Goal: Task Accomplishment & Management: Complete application form

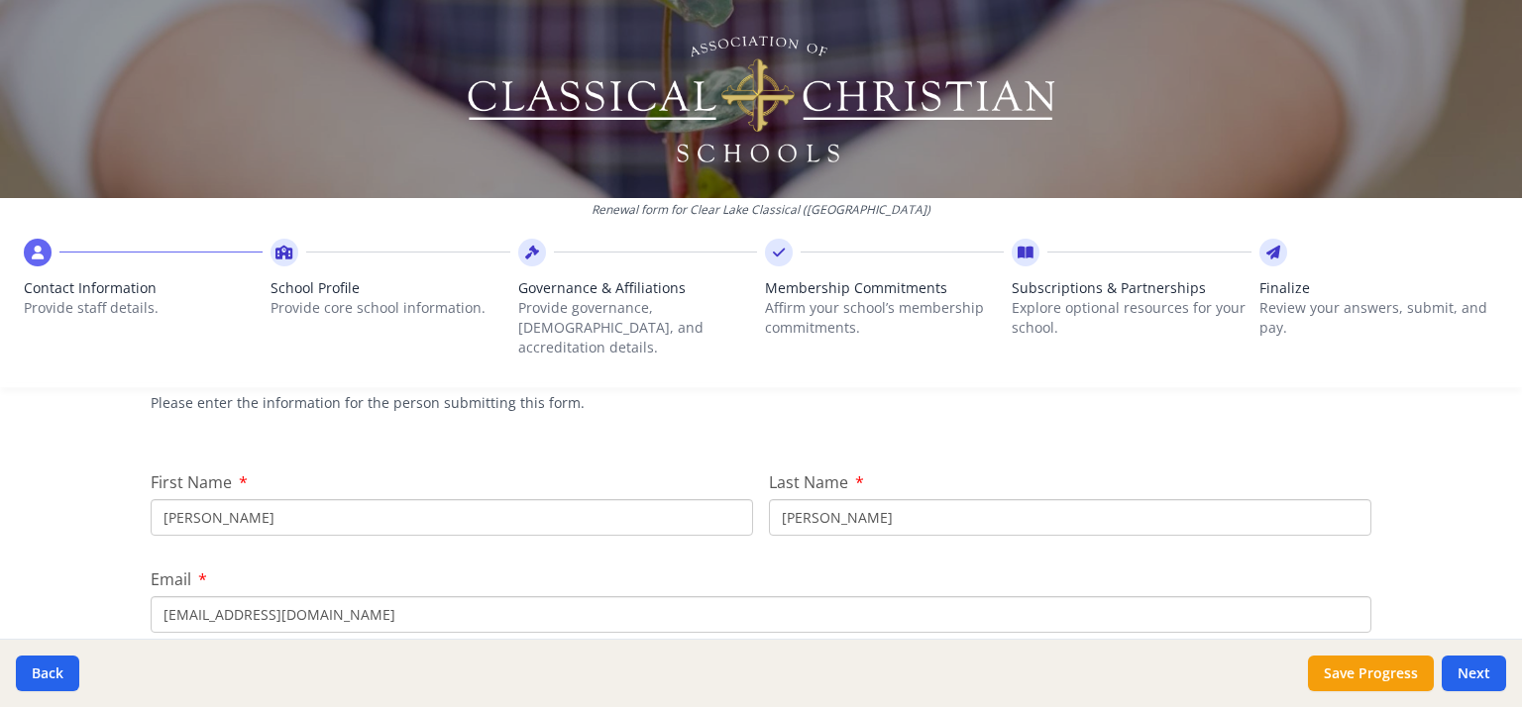
scroll to position [205, 0]
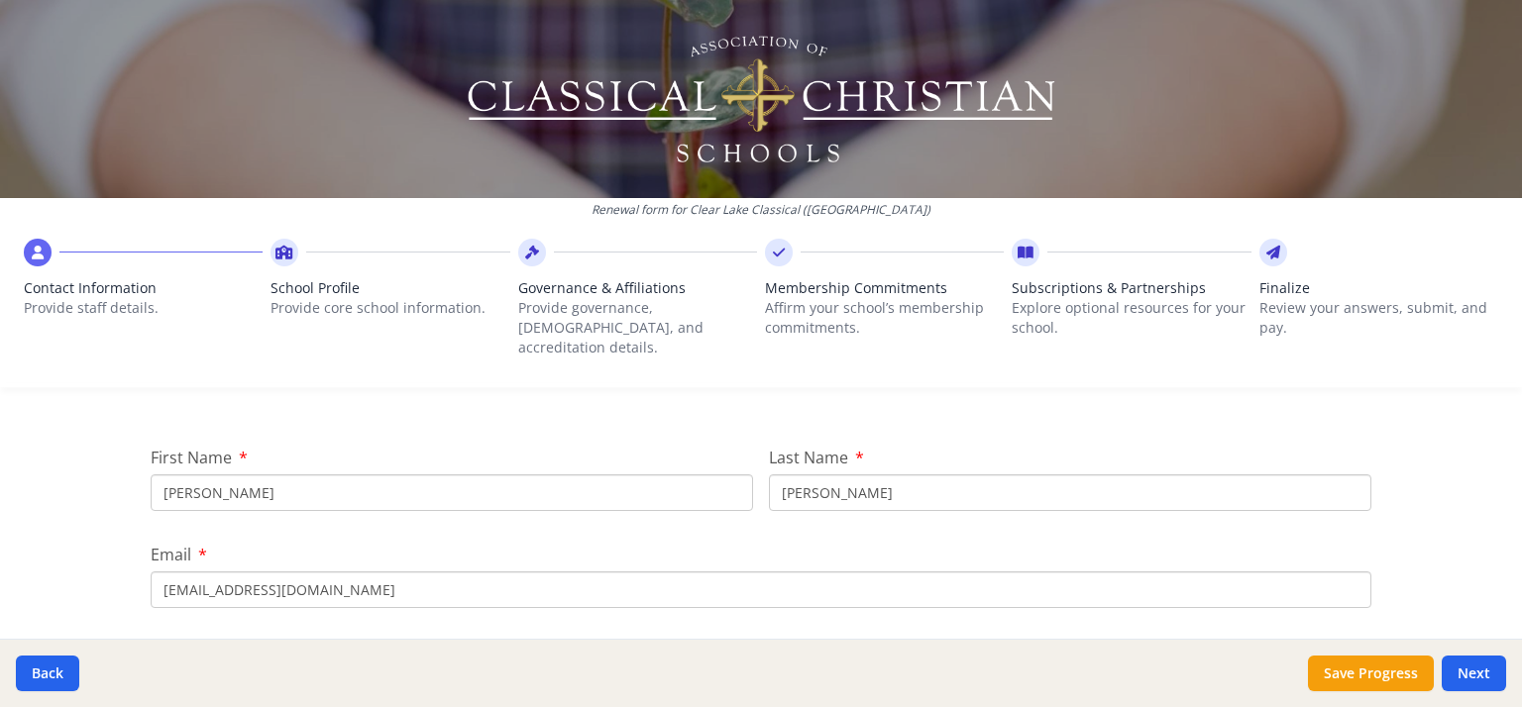
click at [338, 475] on input "[PERSON_NAME]" at bounding box center [452, 493] width 602 height 37
type input "[PERSON_NAME]"
type input "[EMAIL_ADDRESS][DOMAIN_NAME]"
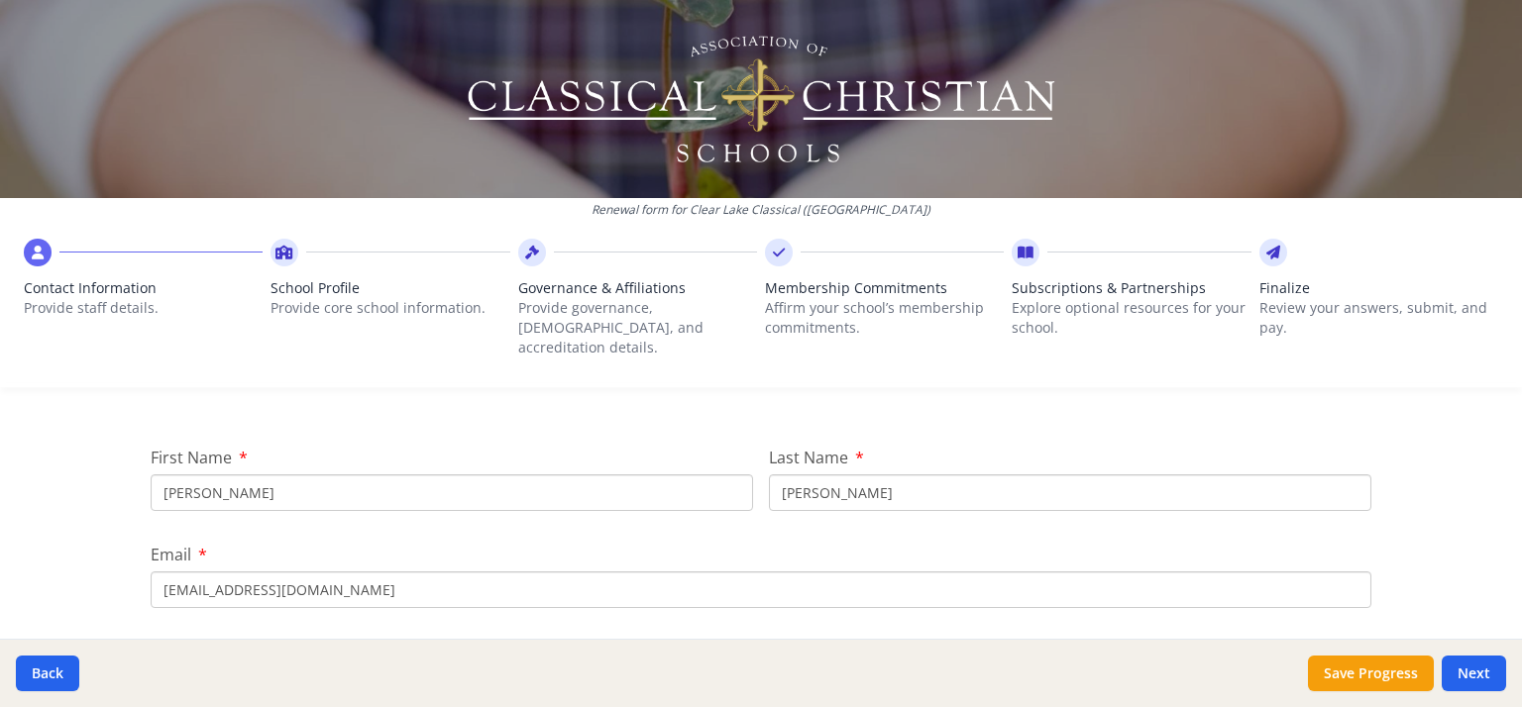
click at [376, 572] on input "[EMAIL_ADDRESS][DOMAIN_NAME]" at bounding box center [761, 590] width 1220 height 37
click at [2, 490] on div "Renewal form for Clear Lake Classical ([GEOGRAPHIC_DATA]) Contact Information P…" at bounding box center [761, 353] width 1522 height 707
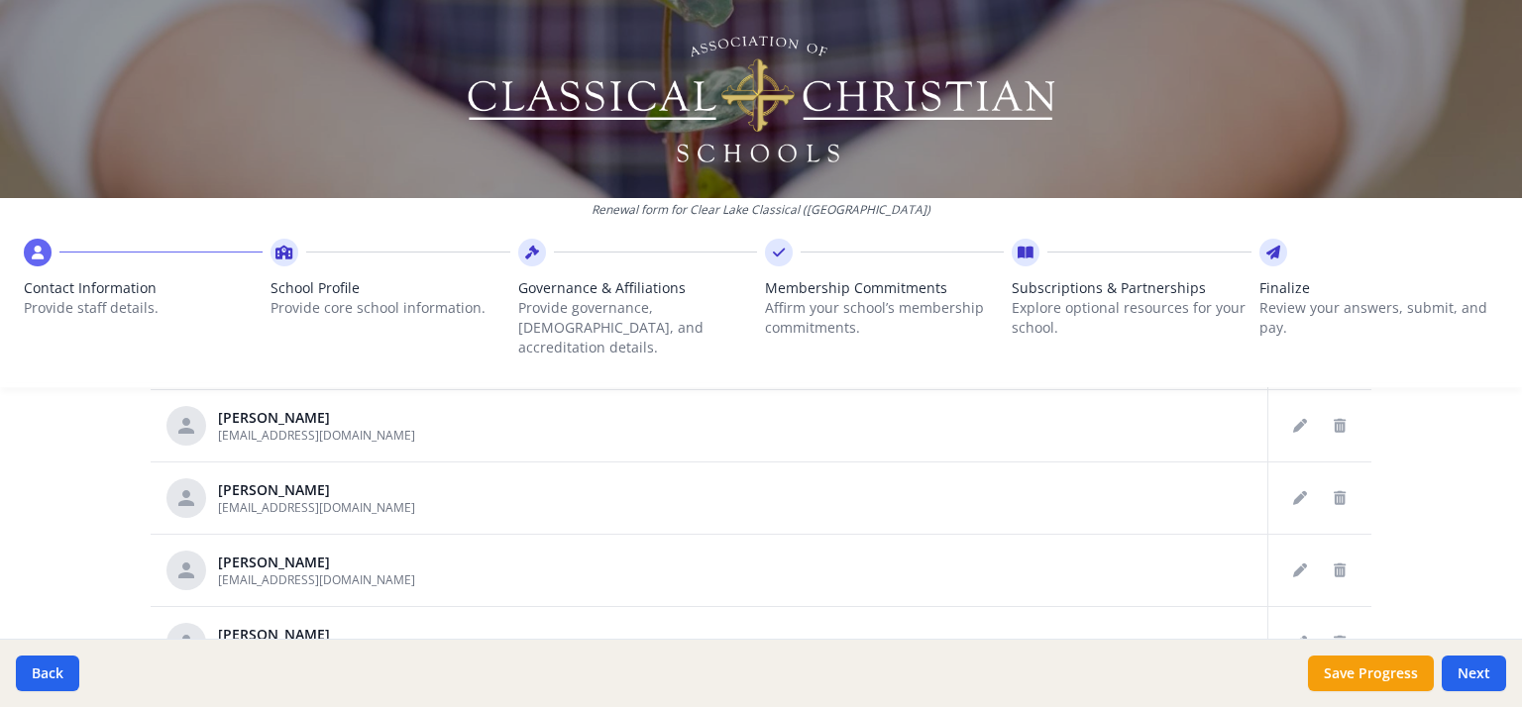
scroll to position [848, 0]
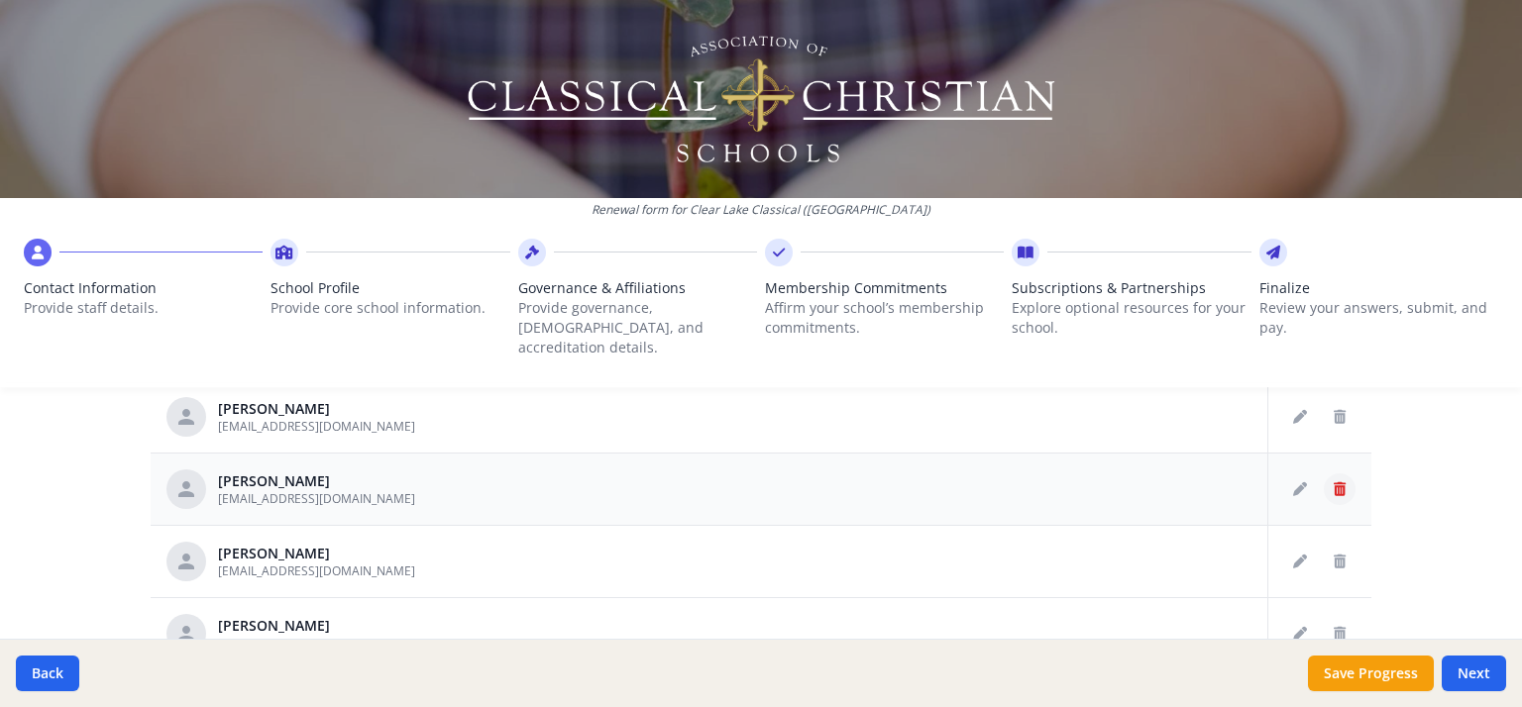
click at [1333, 482] on icon "Delete staff" at bounding box center [1339, 489] width 12 height 14
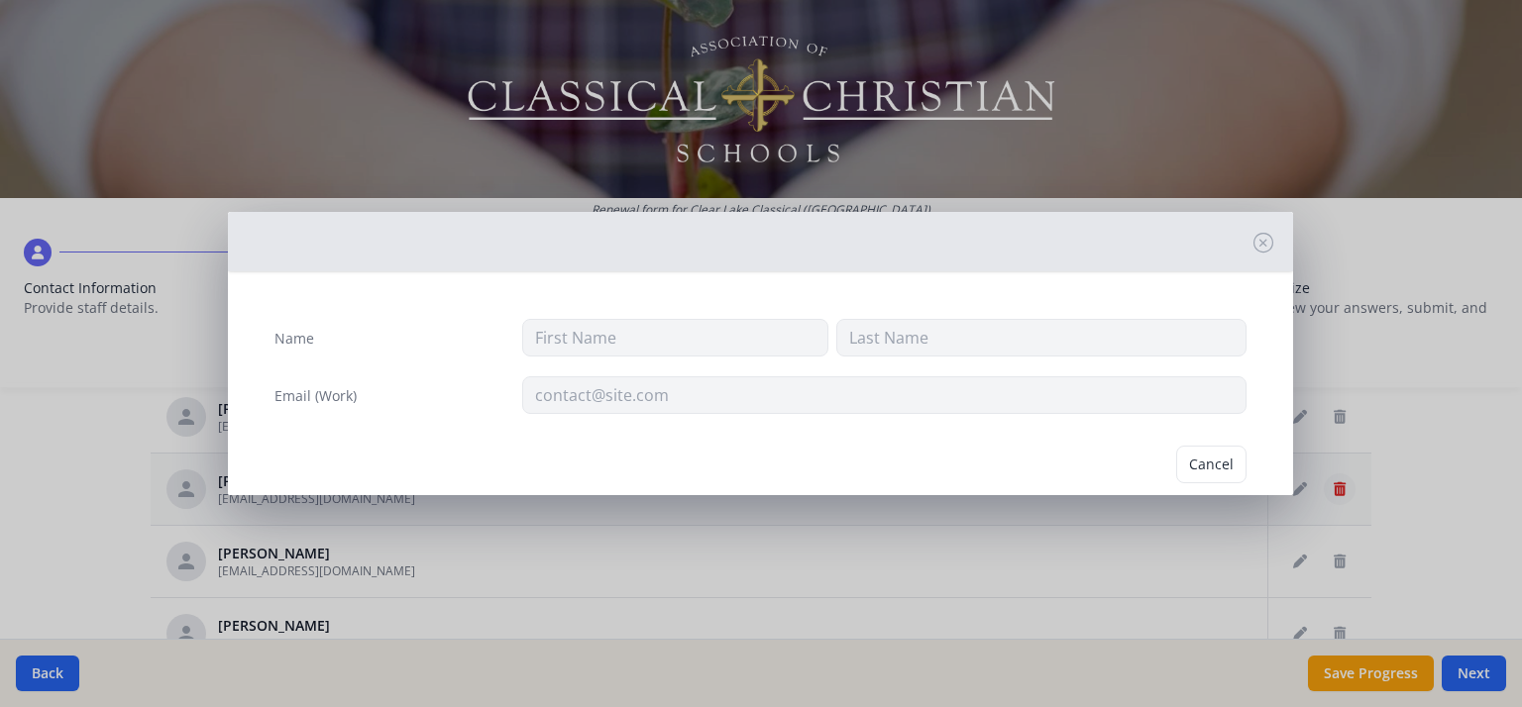
type input "[PERSON_NAME]"
type input "[EMAIL_ADDRESS][DOMAIN_NAME]"
click at [1188, 465] on button "Delete" at bounding box center [1212, 465] width 68 height 38
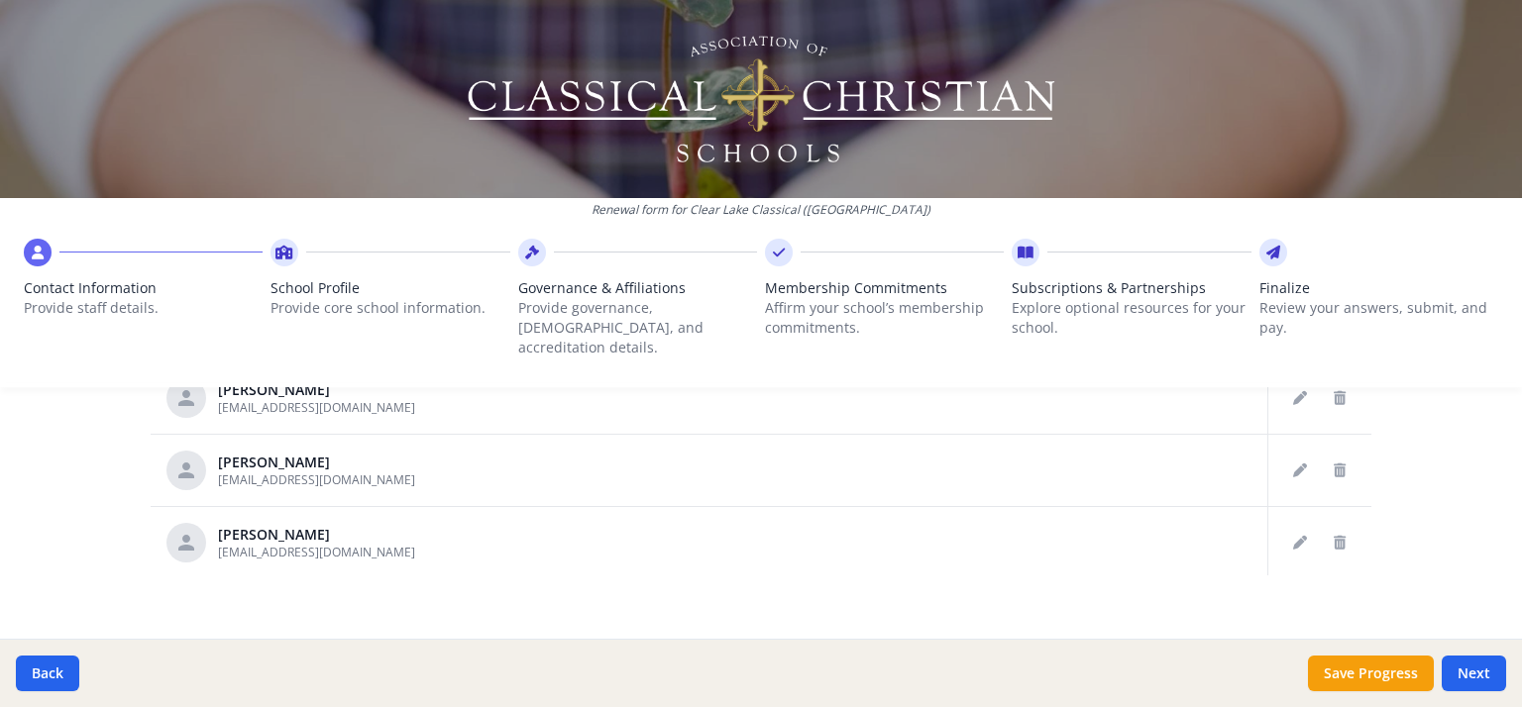
scroll to position [1228, 0]
click at [1333, 536] on icon "Delete staff" at bounding box center [1339, 543] width 12 height 14
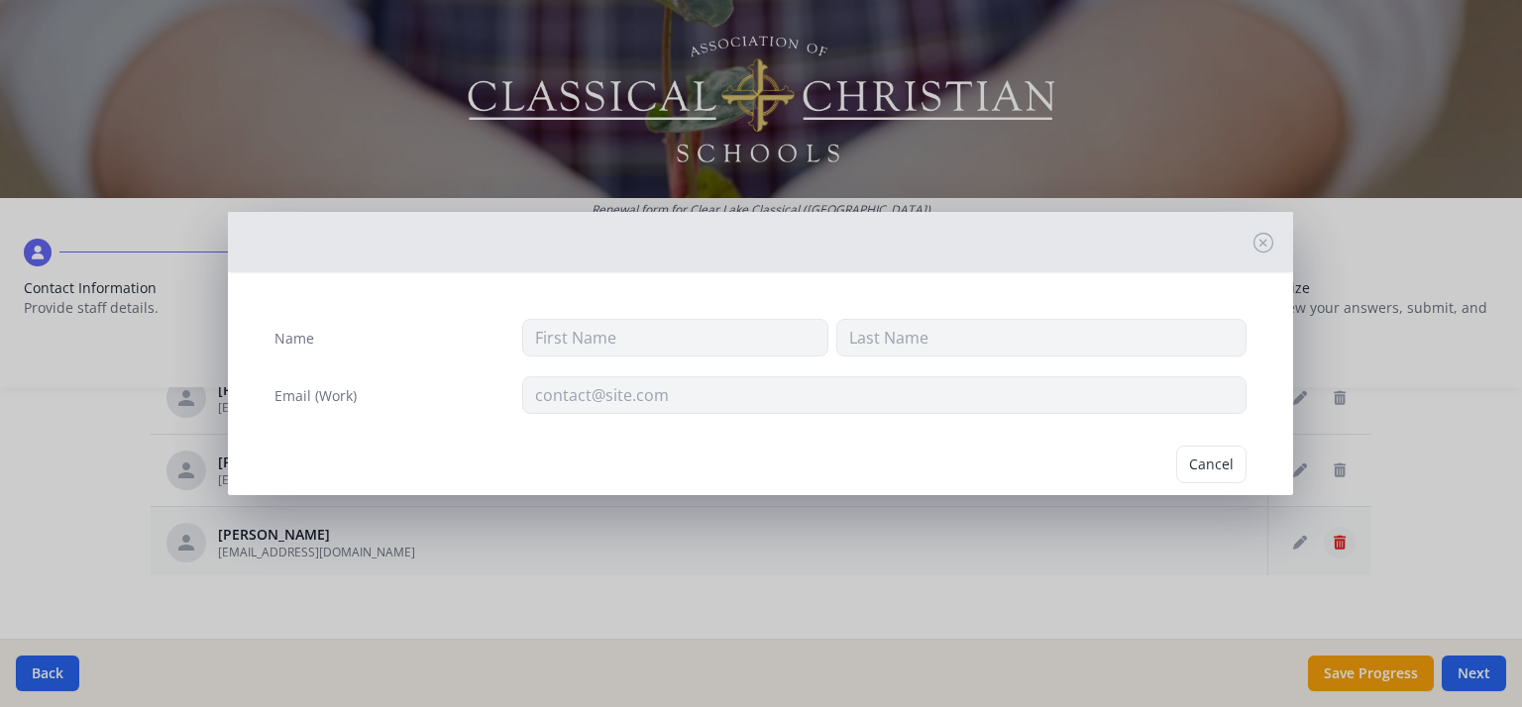
type input "[PERSON_NAME]"
type input "[EMAIL_ADDRESS][DOMAIN_NAME]"
click at [1193, 459] on button "Delete" at bounding box center [1212, 465] width 68 height 38
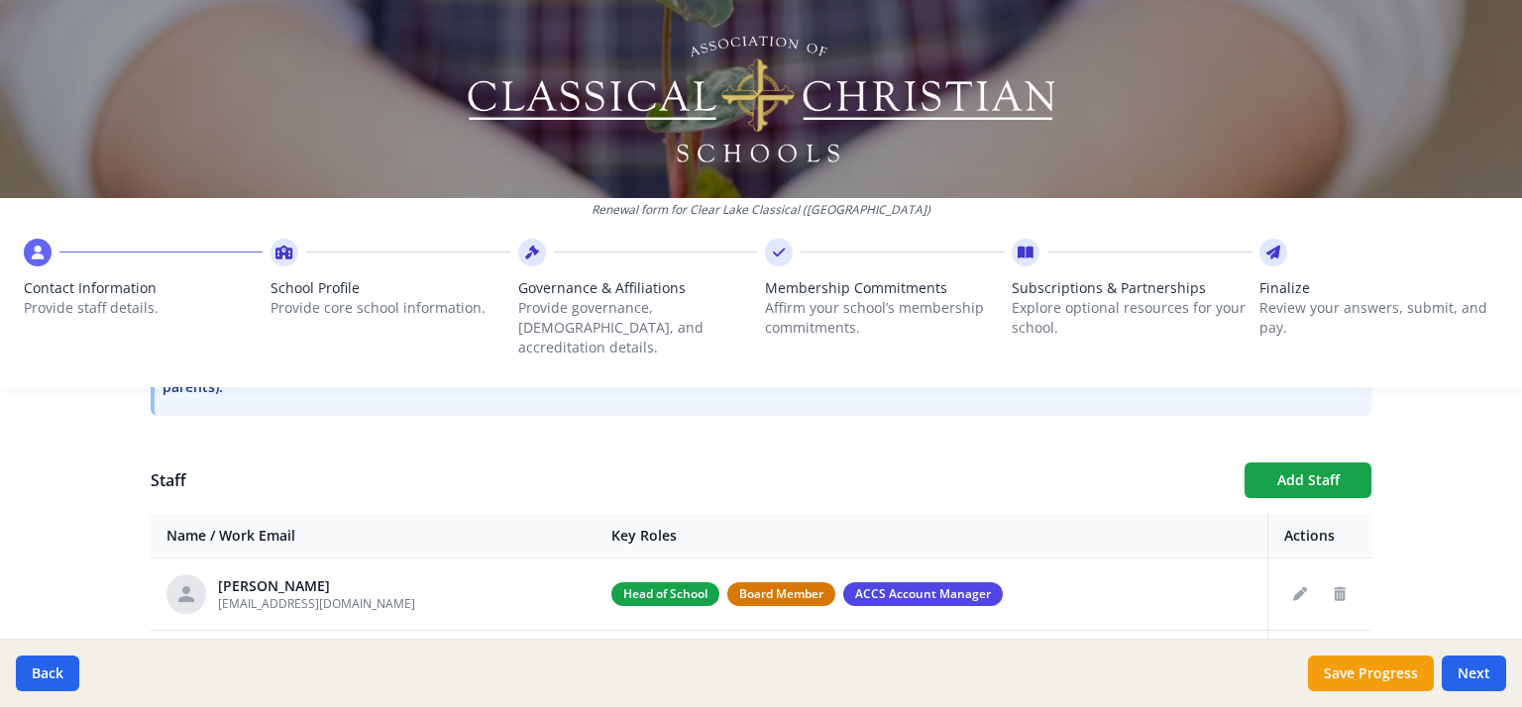
scroll to position [653, 0]
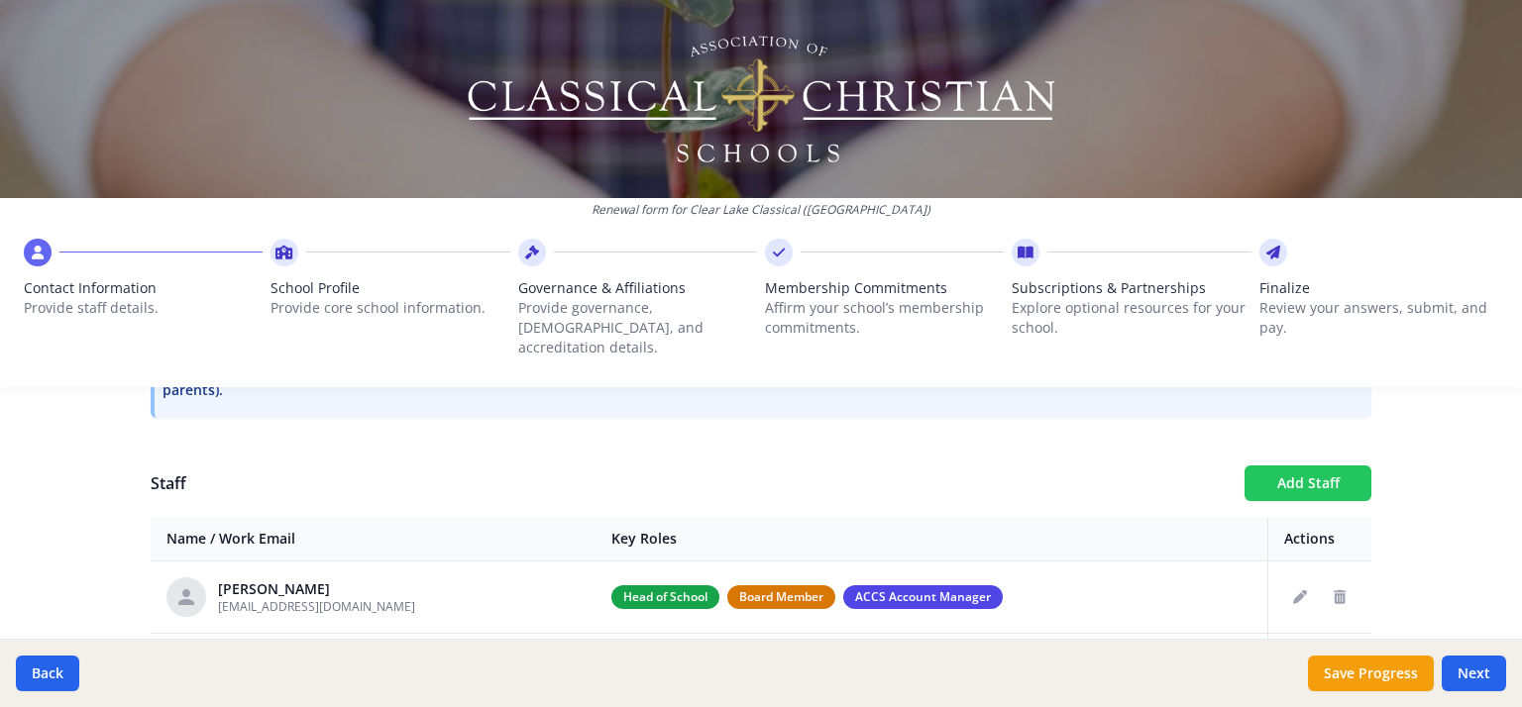
click at [1270, 466] on button "Add Staff" at bounding box center [1307, 484] width 127 height 36
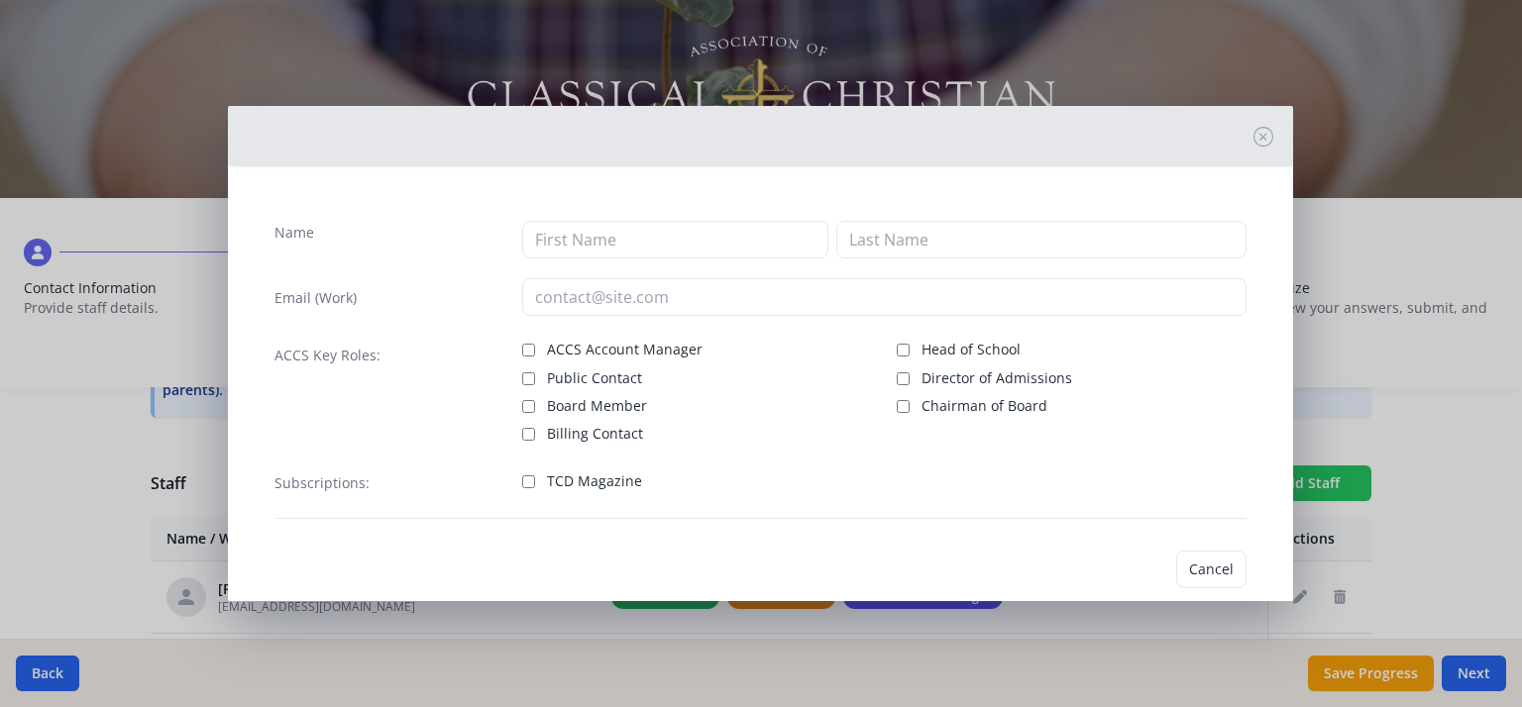
checkbox input "false"
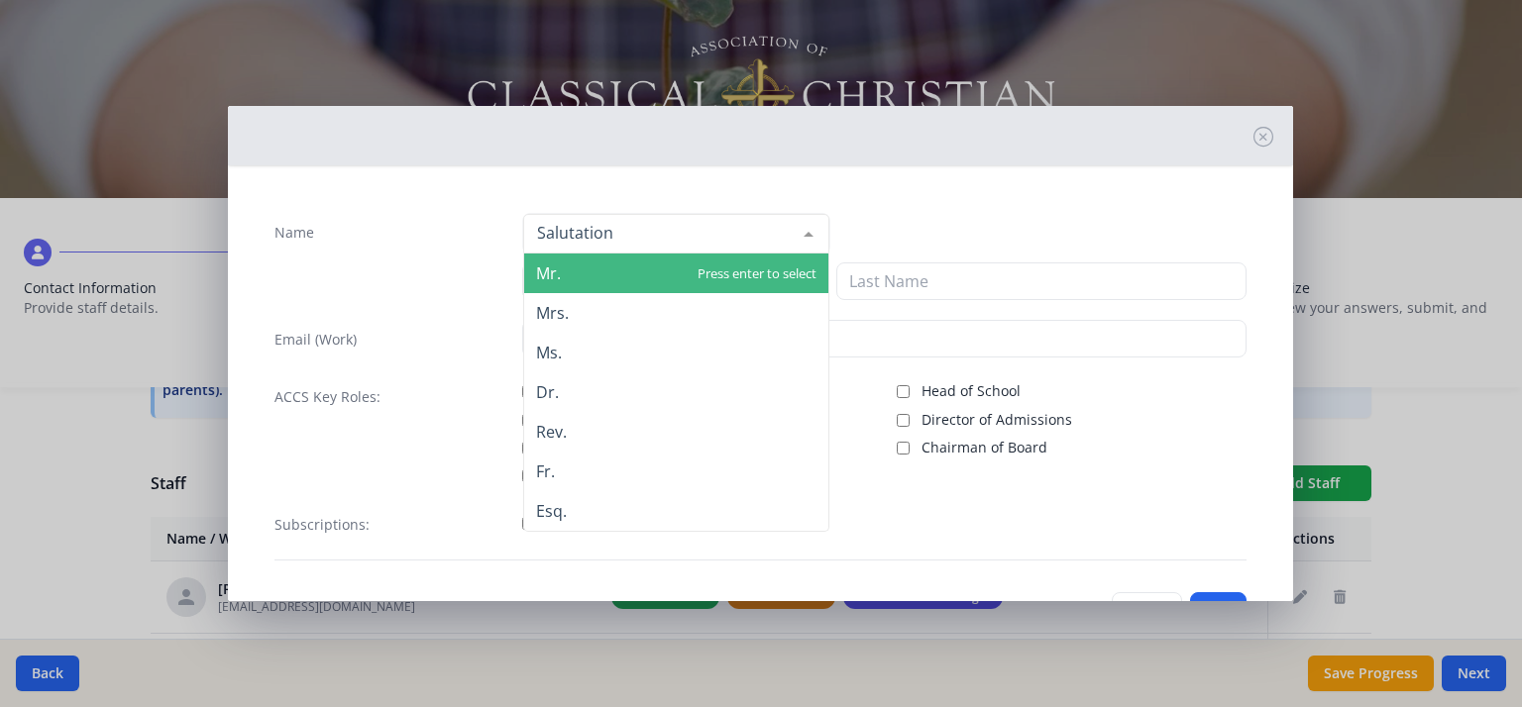
click at [774, 225] on div at bounding box center [676, 234] width 306 height 40
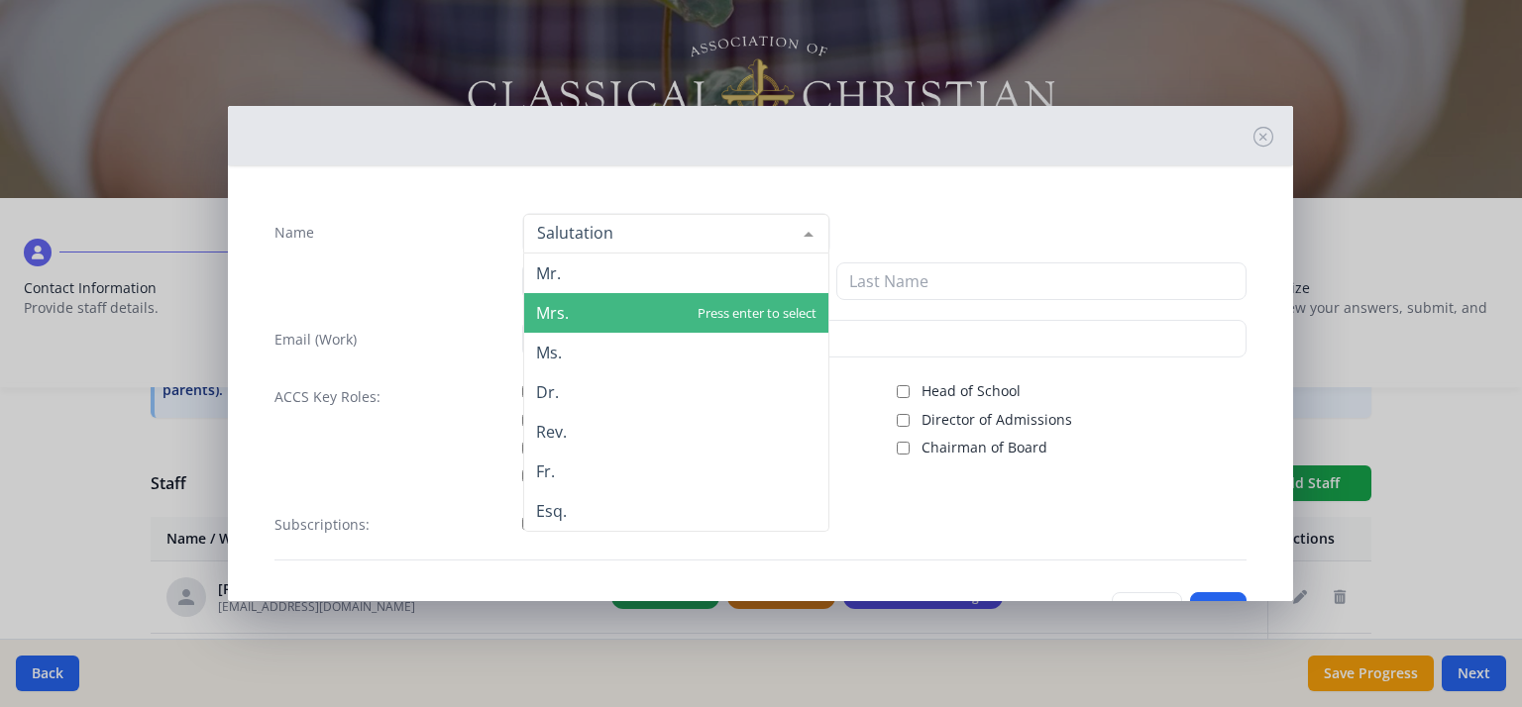
click at [593, 312] on span "Mrs." at bounding box center [676, 313] width 304 height 40
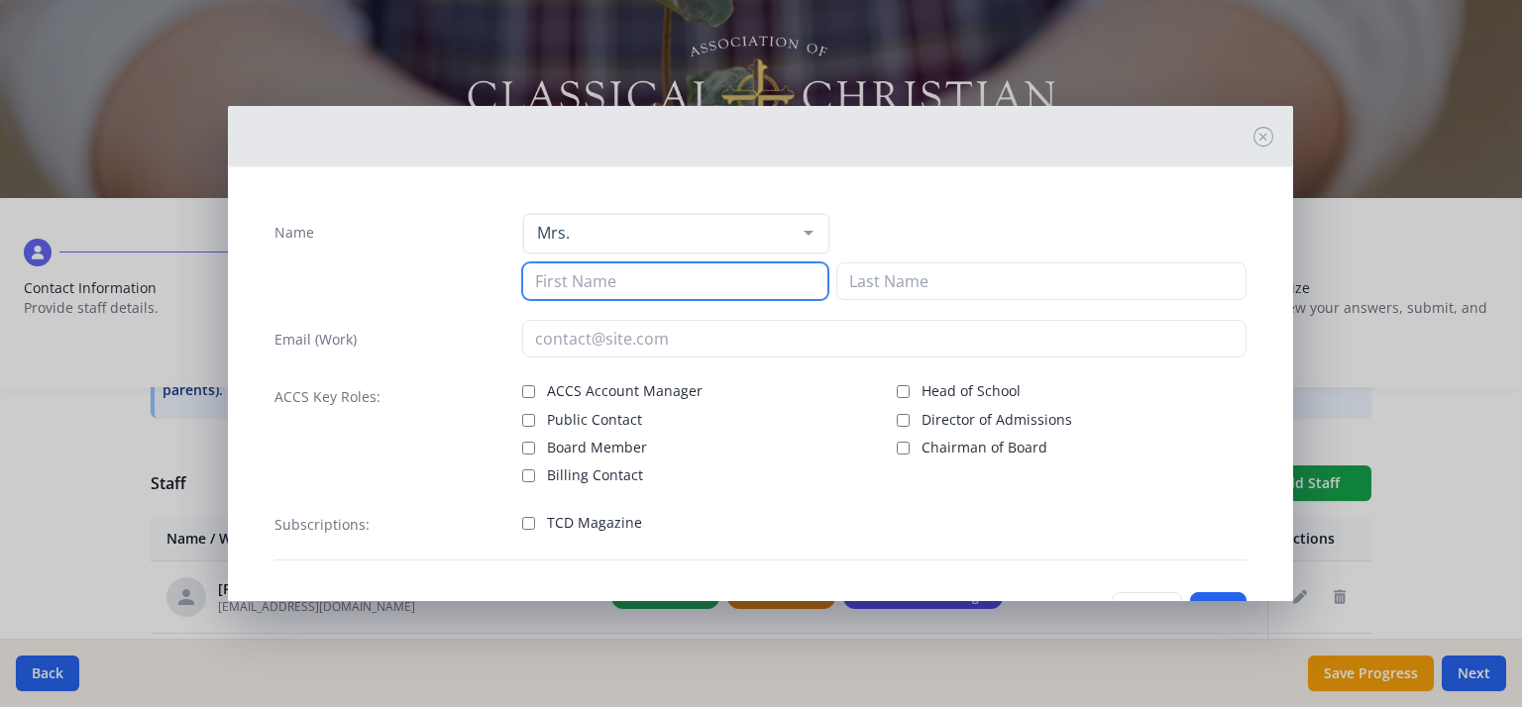
click at [602, 282] on input at bounding box center [675, 282] width 306 height 38
type input "[PERSON_NAME]"
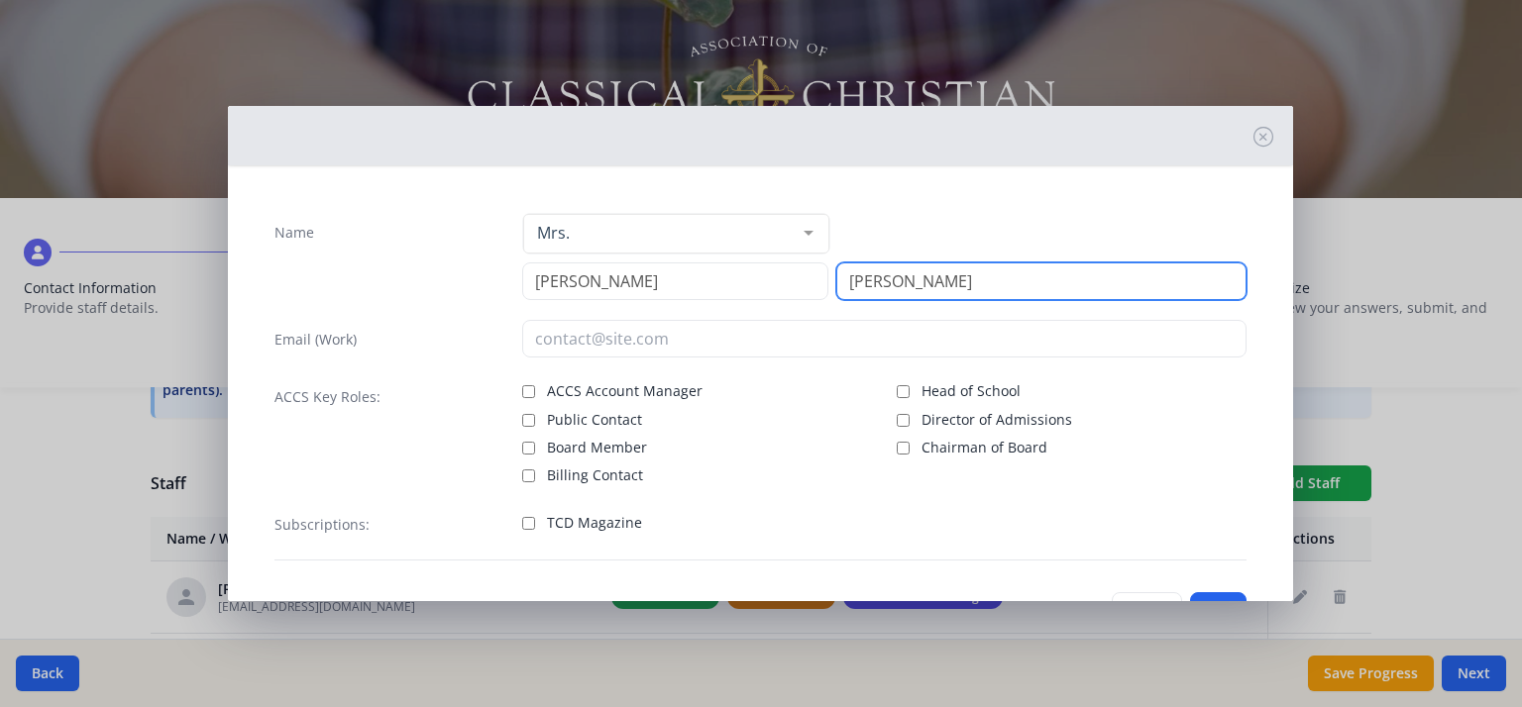
type input "[PERSON_NAME]"
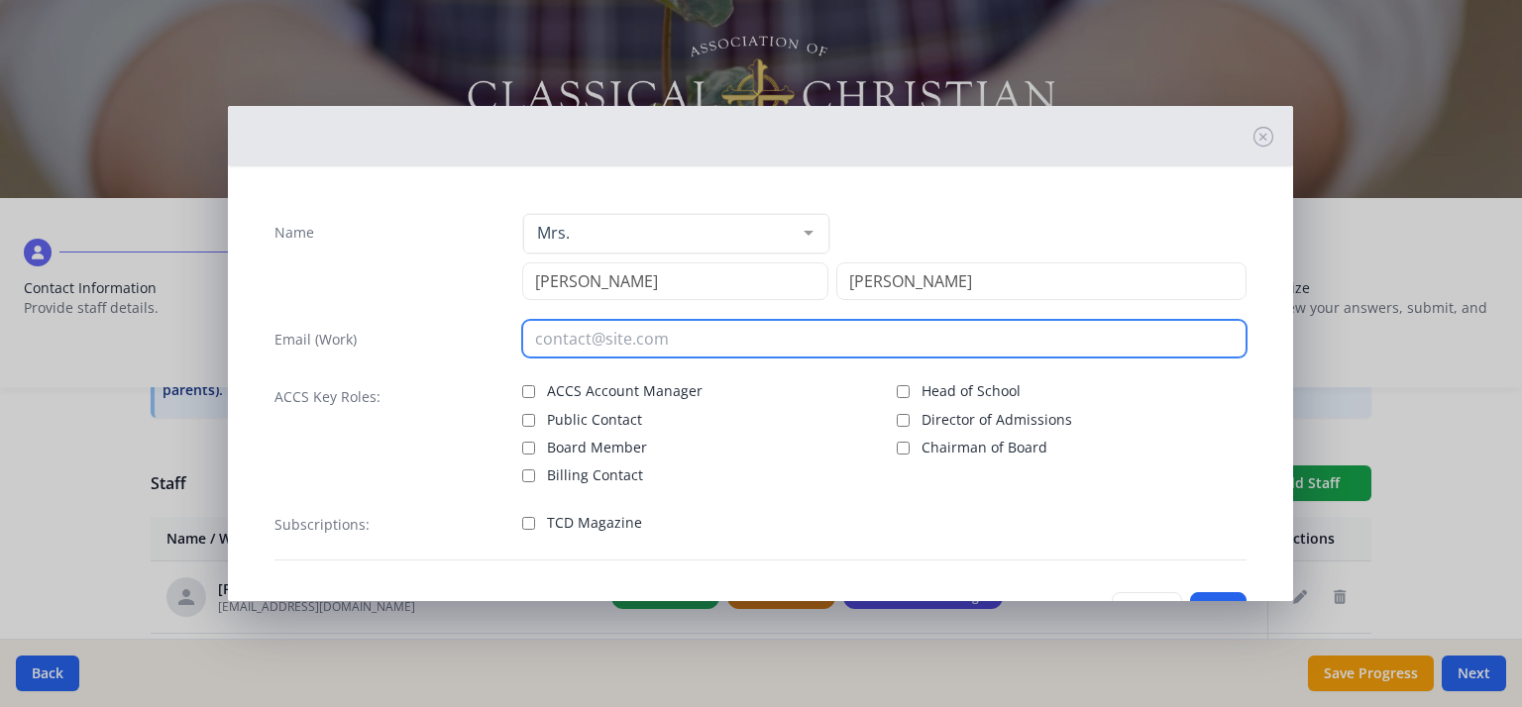
click at [605, 328] on input "email" at bounding box center [884, 339] width 724 height 38
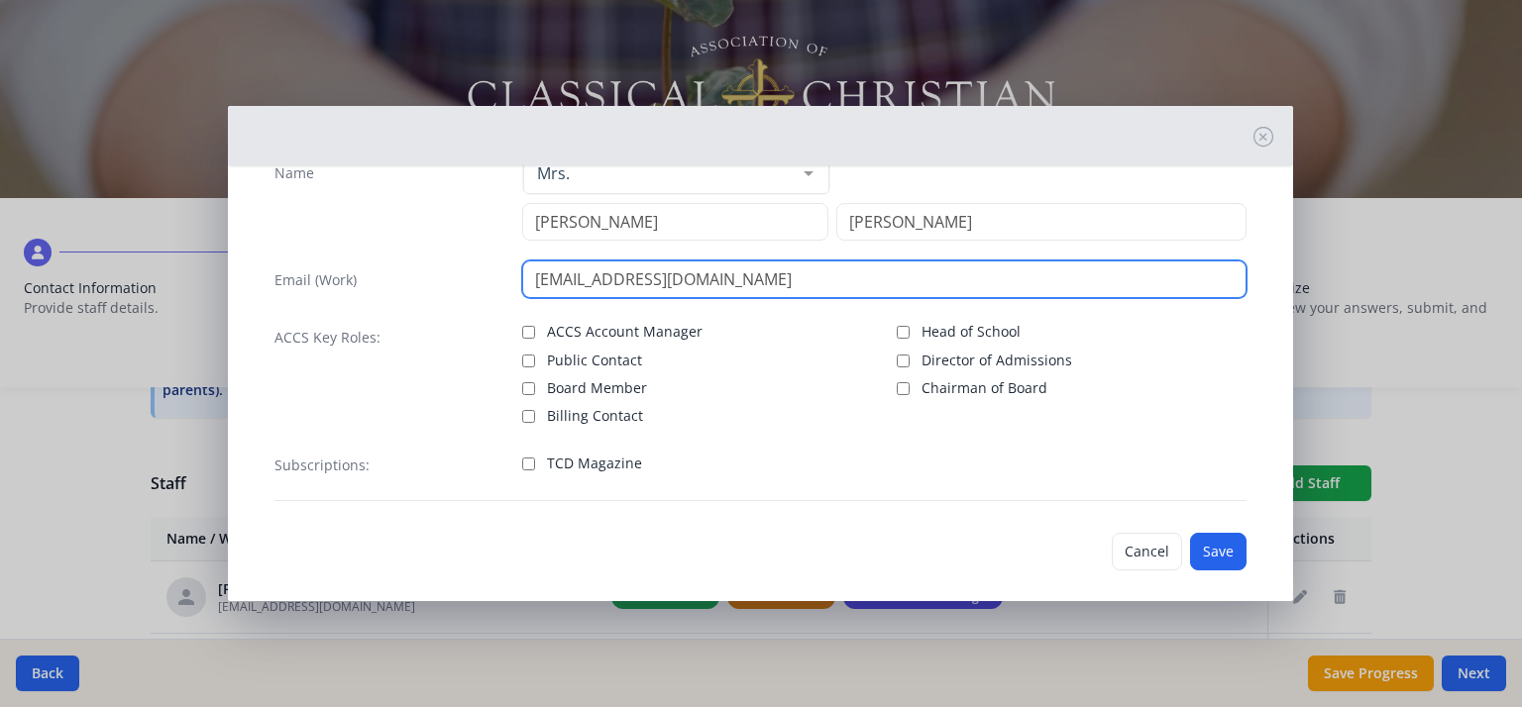
scroll to position [74, 0]
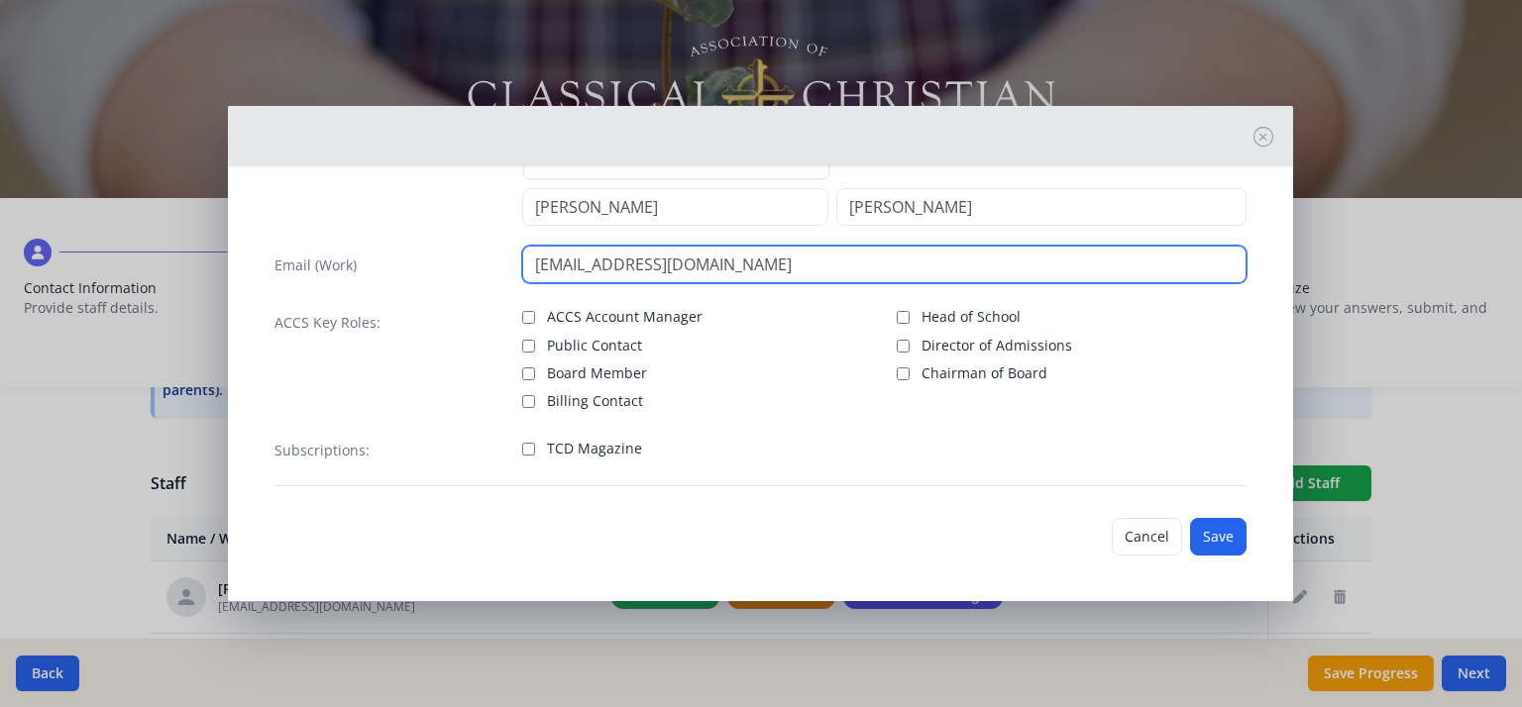
type input "[EMAIL_ADDRESS][DOMAIN_NAME]"
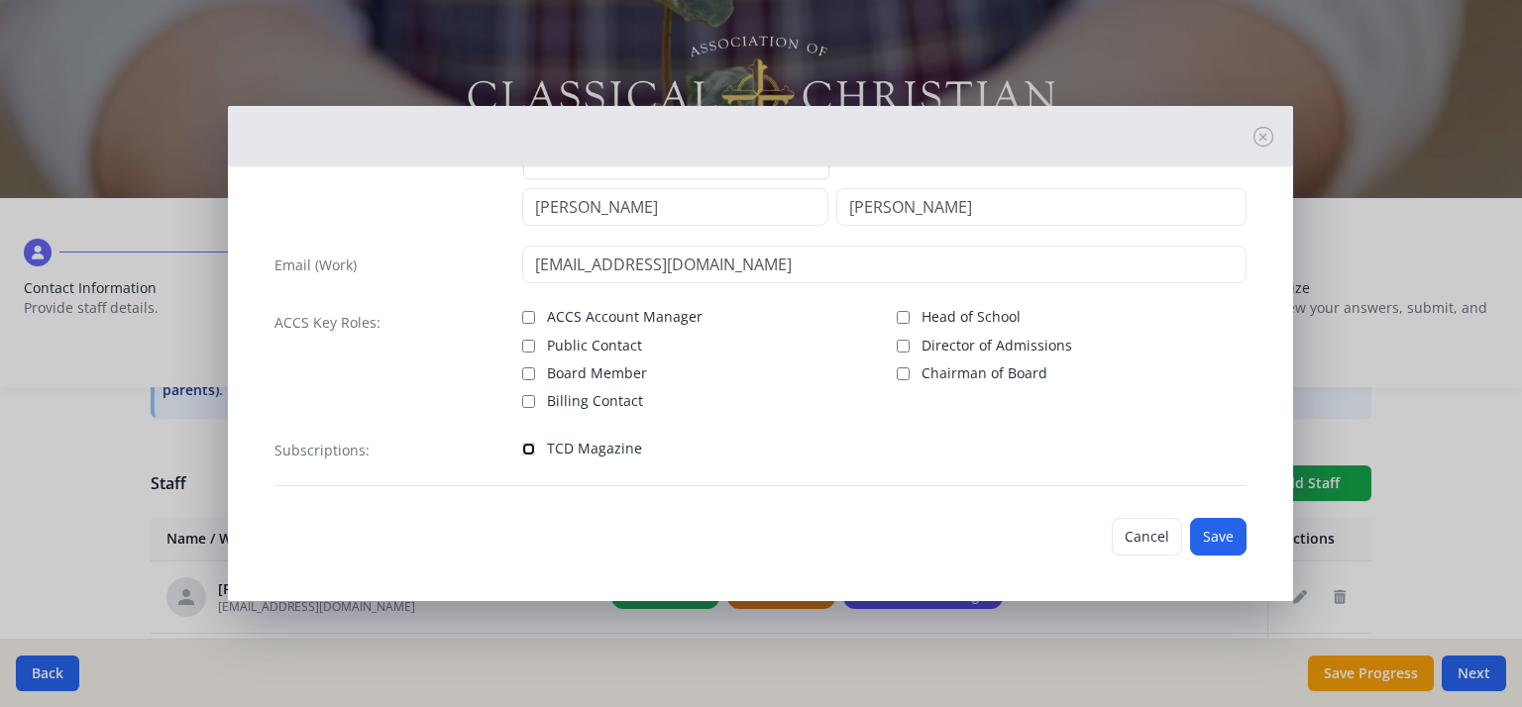
click at [527, 449] on input "TCD Magazine" at bounding box center [528, 449] width 13 height 13
checkbox input "true"
click at [1196, 531] on button "Save" at bounding box center [1218, 537] width 56 height 38
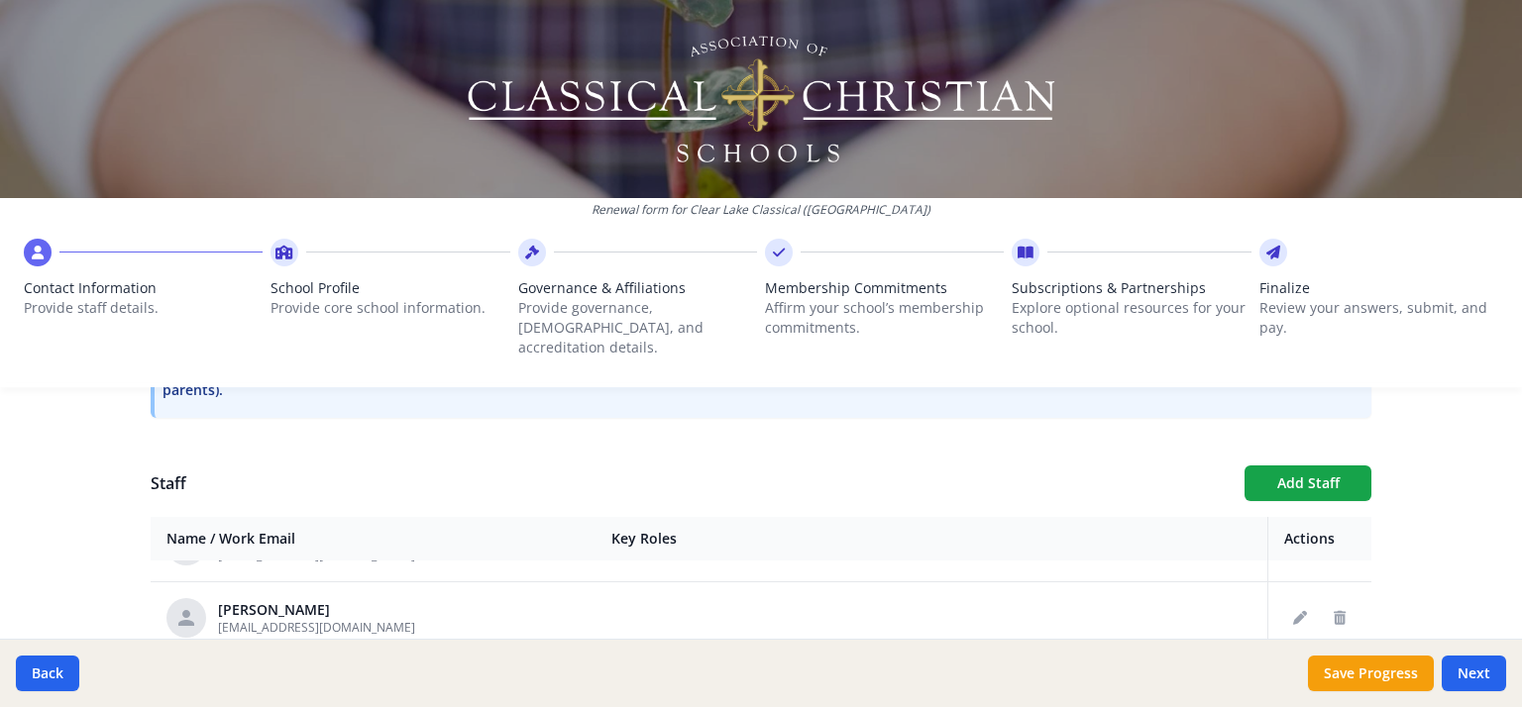
scroll to position [202, 0]
click at [1293, 605] on icon "Edit staff" at bounding box center [1300, 612] width 14 height 14
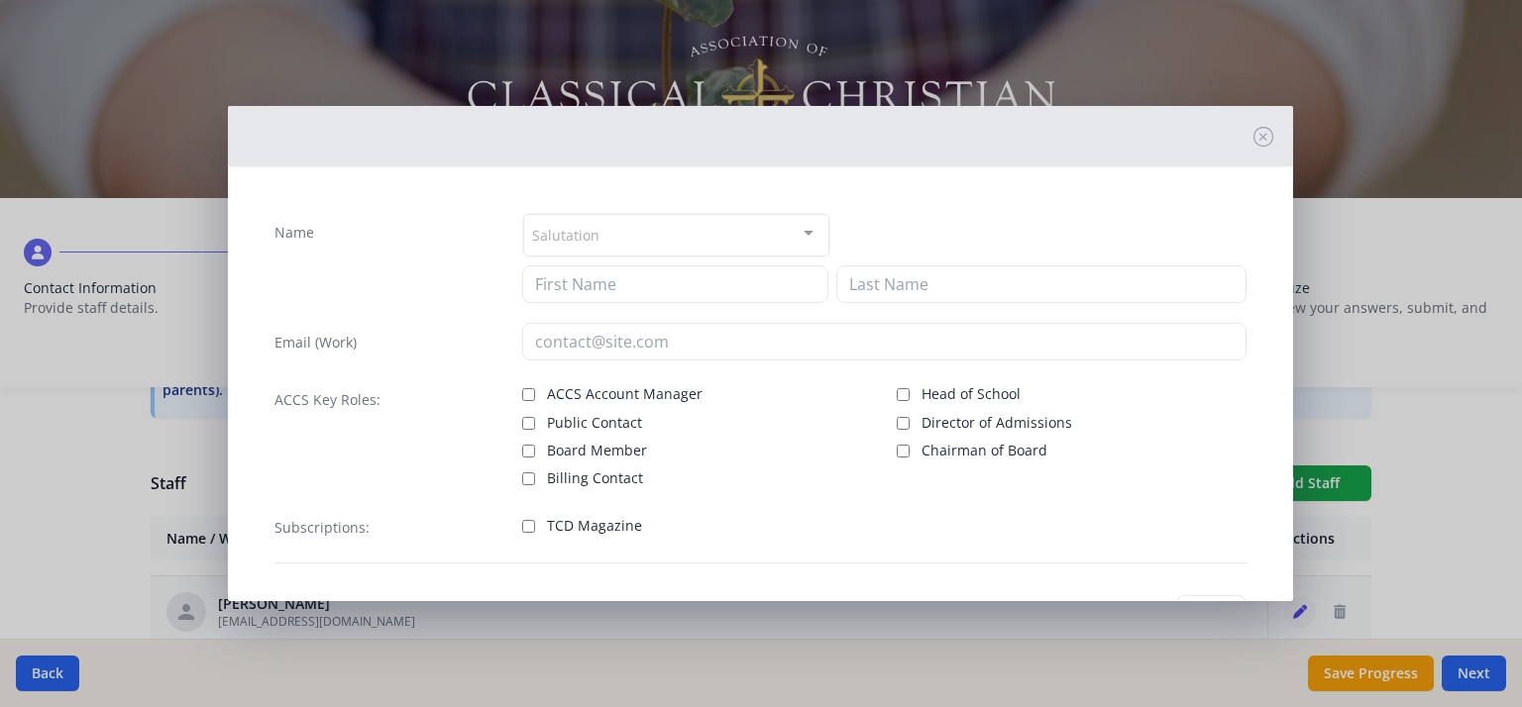
type input "[PERSON_NAME]"
type input "[EMAIL_ADDRESS][DOMAIN_NAME]"
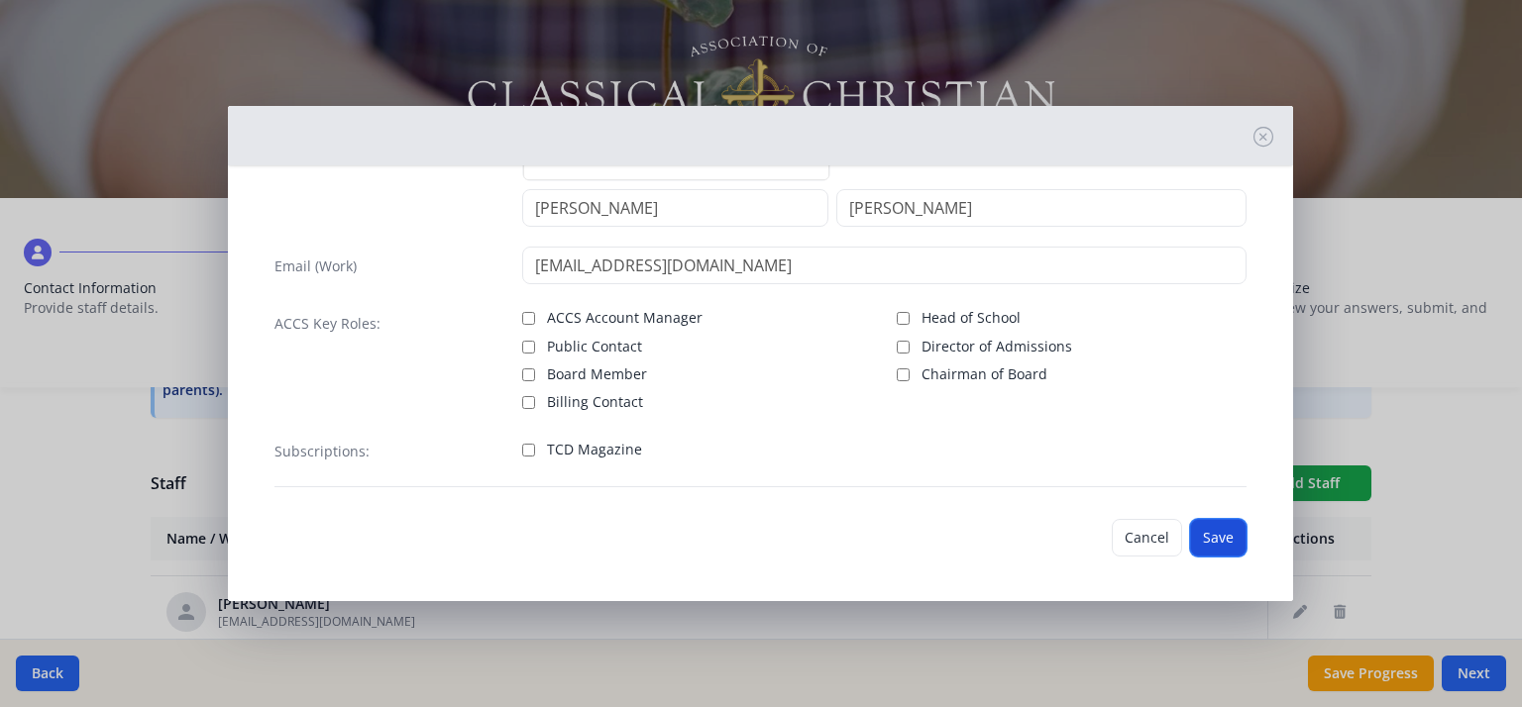
click at [1198, 532] on button "Save" at bounding box center [1218, 538] width 56 height 38
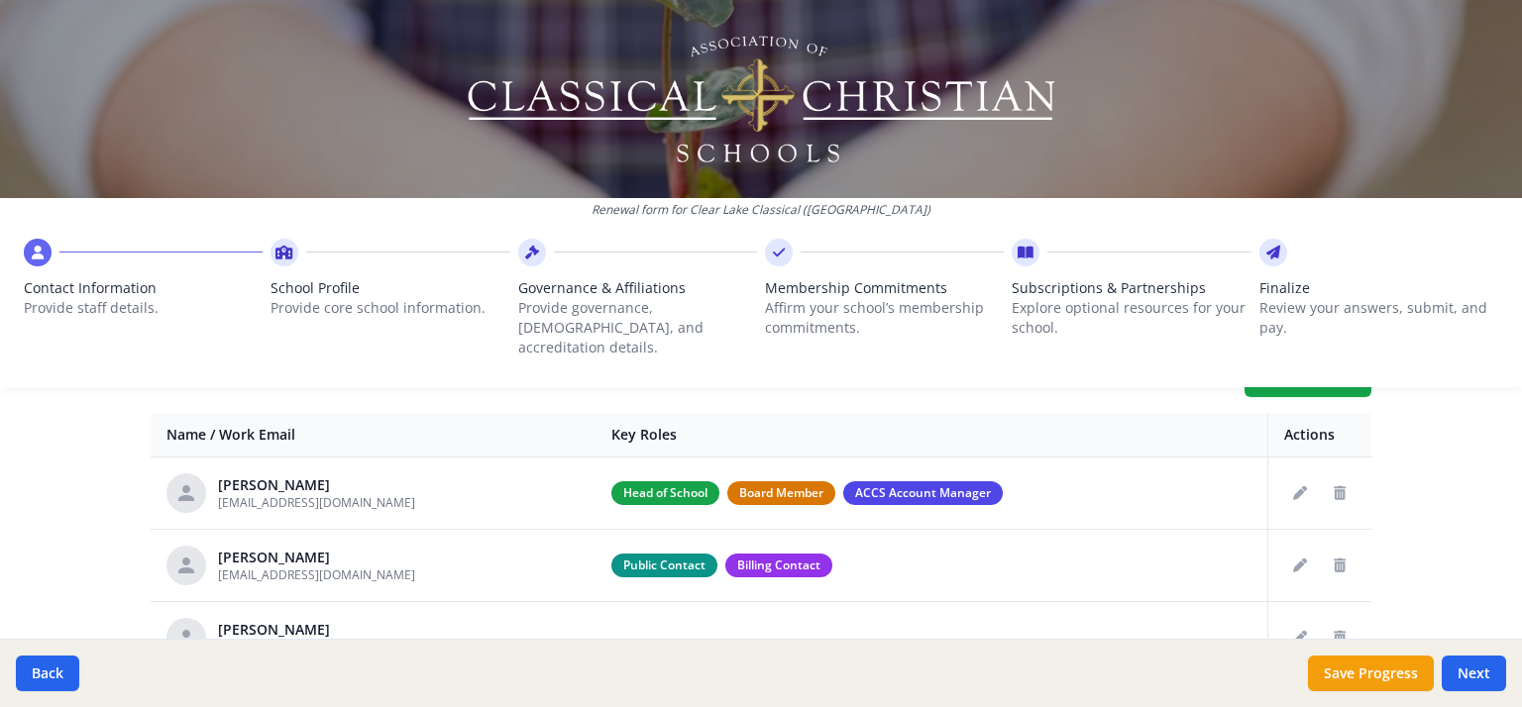
scroll to position [757, 0]
click at [1287, 477] on button "Edit staff" at bounding box center [1300, 493] width 32 height 32
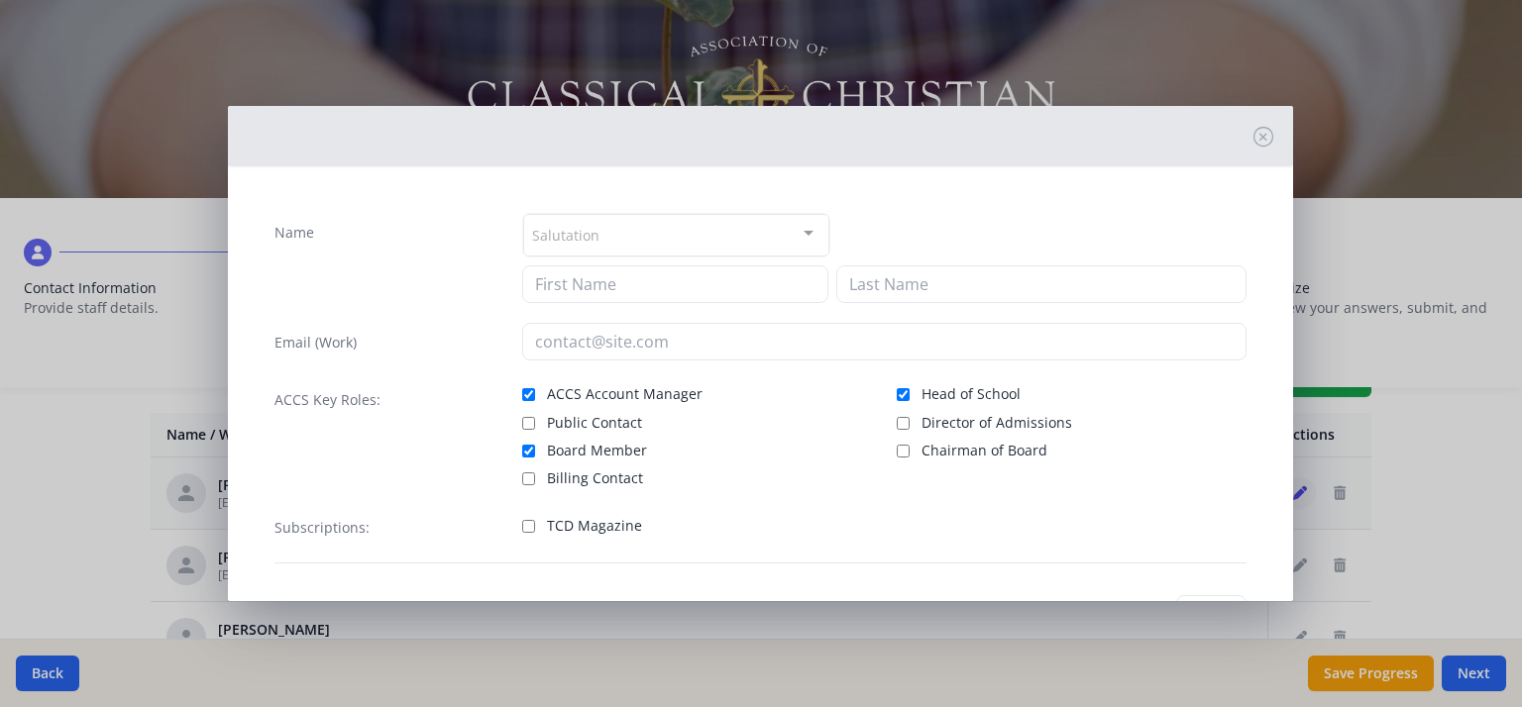
type input "[PERSON_NAME]"
type input "[EMAIL_ADDRESS][DOMAIN_NAME]"
checkbox input "true"
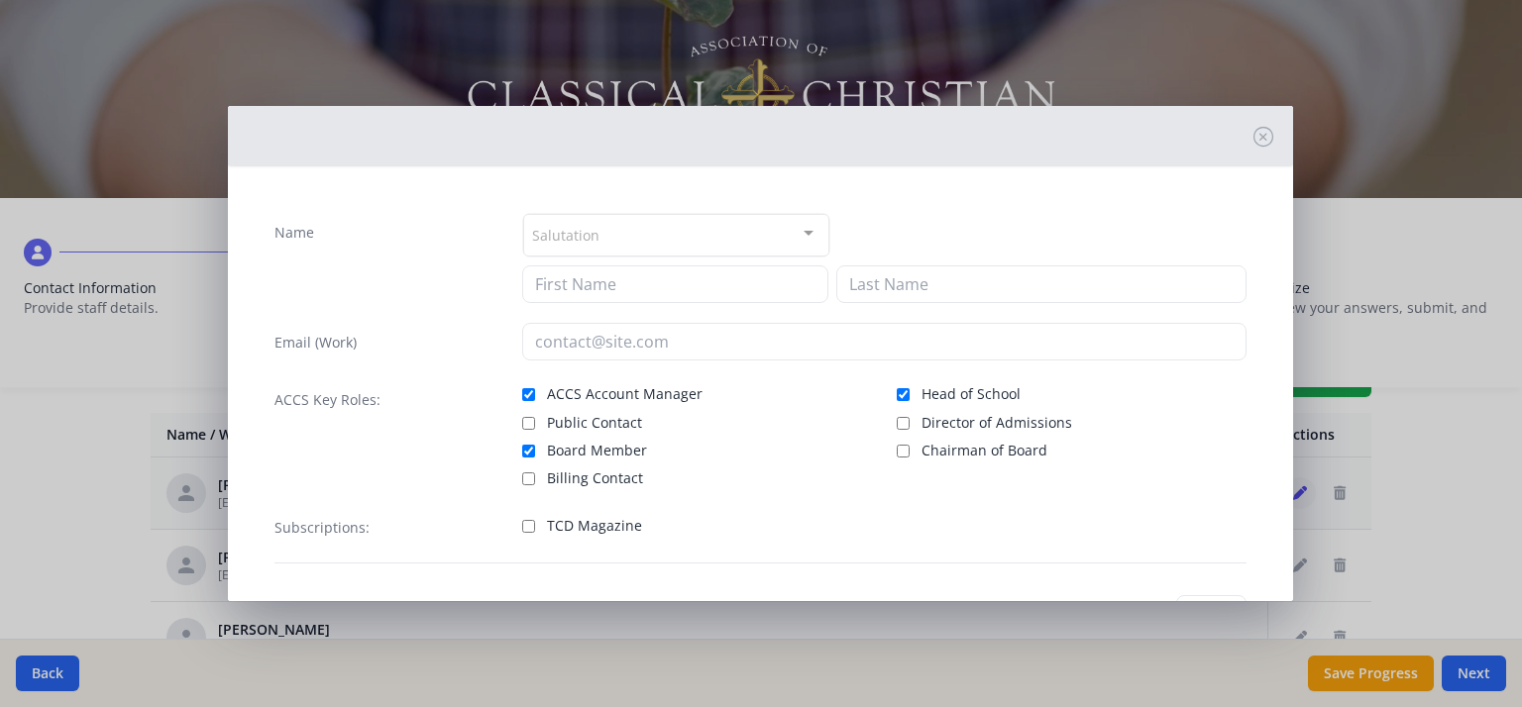
checkbox input "true"
click at [523, 522] on input "TCD Magazine" at bounding box center [528, 526] width 13 height 13
checkbox input "true"
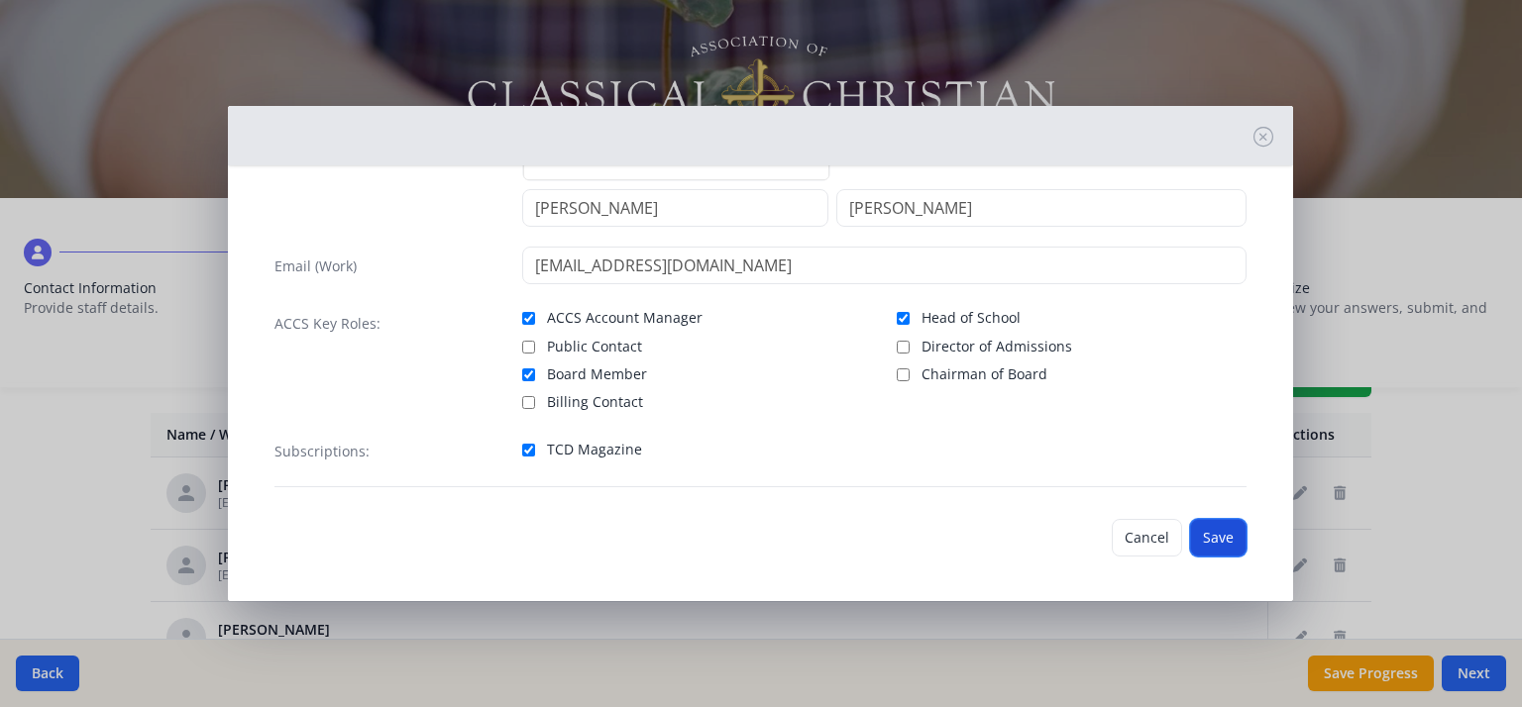
click at [1193, 537] on button "Save" at bounding box center [1218, 538] width 56 height 38
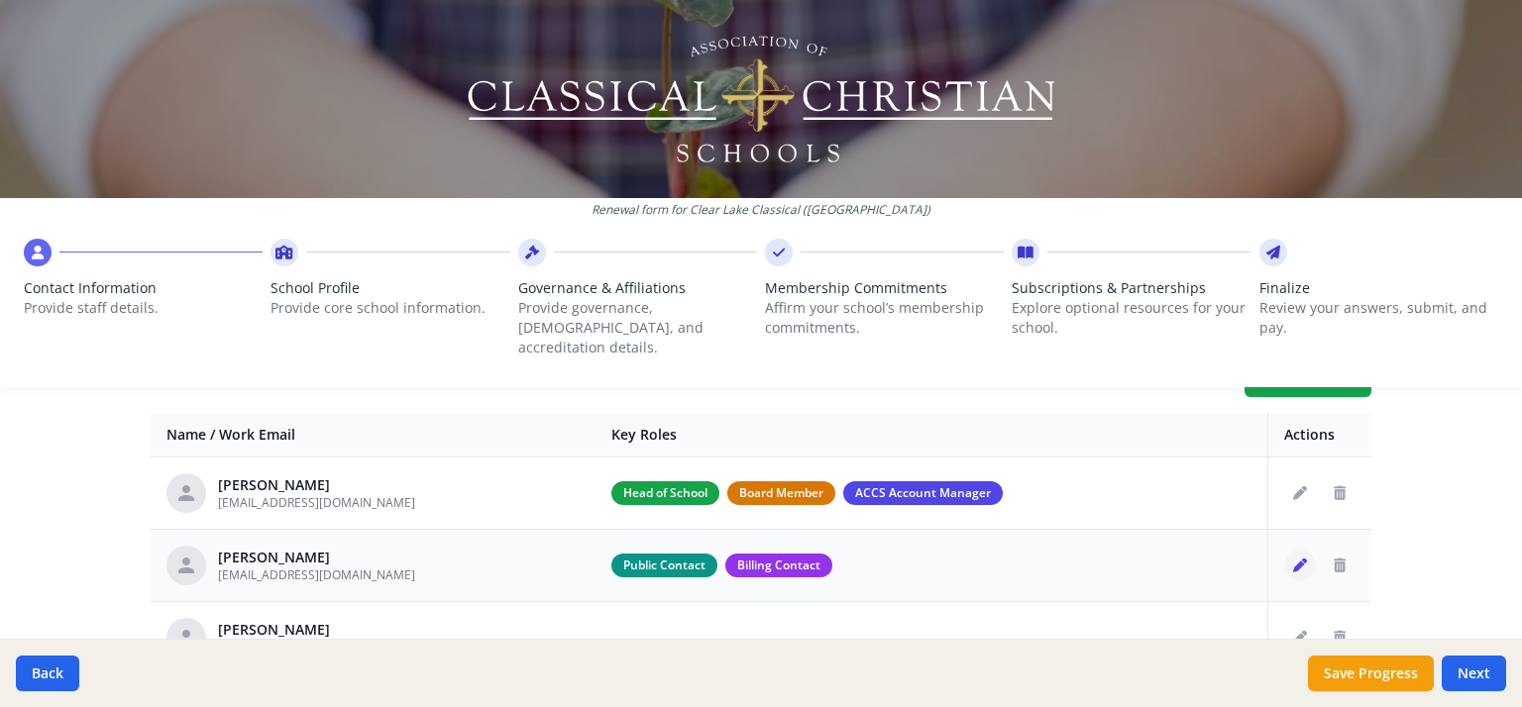
click at [1293, 559] on icon "Edit staff" at bounding box center [1300, 566] width 14 height 14
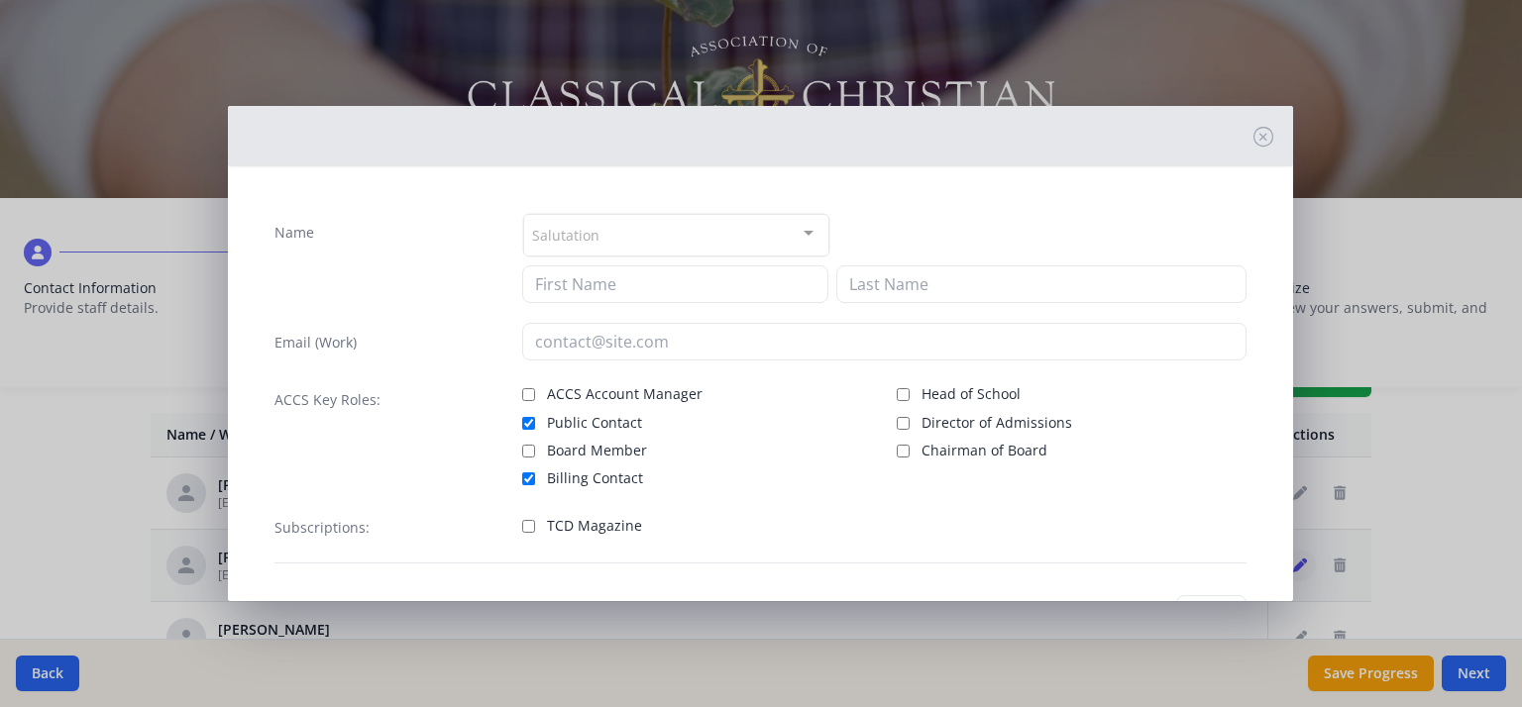
type input "[PERSON_NAME]"
type input "[EMAIL_ADDRESS][DOMAIN_NAME]"
checkbox input "true"
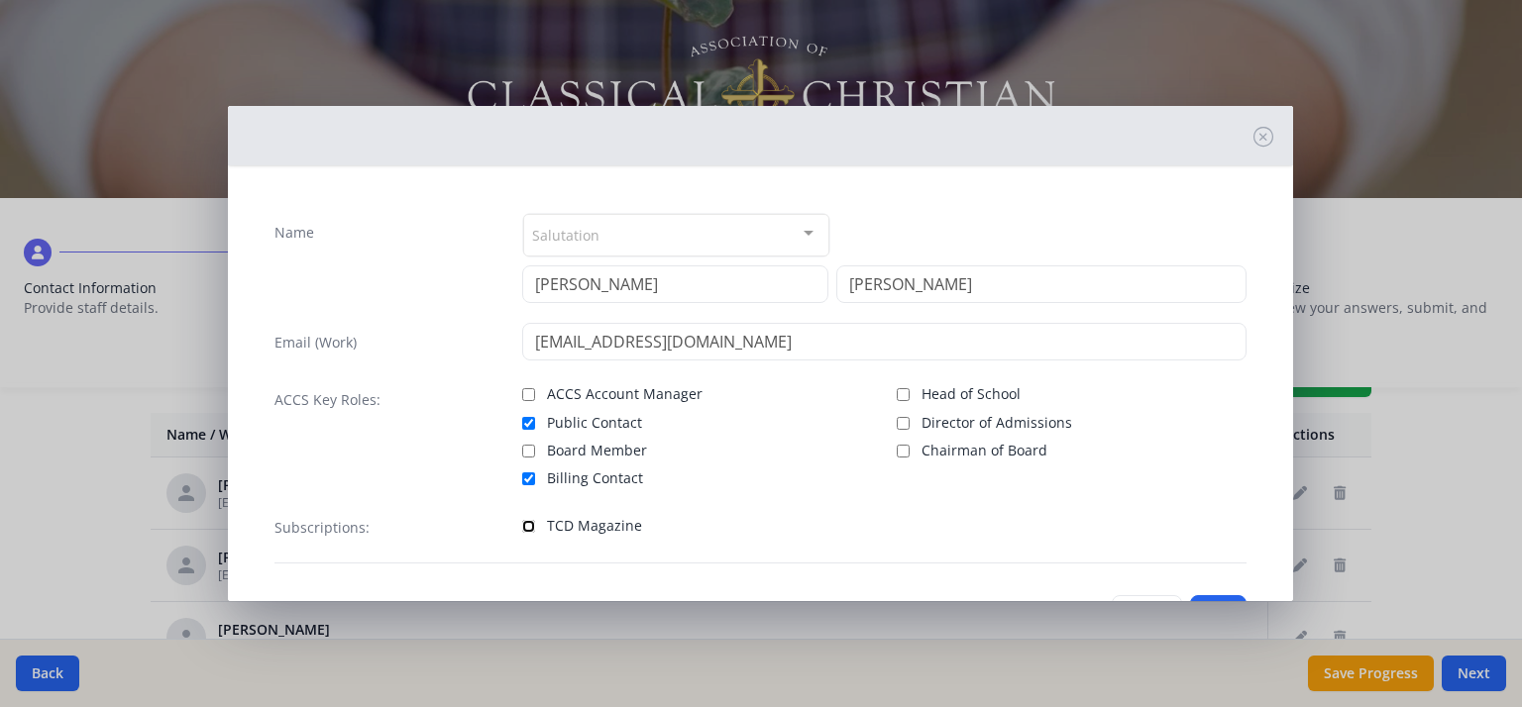
click at [527, 527] on input "TCD Magazine" at bounding box center [528, 526] width 13 height 13
checkbox input "true"
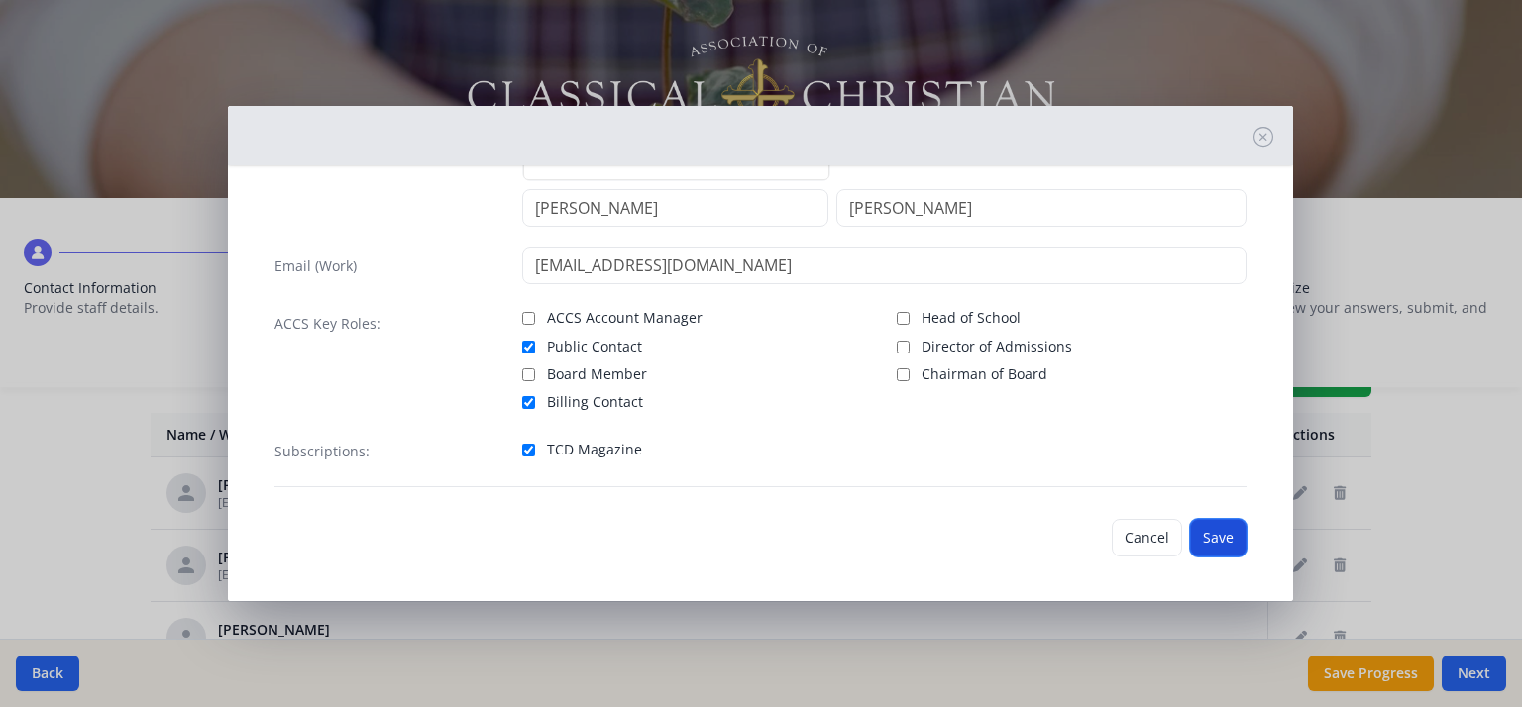
click at [1214, 535] on button "Save" at bounding box center [1218, 538] width 56 height 38
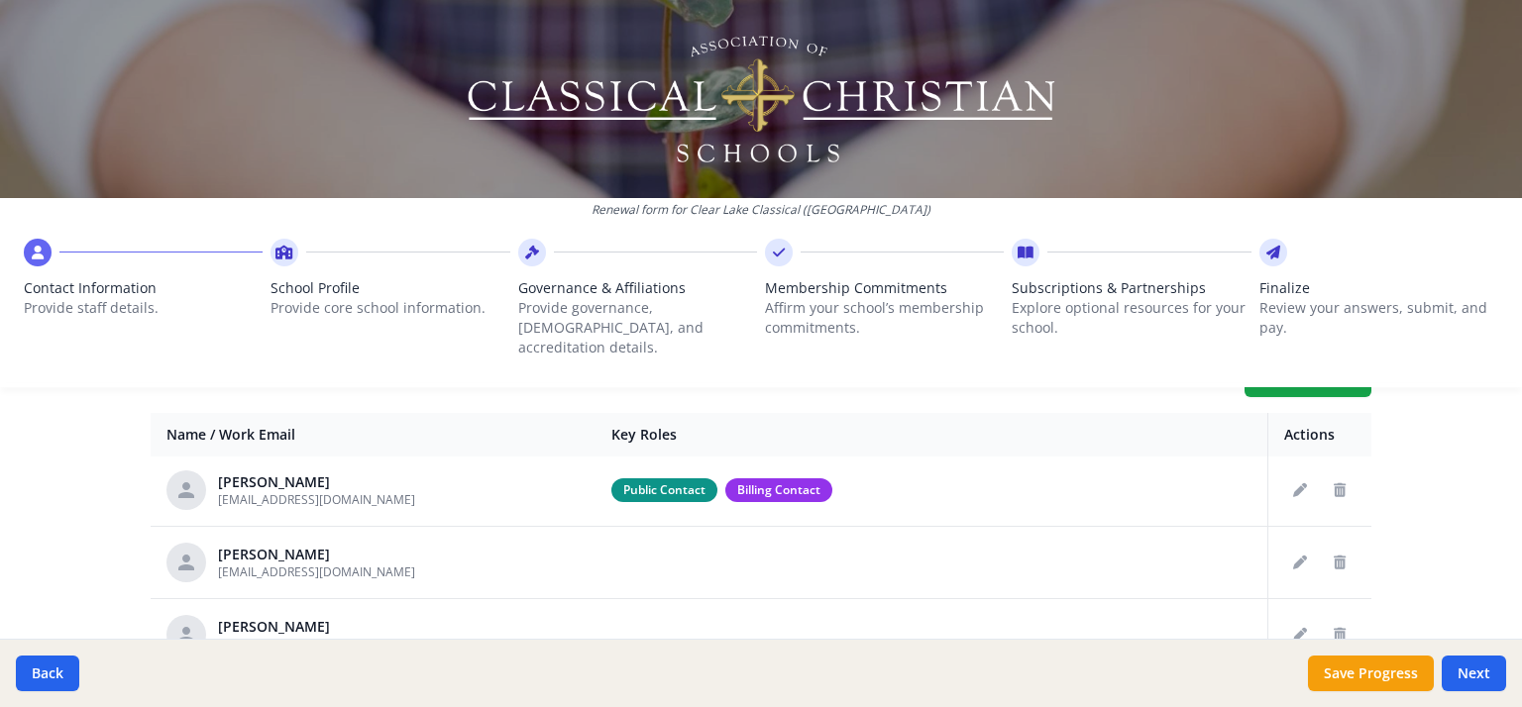
scroll to position [105, 0]
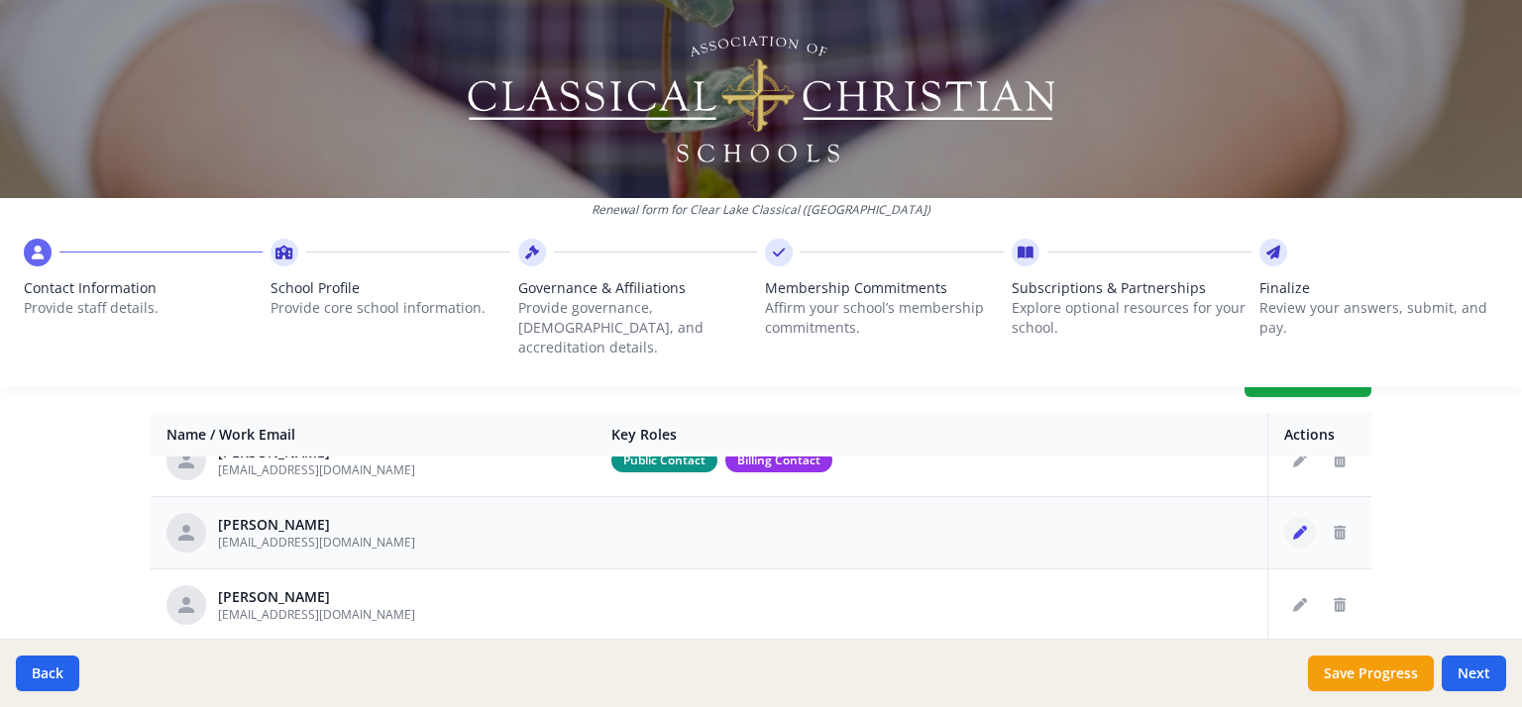
click at [1293, 526] on icon "Edit staff" at bounding box center [1300, 533] width 14 height 14
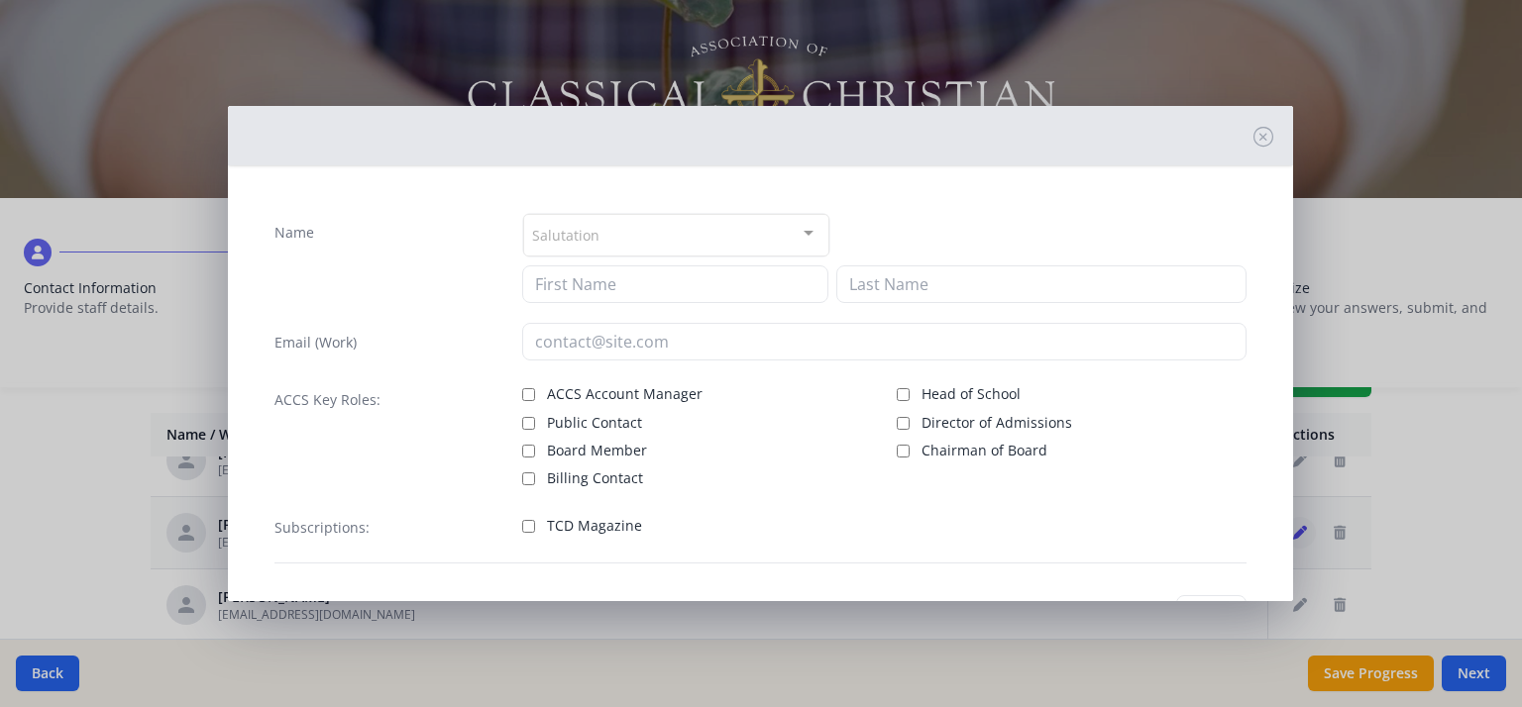
type input "[PERSON_NAME]"
type input "[EMAIL_ADDRESS][DOMAIN_NAME]"
click at [529, 526] on input "TCD Magazine" at bounding box center [528, 526] width 13 height 13
checkbox input "true"
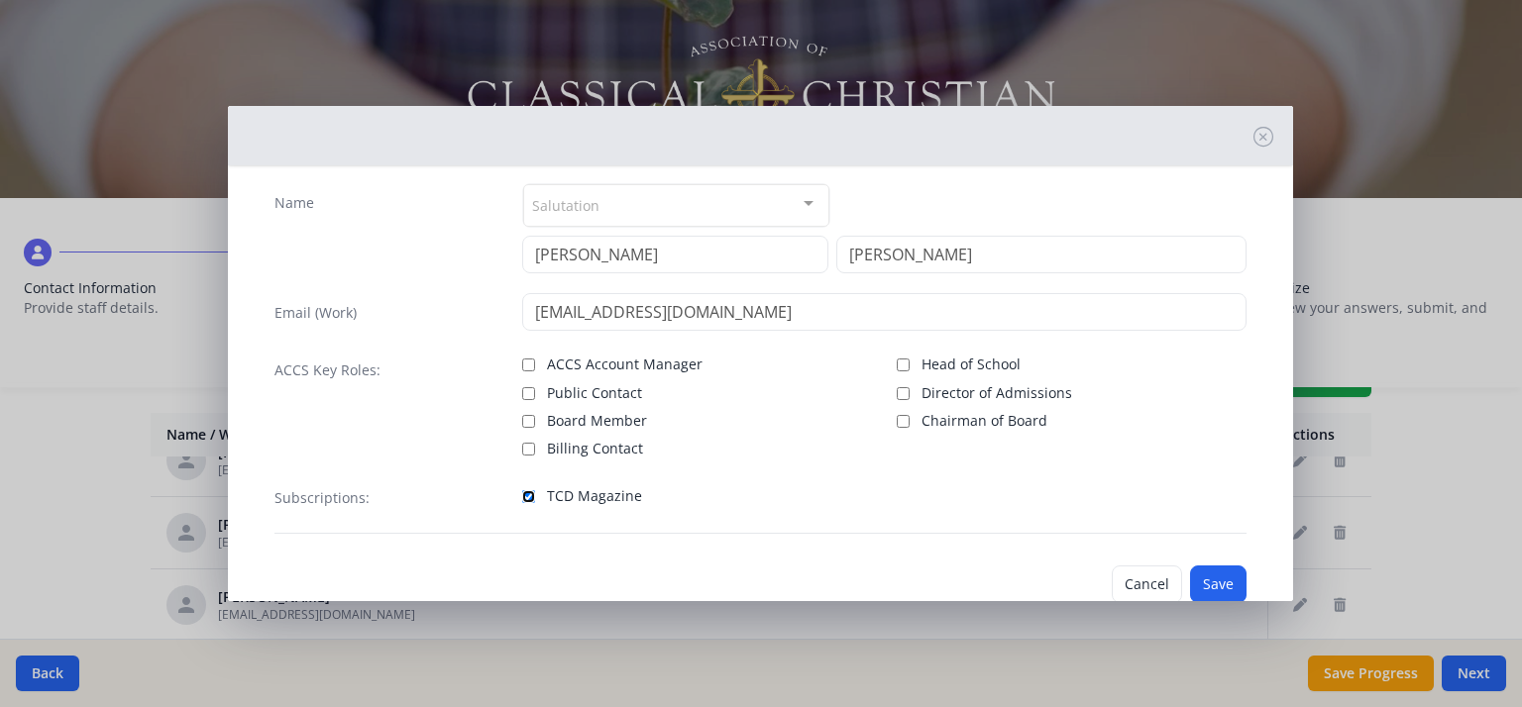
scroll to position [76, 0]
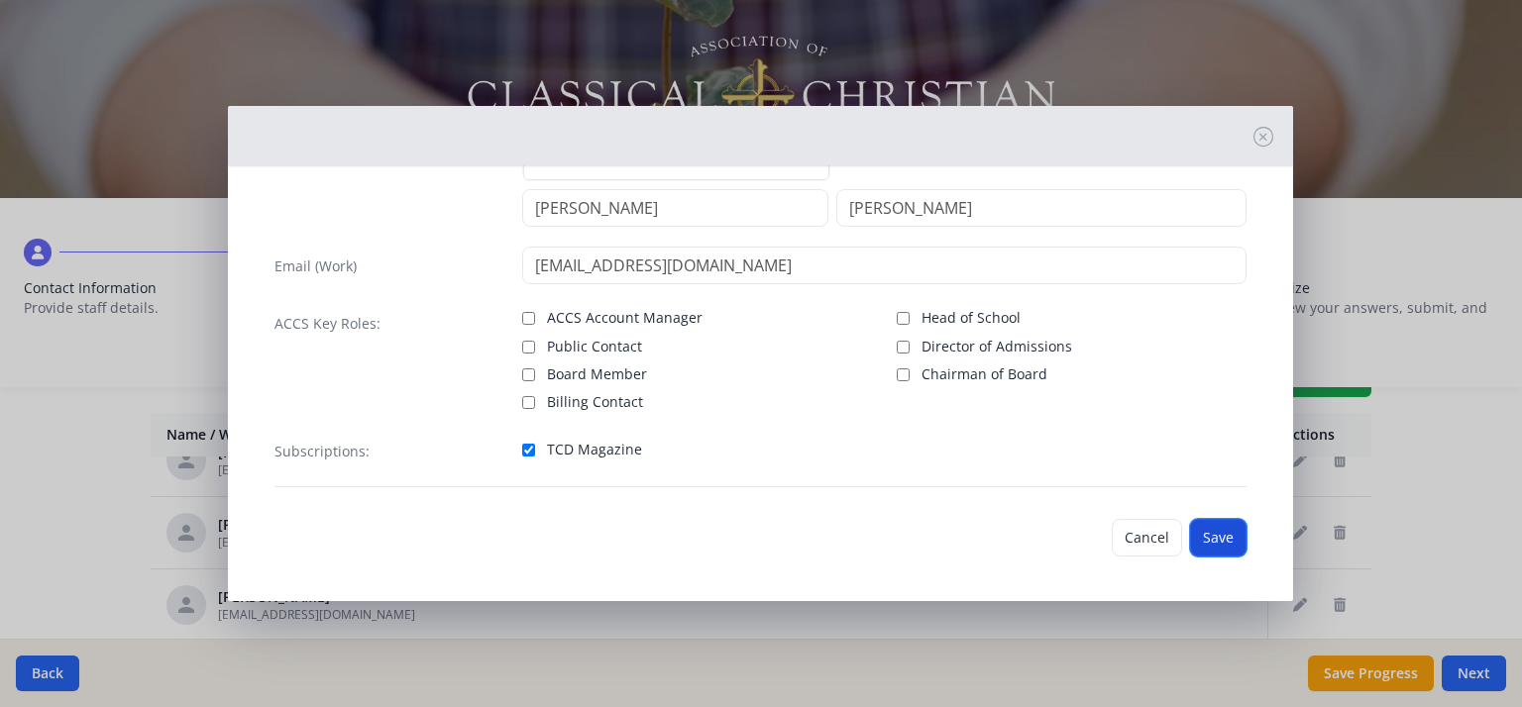
click at [1208, 534] on button "Save" at bounding box center [1218, 538] width 56 height 38
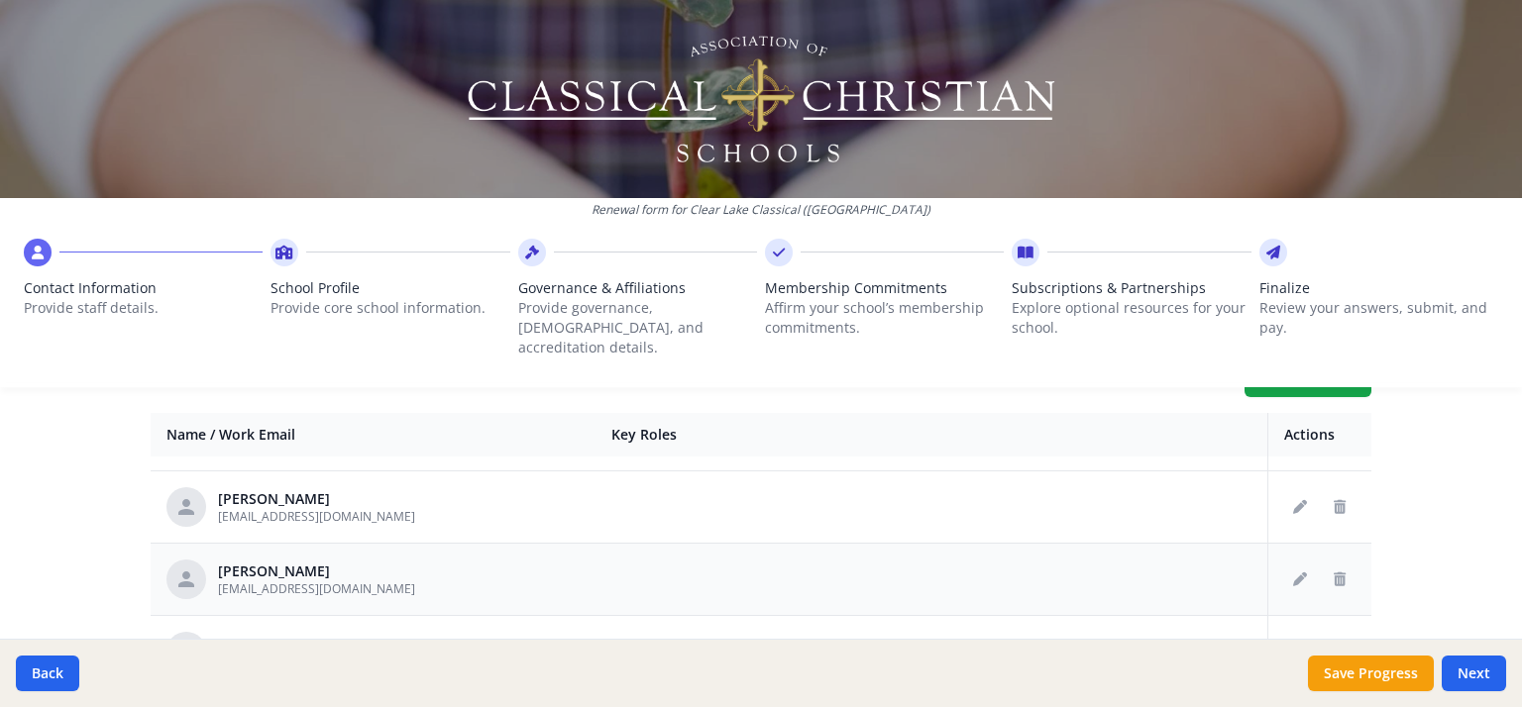
scroll to position [131, 0]
click at [1293, 573] on icon "Edit staff" at bounding box center [1300, 580] width 14 height 14
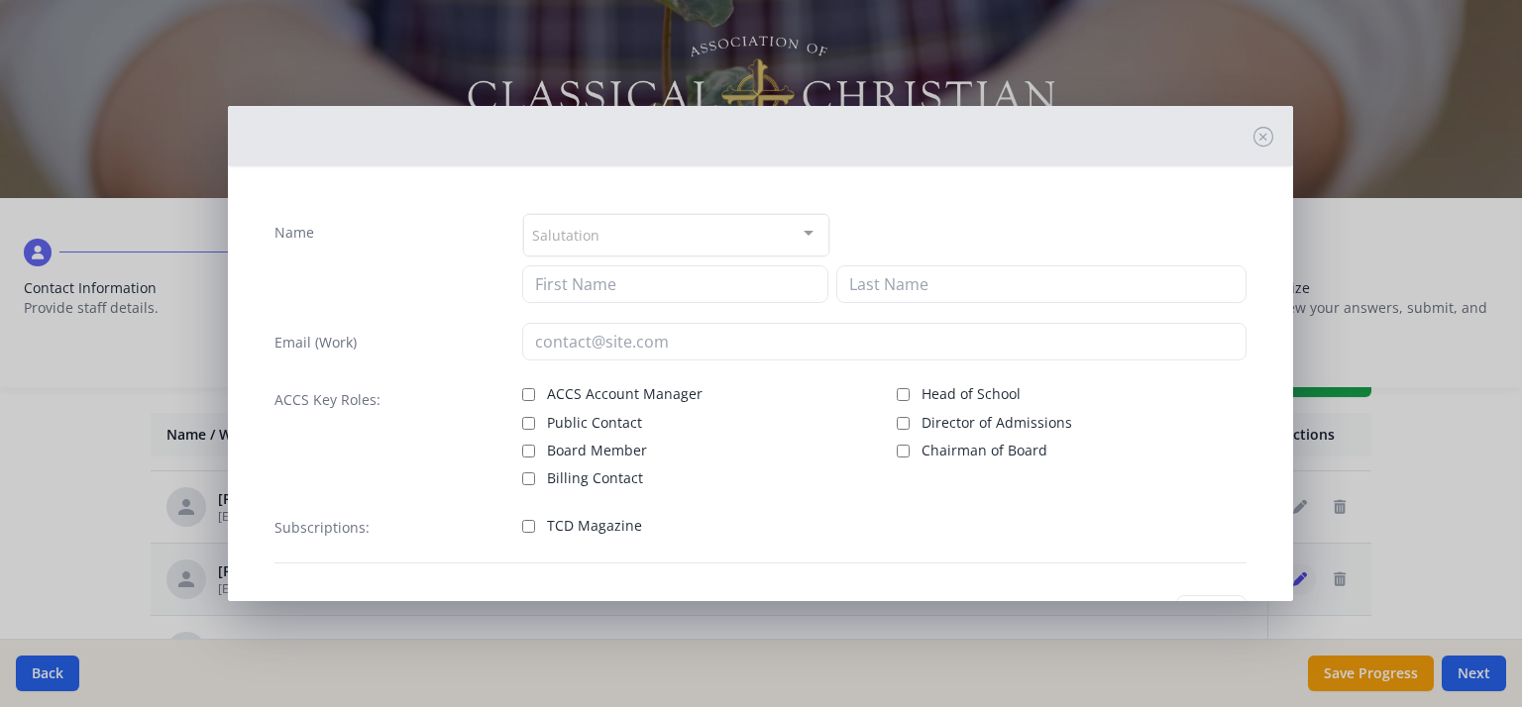
type input "[PERSON_NAME]"
type input "[EMAIL_ADDRESS][DOMAIN_NAME]"
click at [523, 521] on input "TCD Magazine" at bounding box center [528, 526] width 13 height 13
checkbox input "true"
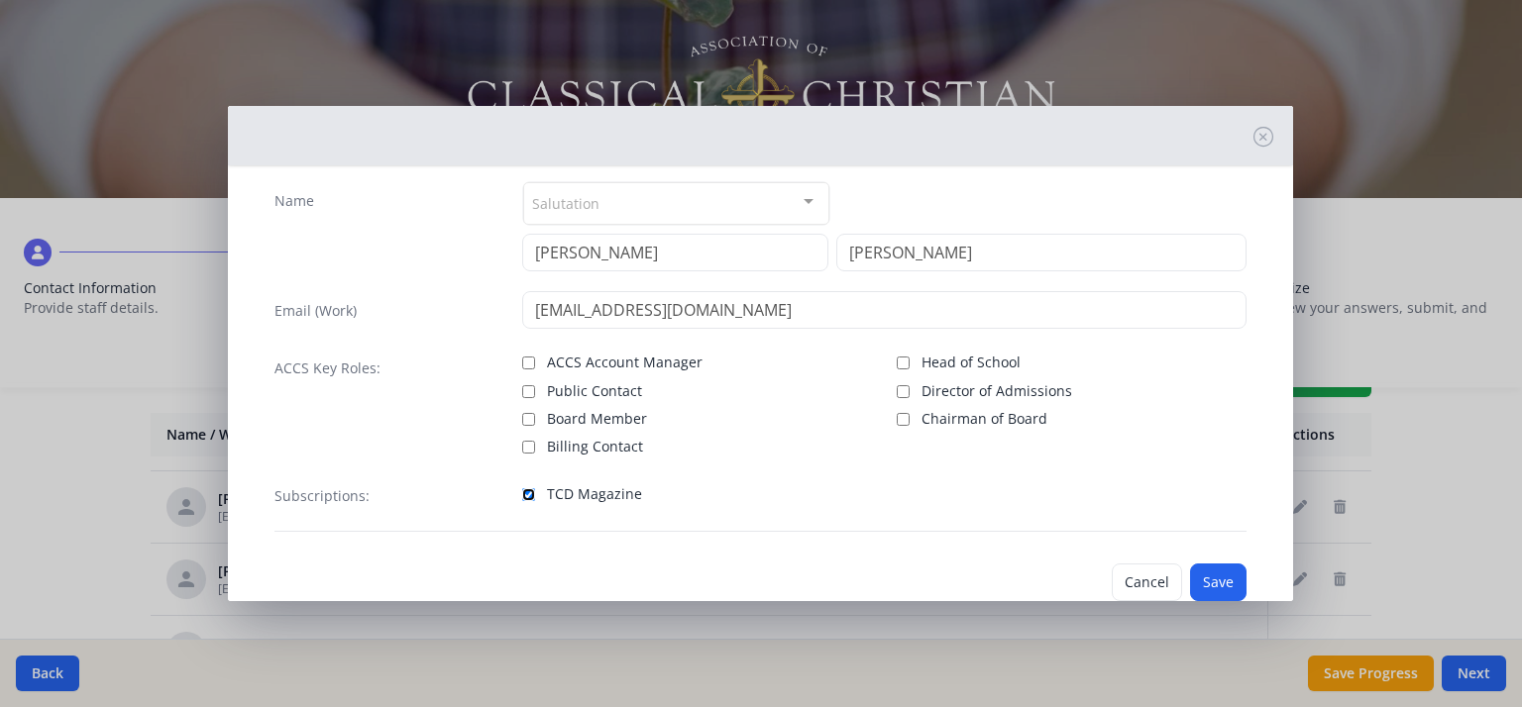
scroll to position [35, 0]
click at [1211, 582] on button "Save" at bounding box center [1218, 580] width 56 height 38
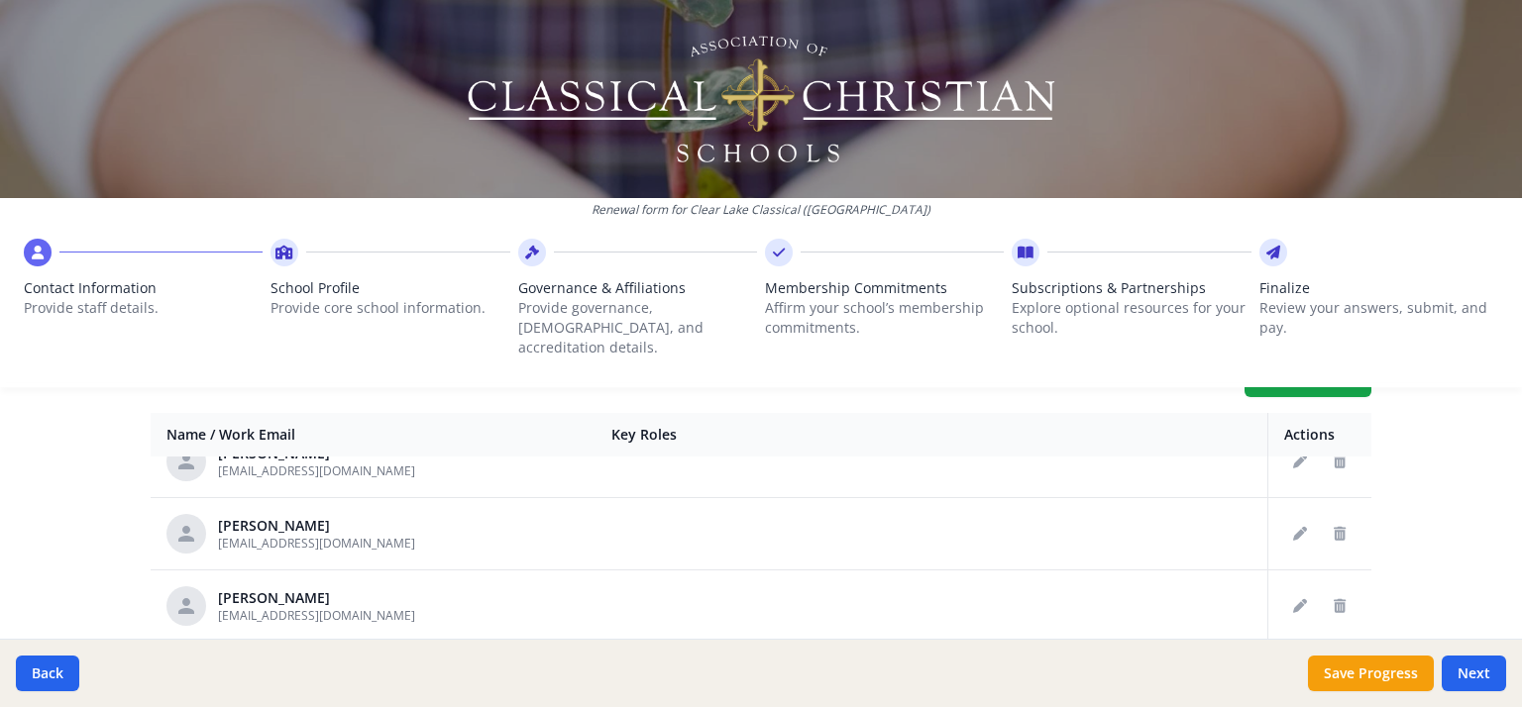
scroll to position [196, 0]
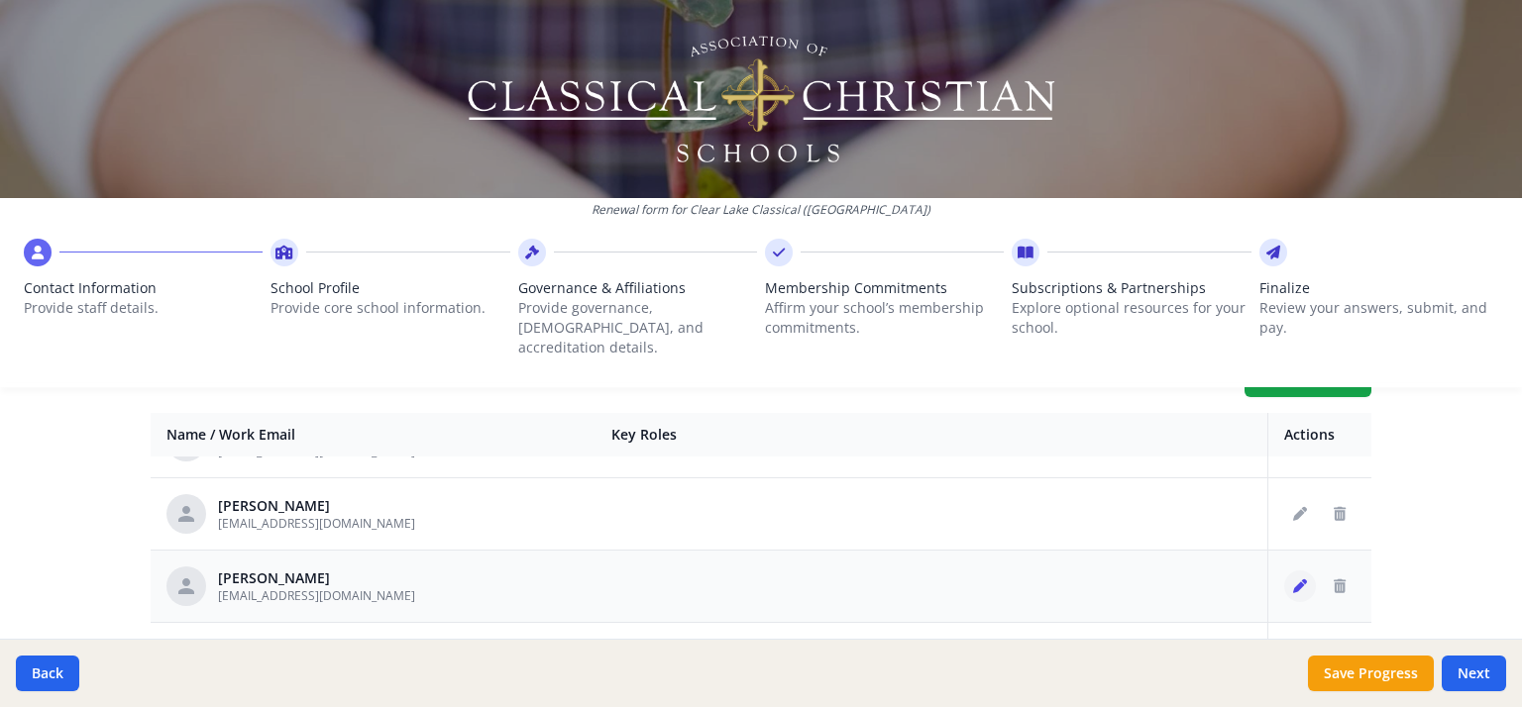
click at [1293, 580] on icon "Edit staff" at bounding box center [1300, 587] width 14 height 14
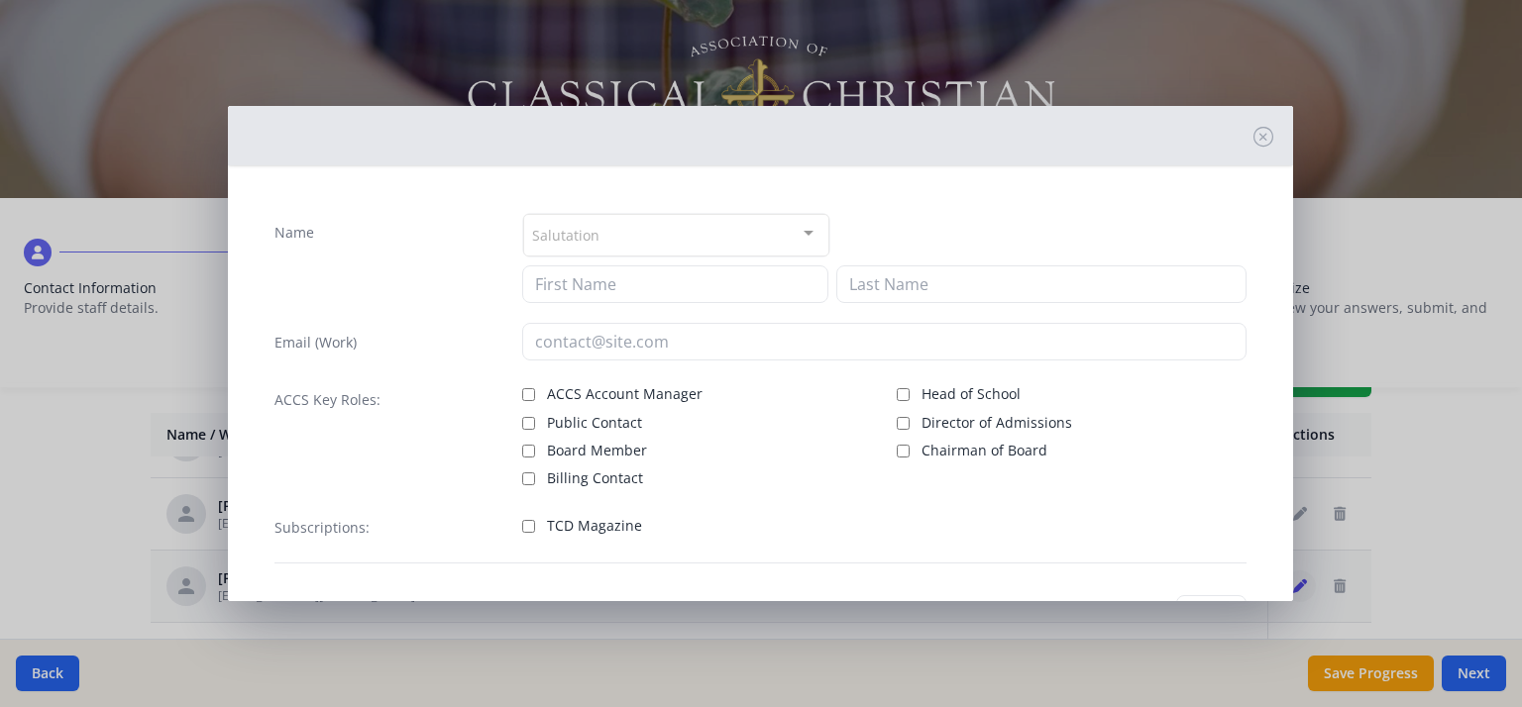
type input "[PERSON_NAME]"
type input "[EMAIL_ADDRESS][DOMAIN_NAME]"
click at [524, 520] on input "TCD Magazine" at bounding box center [528, 526] width 13 height 13
checkbox input "true"
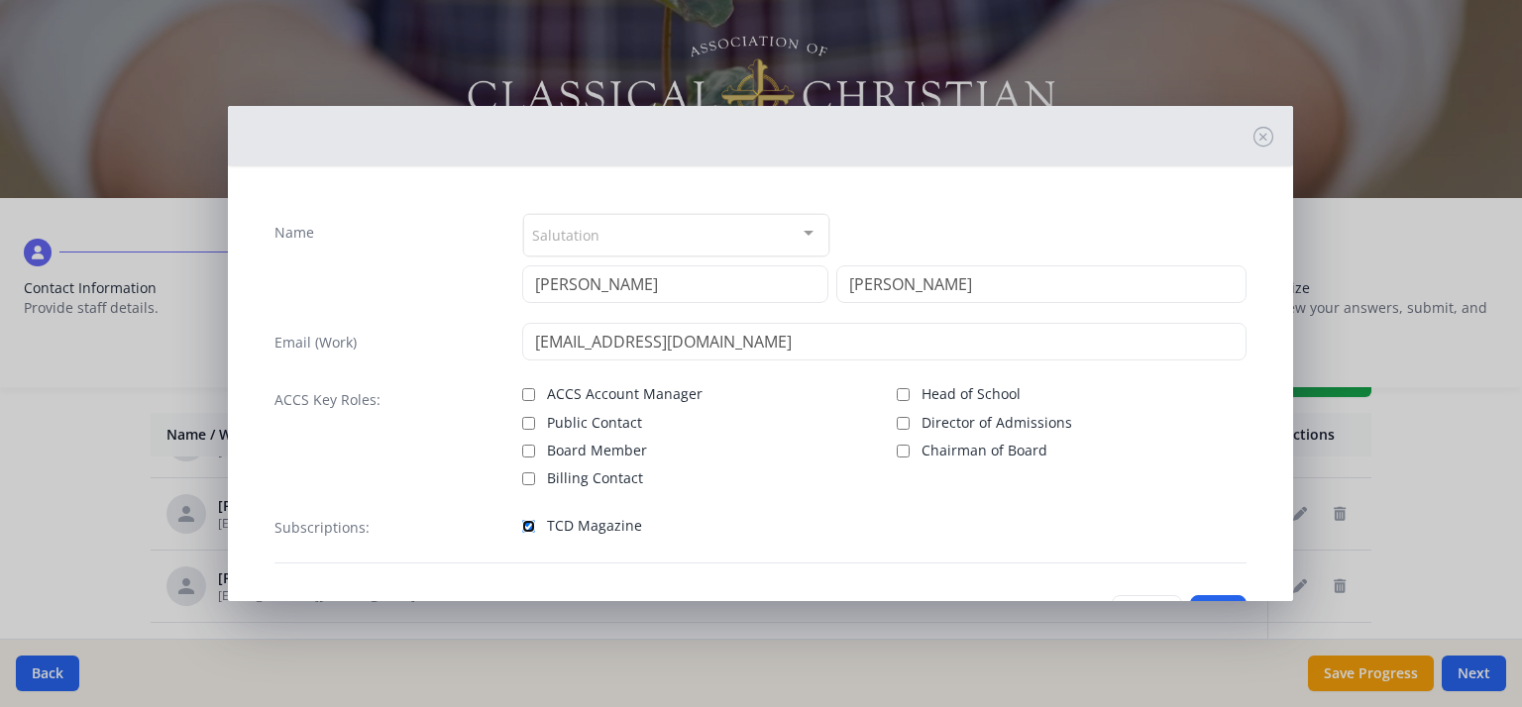
scroll to position [55, 0]
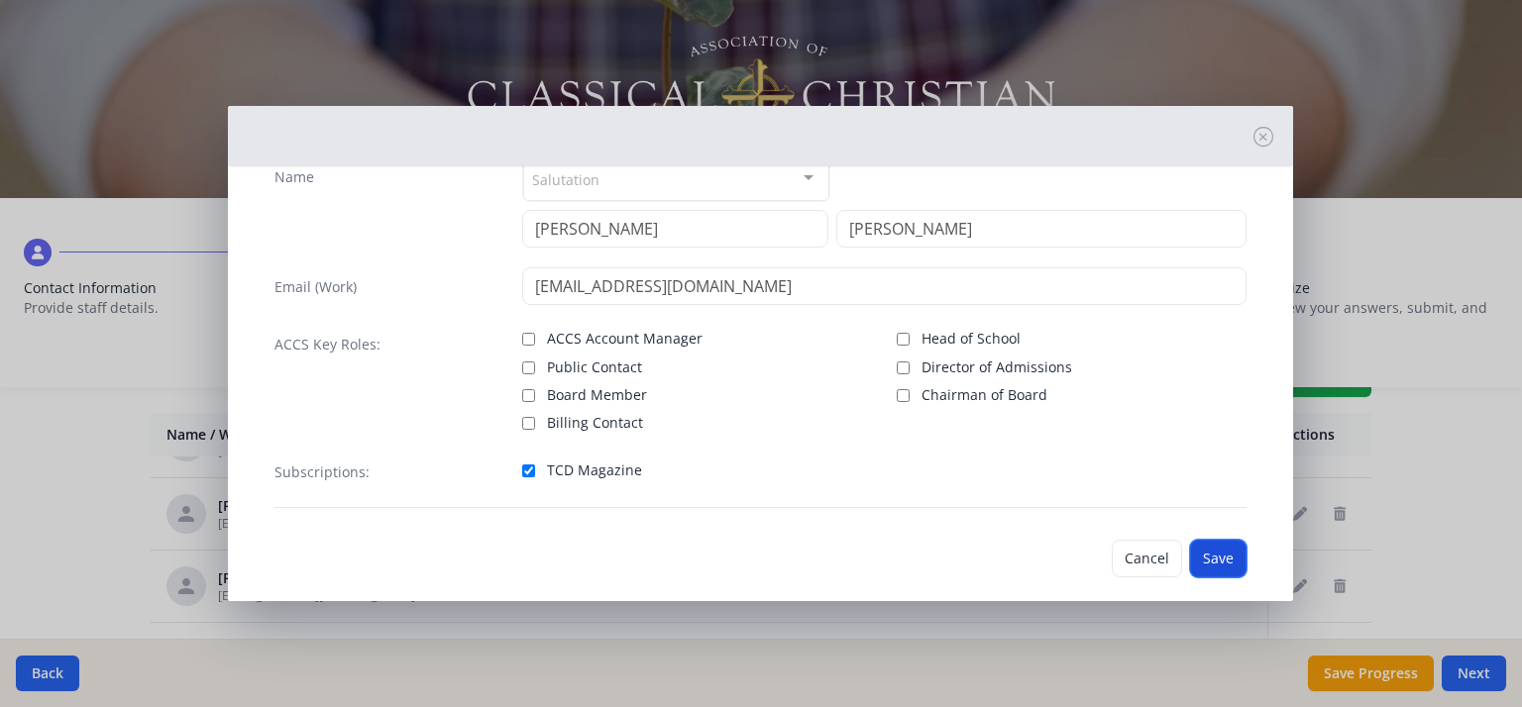
click at [1205, 559] on button "Save" at bounding box center [1218, 559] width 56 height 38
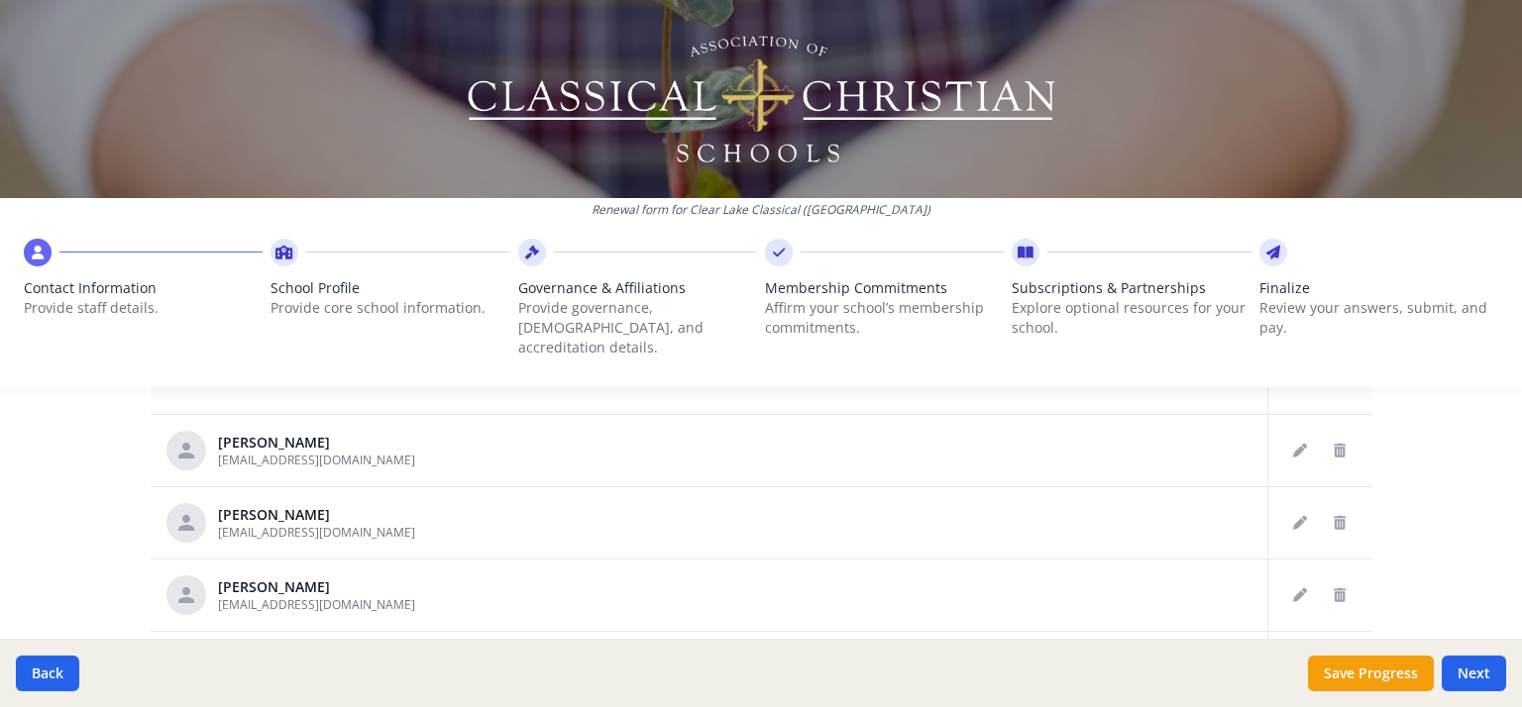
scroll to position [816, 0]
click at [1284, 578] on button "Edit staff" at bounding box center [1300, 594] width 32 height 32
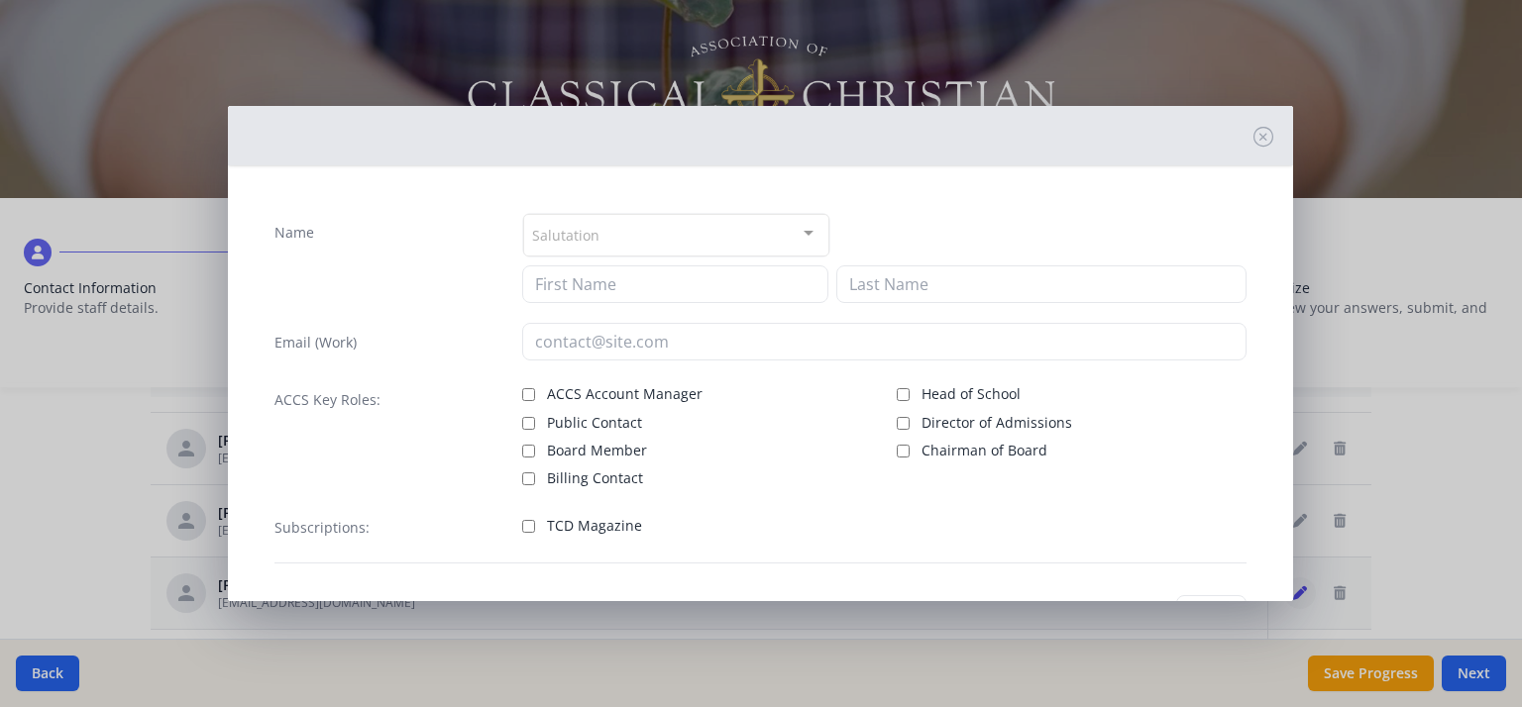
type input "[PERSON_NAME]"
type input "[EMAIL_ADDRESS][DOMAIN_NAME]"
click at [527, 522] on input "TCD Magazine" at bounding box center [528, 526] width 13 height 13
checkbox input "true"
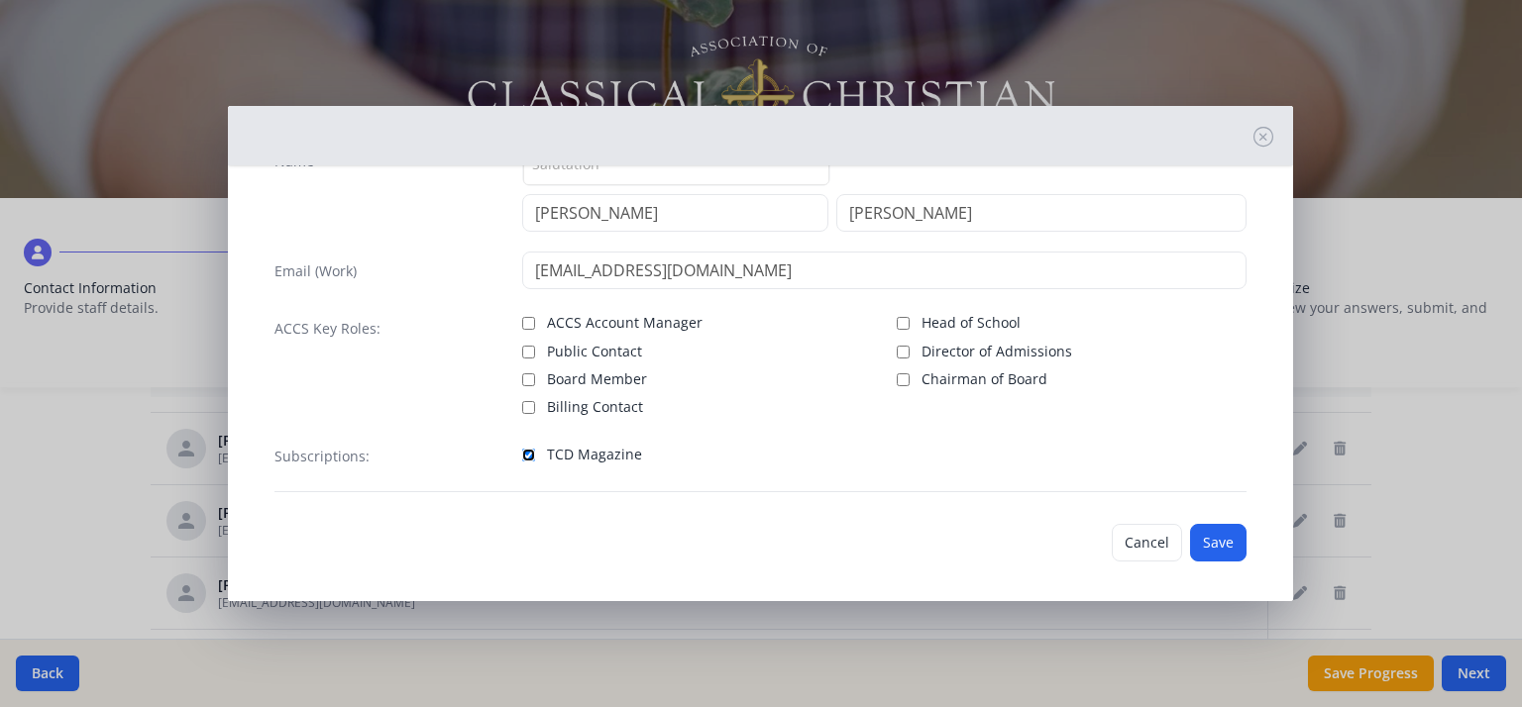
scroll to position [76, 0]
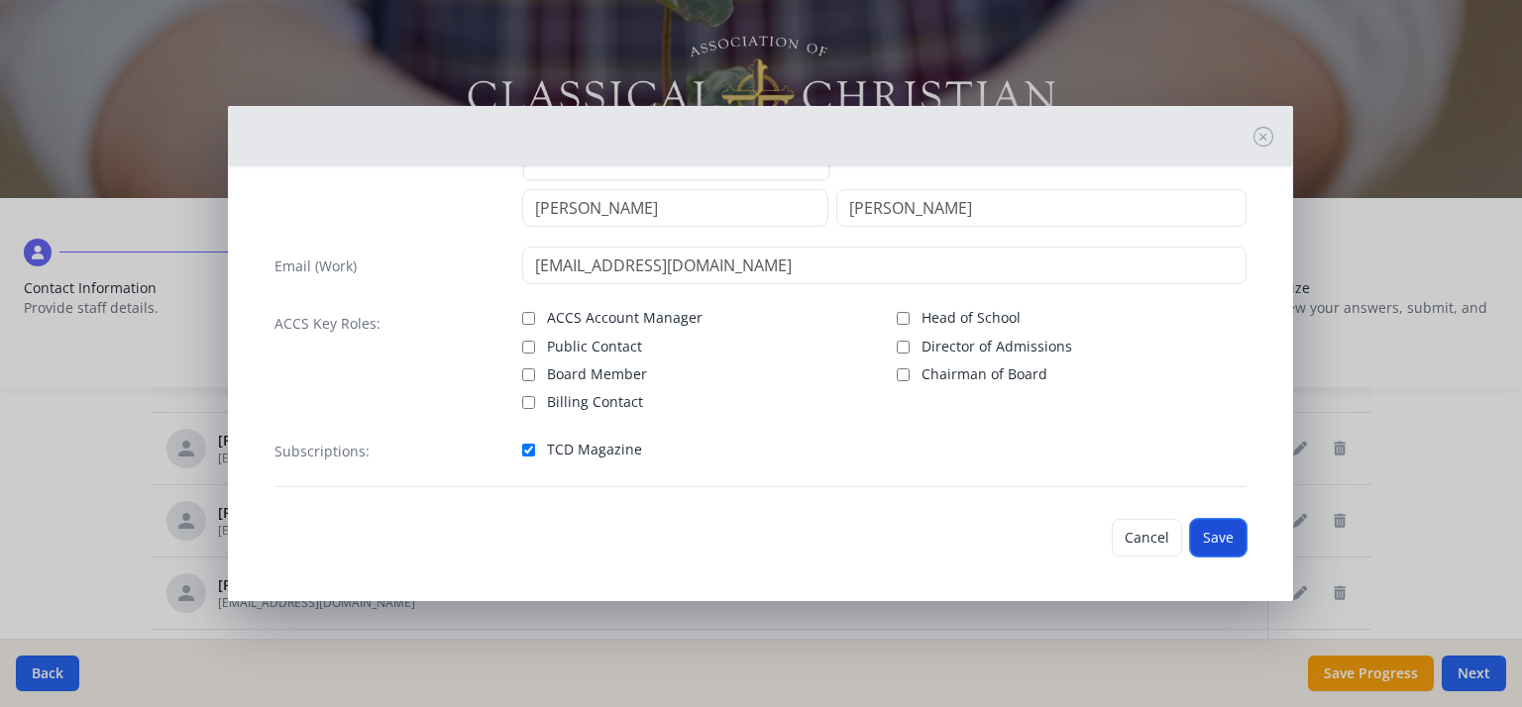
click at [1197, 538] on button "Save" at bounding box center [1218, 538] width 56 height 38
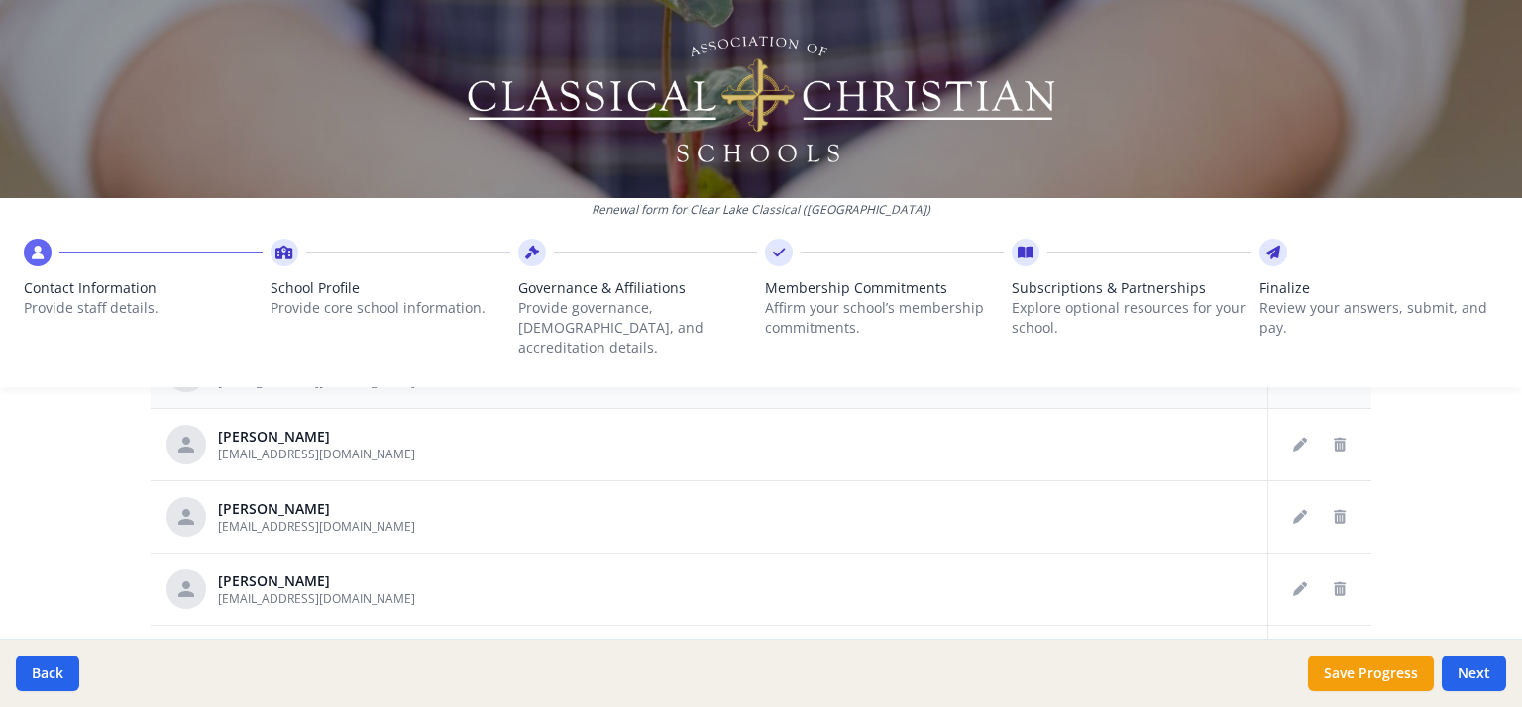
scroll to position [979, 0]
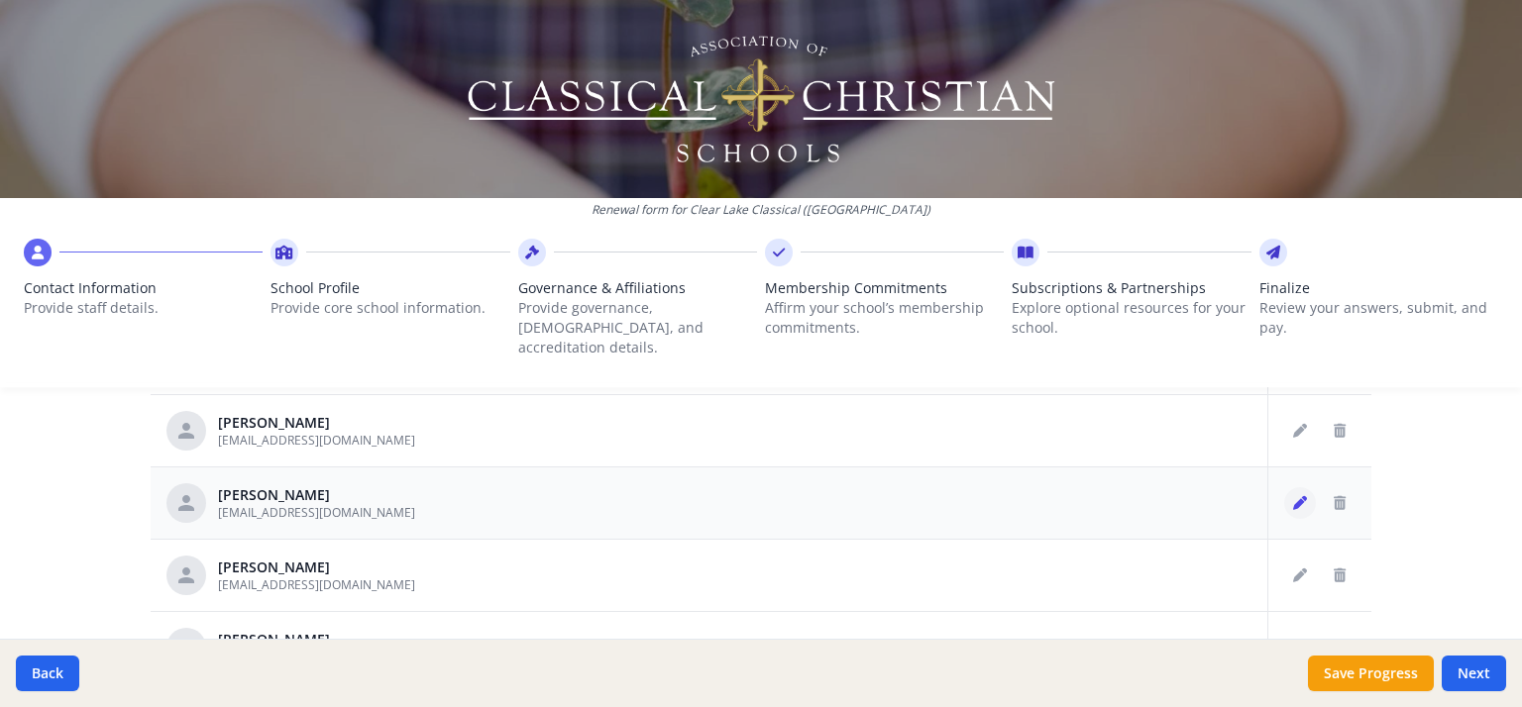
click at [1293, 496] on icon "Edit staff" at bounding box center [1300, 503] width 14 height 14
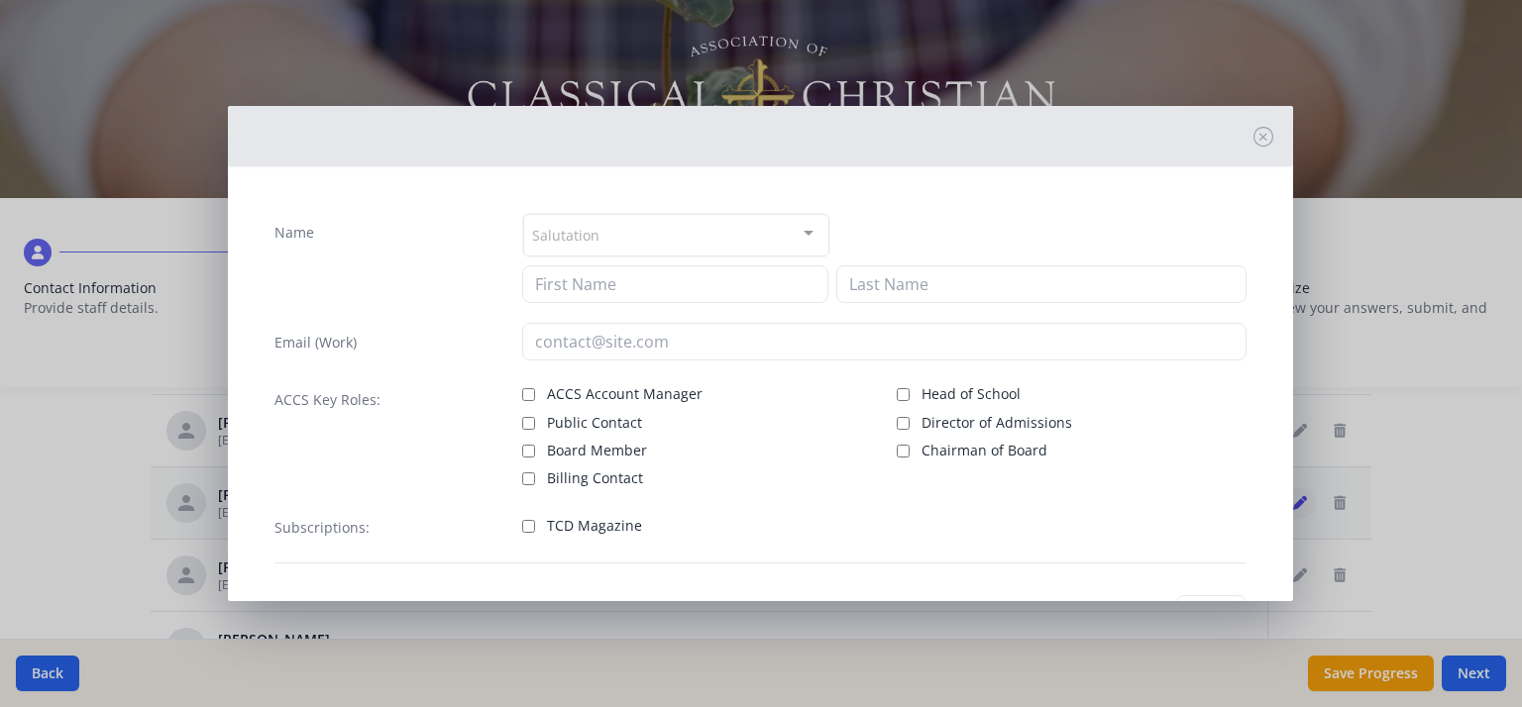
type input "[PERSON_NAME]"
type input "[EMAIL_ADDRESS][DOMAIN_NAME]"
click at [523, 527] on input "TCD Magazine" at bounding box center [528, 526] width 13 height 13
checkbox input "true"
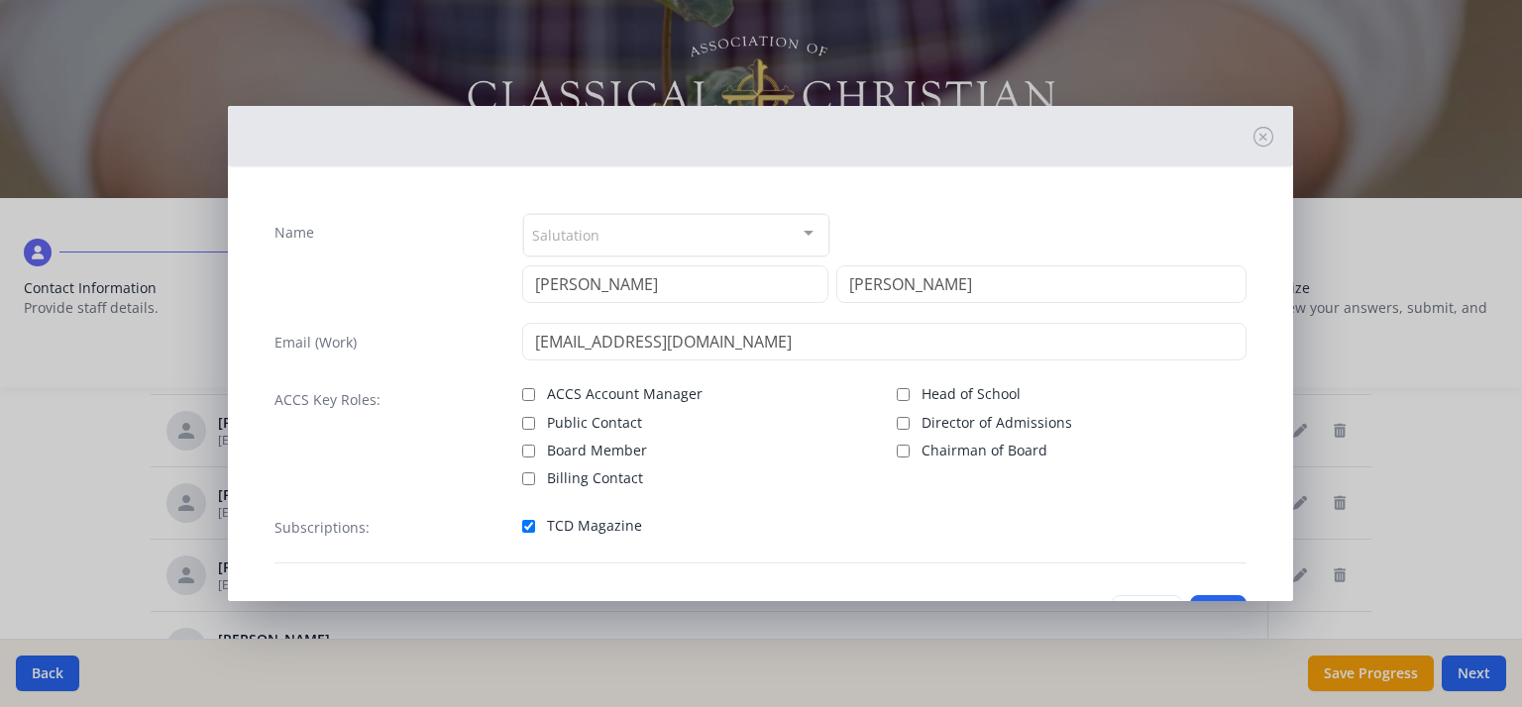
click at [661, 221] on div "Salutation" at bounding box center [676, 235] width 306 height 43
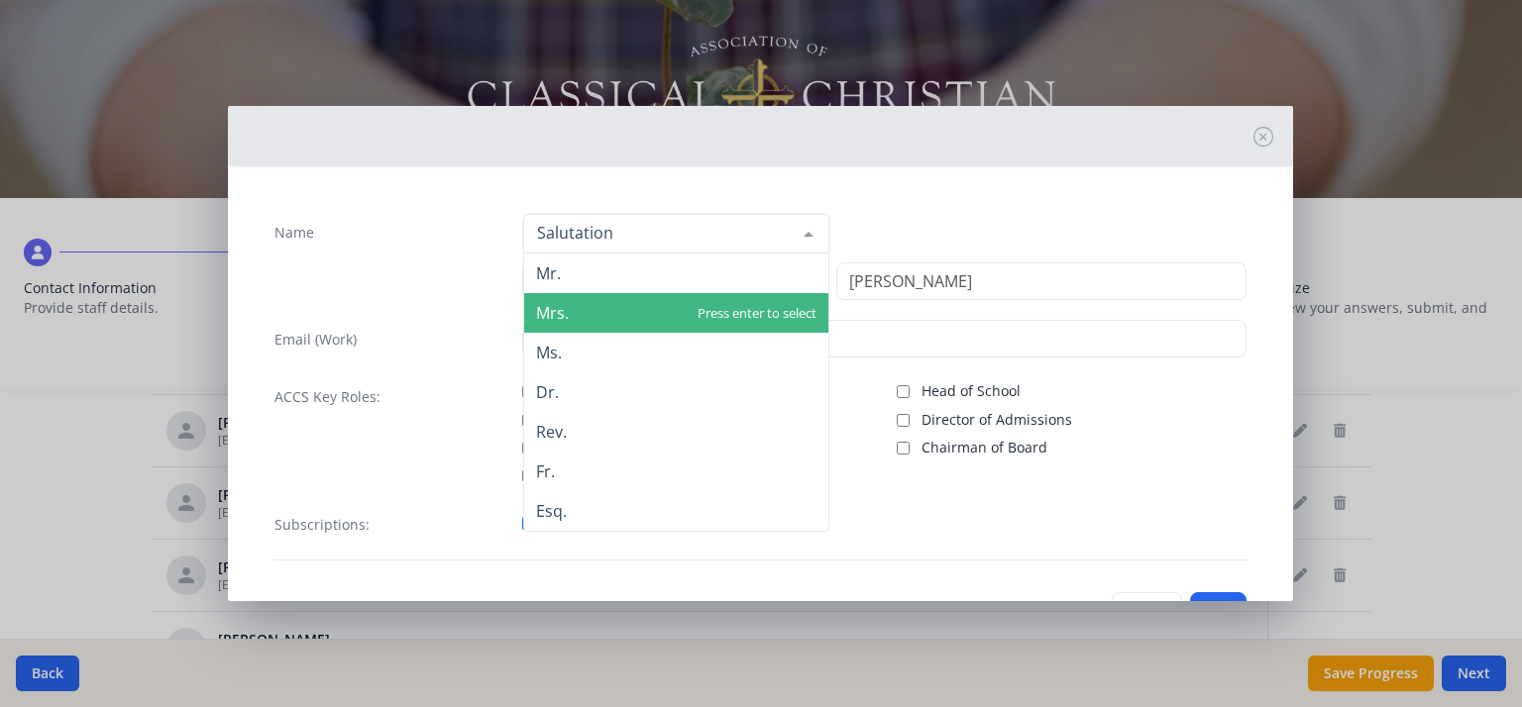
click at [586, 311] on span "Mrs." at bounding box center [676, 313] width 304 height 40
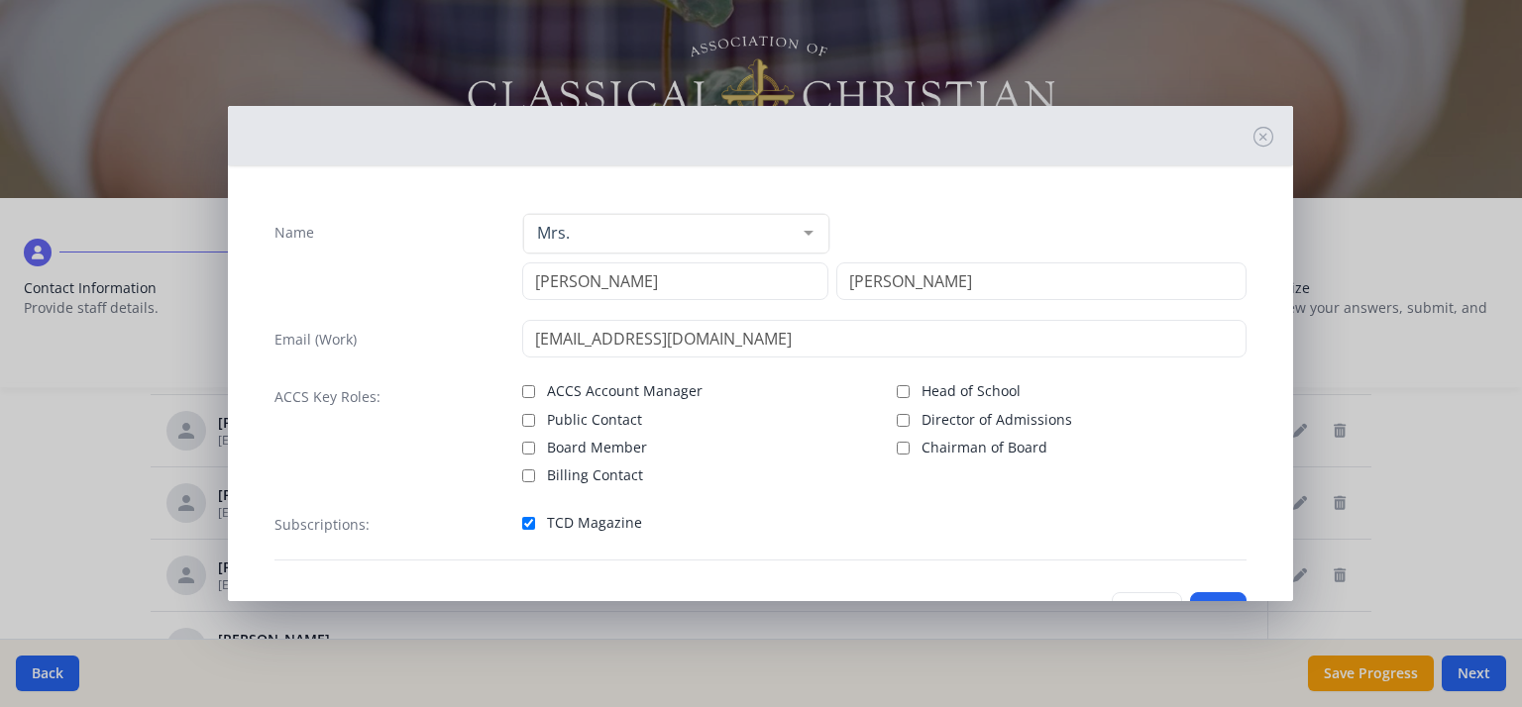
scroll to position [74, 0]
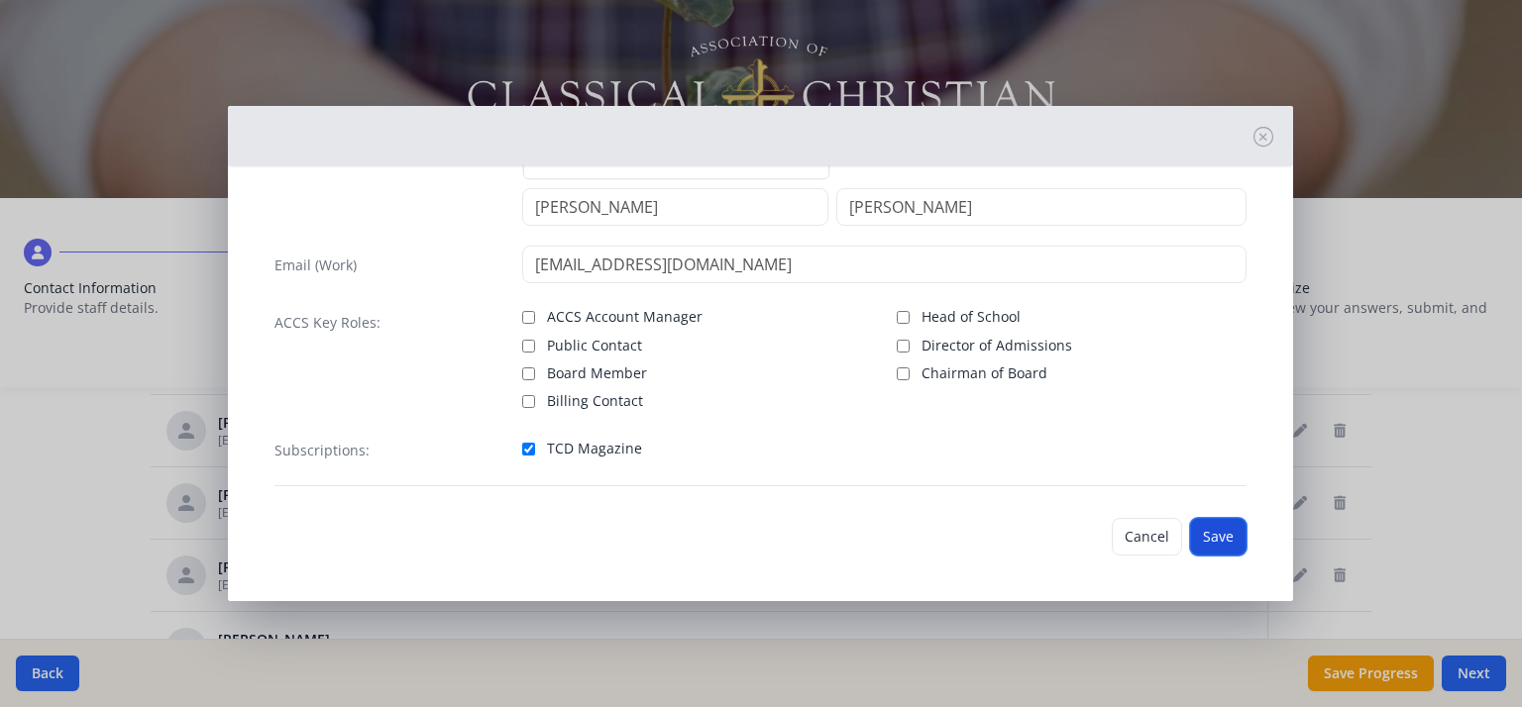
click at [1207, 538] on button "Save" at bounding box center [1218, 537] width 56 height 38
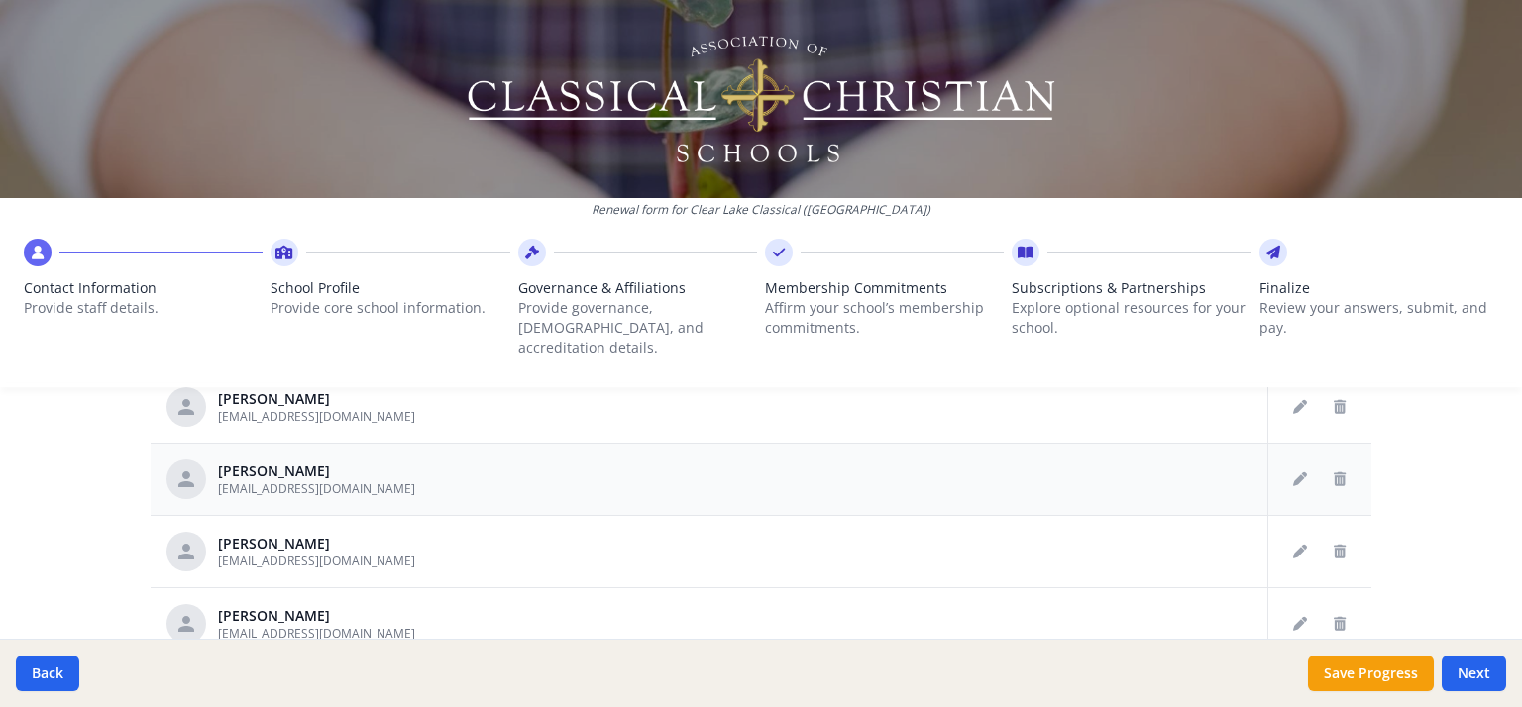
scroll to position [1005, 0]
click at [1284, 534] on button "Edit staff" at bounding box center [1300, 550] width 32 height 32
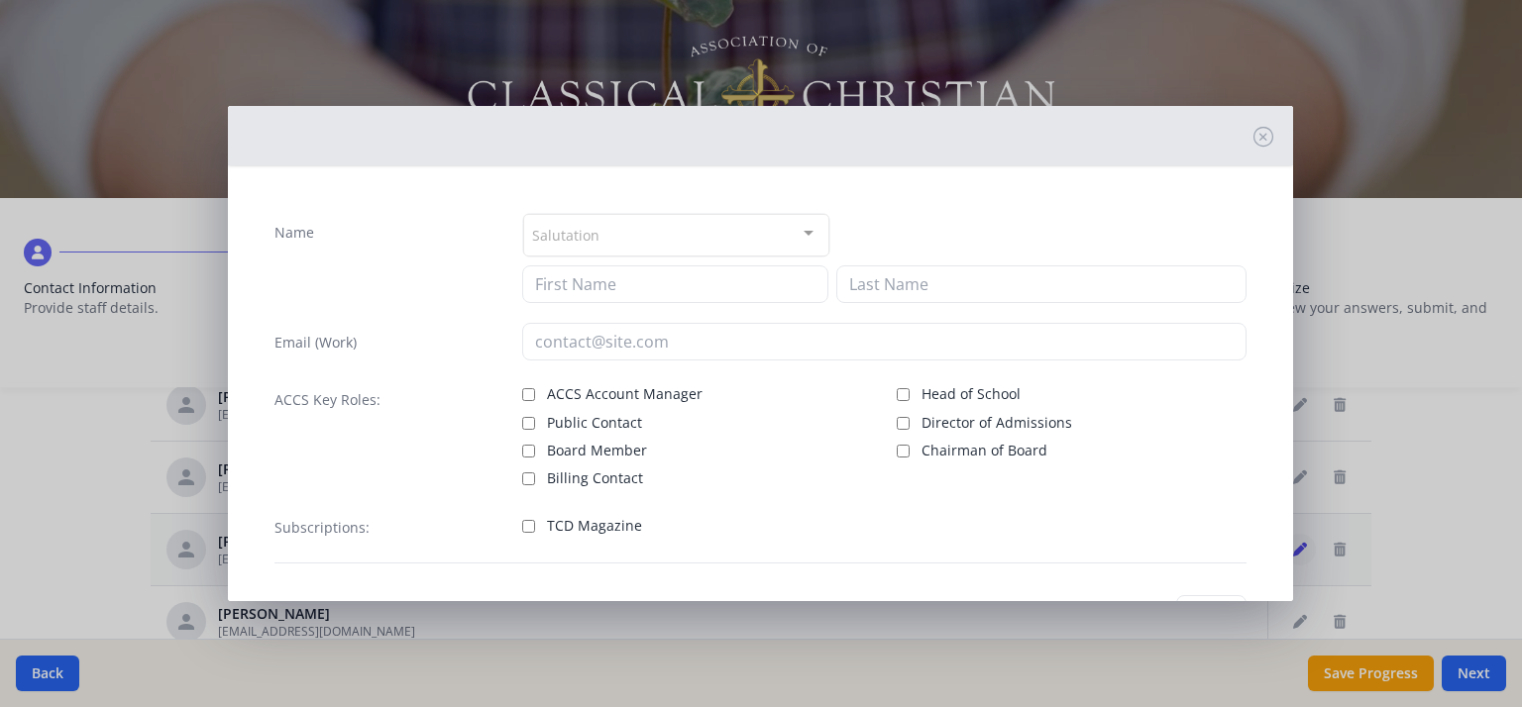
type input "[PERSON_NAME]"
type input "[EMAIL_ADDRESS][DOMAIN_NAME]"
click at [528, 524] on input "TCD Magazine" at bounding box center [528, 526] width 13 height 13
click at [522, 521] on input "TCD Magazine" at bounding box center [528, 526] width 13 height 13
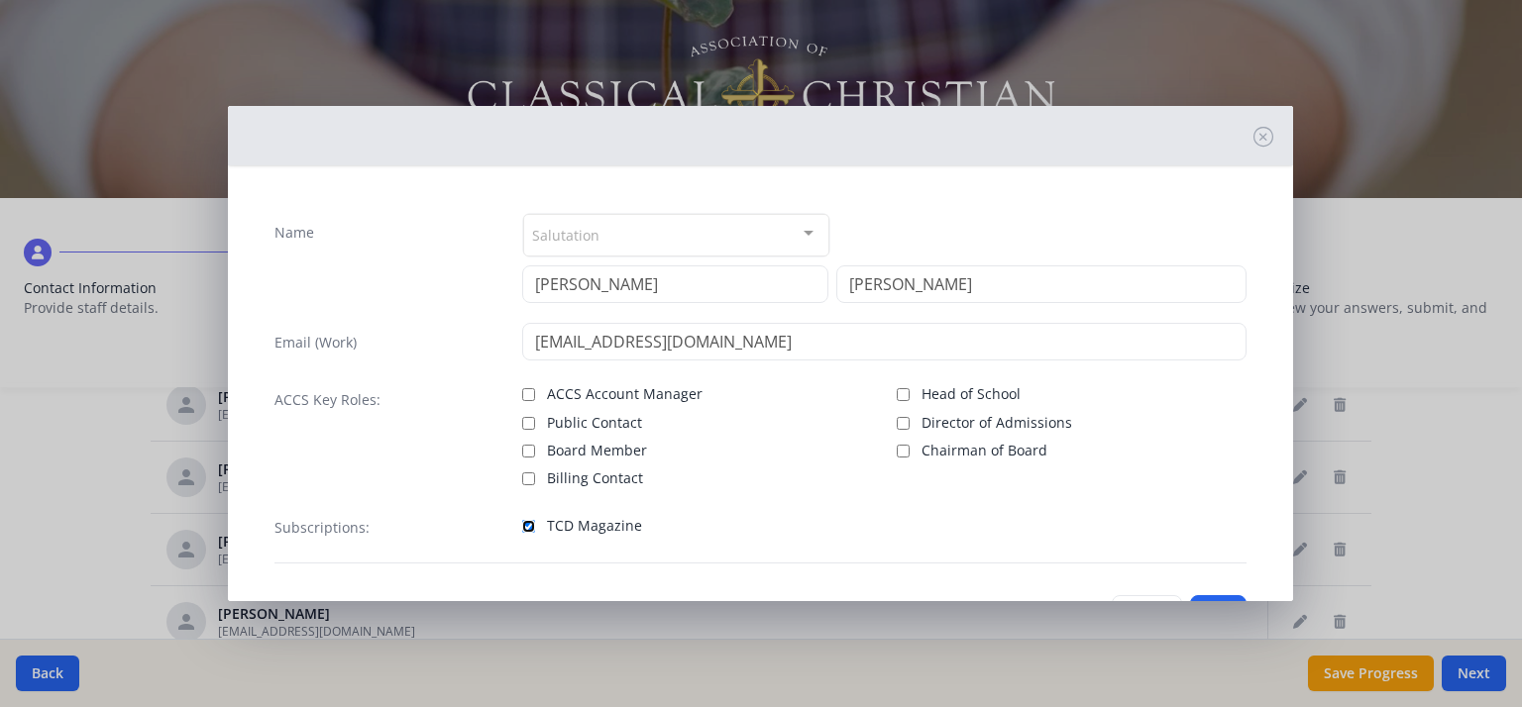
checkbox input "false"
click at [1253, 142] on icon at bounding box center [1263, 137] width 20 height 20
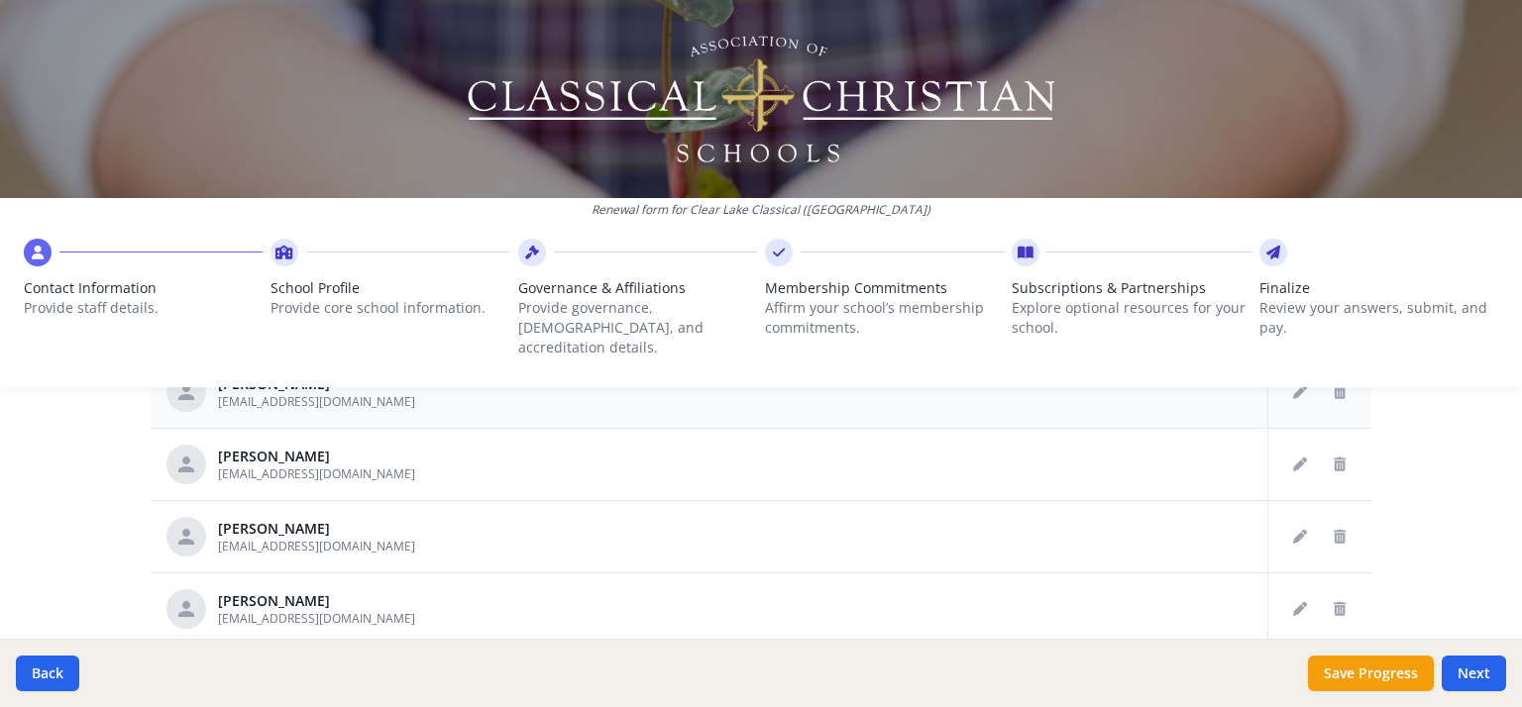
scroll to position [1112, 0]
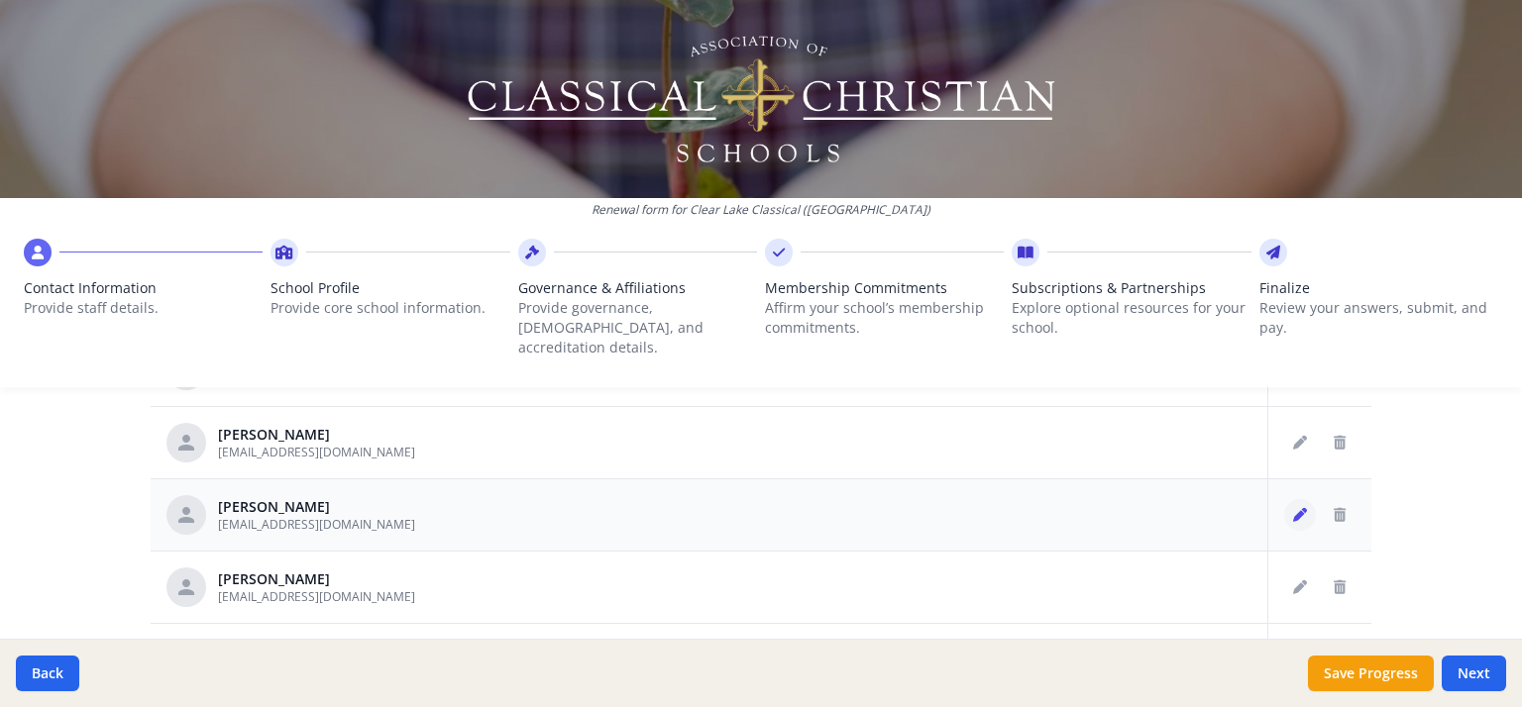
click at [1293, 508] on icon "Edit staff" at bounding box center [1300, 515] width 14 height 14
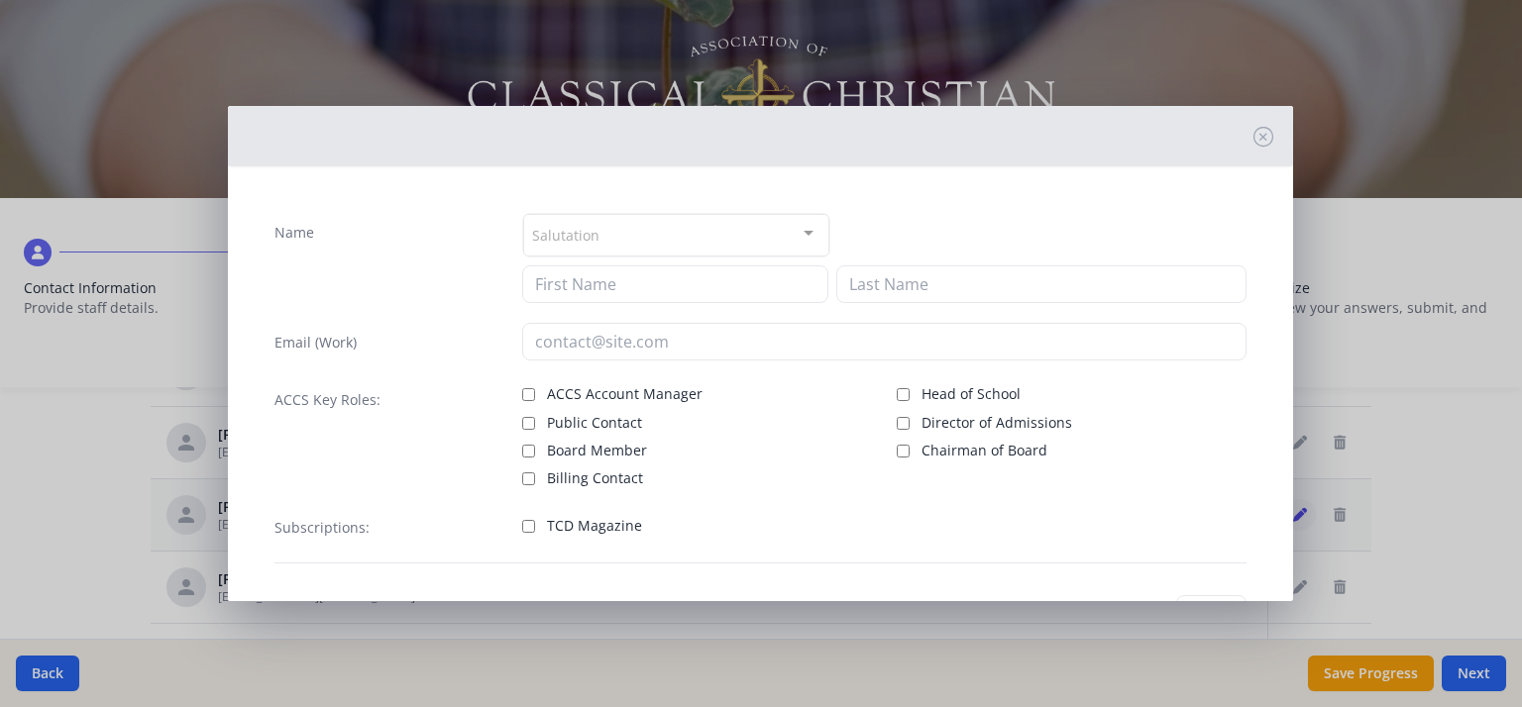
type input "[PERSON_NAME]"
type input "Rietjens"
type input "[EMAIL_ADDRESS][DOMAIN_NAME]"
click at [524, 522] on input "TCD Magazine" at bounding box center [528, 526] width 13 height 13
checkbox input "true"
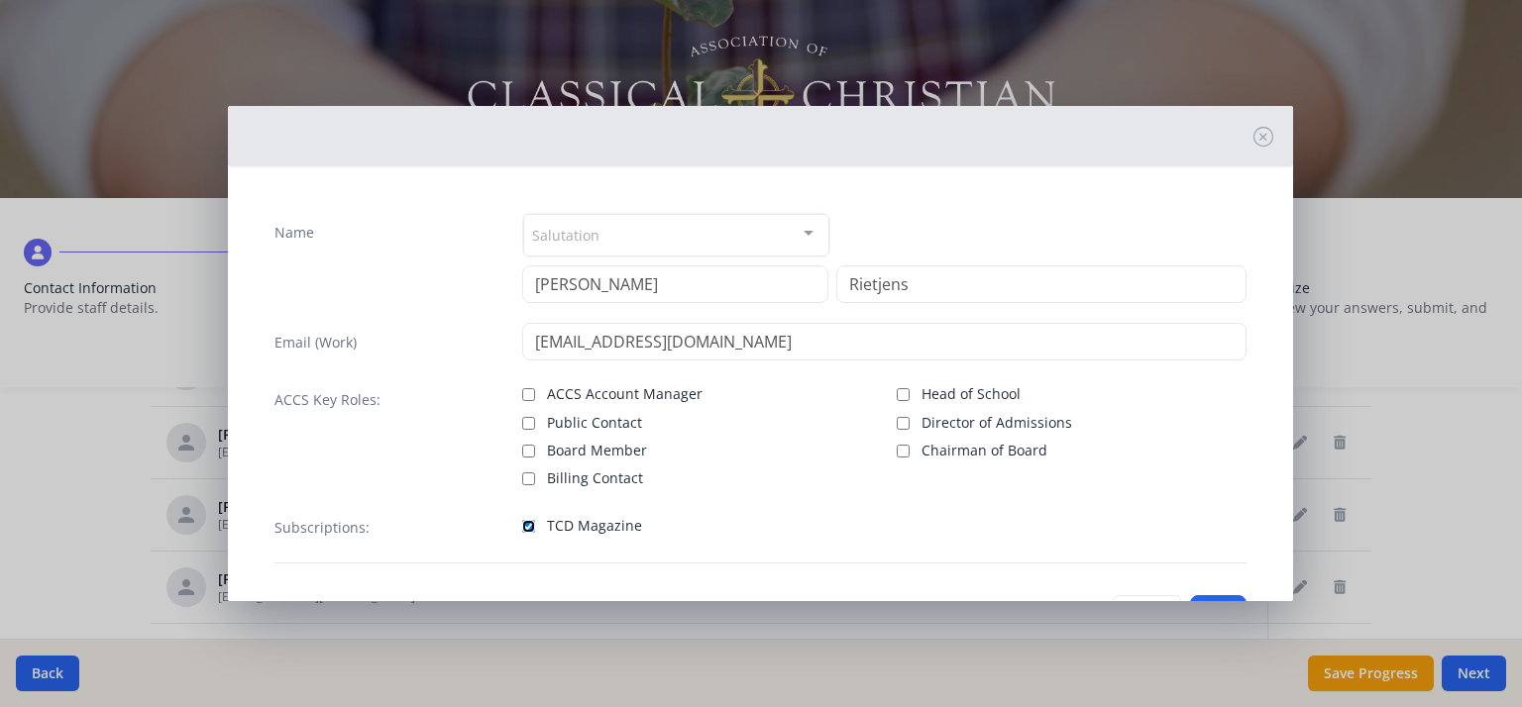
scroll to position [32, 0]
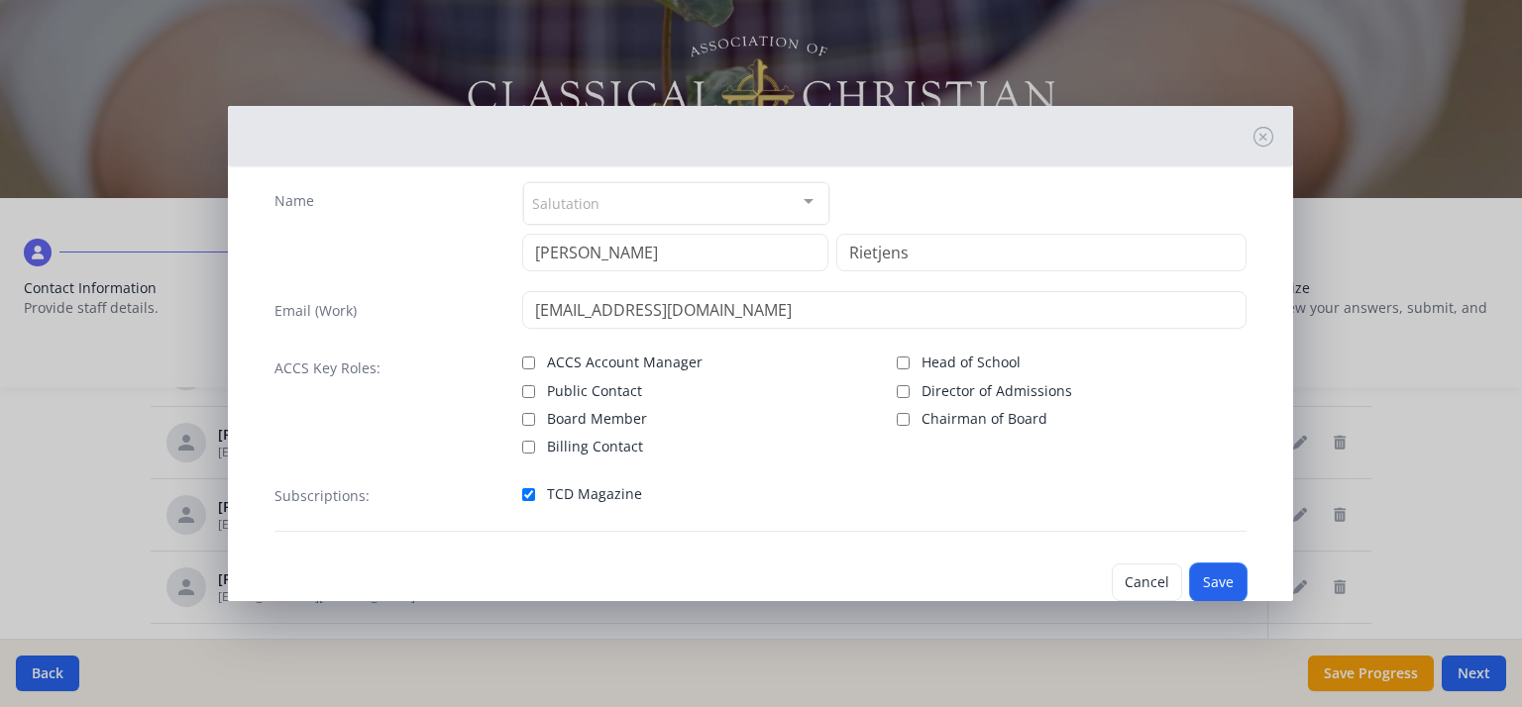
click at [1194, 582] on button "Save" at bounding box center [1218, 583] width 56 height 38
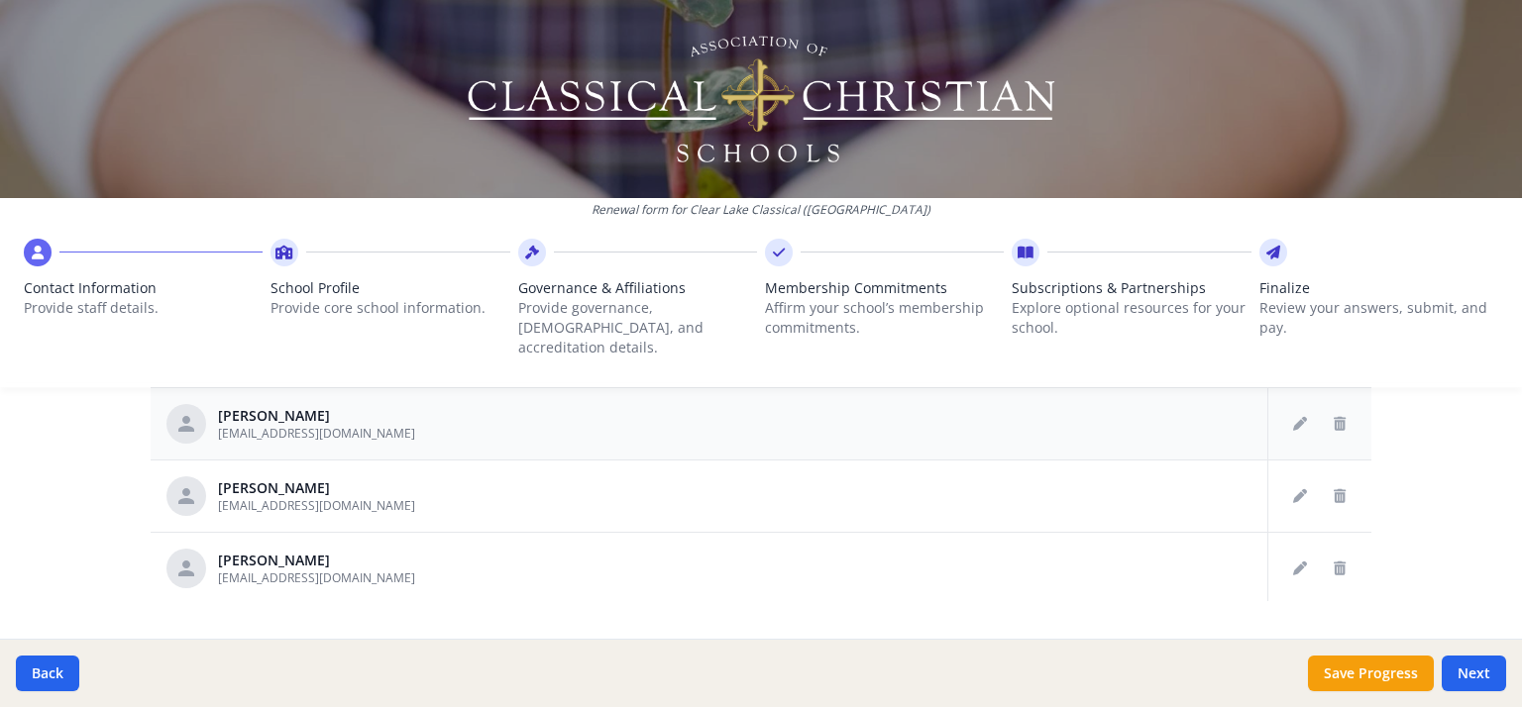
scroll to position [1211, 0]
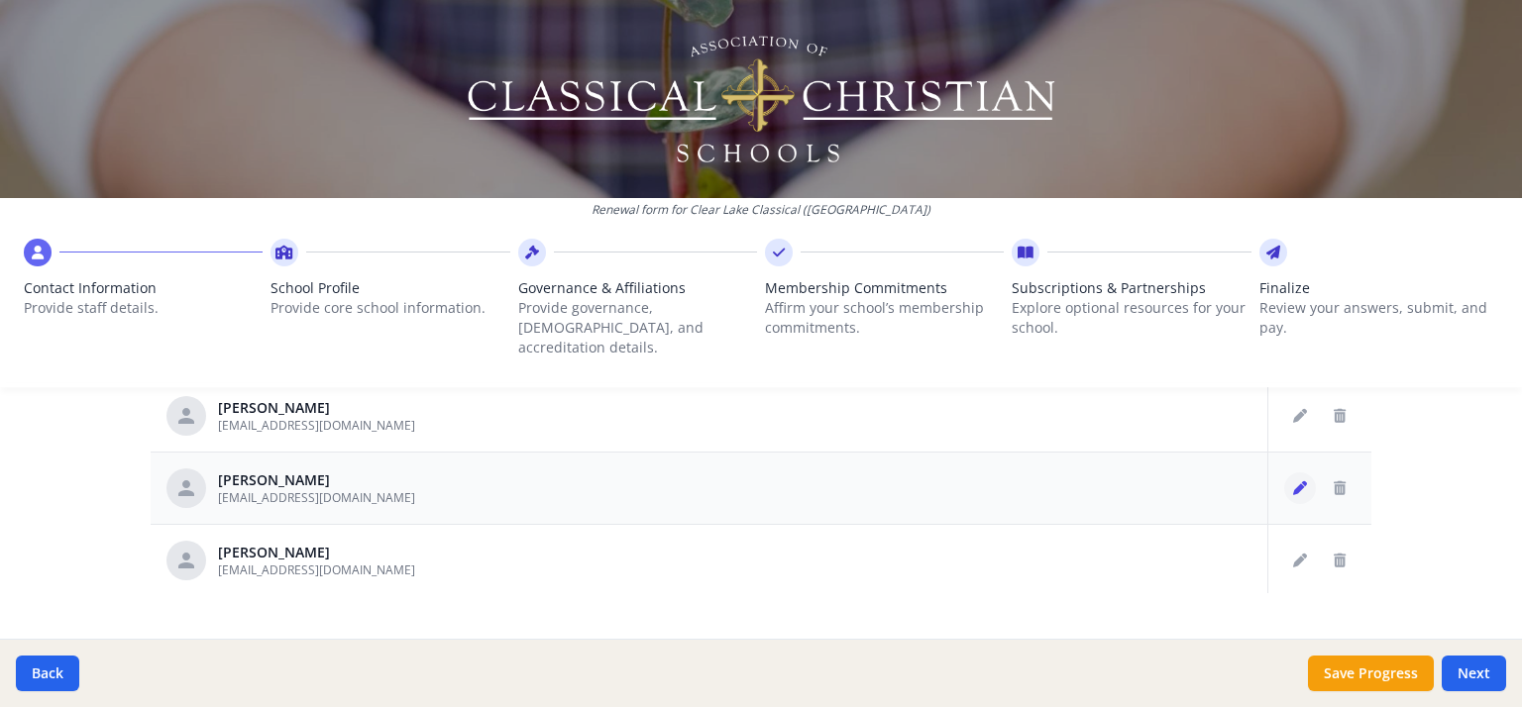
click at [1293, 481] on icon "Edit staff" at bounding box center [1300, 488] width 14 height 14
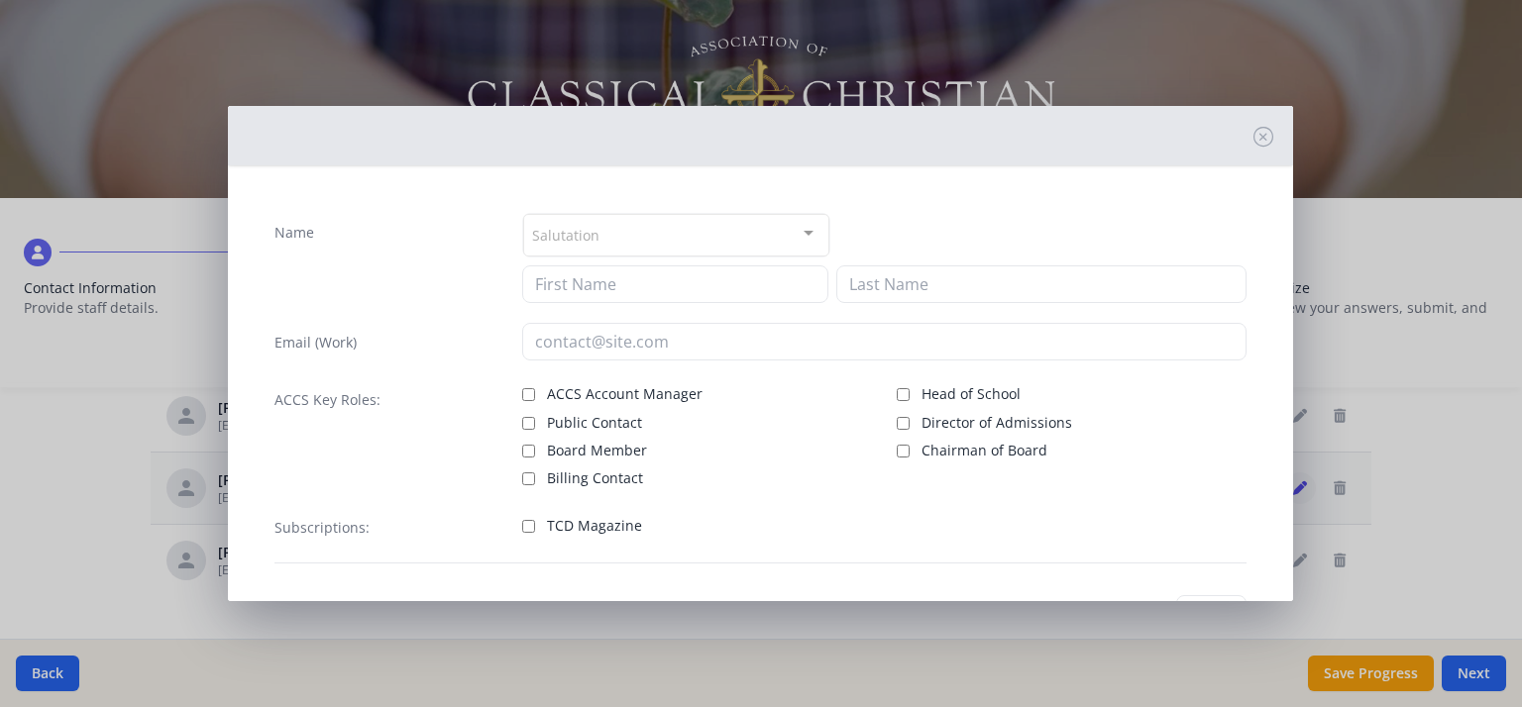
type input "[PERSON_NAME]"
type input "[EMAIL_ADDRESS][DOMAIN_NAME]"
click at [523, 526] on input "TCD Magazine" at bounding box center [528, 526] width 13 height 13
checkbox input "true"
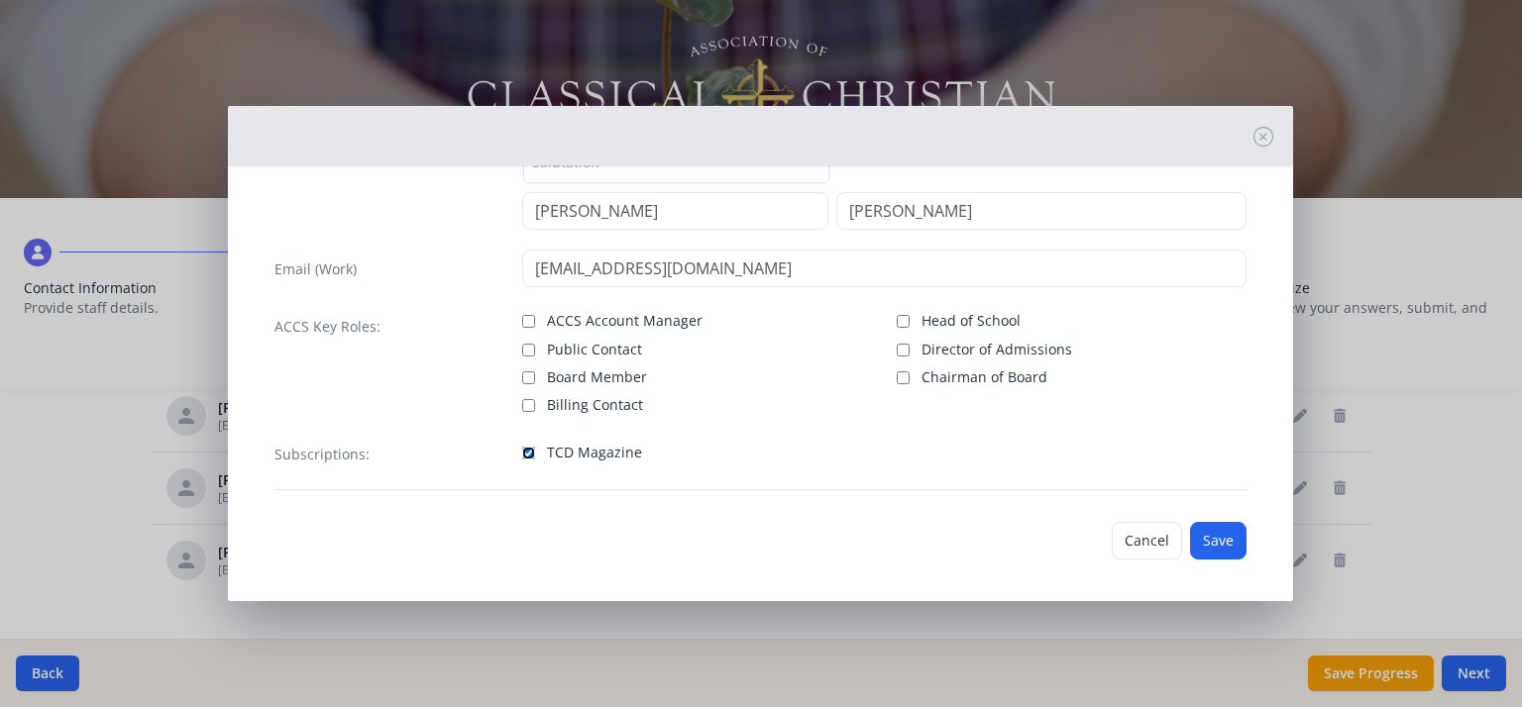
scroll to position [76, 0]
click at [1208, 530] on button "Save" at bounding box center [1218, 538] width 56 height 38
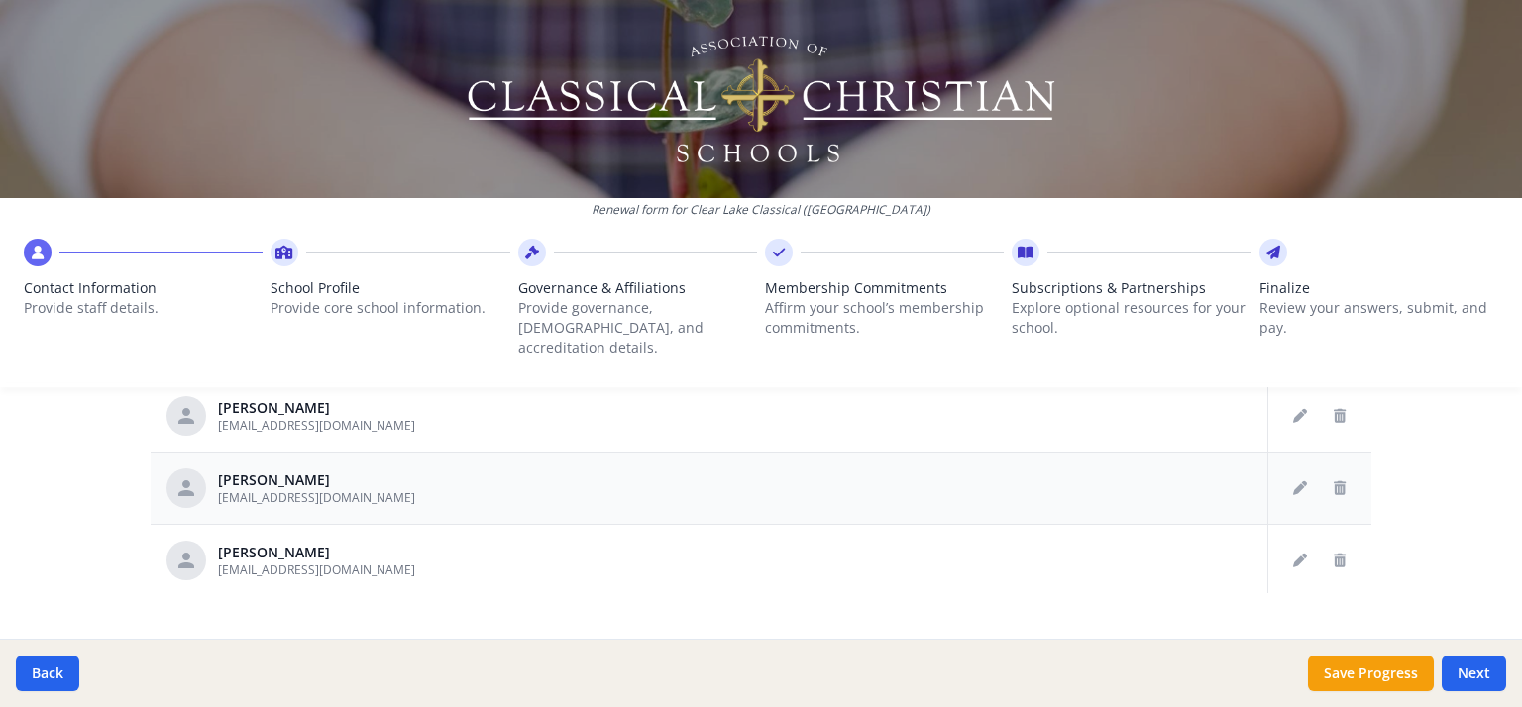
scroll to position [1228, 0]
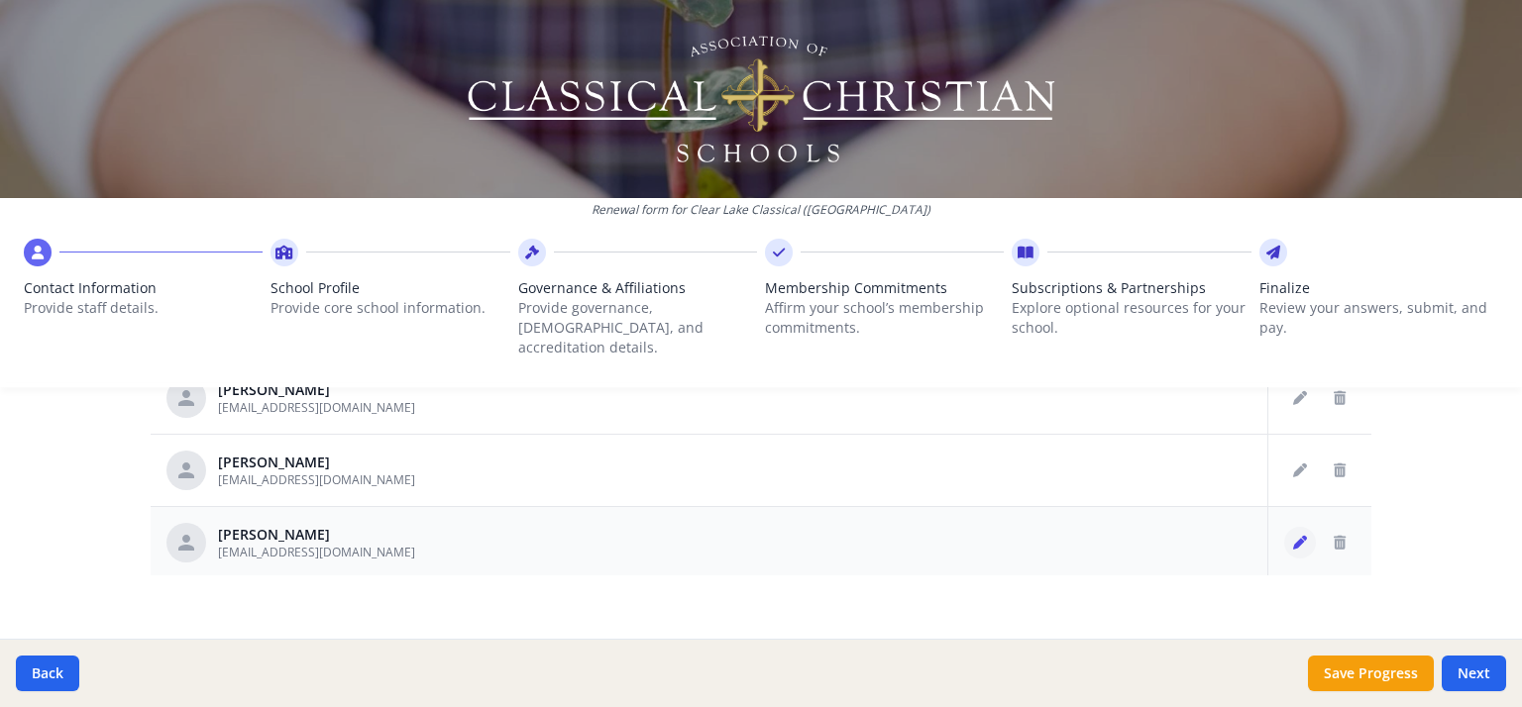
click at [1293, 536] on icon "Edit staff" at bounding box center [1300, 543] width 14 height 14
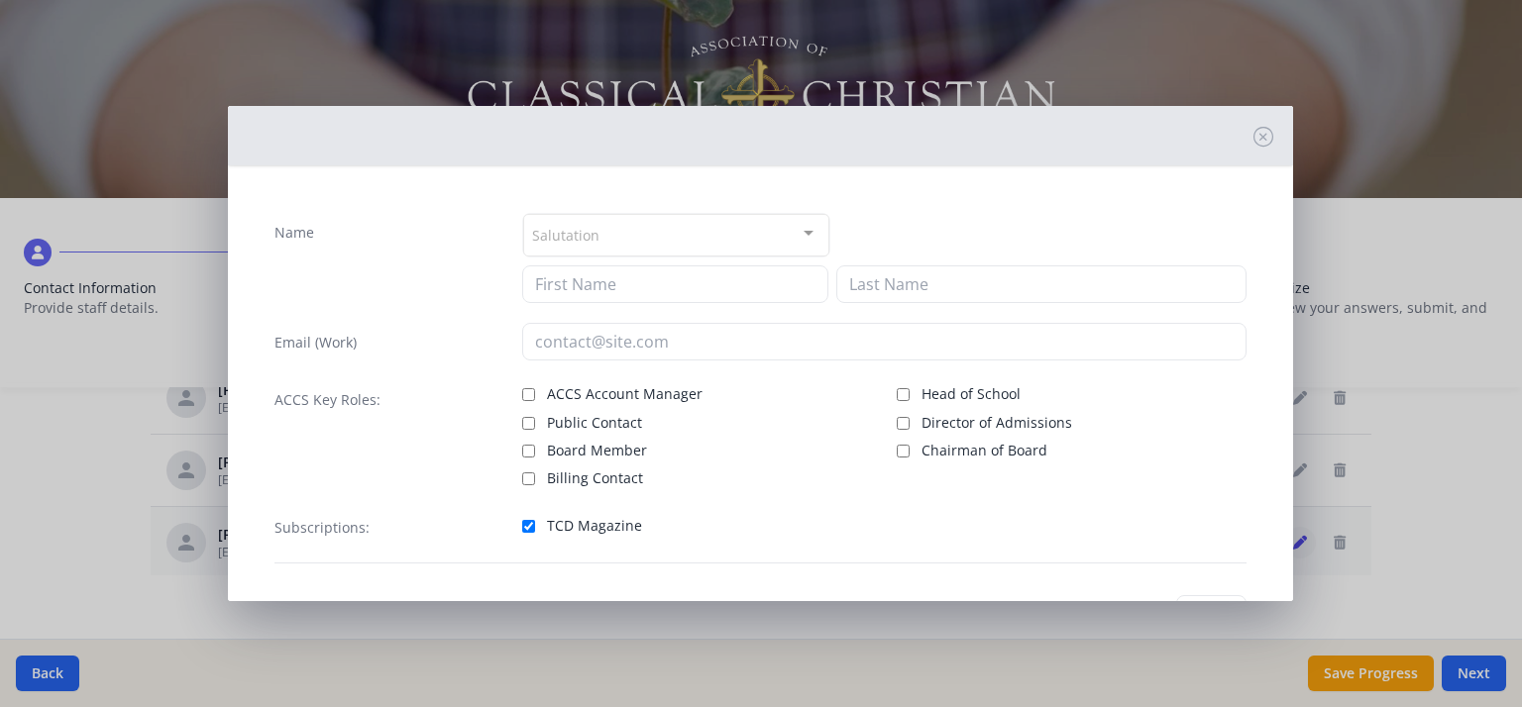
type input "[PERSON_NAME]"
type input "[EMAIL_ADDRESS][DOMAIN_NAME]"
checkbox input "true"
click at [1253, 136] on icon at bounding box center [1263, 137] width 20 height 20
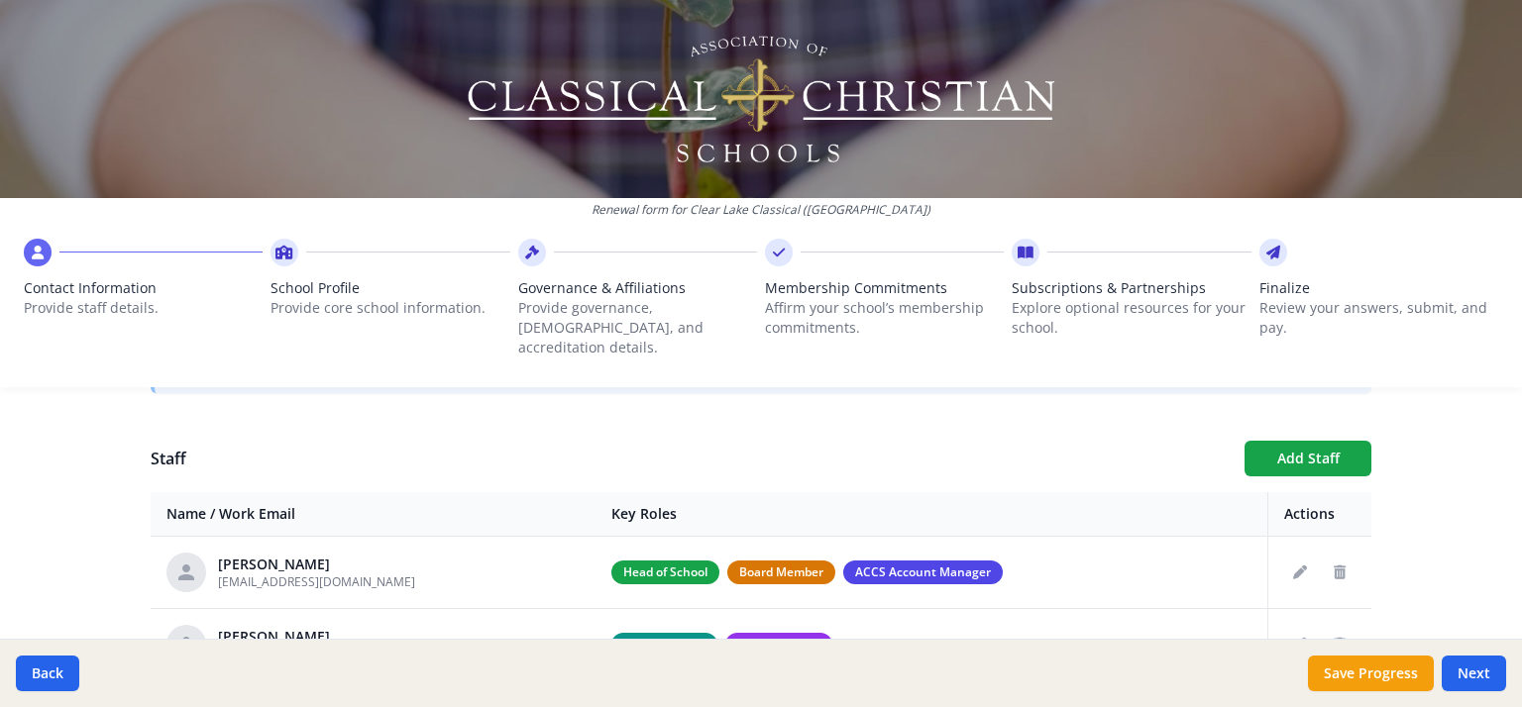
scroll to position [677, 0]
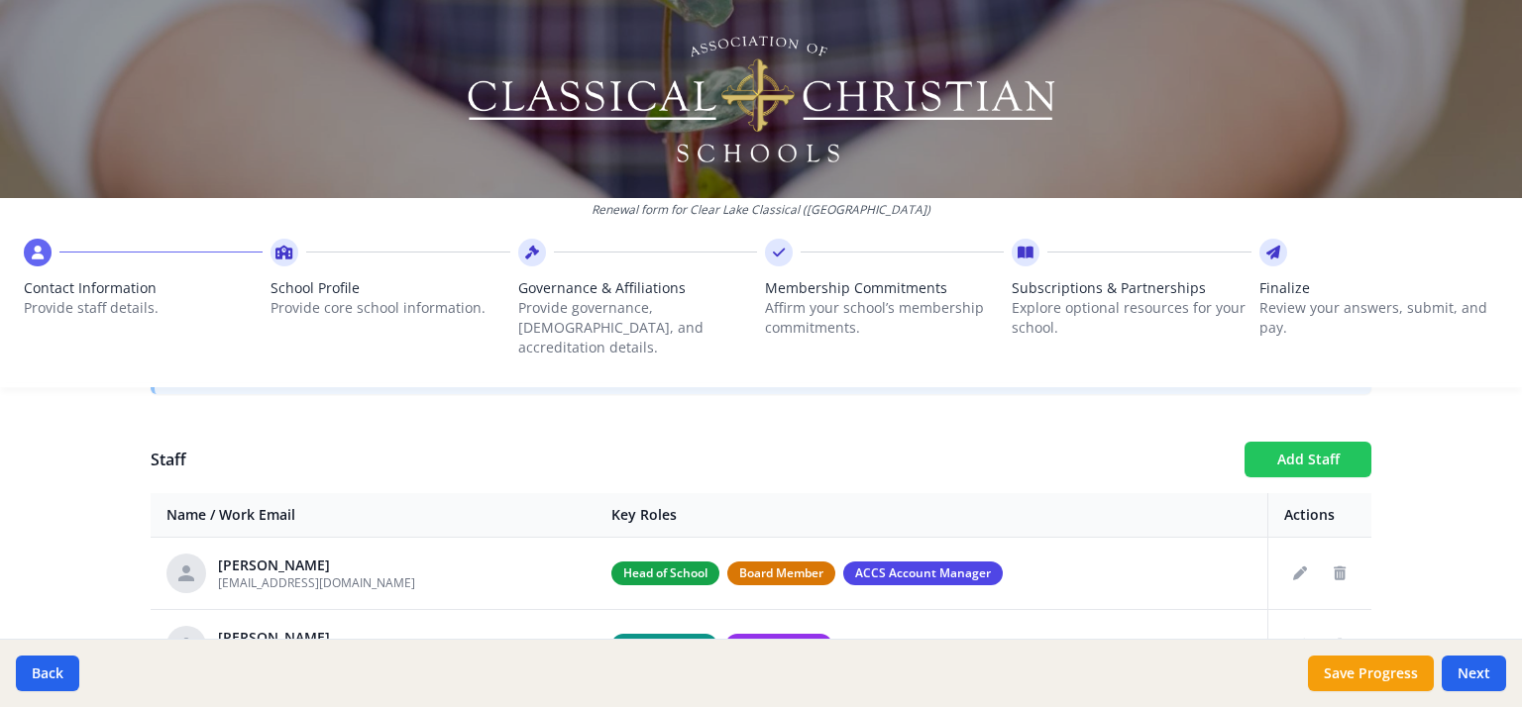
click at [1322, 442] on button "Add Staff" at bounding box center [1307, 460] width 127 height 36
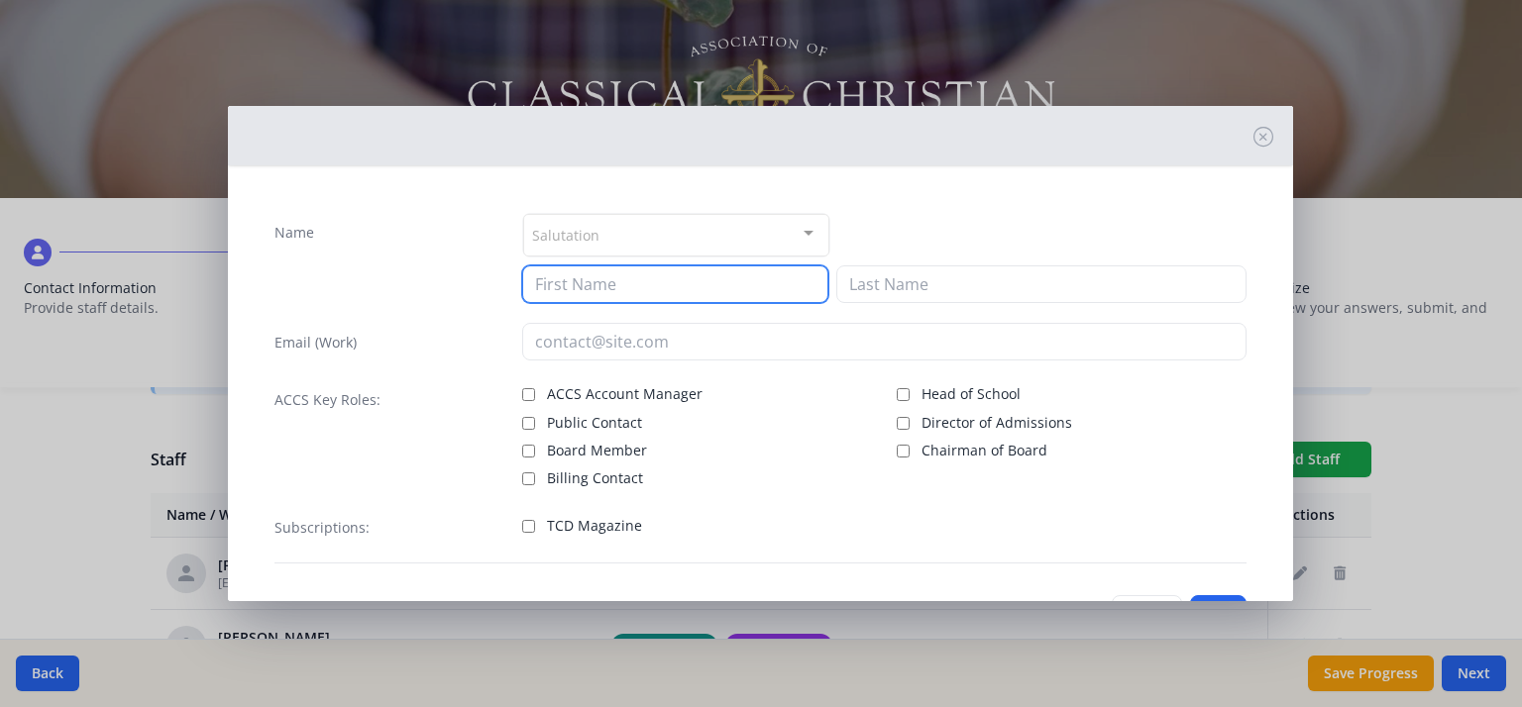
click at [658, 291] on input at bounding box center [675, 284] width 306 height 38
type input "[PERSON_NAME]"
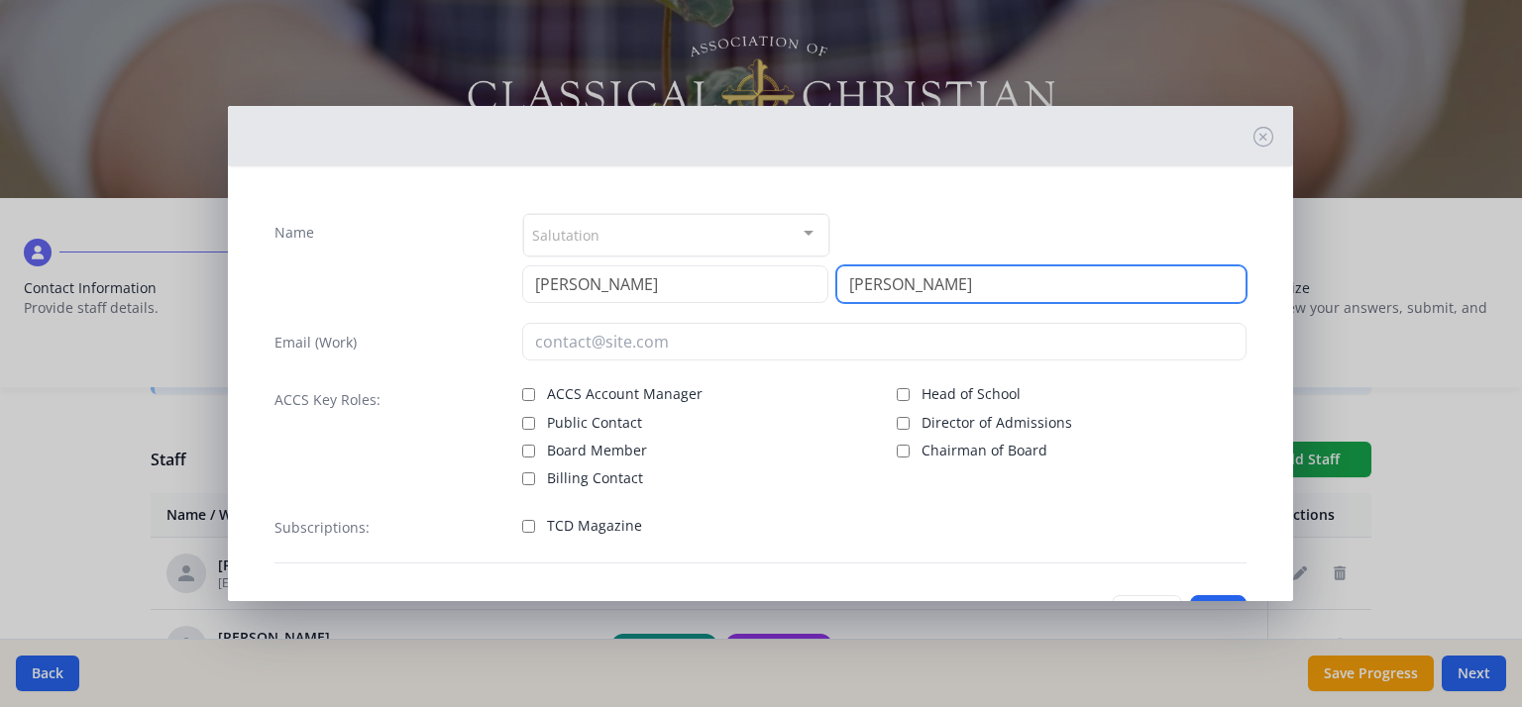
type input "[PERSON_NAME]"
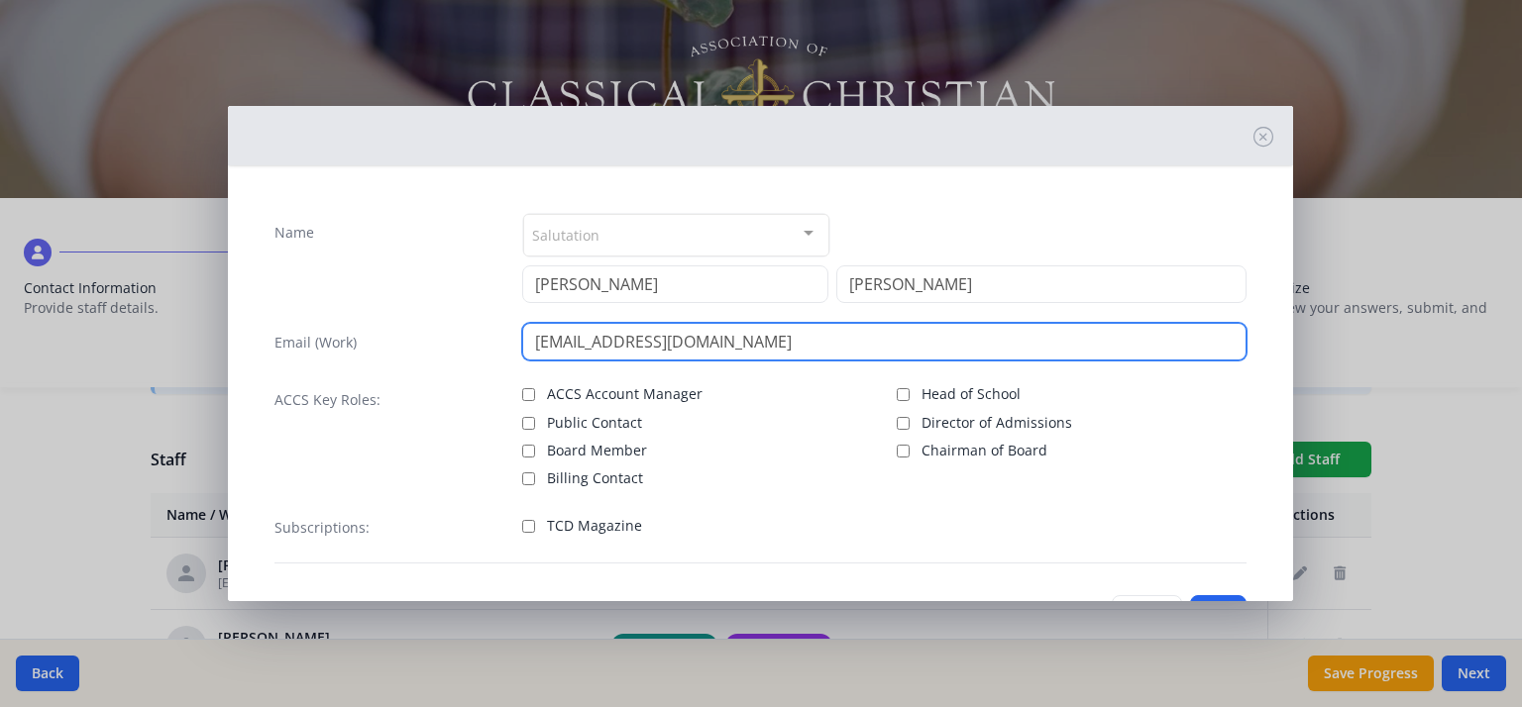
type input "[EMAIL_ADDRESS][DOMAIN_NAME]"
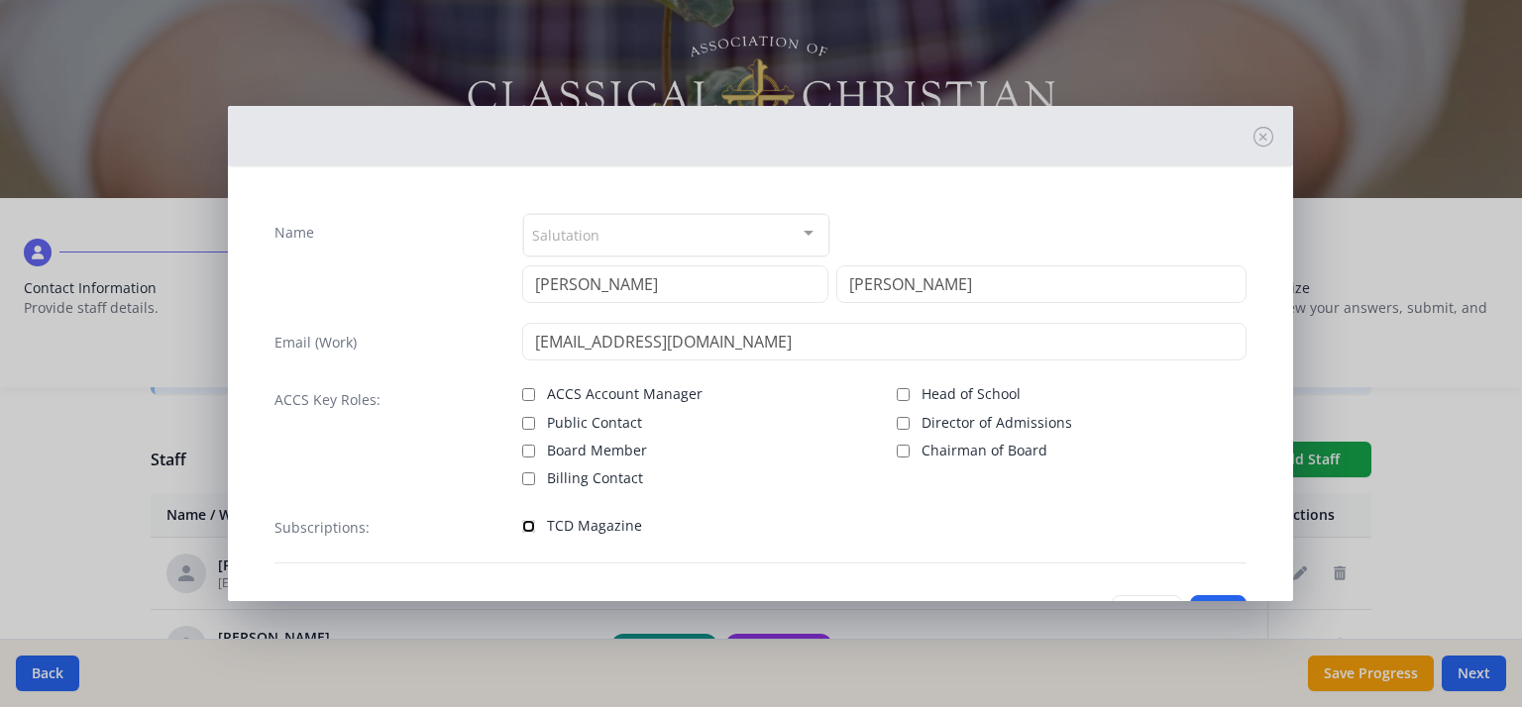
click at [524, 526] on input "TCD Magazine" at bounding box center [528, 526] width 13 height 13
checkbox input "true"
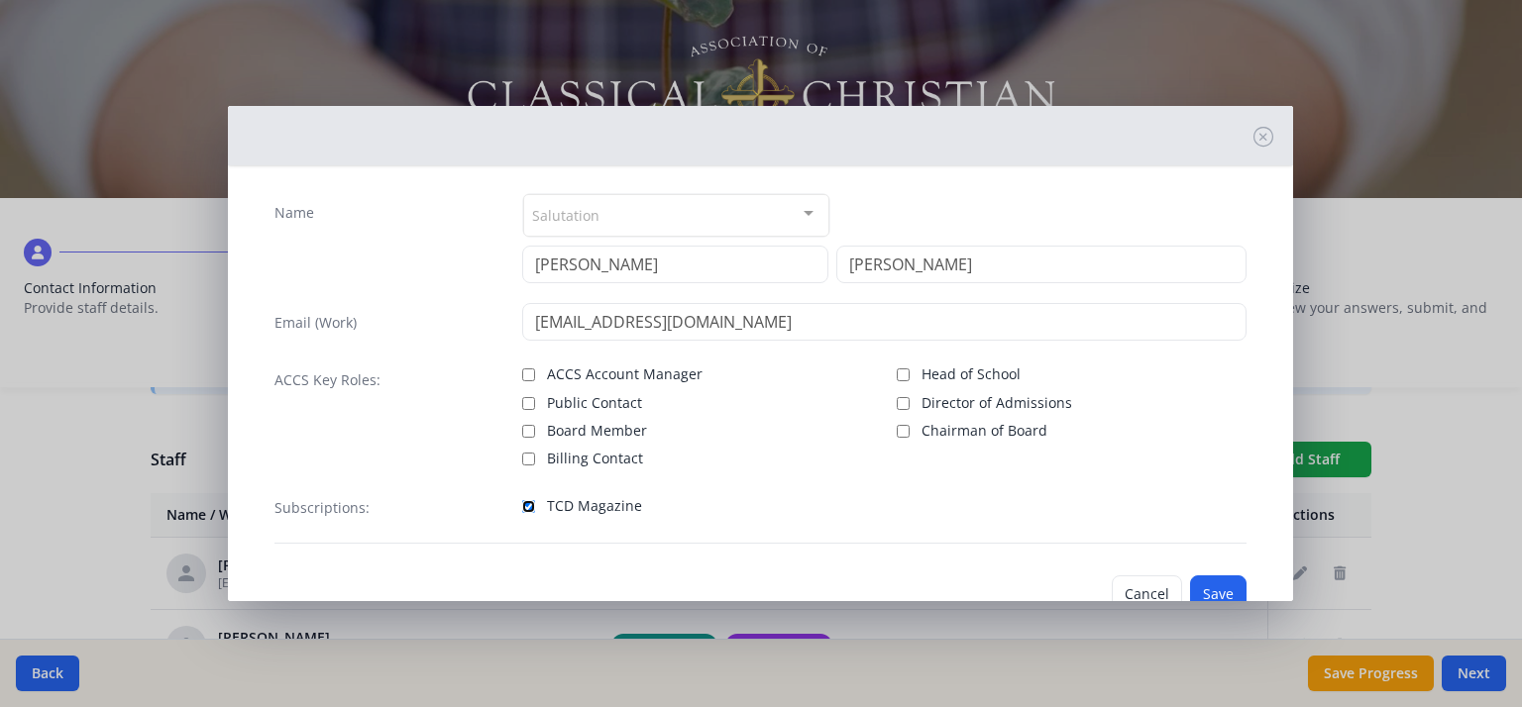
scroll to position [76, 0]
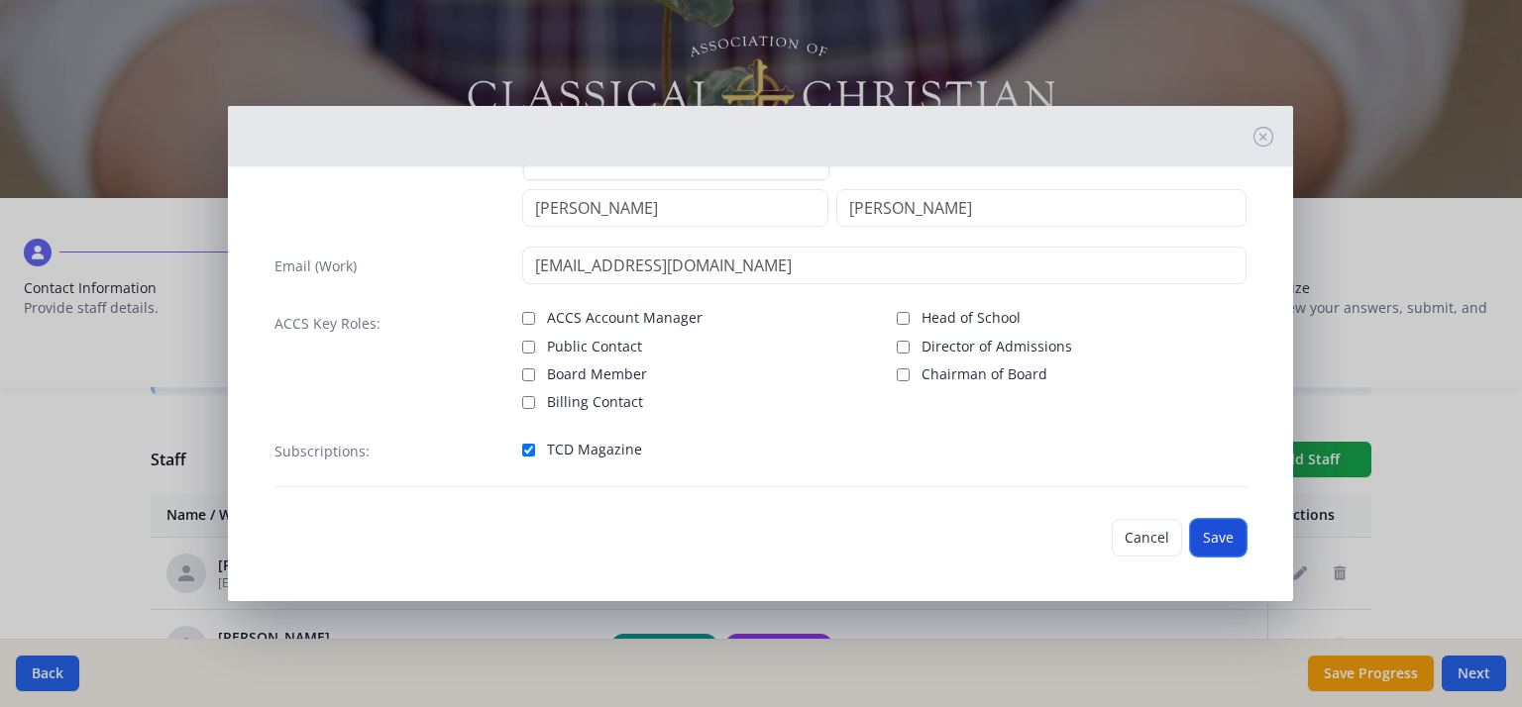
click at [1201, 530] on button "Save" at bounding box center [1218, 538] width 56 height 38
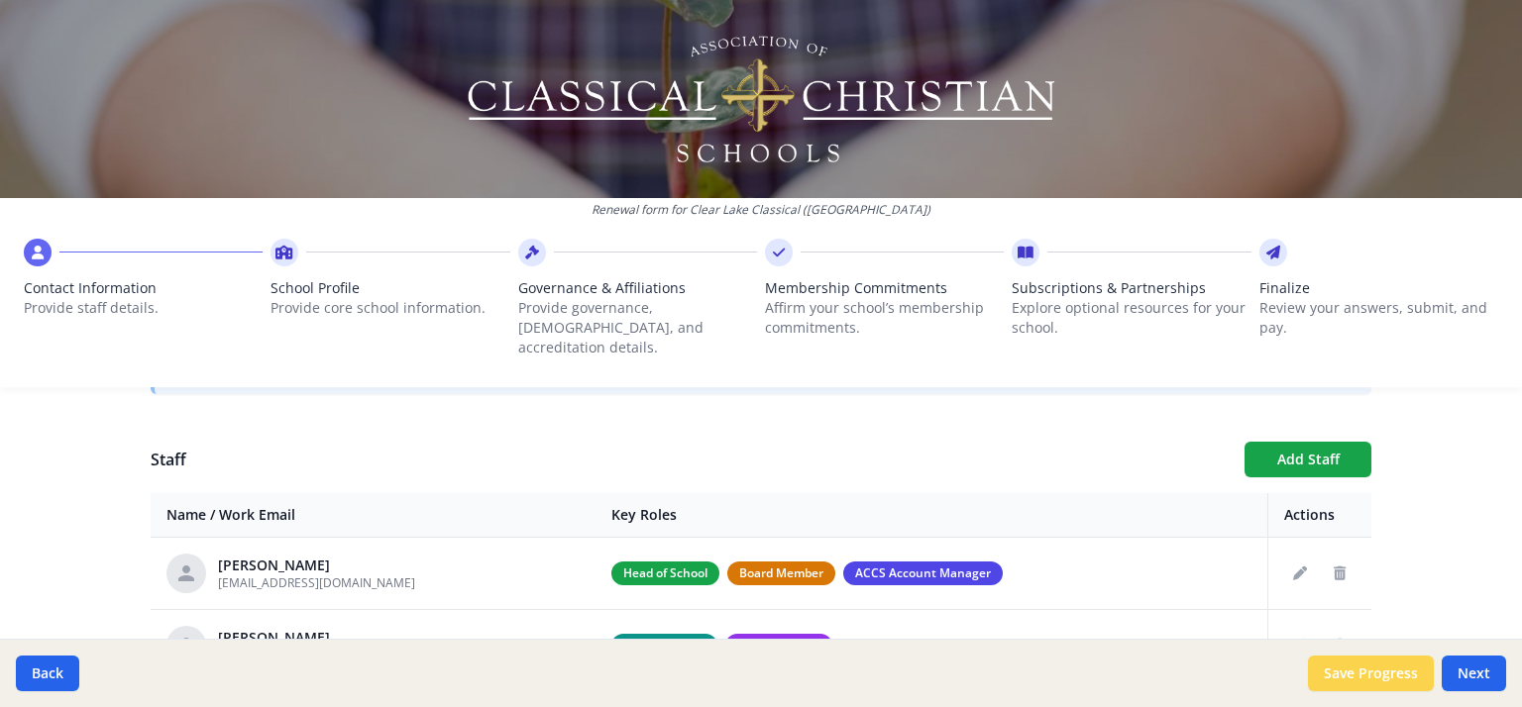
click at [1374, 677] on button "Save Progress" at bounding box center [1371, 674] width 126 height 36
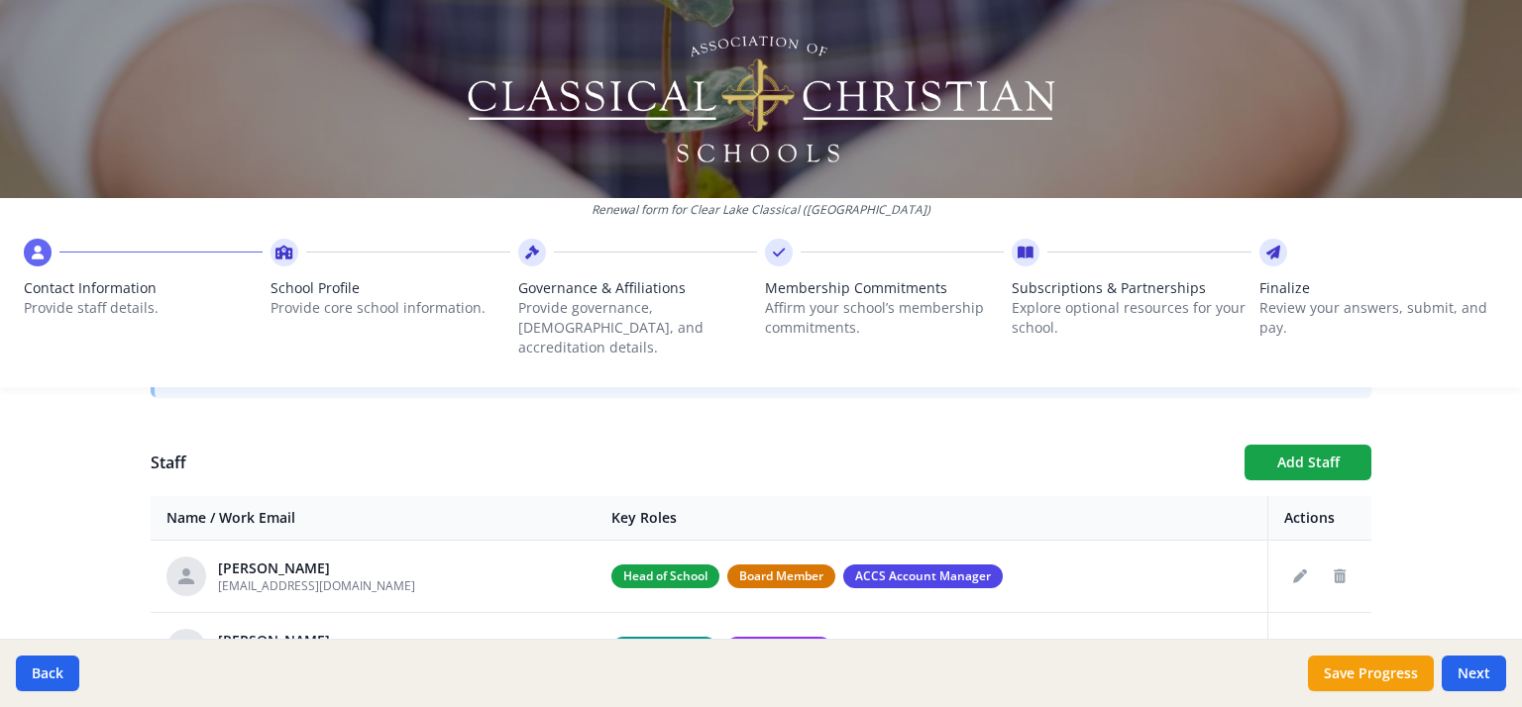
scroll to position [666, 0]
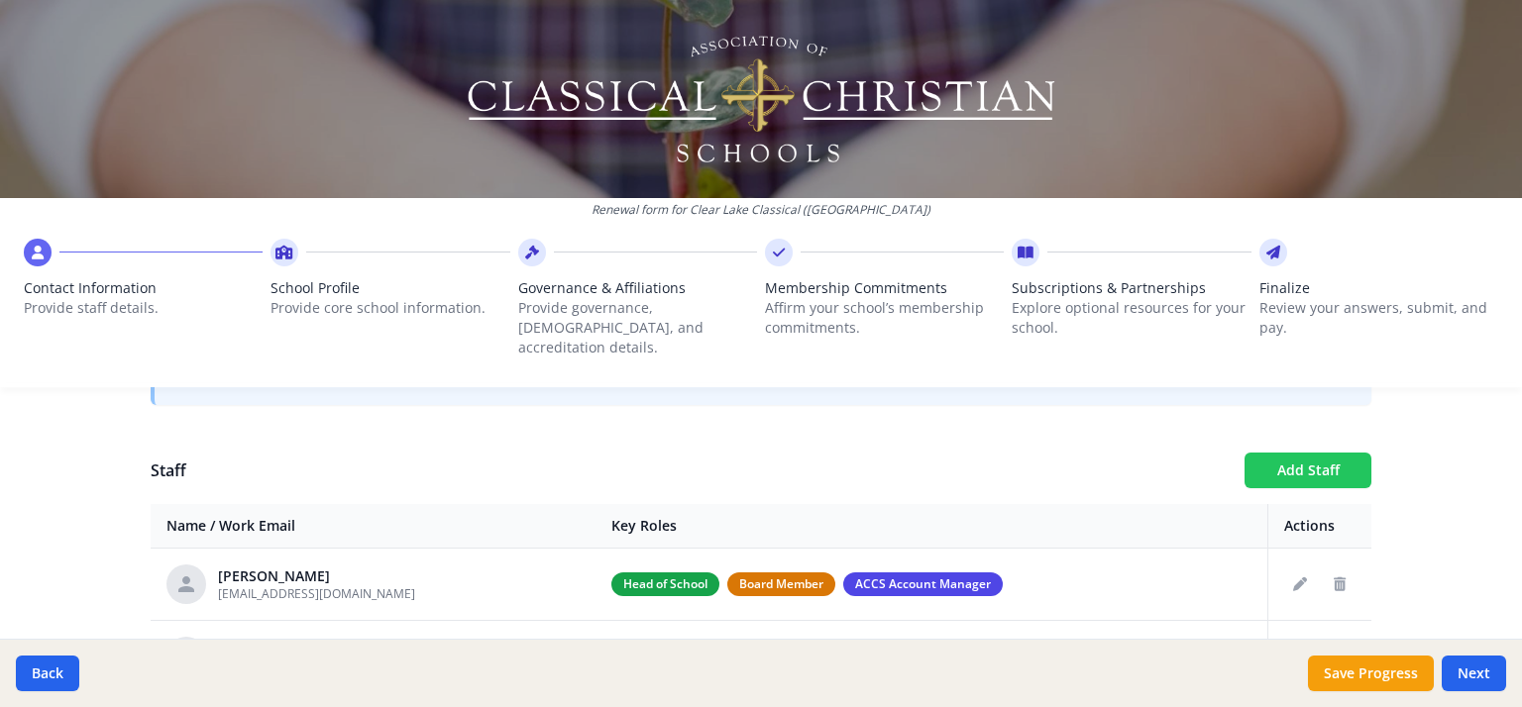
click at [1298, 453] on button "Add Staff" at bounding box center [1307, 471] width 127 height 36
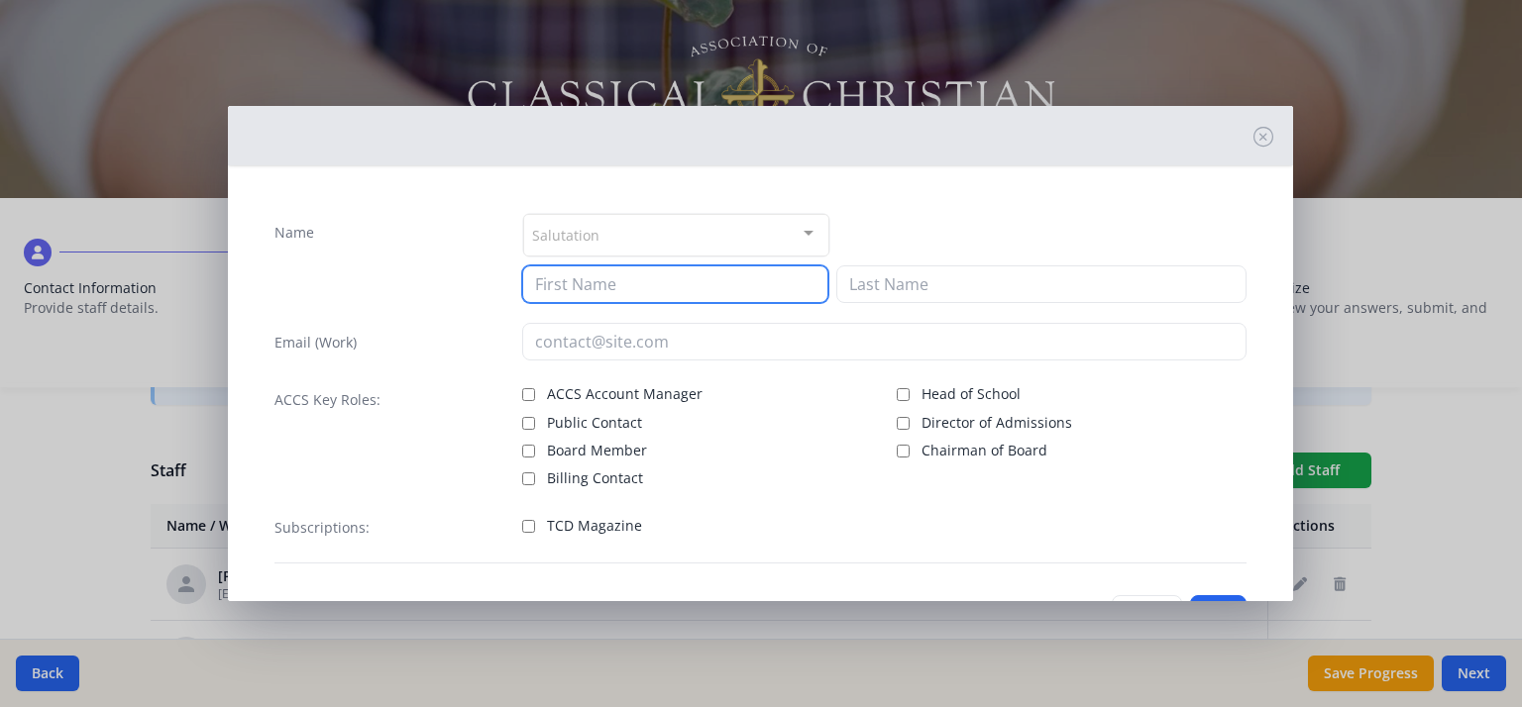
click at [671, 276] on input at bounding box center [675, 284] width 306 height 38
type input "[PERSON_NAME]"
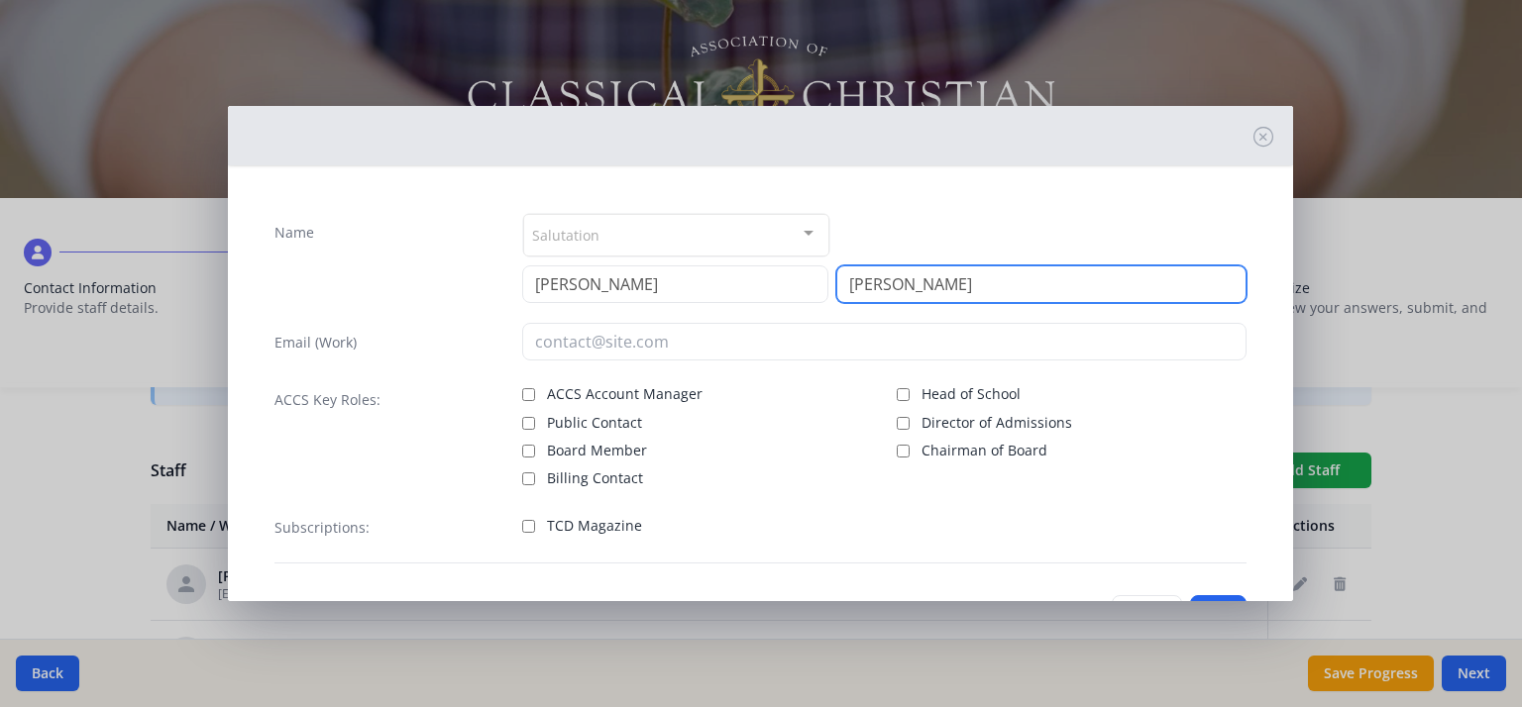
type input "[PERSON_NAME]"
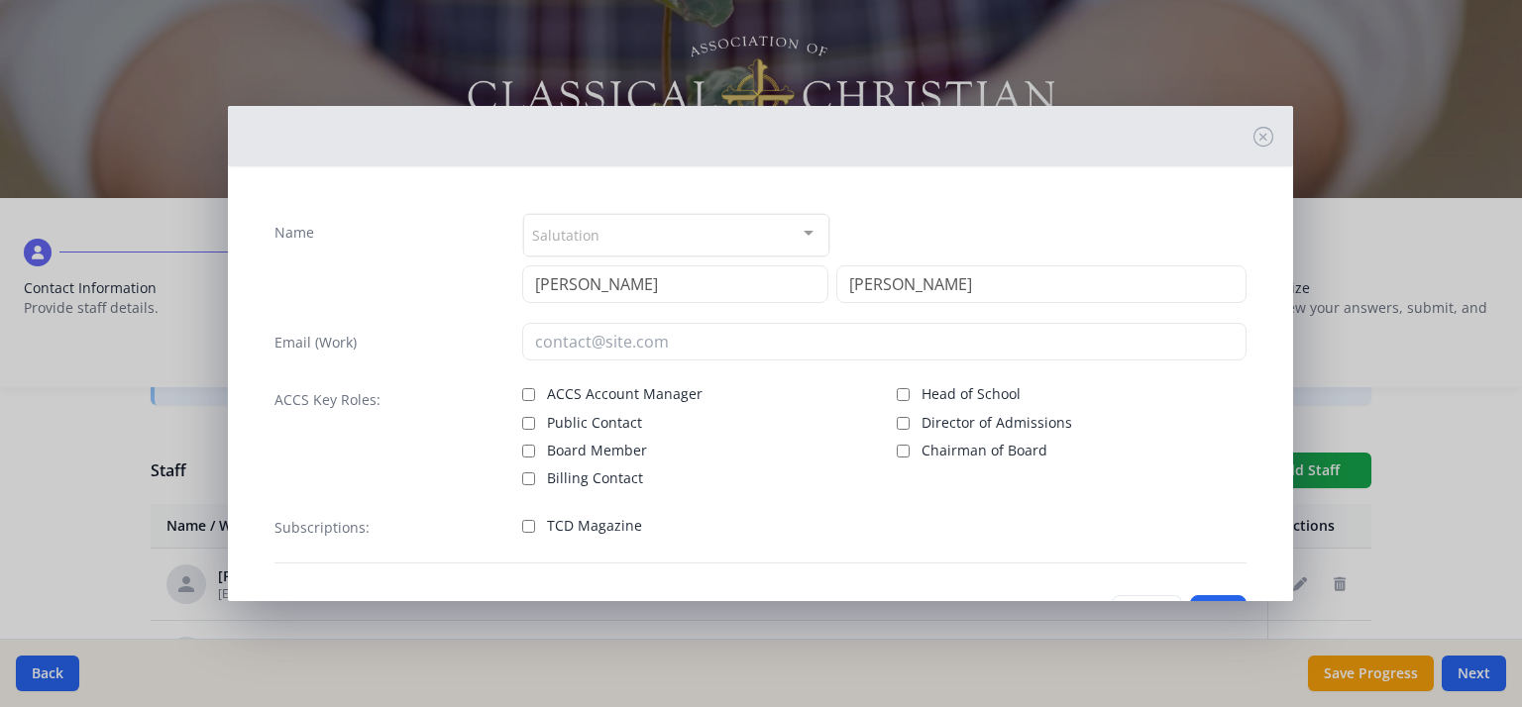
click at [657, 240] on div "Salutation" at bounding box center [676, 235] width 306 height 43
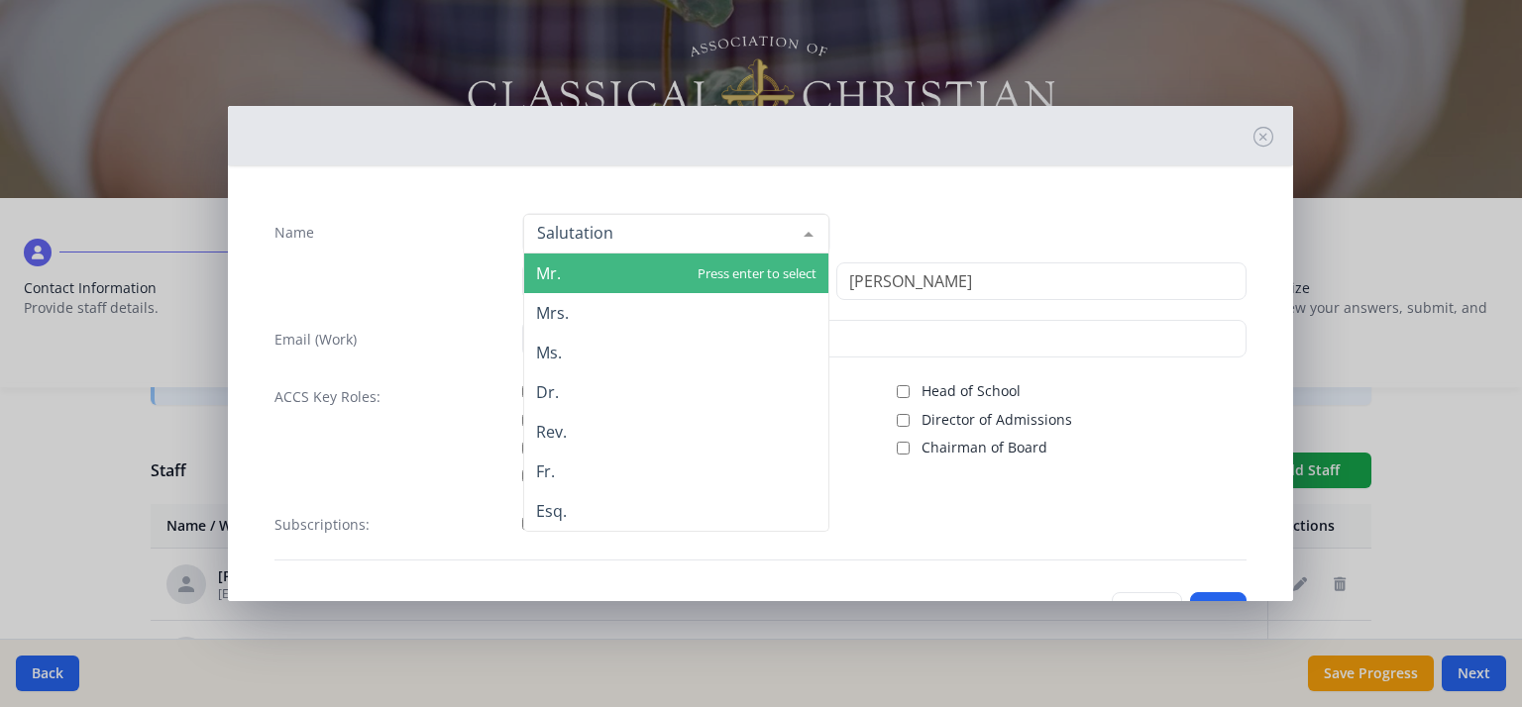
click at [630, 270] on span "Mr." at bounding box center [676, 274] width 304 height 40
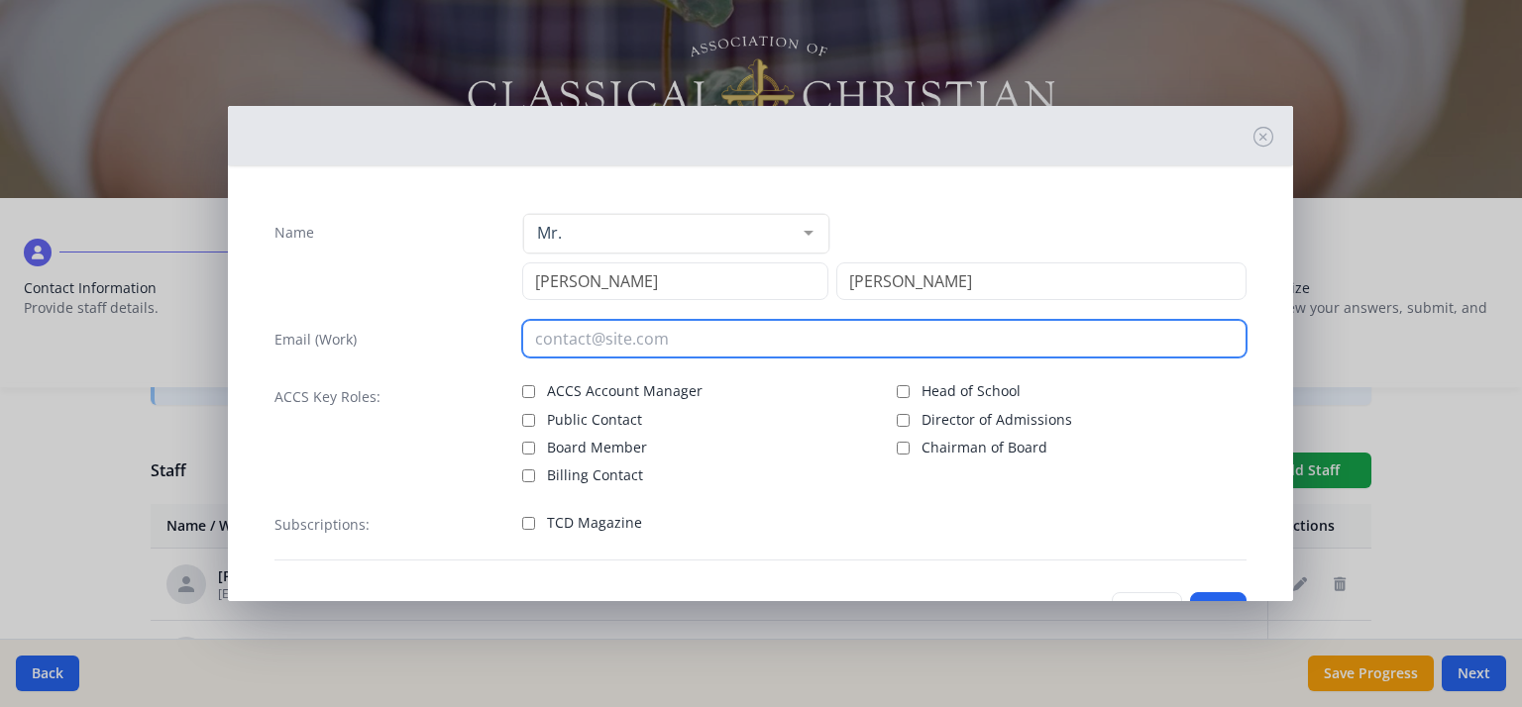
click at [638, 331] on input "email" at bounding box center [884, 339] width 724 height 38
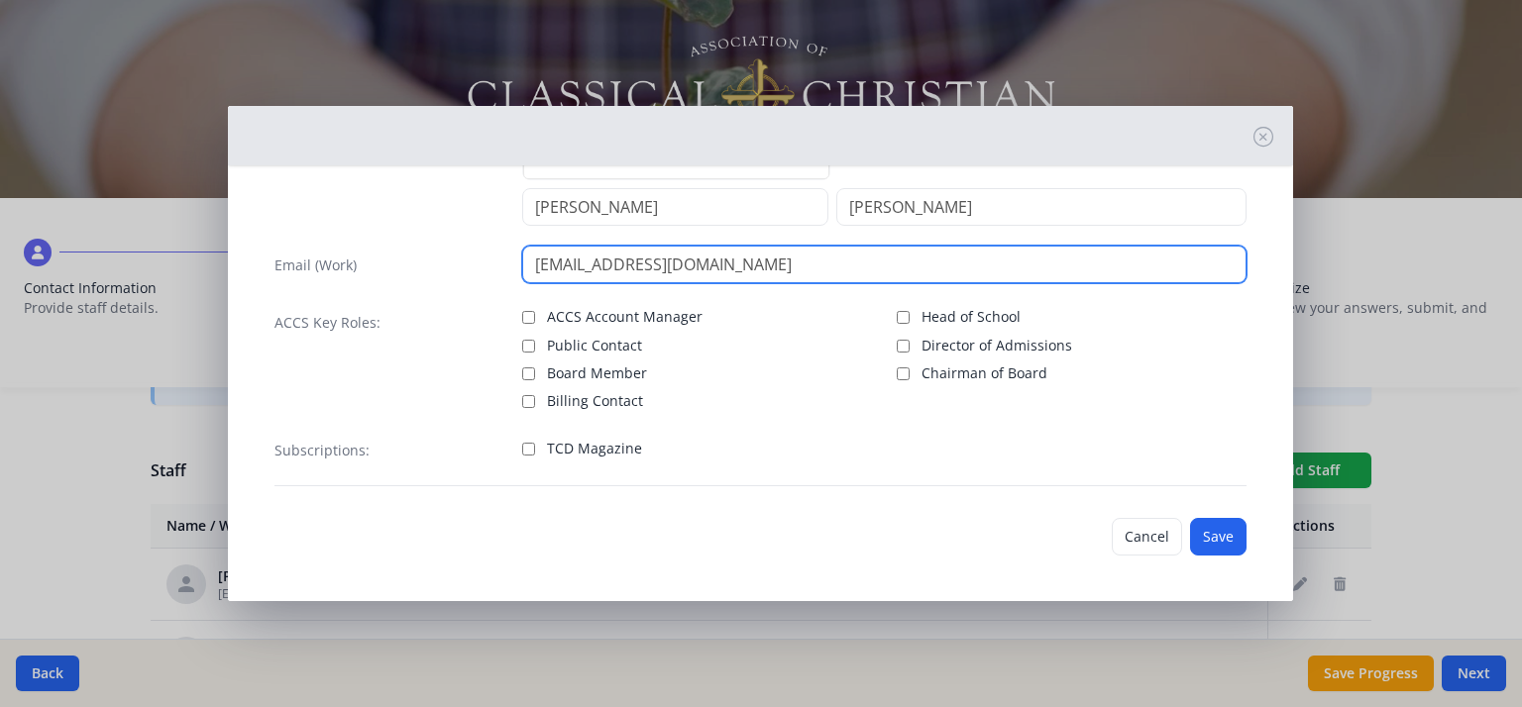
type input "[EMAIL_ADDRESS][DOMAIN_NAME]"
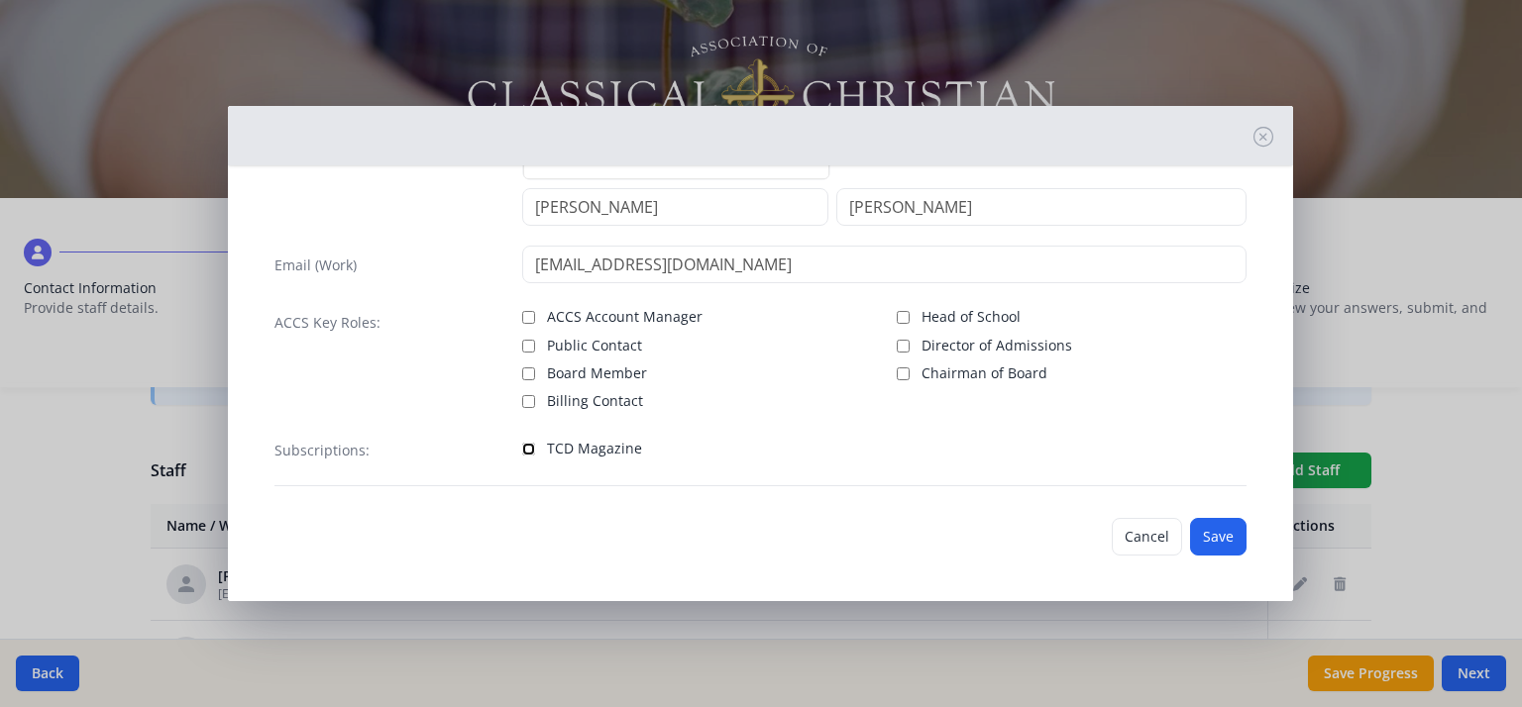
click at [526, 444] on input "TCD Magazine" at bounding box center [528, 449] width 13 height 13
checkbox input "true"
click at [1201, 538] on button "Save" at bounding box center [1218, 537] width 56 height 38
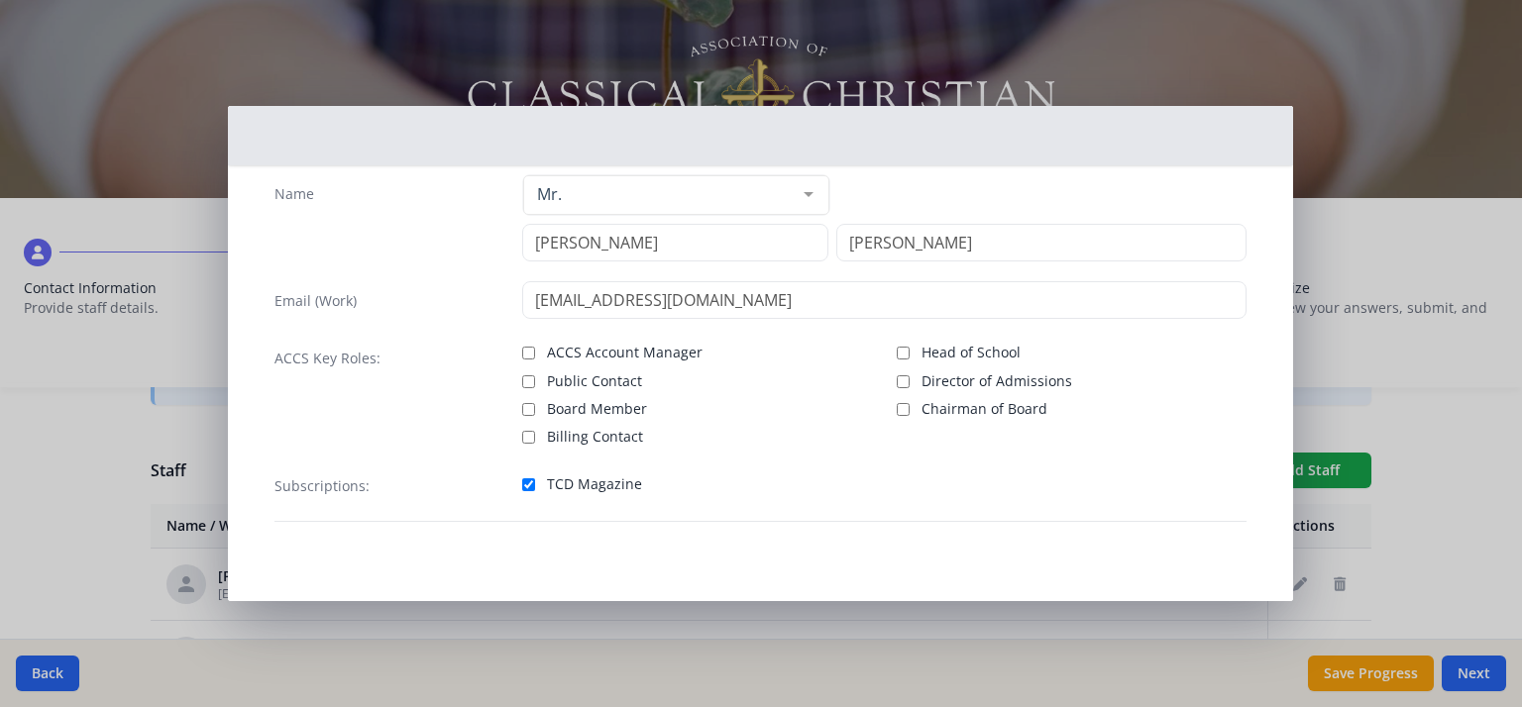
scroll to position [37, 0]
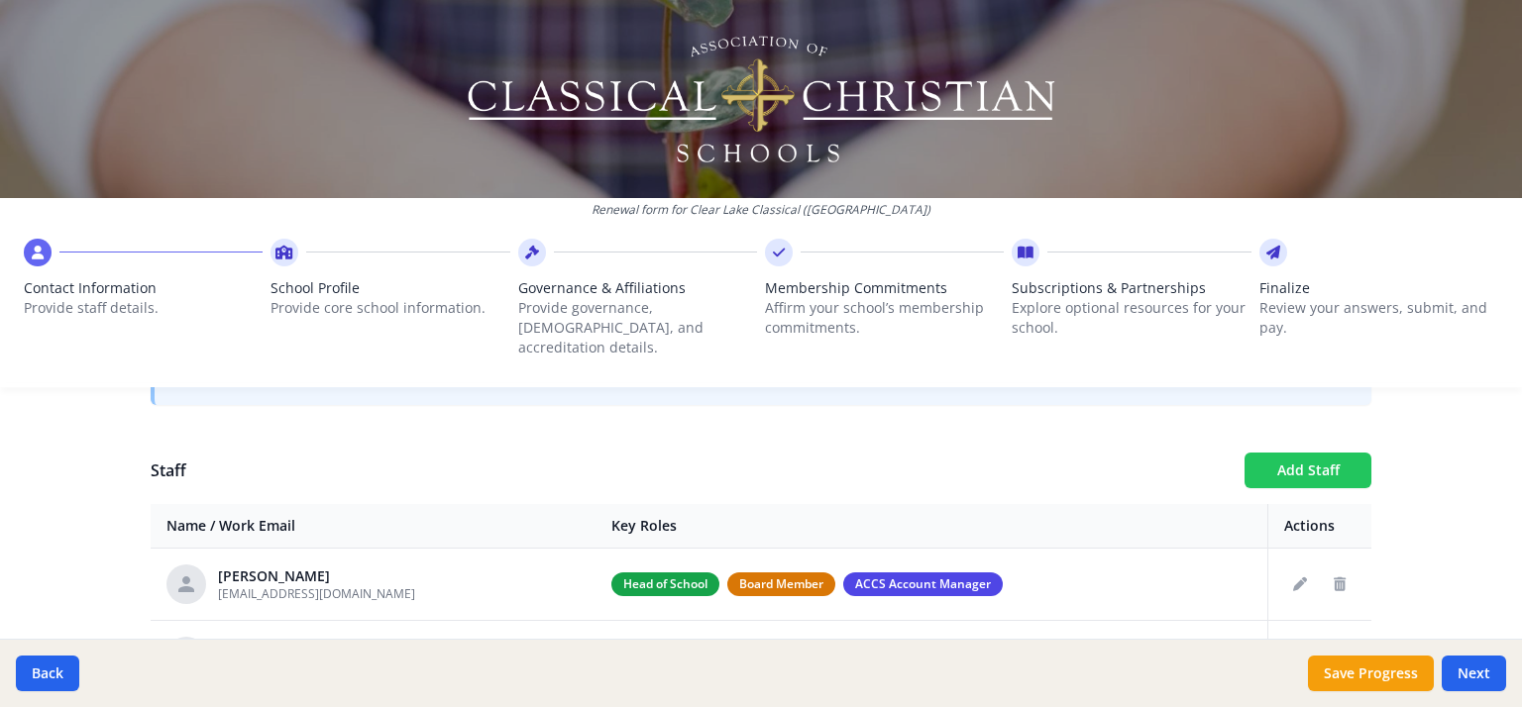
click at [1284, 453] on button "Add Staff" at bounding box center [1307, 471] width 127 height 36
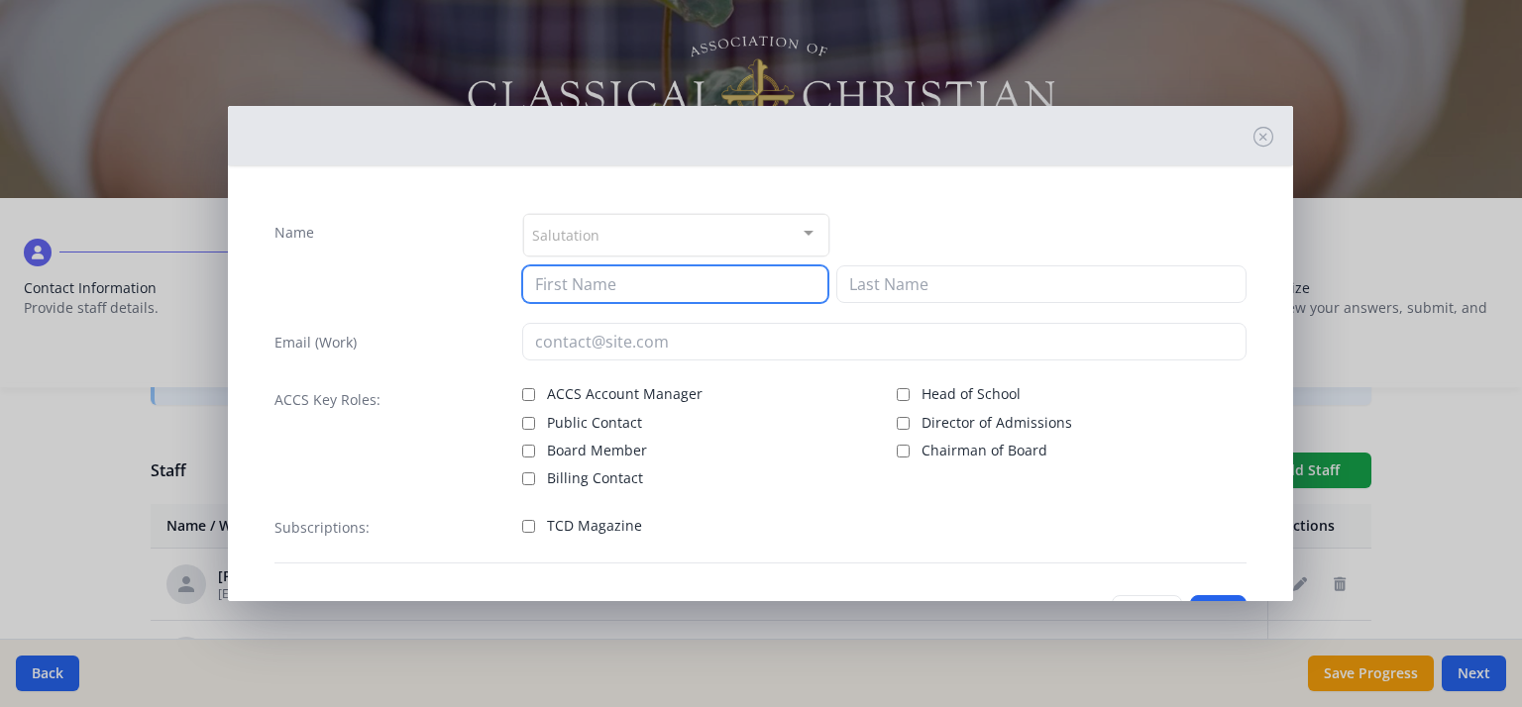
click at [738, 276] on input at bounding box center [675, 284] width 306 height 38
type input "[PERSON_NAME]"
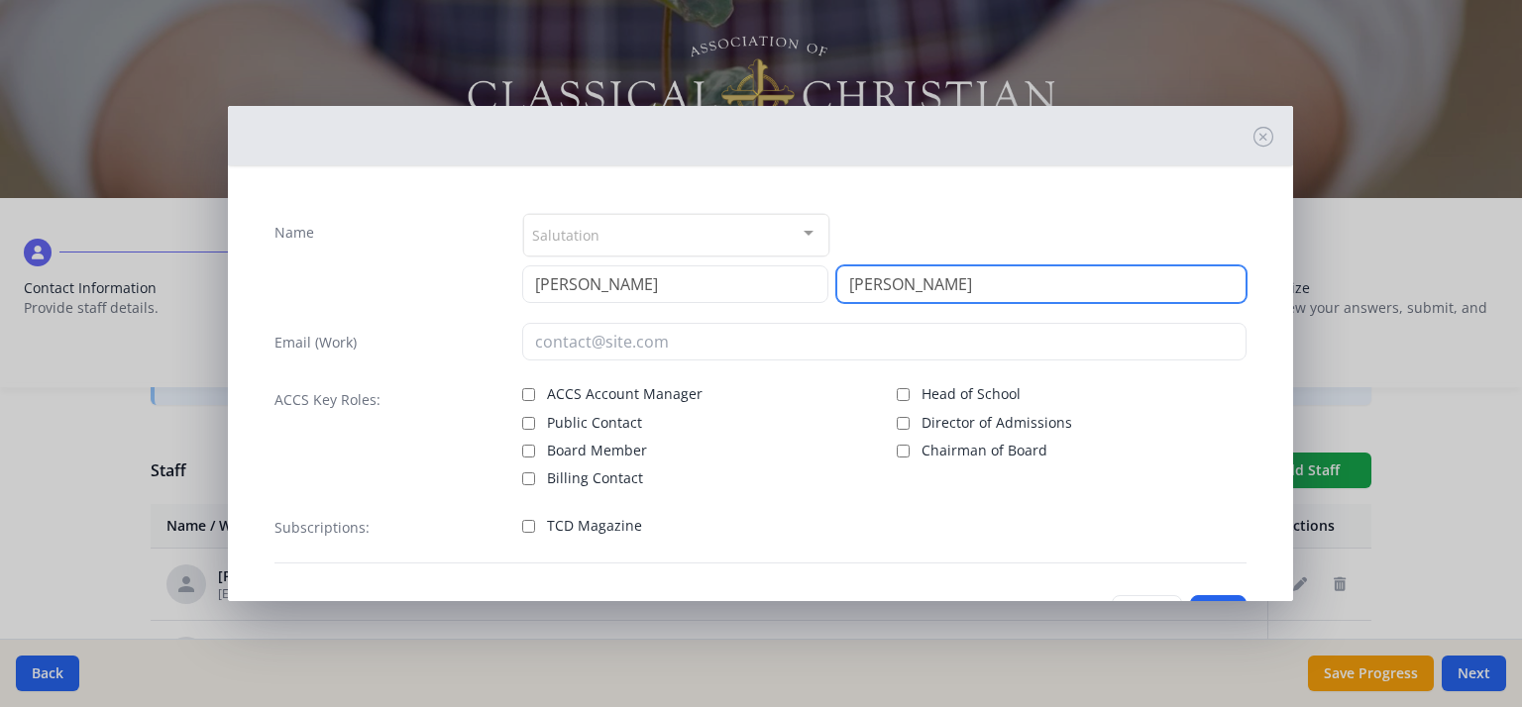
type input "[PERSON_NAME]"
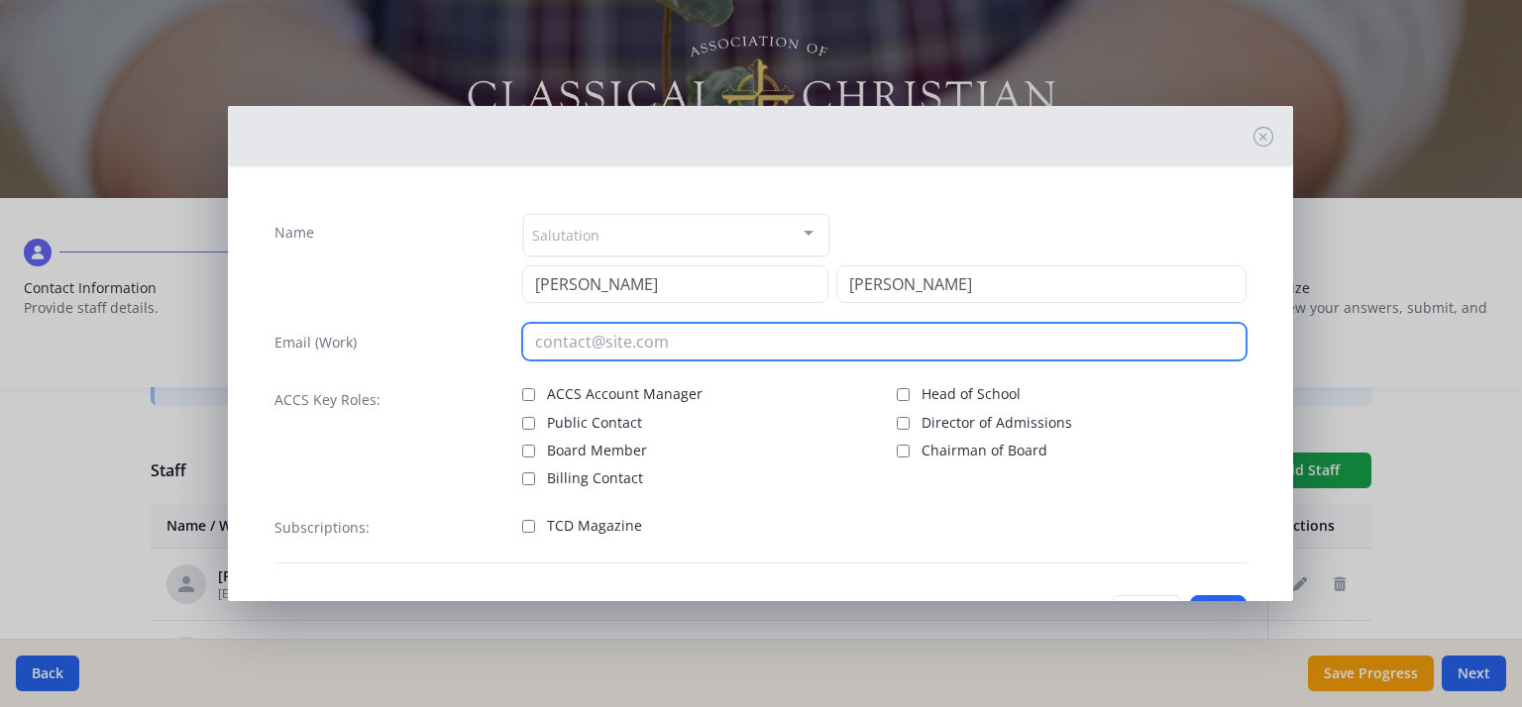
click at [609, 346] on input "email" at bounding box center [884, 342] width 724 height 38
type input "[EMAIL_ADDRESS][DOMAIN_NAME]"
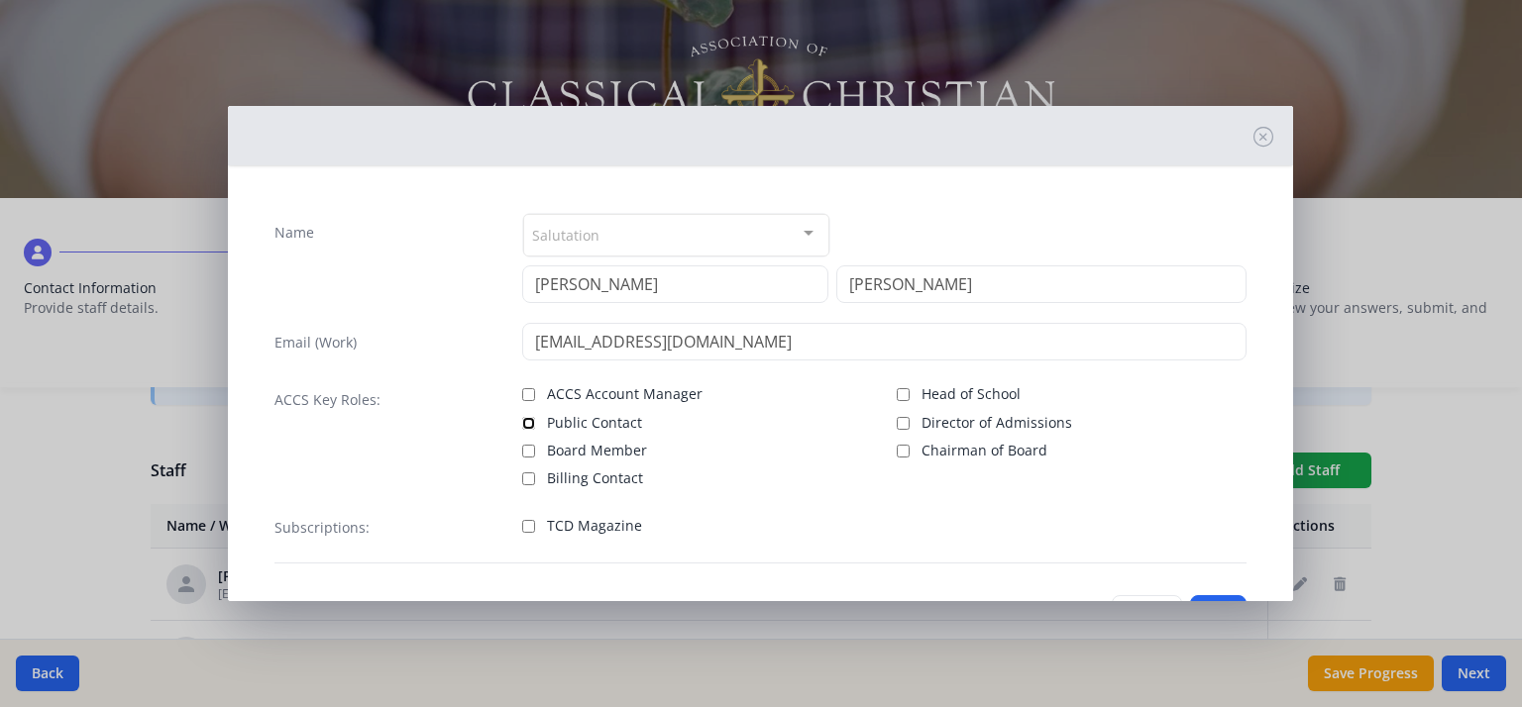
click at [530, 419] on input "Public Contact" at bounding box center [528, 423] width 13 height 13
click at [523, 423] on input "Public Contact" at bounding box center [528, 423] width 13 height 13
checkbox input "false"
click at [523, 526] on input "TCD Magazine" at bounding box center [528, 526] width 13 height 13
checkbox input "true"
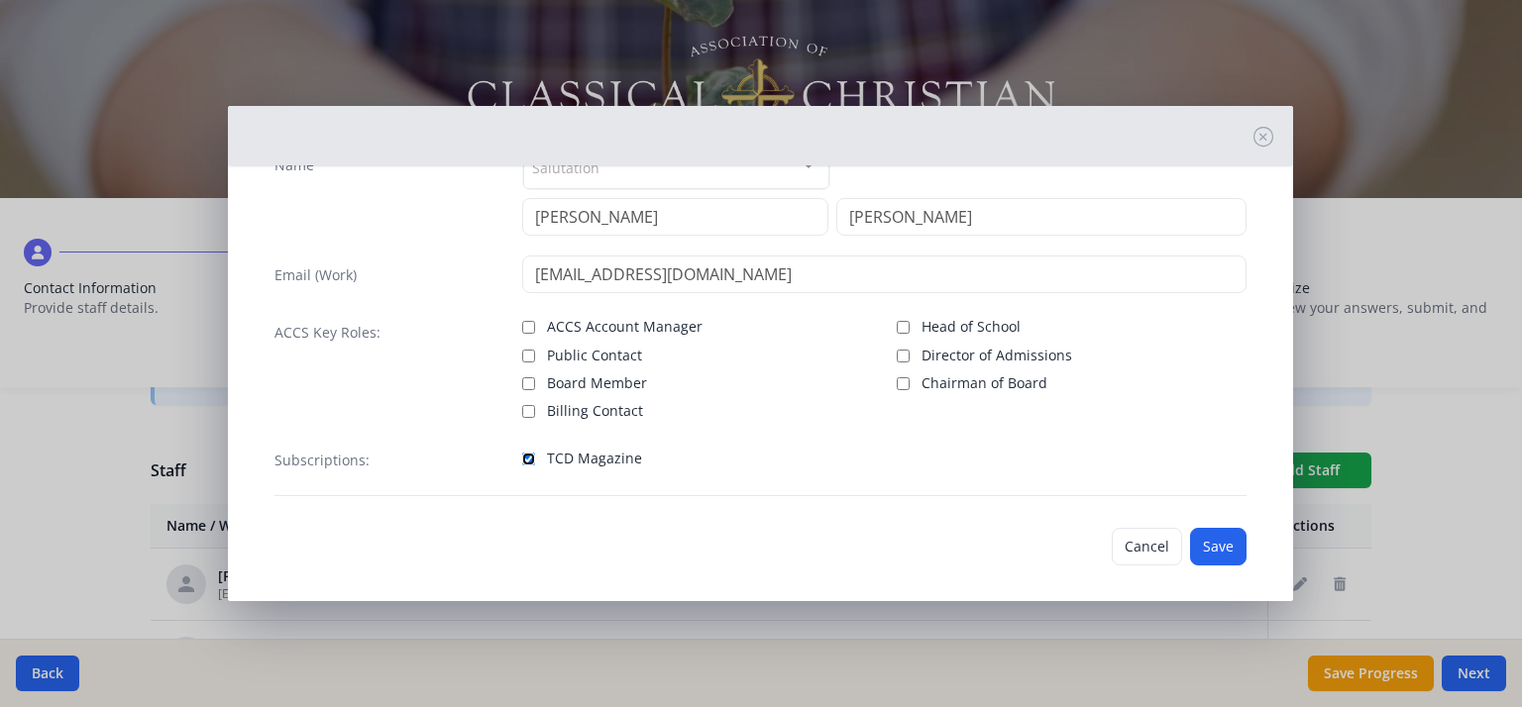
scroll to position [76, 0]
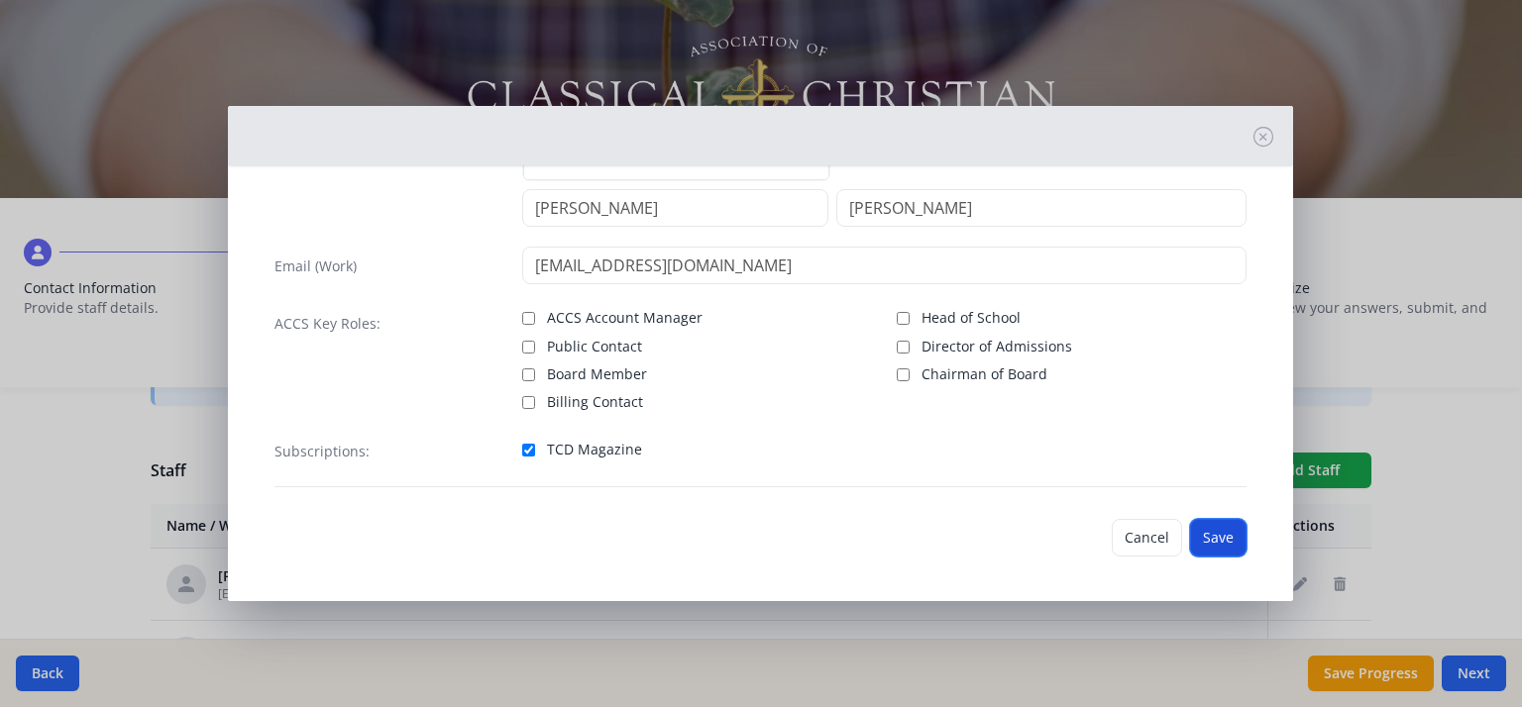
click at [1203, 534] on button "Save" at bounding box center [1218, 538] width 56 height 38
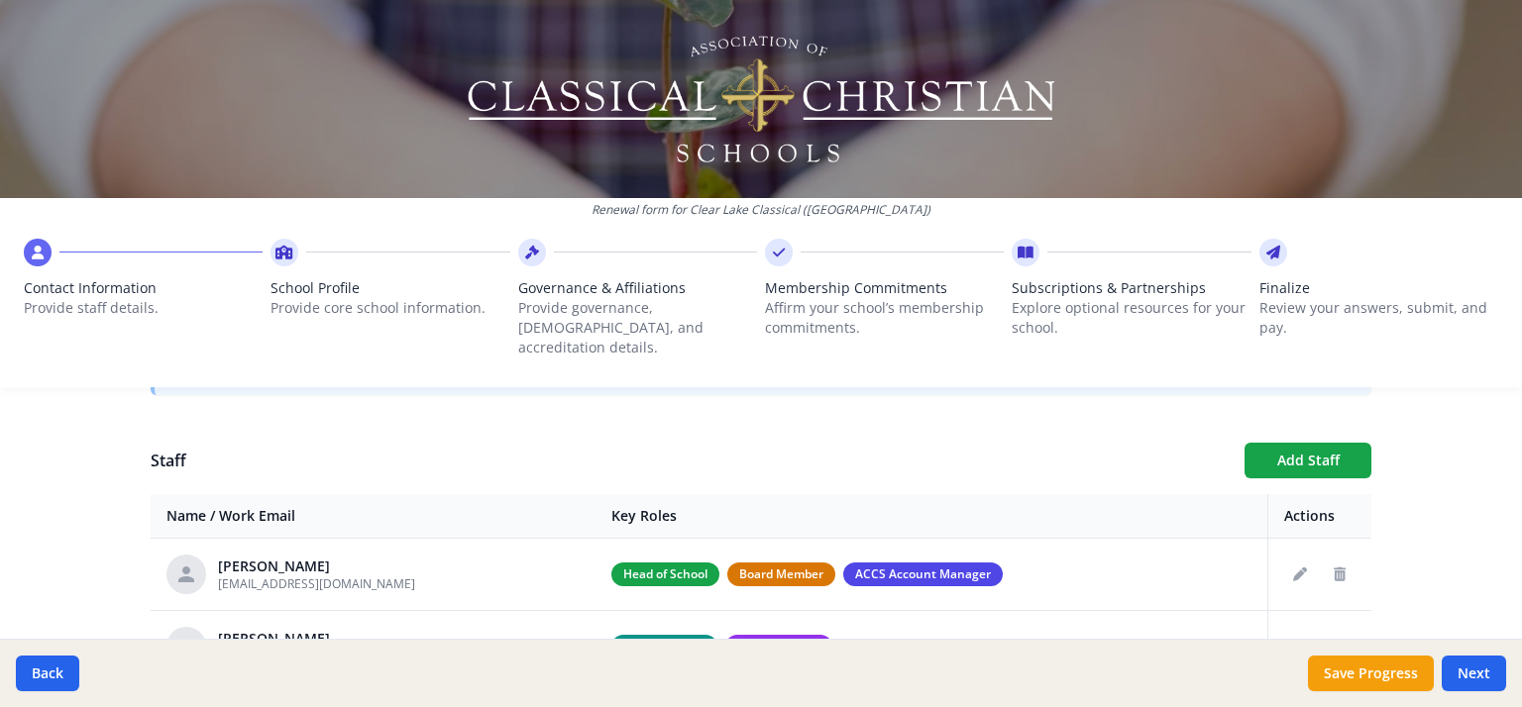
scroll to position [719, 0]
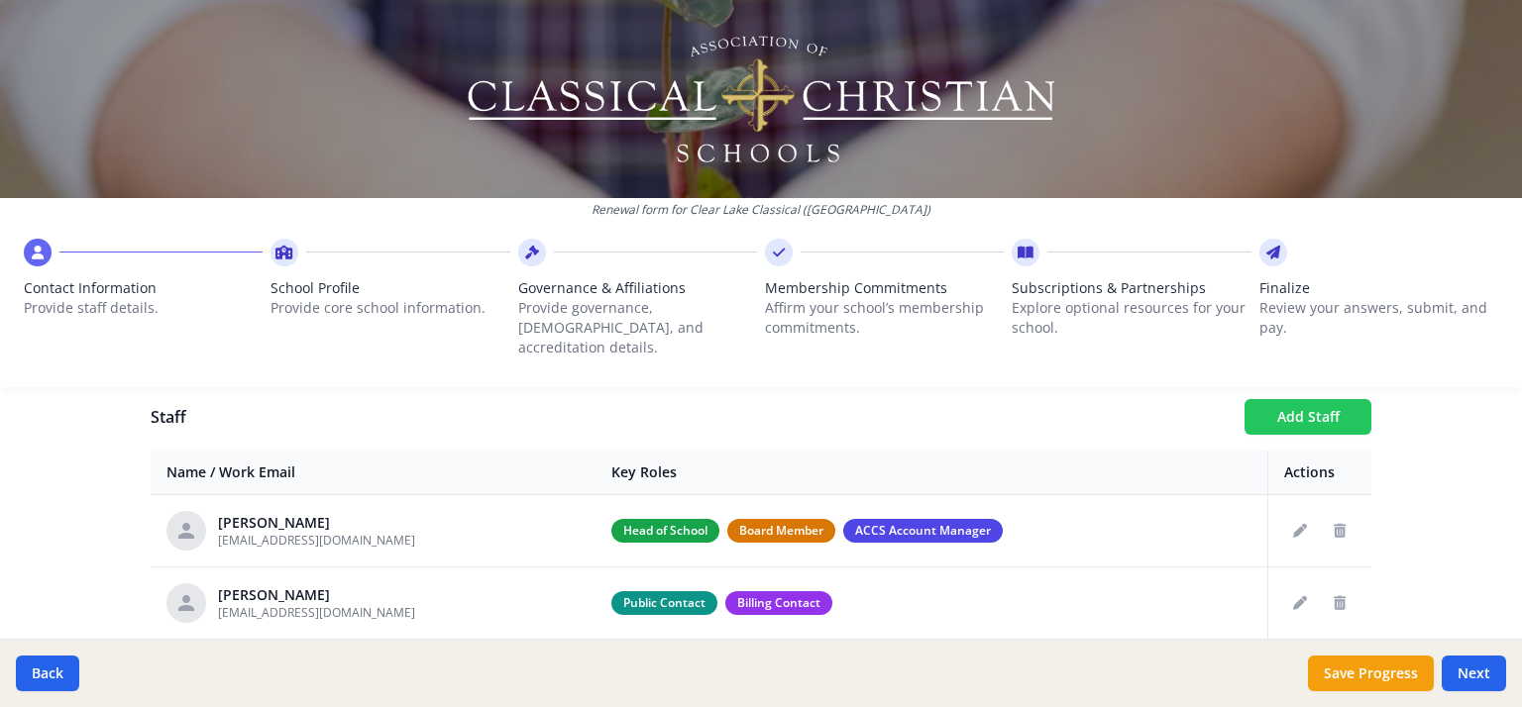
click at [1260, 399] on button "Add Staff" at bounding box center [1307, 417] width 127 height 36
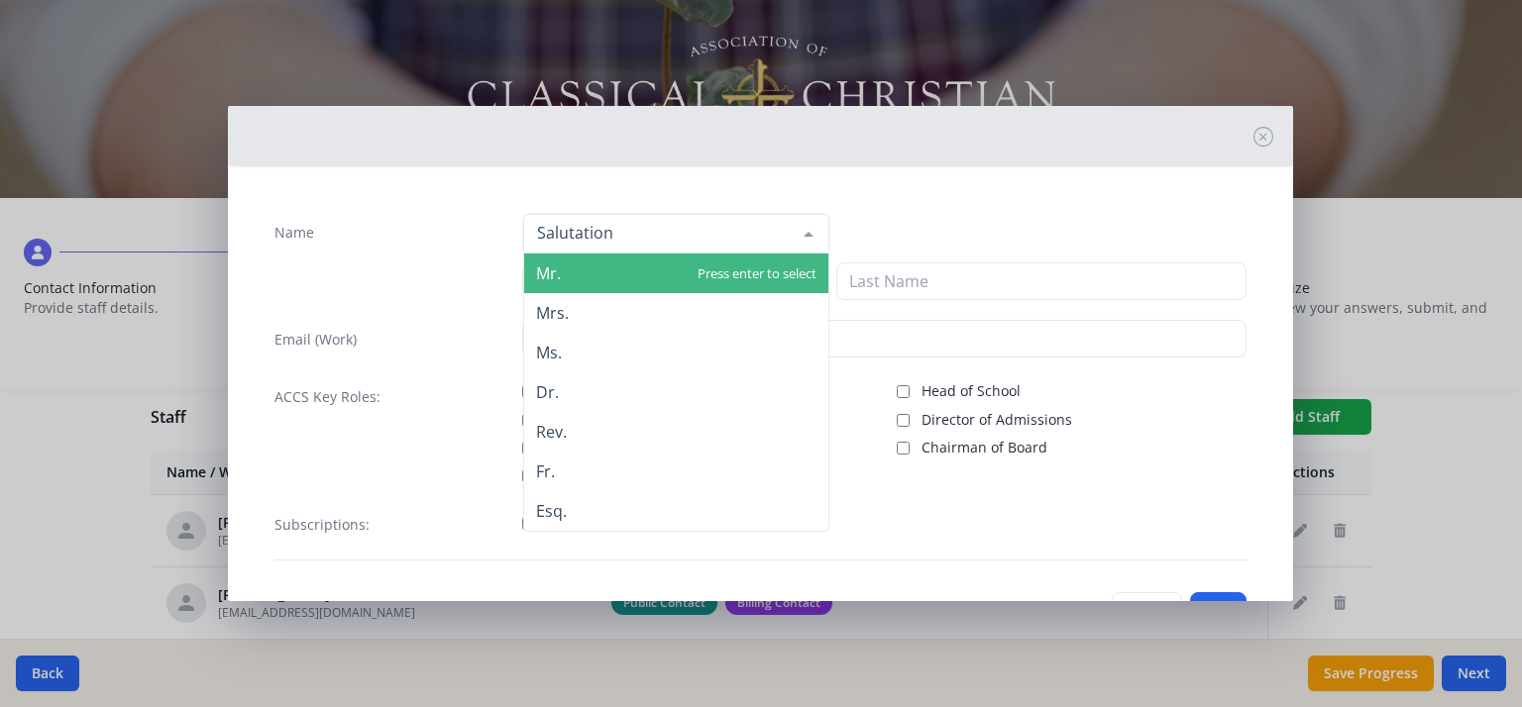
click at [762, 234] on div at bounding box center [676, 234] width 306 height 40
click at [680, 271] on span "Mr." at bounding box center [676, 274] width 304 height 40
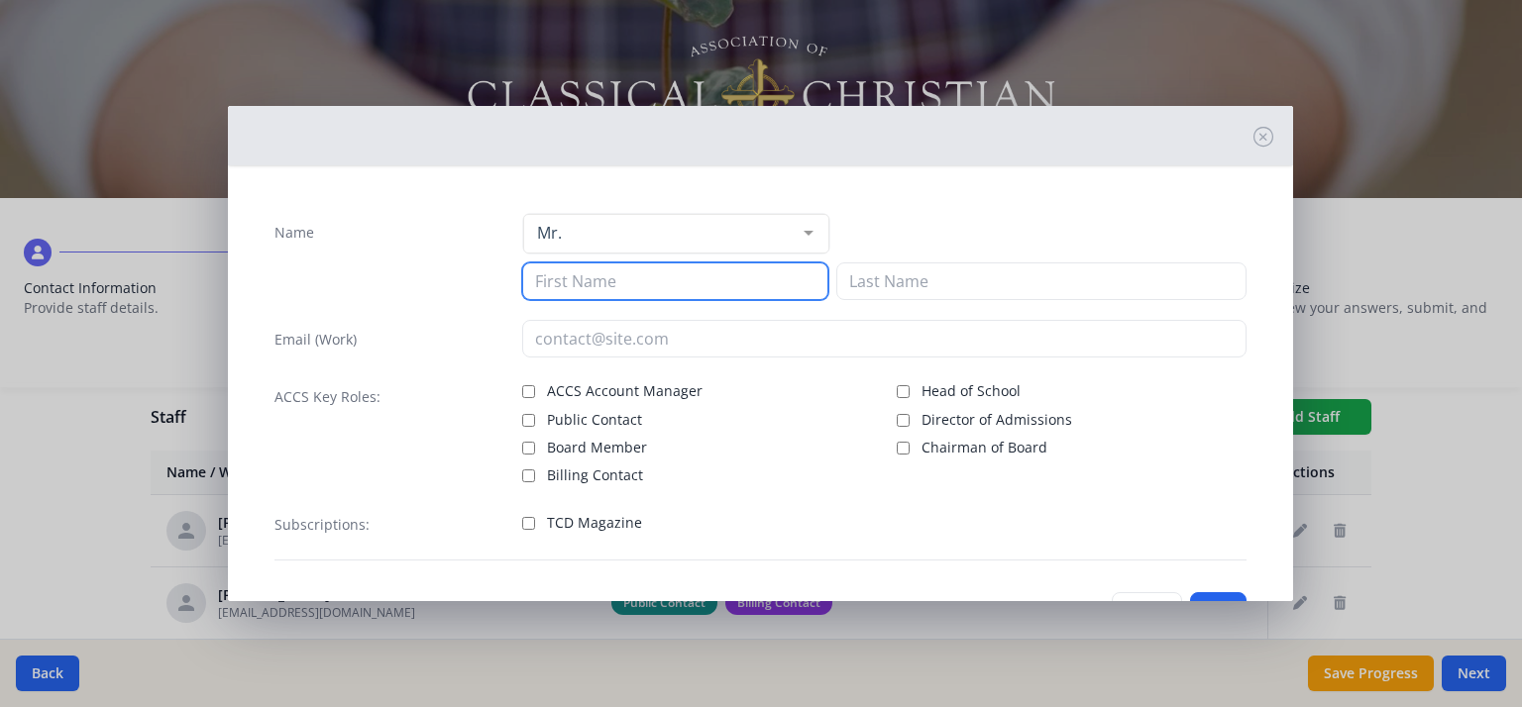
click at [639, 288] on input at bounding box center [675, 282] width 306 height 38
type input "[PERSON_NAME]"
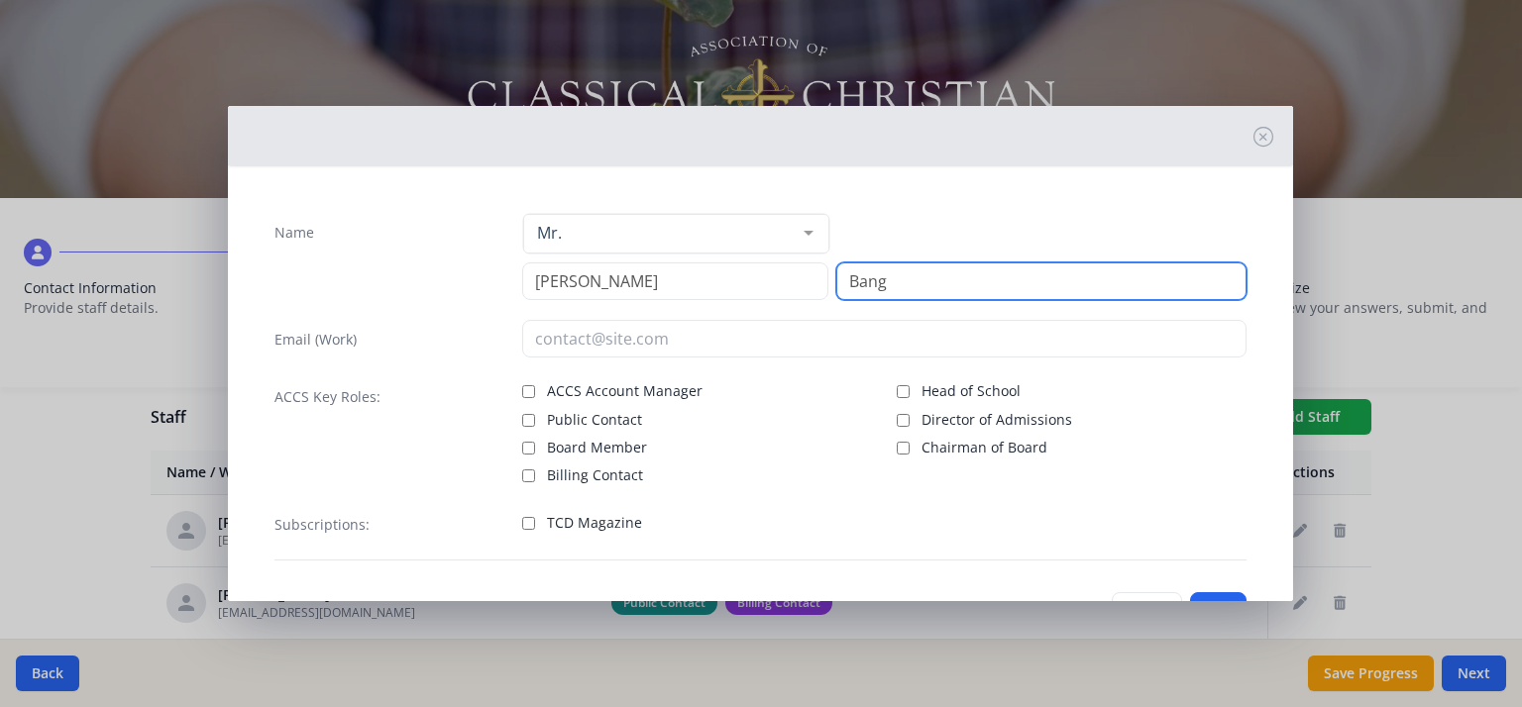
type input "Bang"
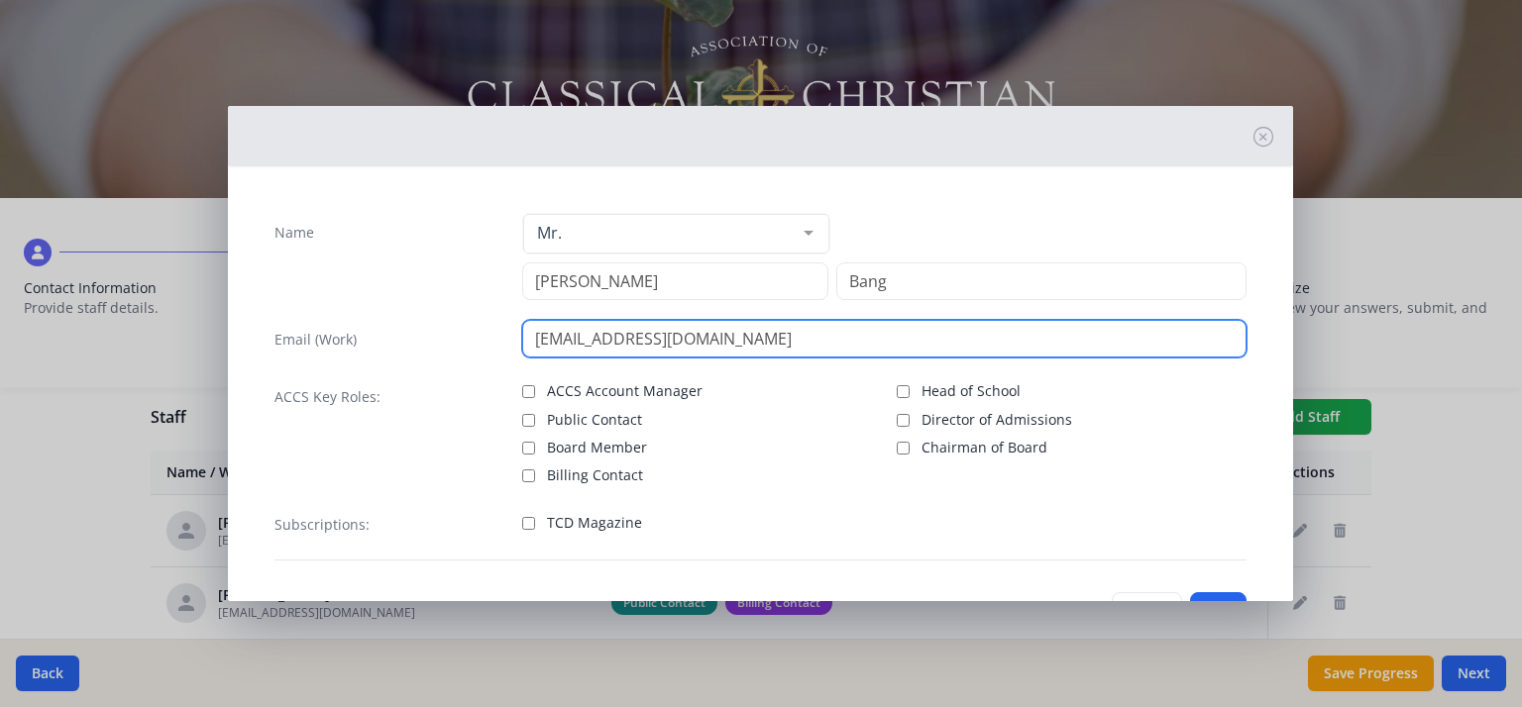
type input "[EMAIL_ADDRESS][DOMAIN_NAME]"
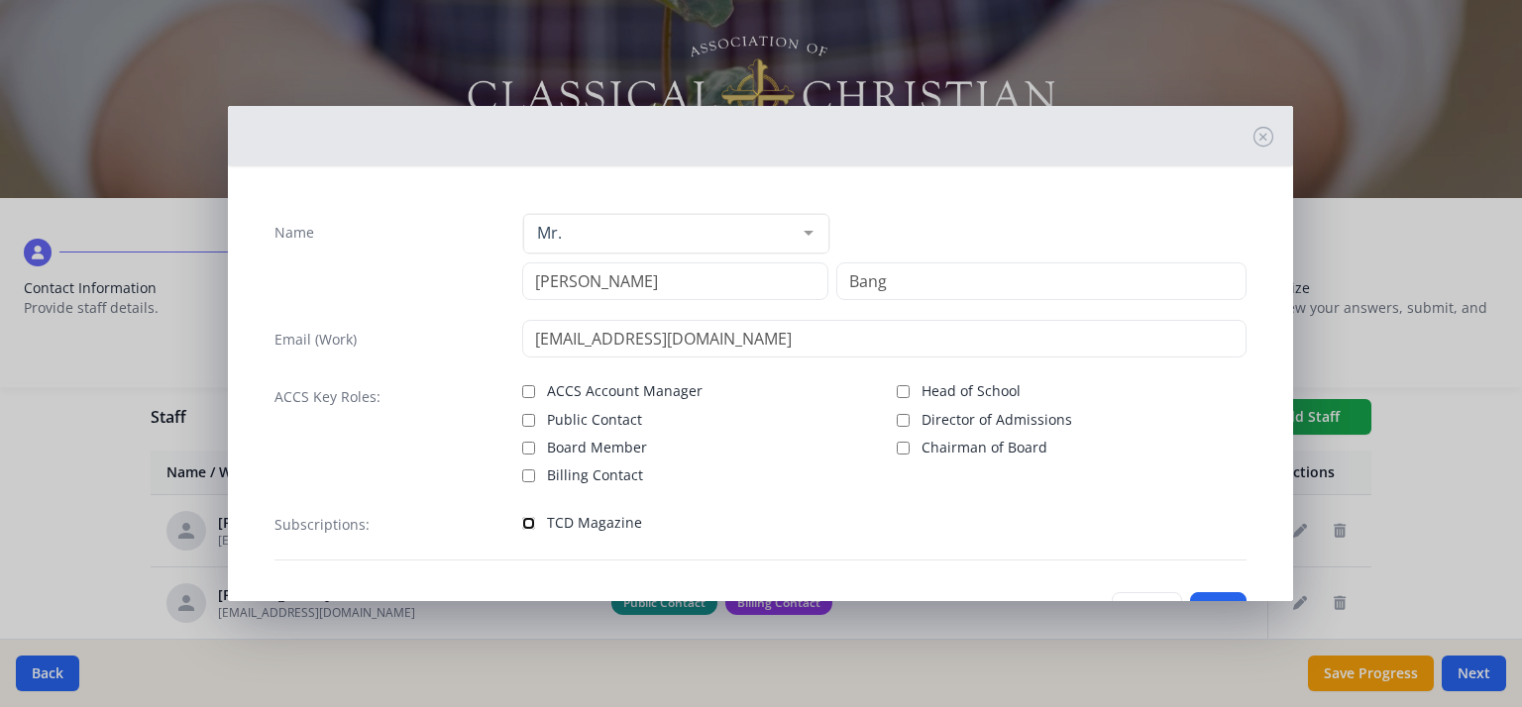
click at [530, 521] on input "TCD Magazine" at bounding box center [528, 523] width 13 height 13
checkbox input "true"
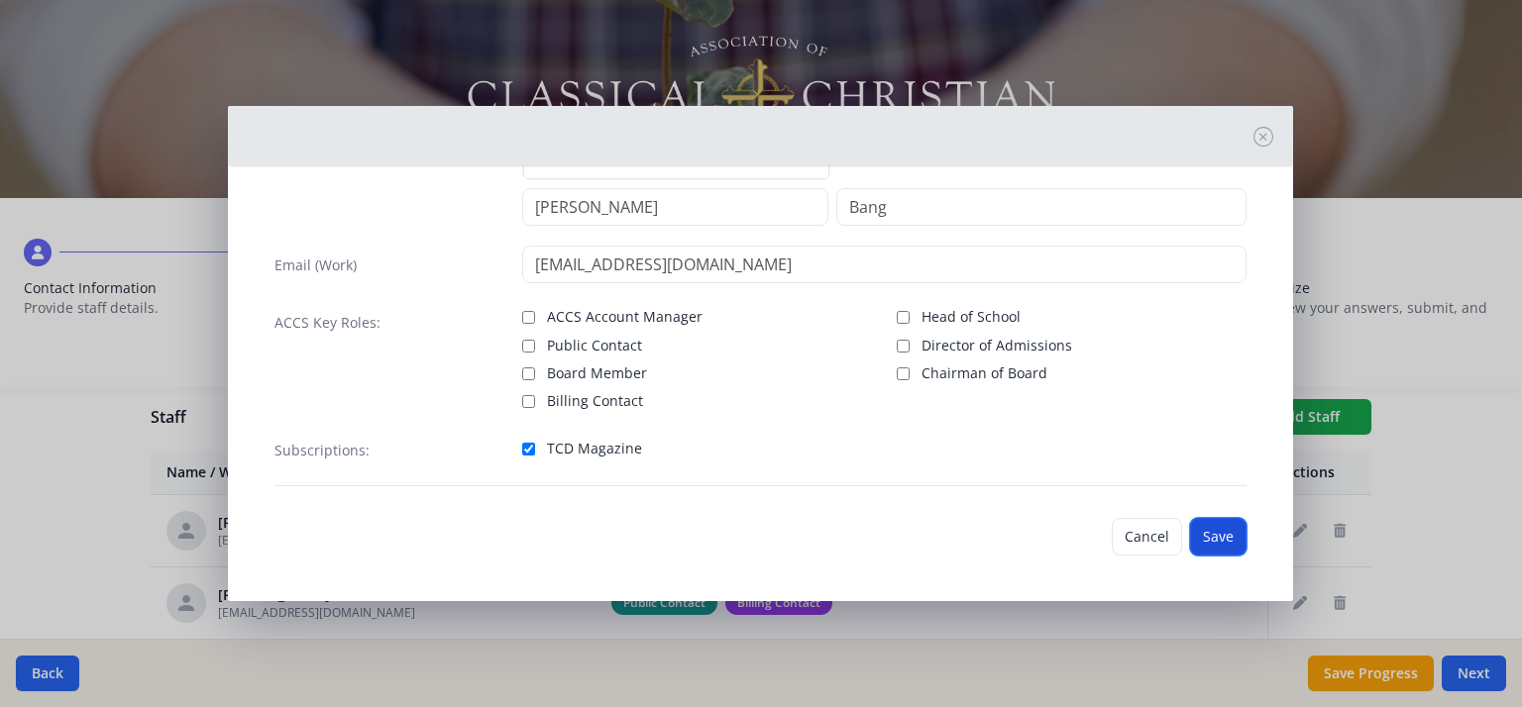
click at [1204, 533] on button "Save" at bounding box center [1218, 537] width 56 height 38
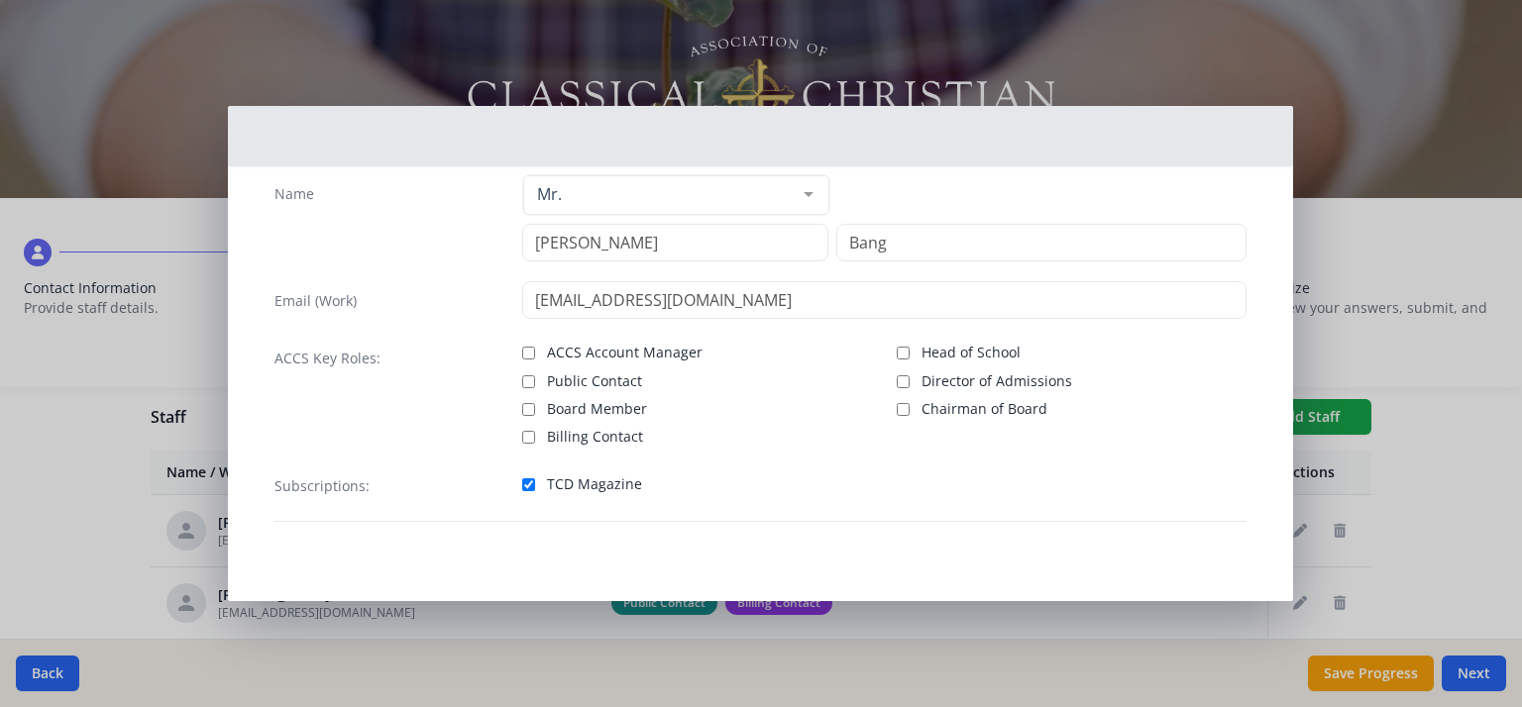
scroll to position [37, 0]
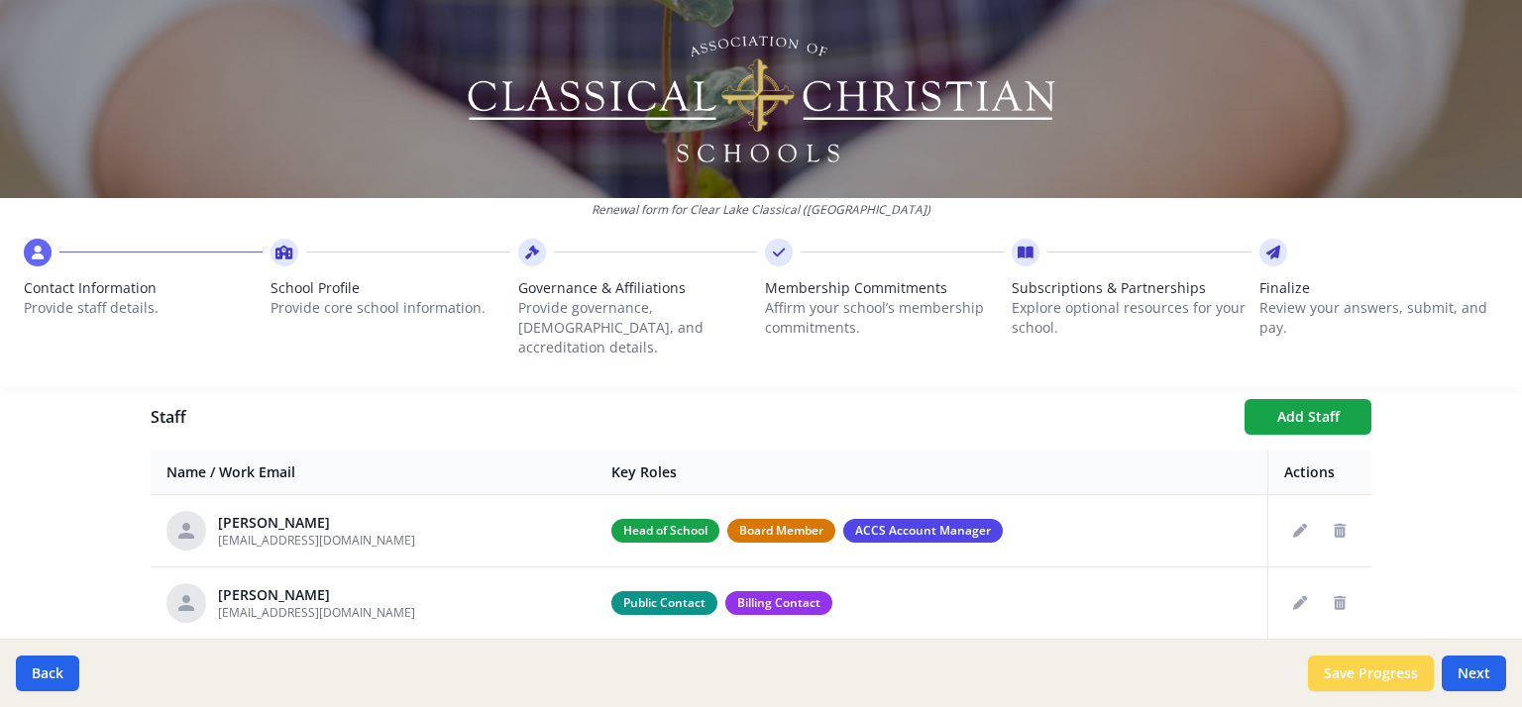
click at [1371, 677] on button "Save Progress" at bounding box center [1371, 674] width 126 height 36
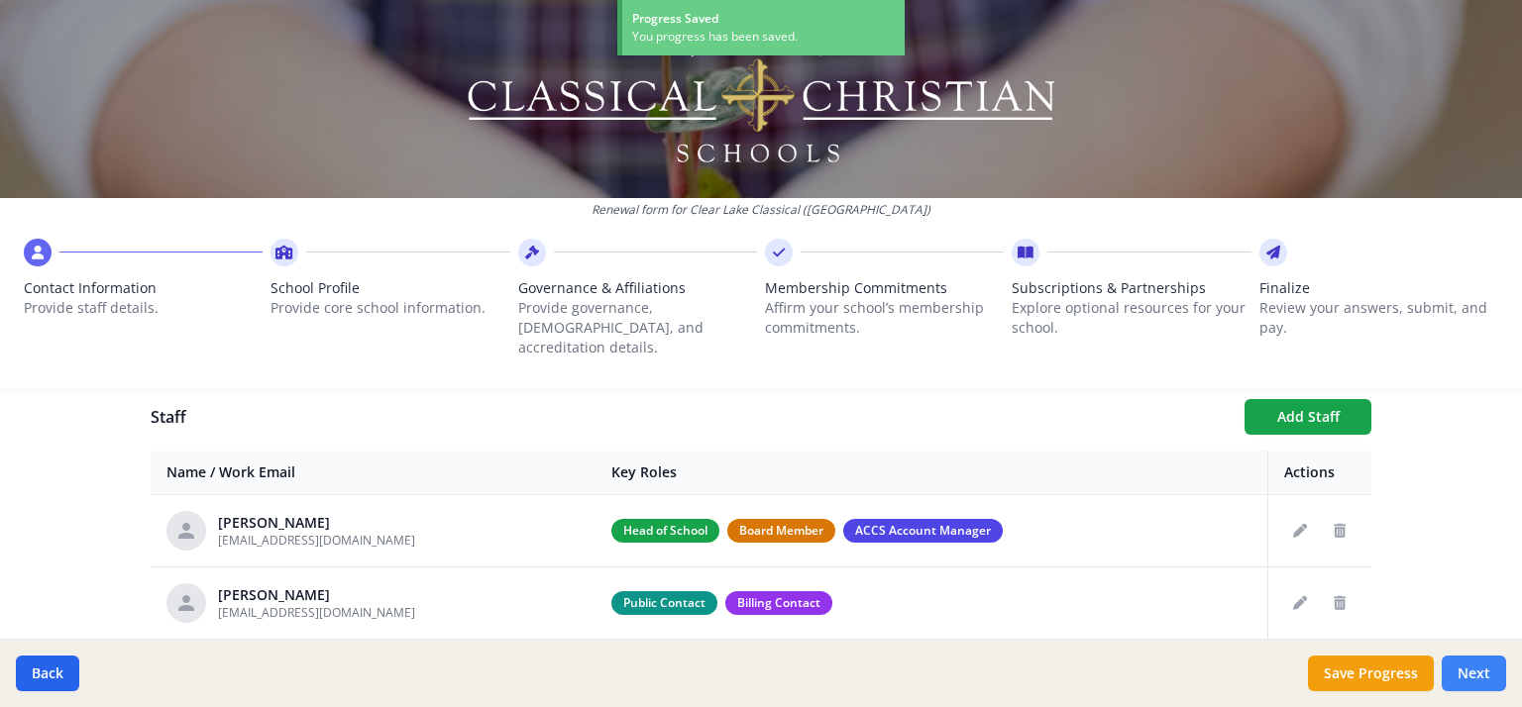
click at [1479, 666] on button "Next" at bounding box center [1473, 674] width 64 height 36
type input "[PHONE_NUMBER]"
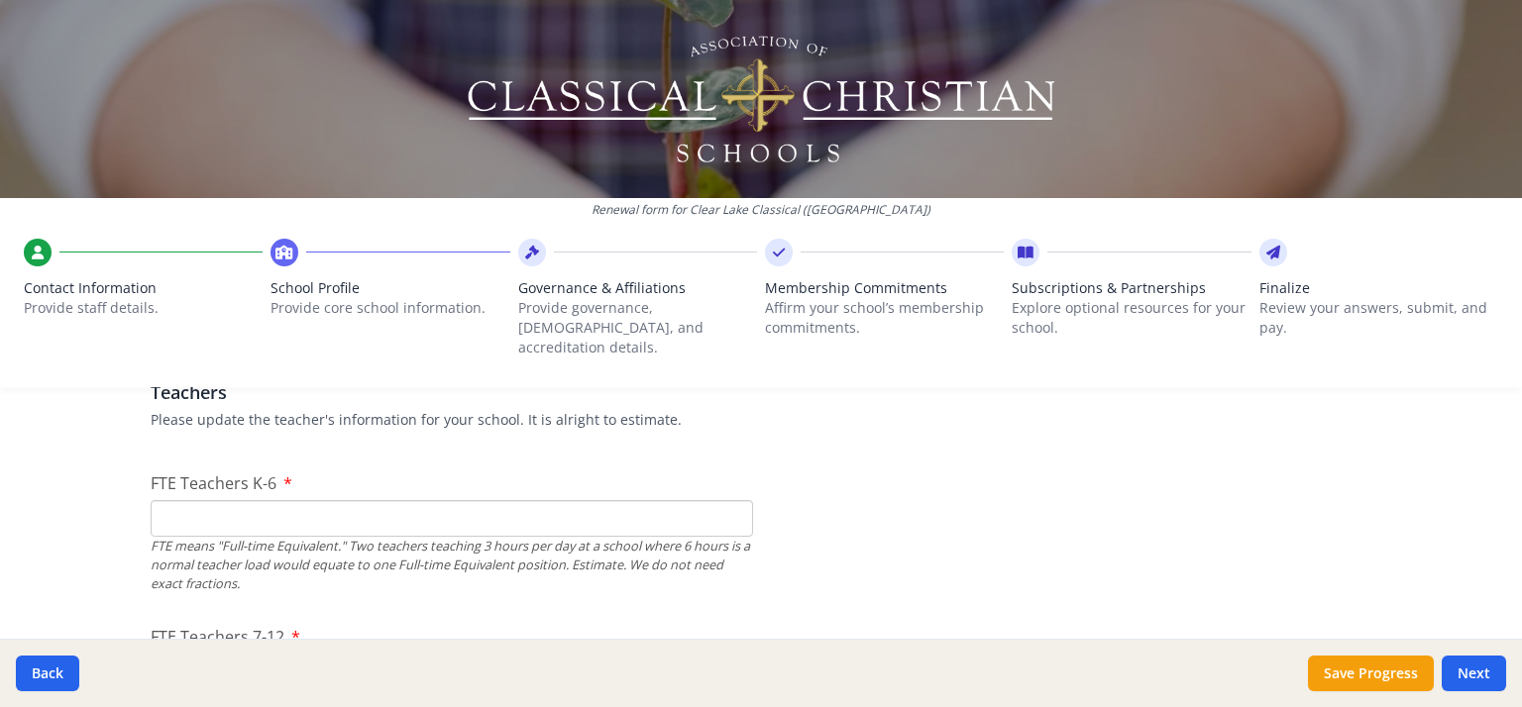
scroll to position [1192, 0]
click at [285, 499] on input "FTE Teachers K-6" at bounding box center [452, 517] width 602 height 37
type input "8"
click at [99, 507] on div "Renewal form for Clear Lake Classical ([GEOGRAPHIC_DATA]) Contact Information P…" at bounding box center [761, 353] width 1522 height 707
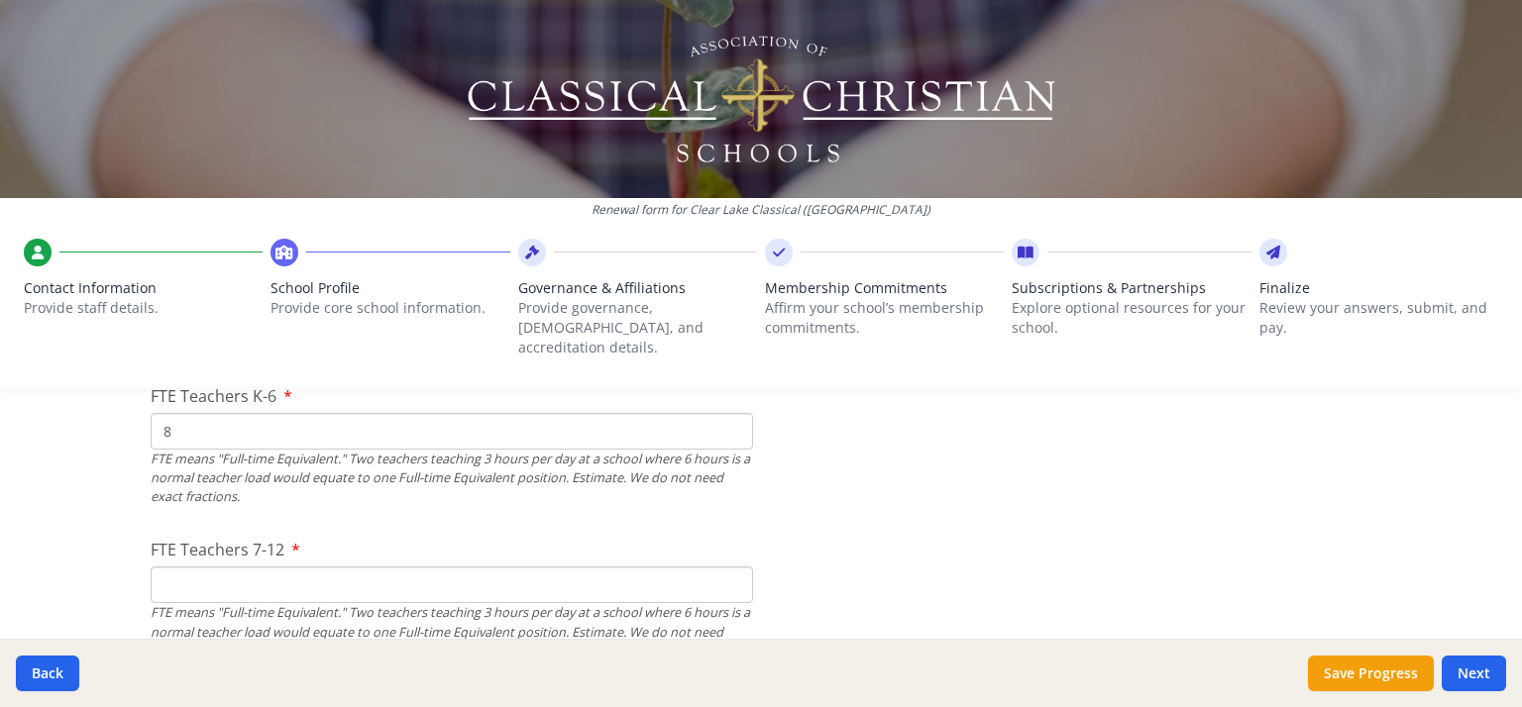
scroll to position [1288, 0]
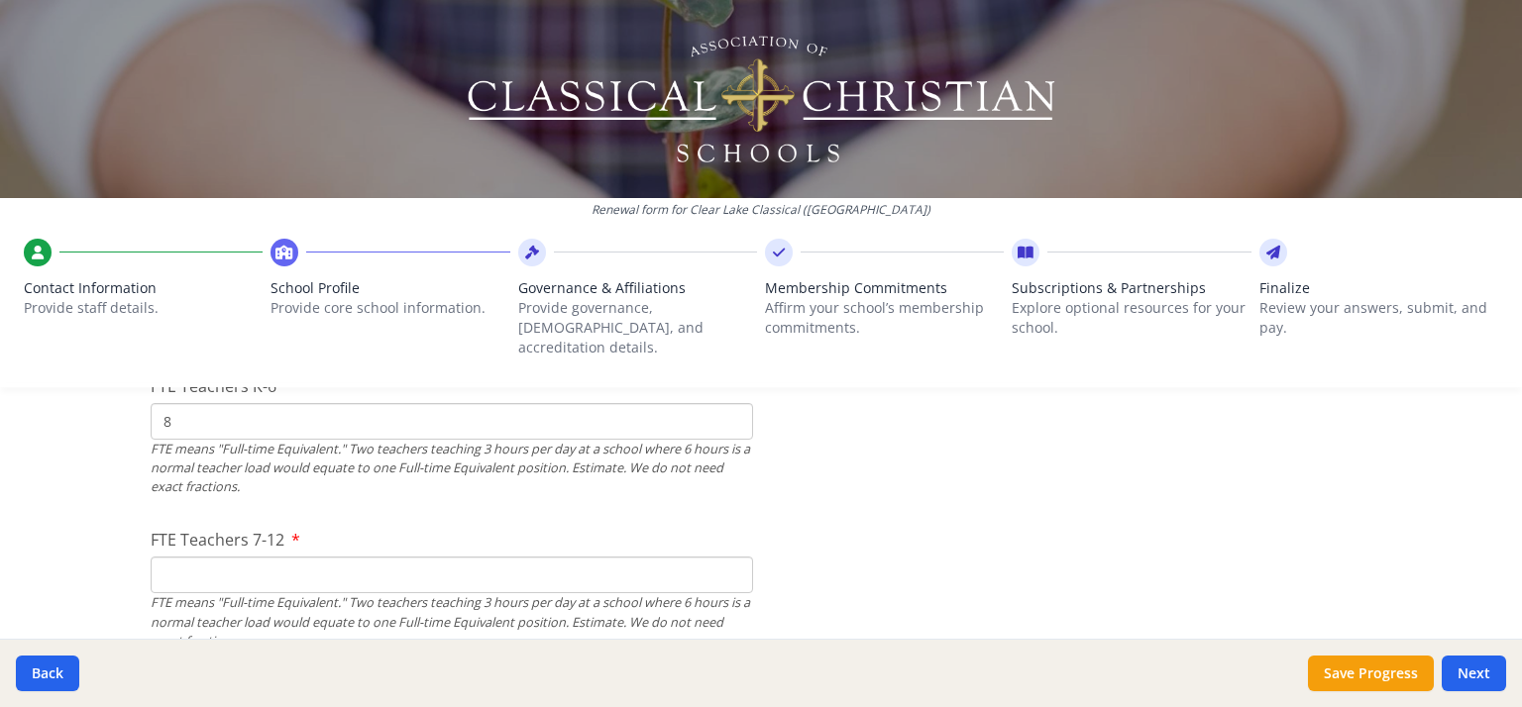
click at [185, 557] on input "FTE Teachers 7-12" at bounding box center [452, 575] width 602 height 37
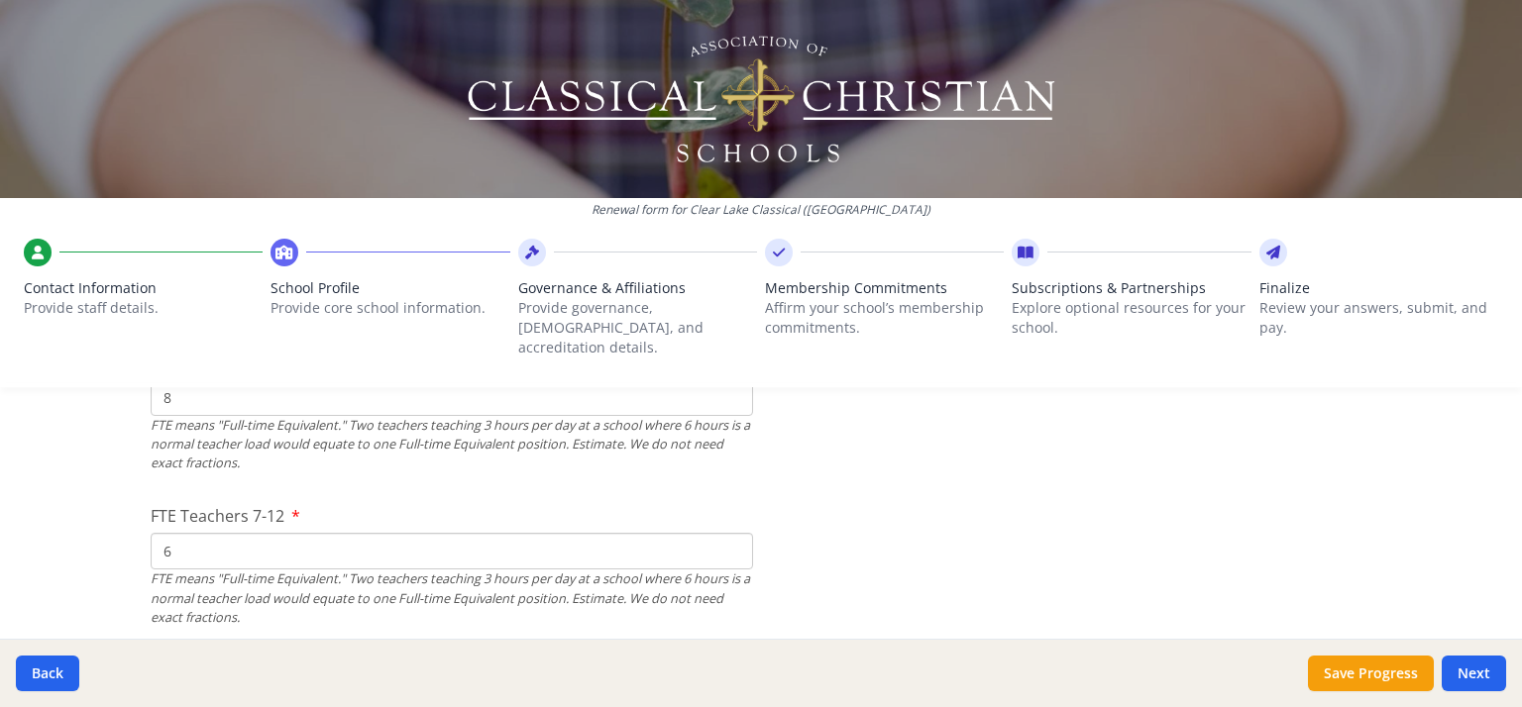
type input "6"
click at [86, 512] on div "Renewal form for Clear Lake Classical ([GEOGRAPHIC_DATA]) Contact Information P…" at bounding box center [761, 353] width 1522 height 707
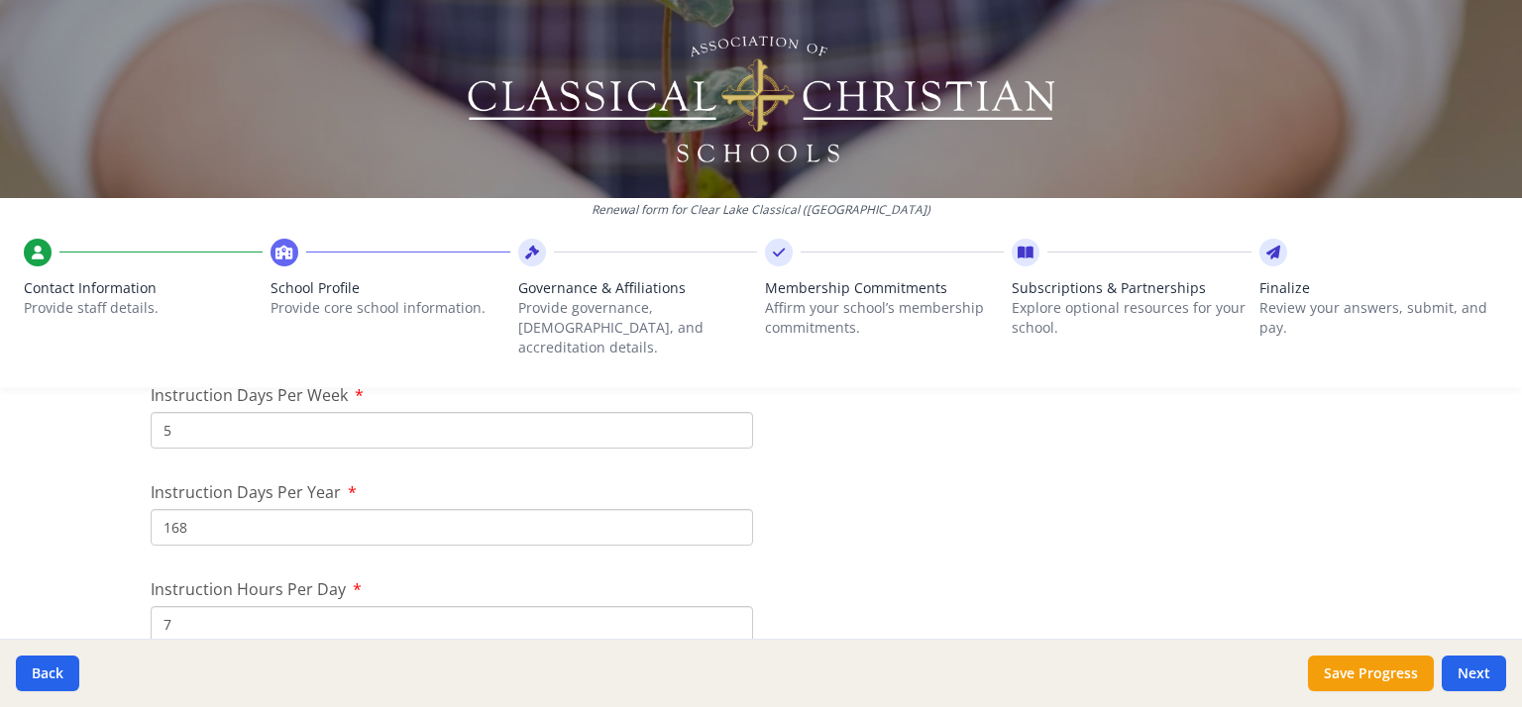
scroll to position [1735, 0]
click at [201, 498] on input "168" at bounding box center [452, 516] width 602 height 37
type input "165"
click at [78, 488] on div "Renewal form for Clear Lake Classical ([GEOGRAPHIC_DATA]) Contact Information P…" at bounding box center [761, 353] width 1522 height 707
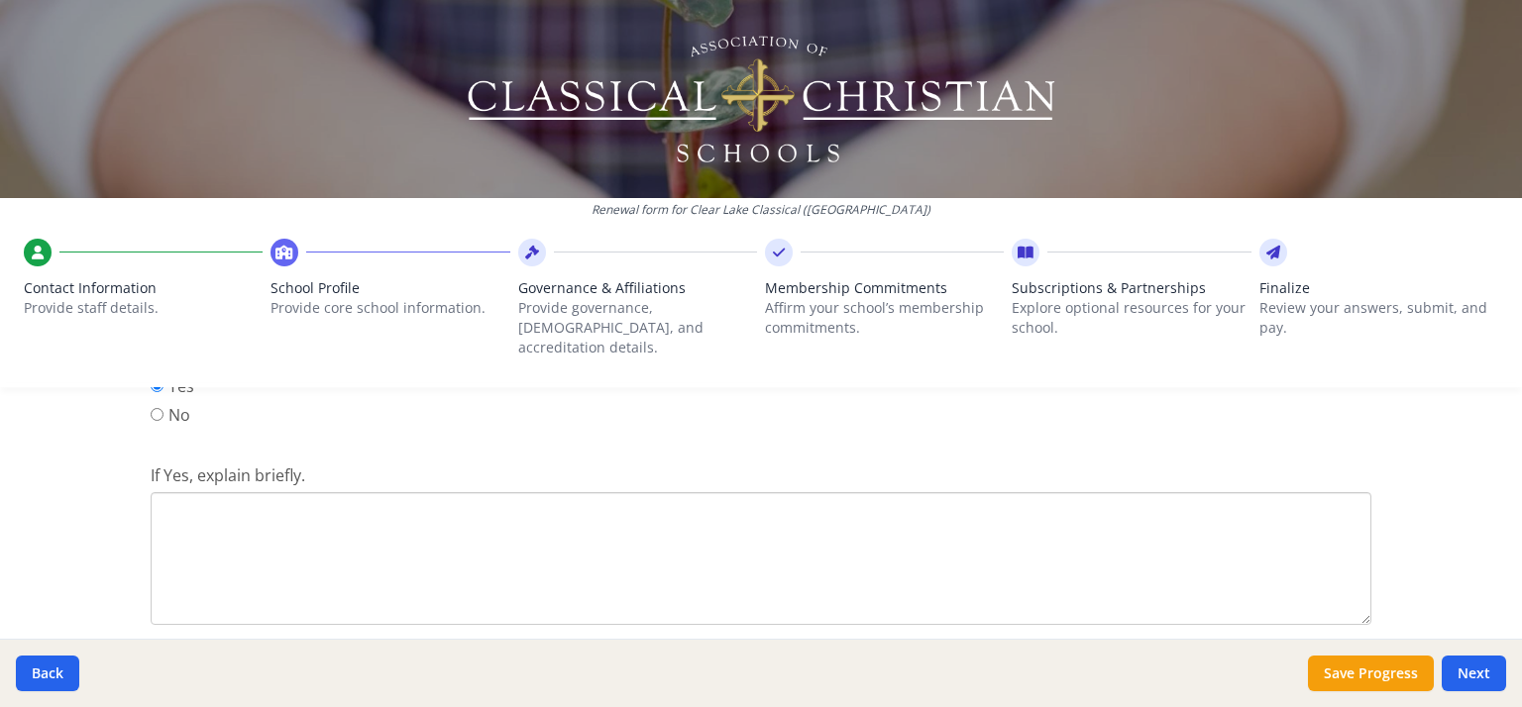
scroll to position [2698, 0]
click at [260, 554] on textarea "If Yes, explain briefly." at bounding box center [761, 559] width 1220 height 133
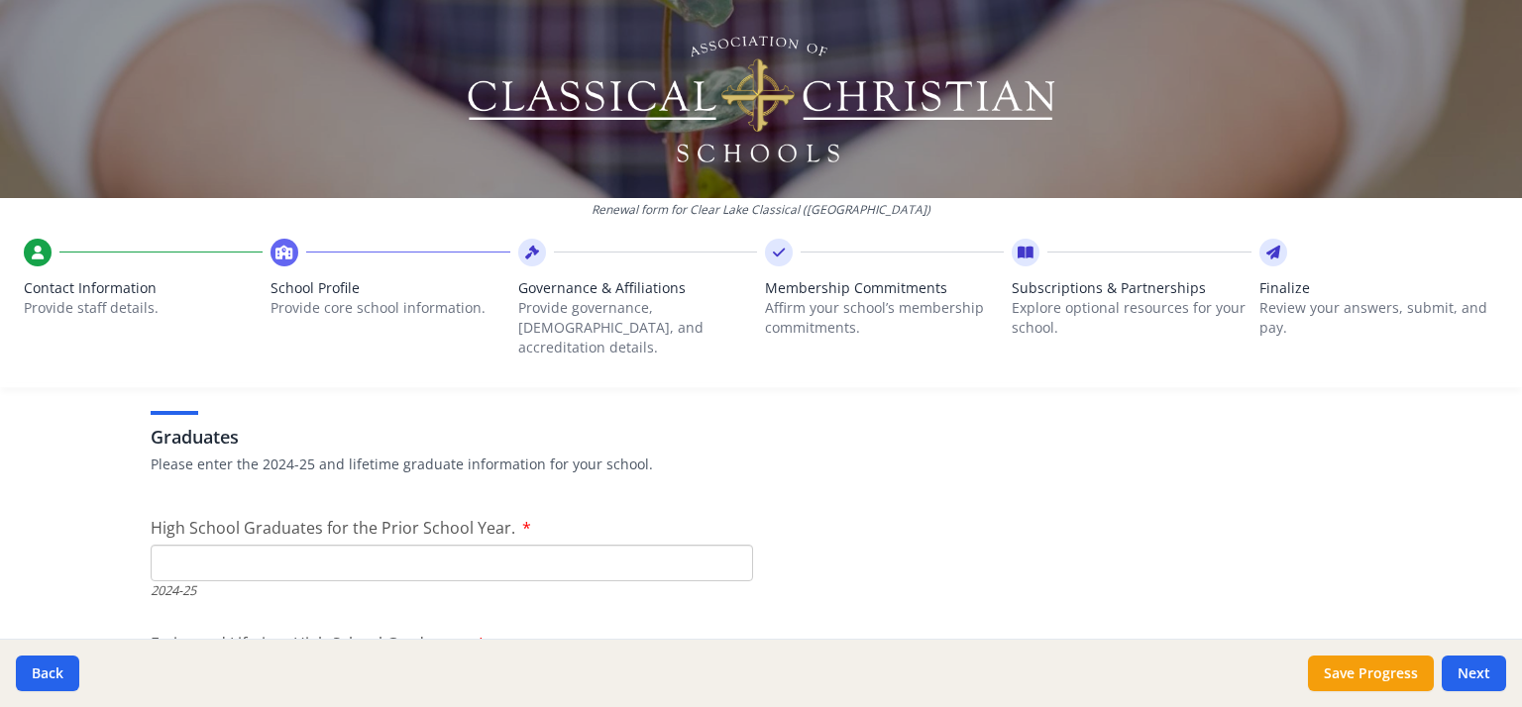
scroll to position [2980, 0]
type textarea "Students First Act ESA funds"
click at [301, 541] on input "High School Graduates for the Prior School Year." at bounding box center [452, 559] width 602 height 37
type input "1"
click at [101, 490] on div "Renewal form for Clear Lake Classical ([GEOGRAPHIC_DATA]) Contact Information P…" at bounding box center [761, 353] width 1522 height 707
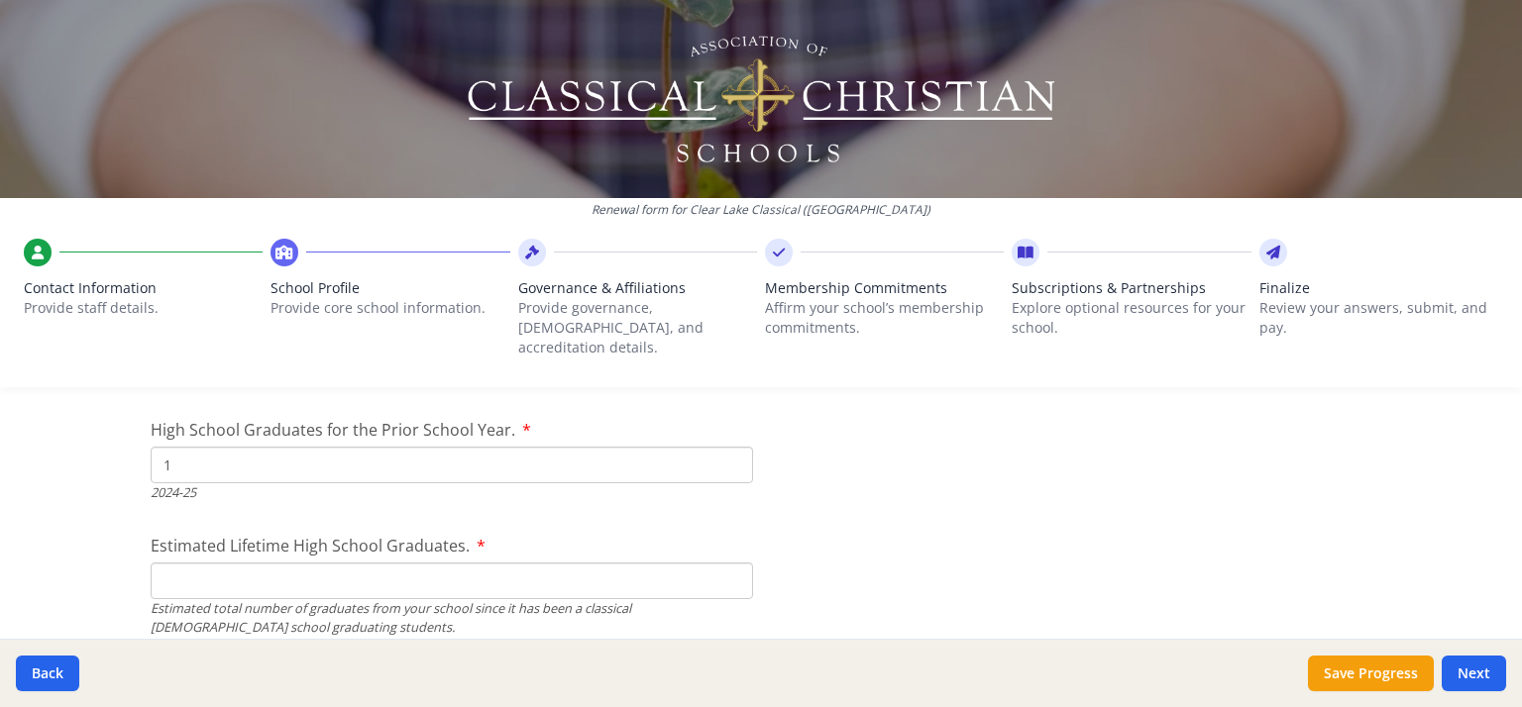
scroll to position [3073, 0]
click at [179, 564] on input "Estimated Lifetime High School Graduates." at bounding box center [452, 582] width 602 height 37
type input "10"
click at [66, 510] on div "Renewal form for Clear Lake Classical ([GEOGRAPHIC_DATA]) Contact Information P…" at bounding box center [761, 353] width 1522 height 707
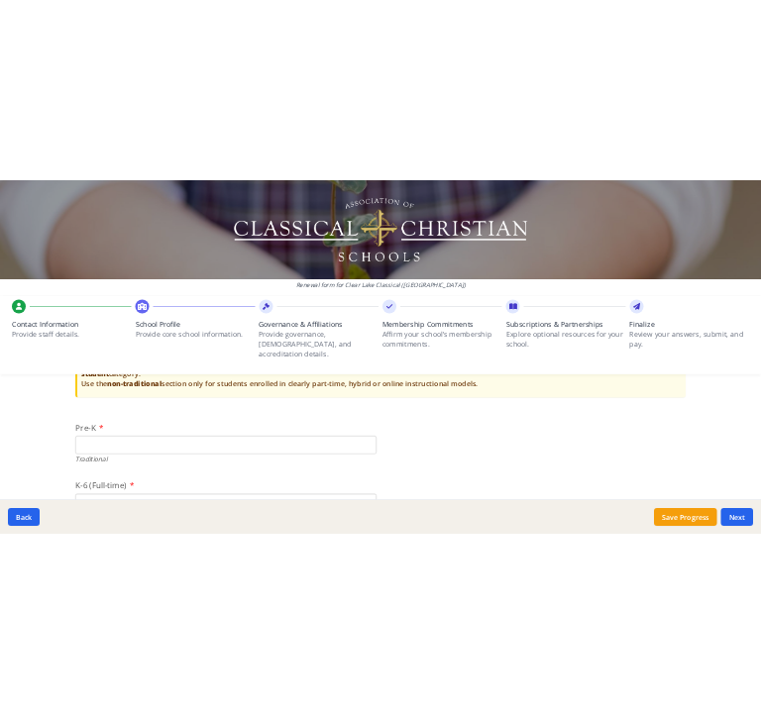
scroll to position [4387, 0]
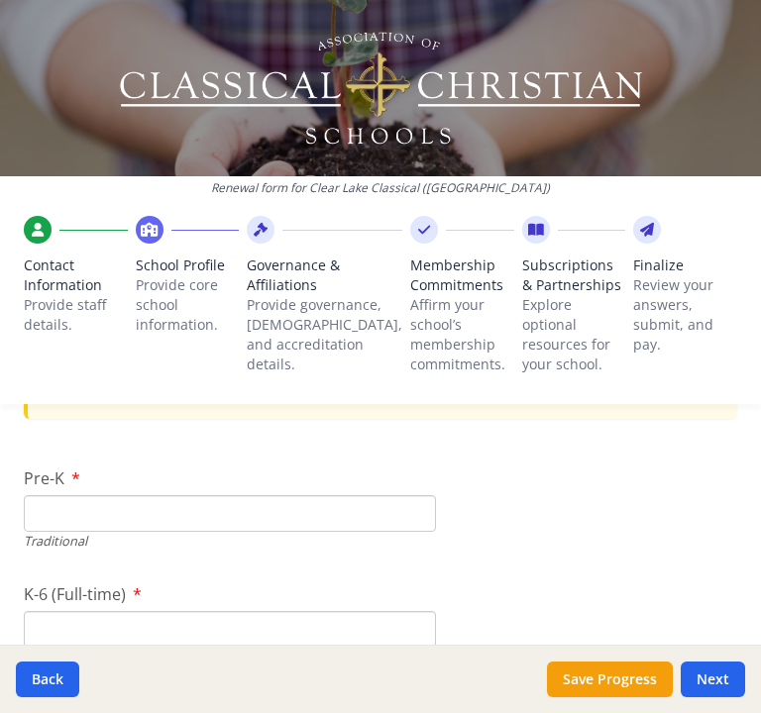
click at [145, 526] on input "Pre-K" at bounding box center [230, 513] width 412 height 37
type input "6"
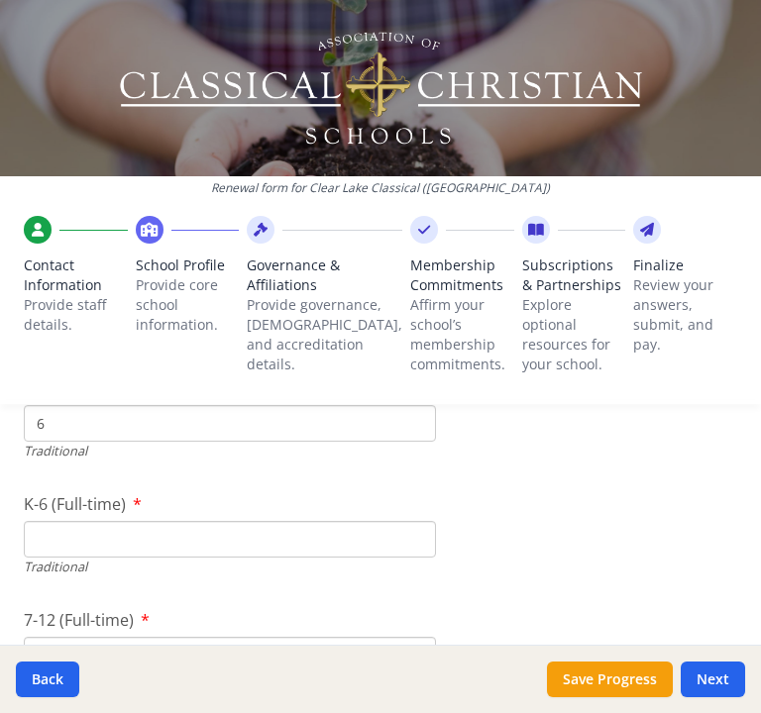
scroll to position [4478, 0]
click at [100, 546] on input "K-6 (Full-time)" at bounding box center [230, 538] width 412 height 37
type input "103"
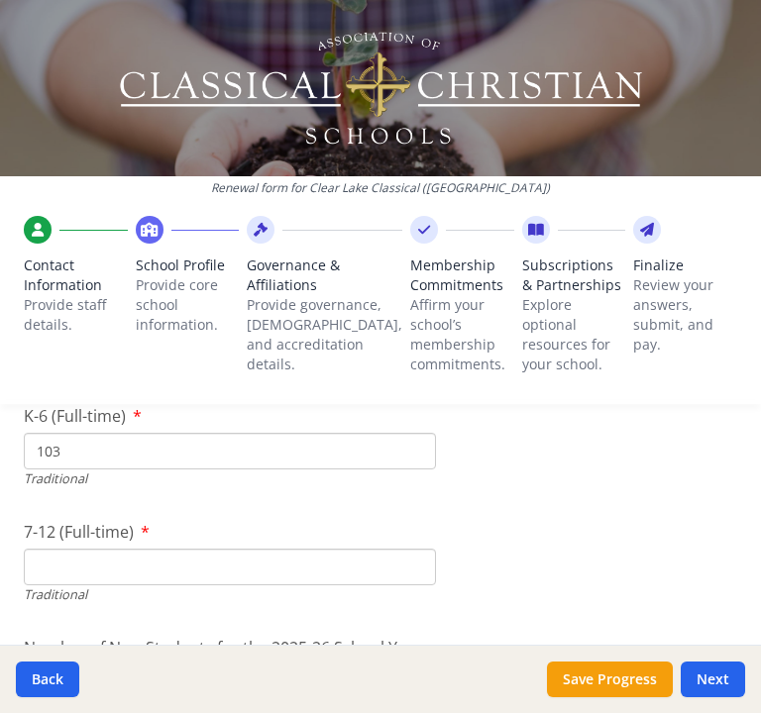
scroll to position [4565, 0]
click at [201, 573] on input "7-12 (Full-time)" at bounding box center [230, 567] width 412 height 37
type input "45"
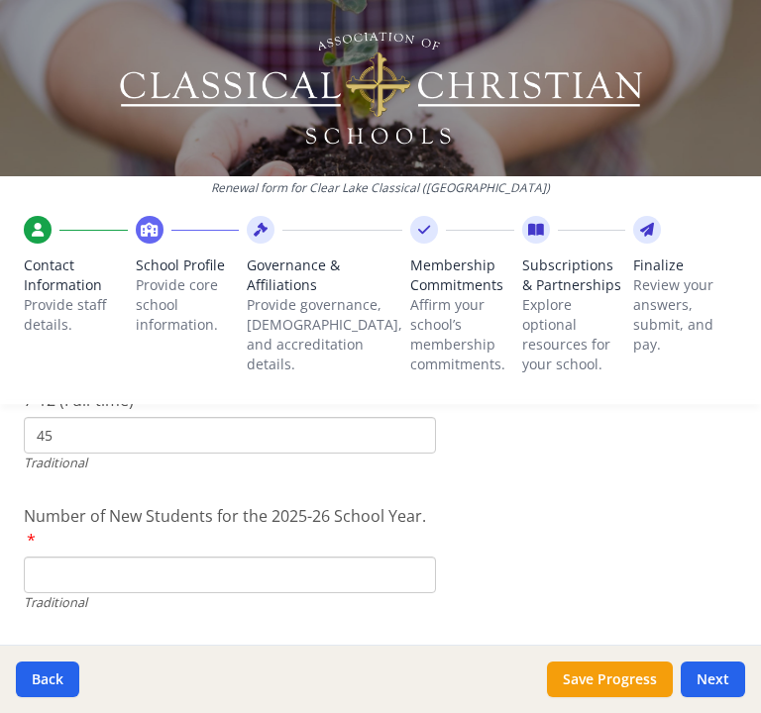
scroll to position [4699, 0]
click at [126, 575] on input "Number of New Students for the 2025-26 School Year." at bounding box center [230, 573] width 412 height 37
type input "22"
click at [214, 525] on span "Number of New Students for the 2025-26 School Year." at bounding box center [225, 514] width 402 height 22
click at [214, 555] on input "22" at bounding box center [230, 573] width 412 height 37
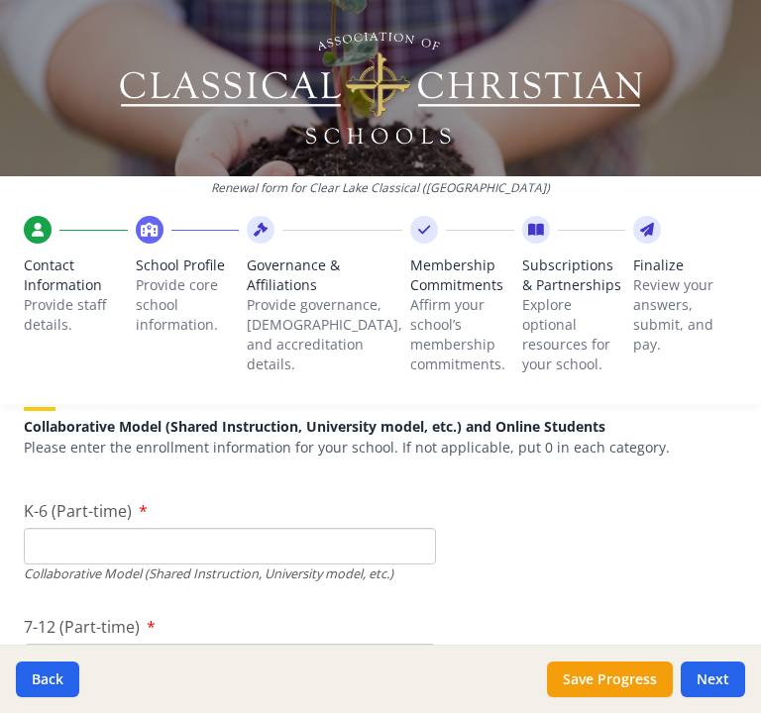
scroll to position [4961, 0]
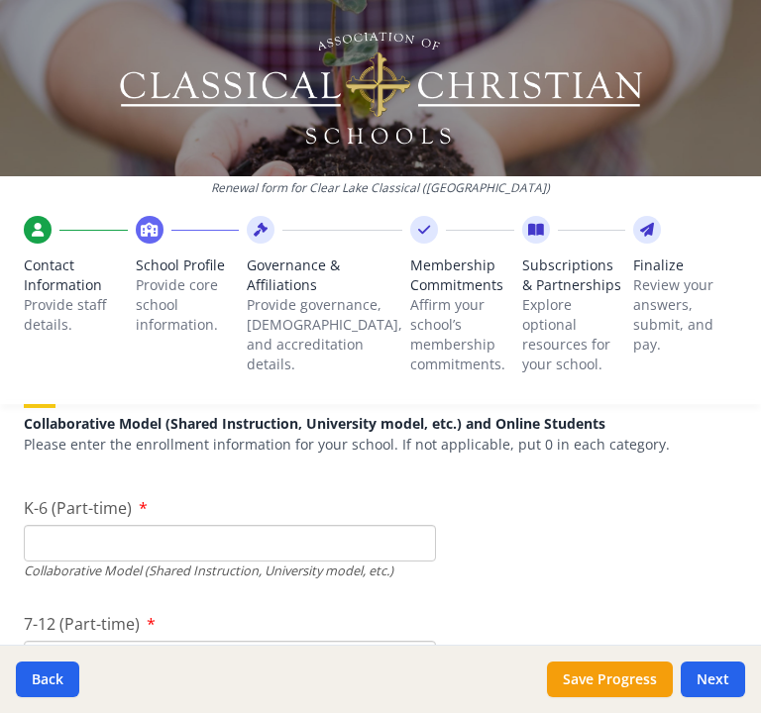
click at [191, 562] on input "K-6 (Part-time)" at bounding box center [230, 543] width 412 height 37
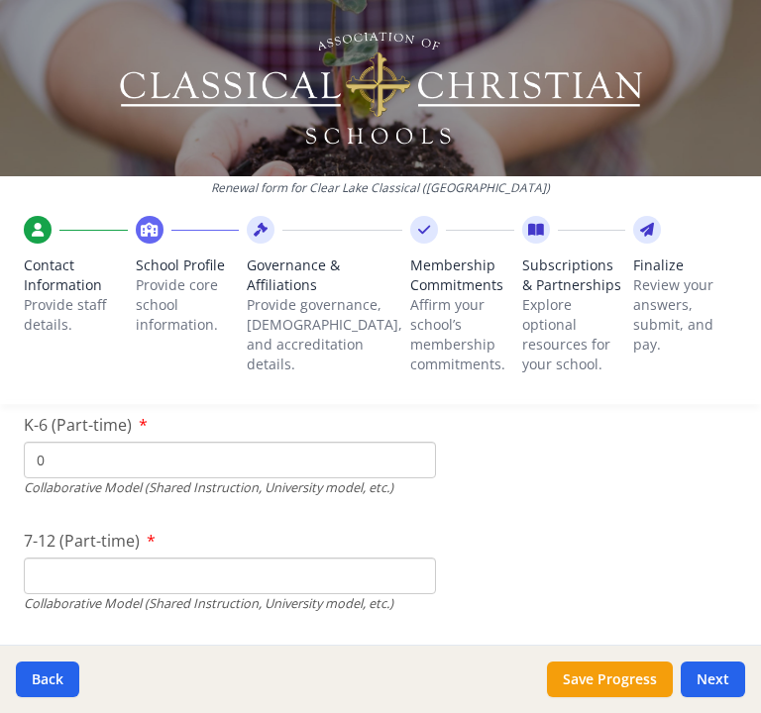
scroll to position [5045, 0]
type input "0"
click at [279, 593] on input "7-12 (Part-time)" at bounding box center [230, 575] width 412 height 37
type input "0"
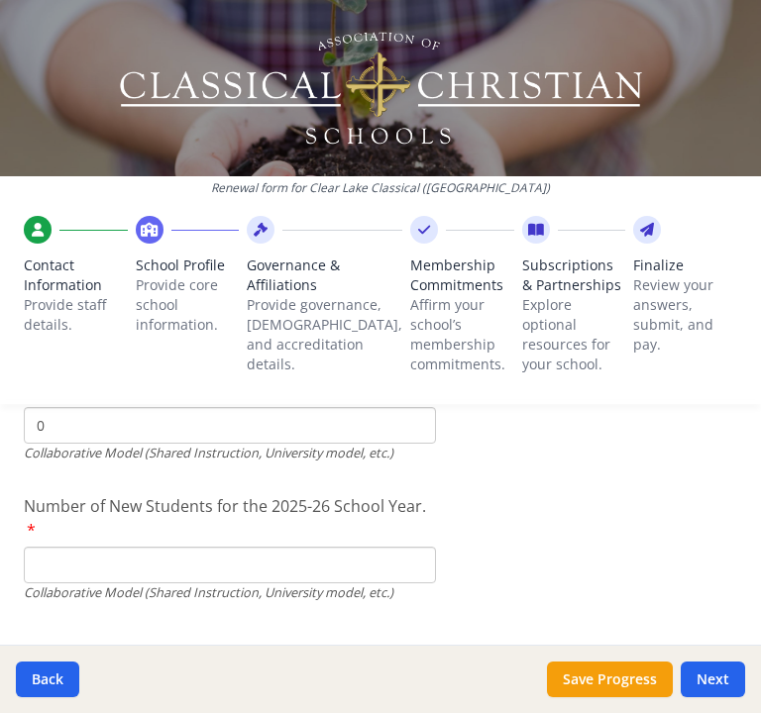
scroll to position [5199, 0]
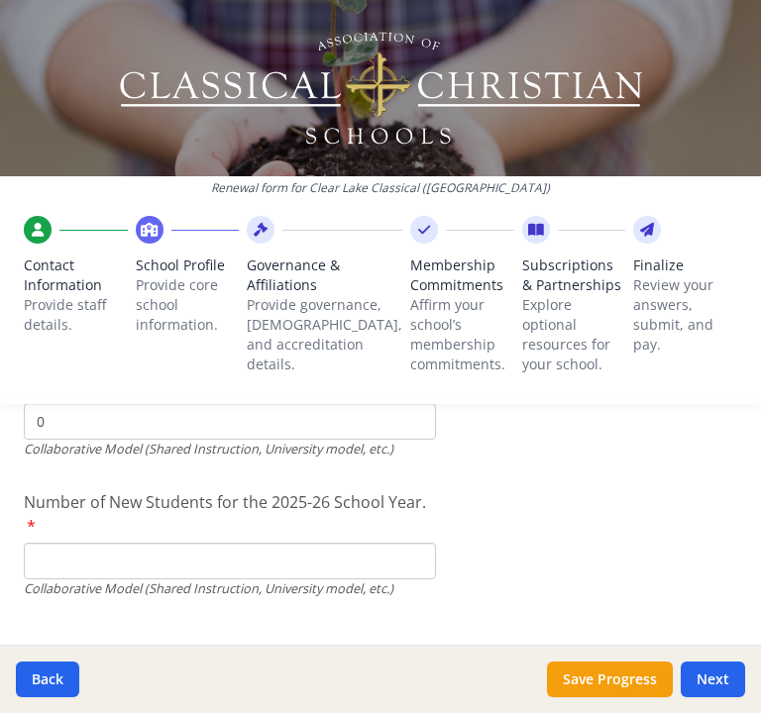
click at [375, 91] on input "Number of New Students for the 2025-26 School Year." at bounding box center [230, 72] width 412 height 37
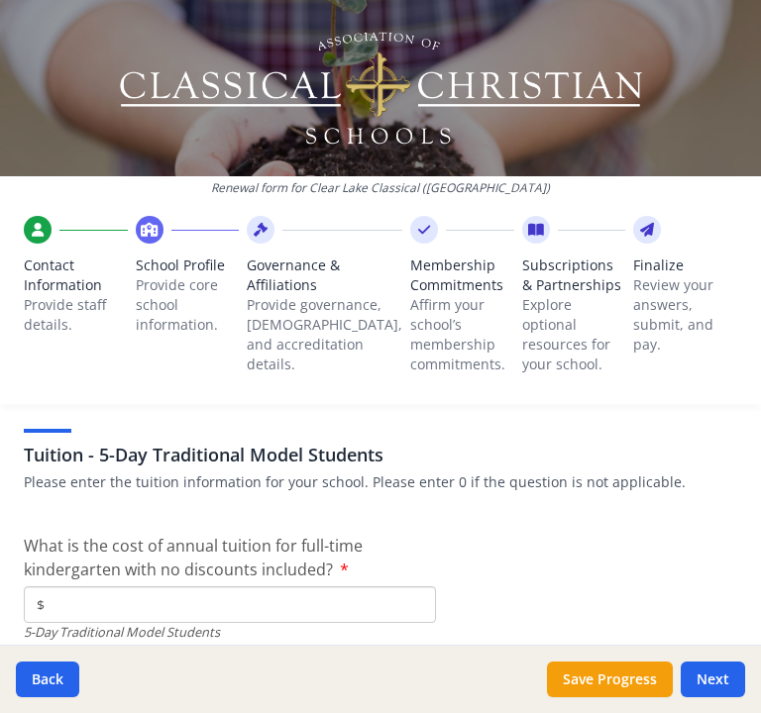
scroll to position [5433, 0]
type input "0"
click at [403, 492] on p "Please enter the tuition information for your school. Please enter 0 if the que…" at bounding box center [380, 483] width 713 height 20
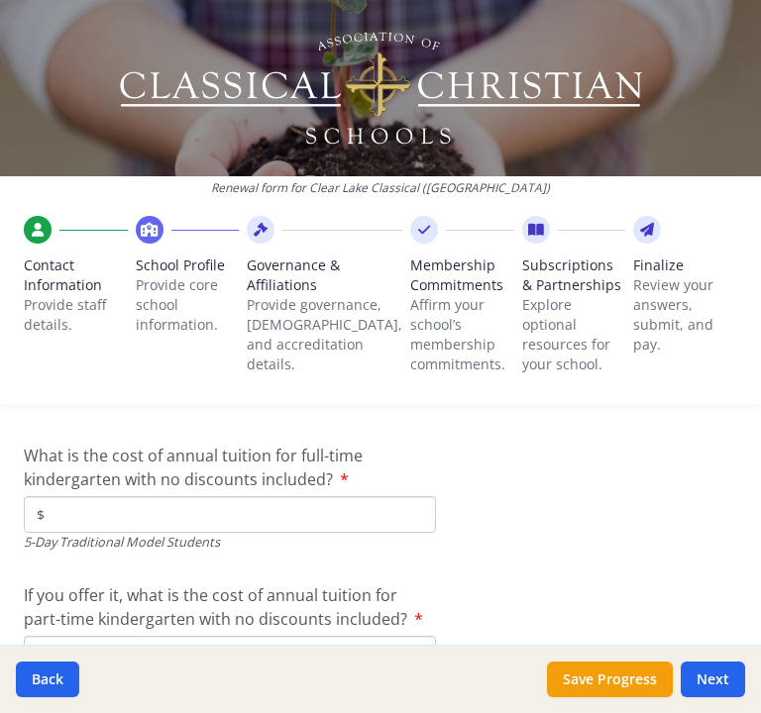
scroll to position [5524, 0]
click at [171, 532] on input "$" at bounding box center [230, 513] width 412 height 37
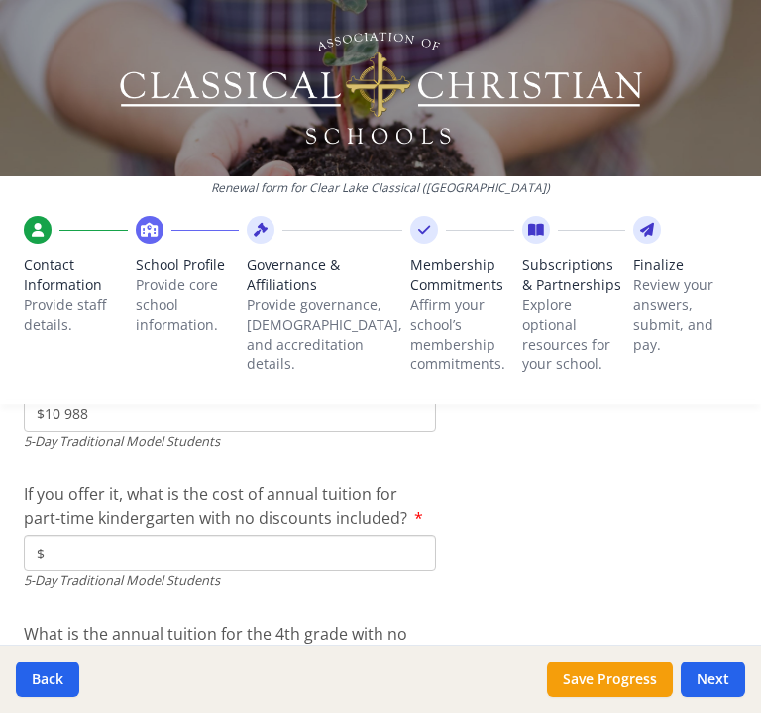
scroll to position [5628, 0]
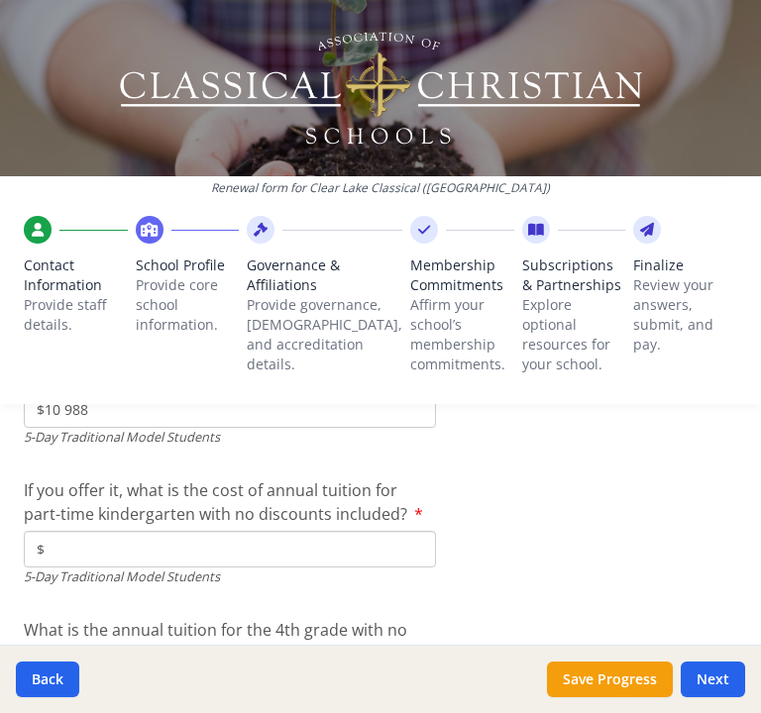
type input "$10 988"
click at [153, 553] on input "$" at bounding box center [230, 549] width 412 height 37
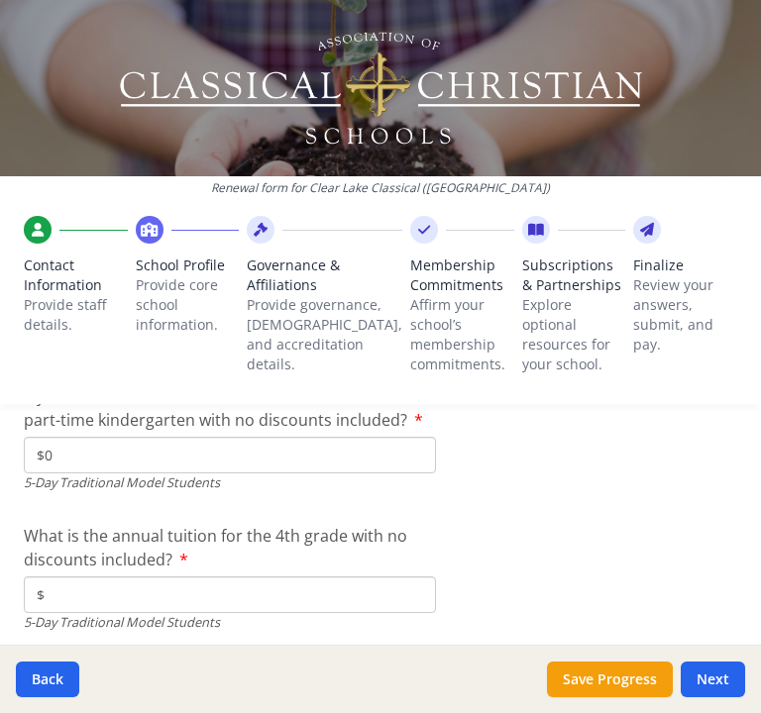
scroll to position [5734, 0]
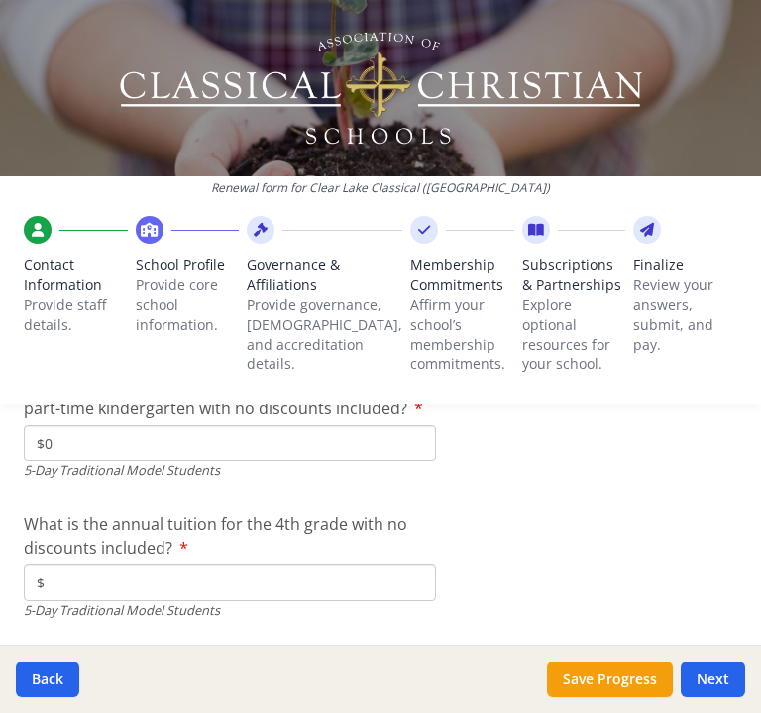
type input "$0"
click at [195, 583] on input "$" at bounding box center [230, 583] width 412 height 37
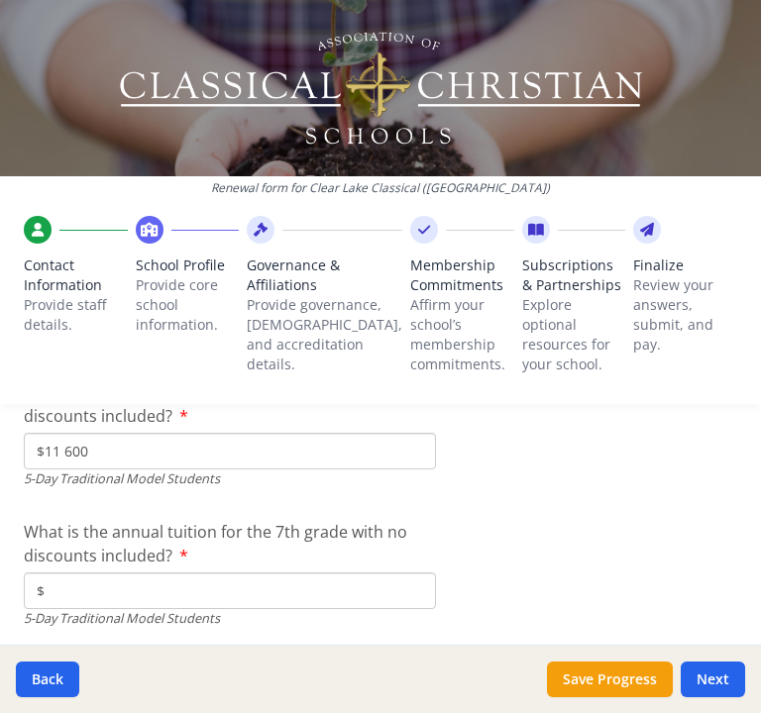
scroll to position [5866, 0]
type input "$11 600"
click at [135, 609] on input "$" at bounding box center [230, 591] width 412 height 37
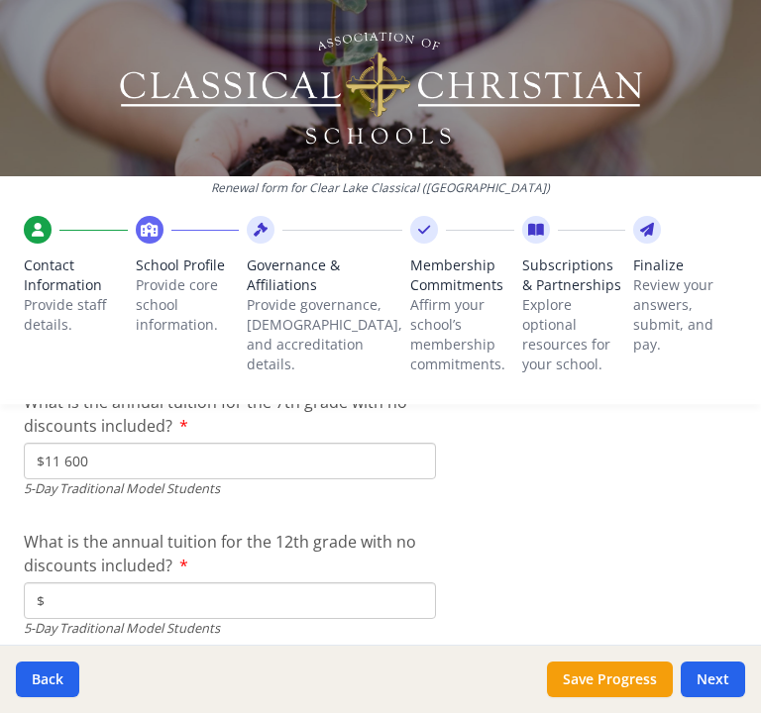
scroll to position [6020, 0]
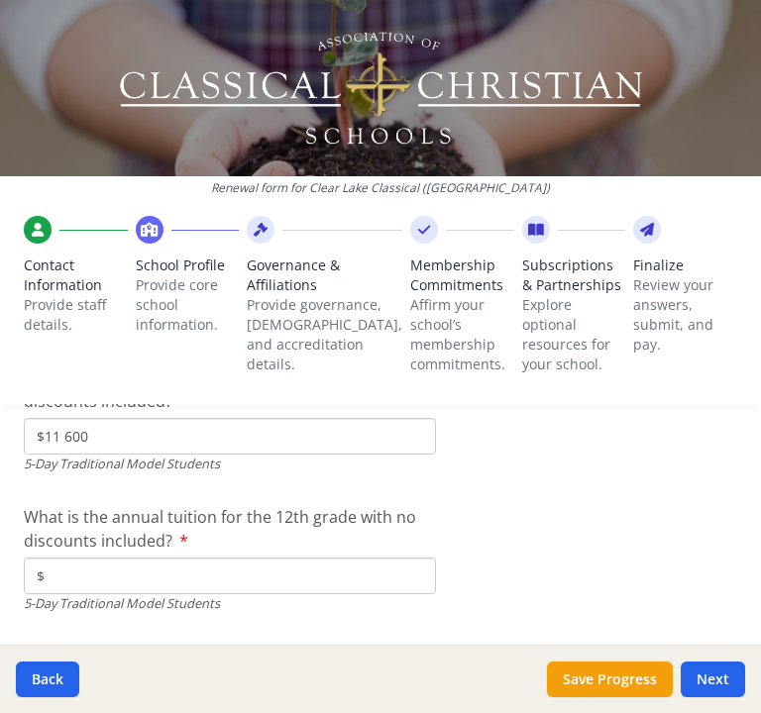
type input "$11 600"
click at [116, 589] on input "$" at bounding box center [230, 576] width 412 height 37
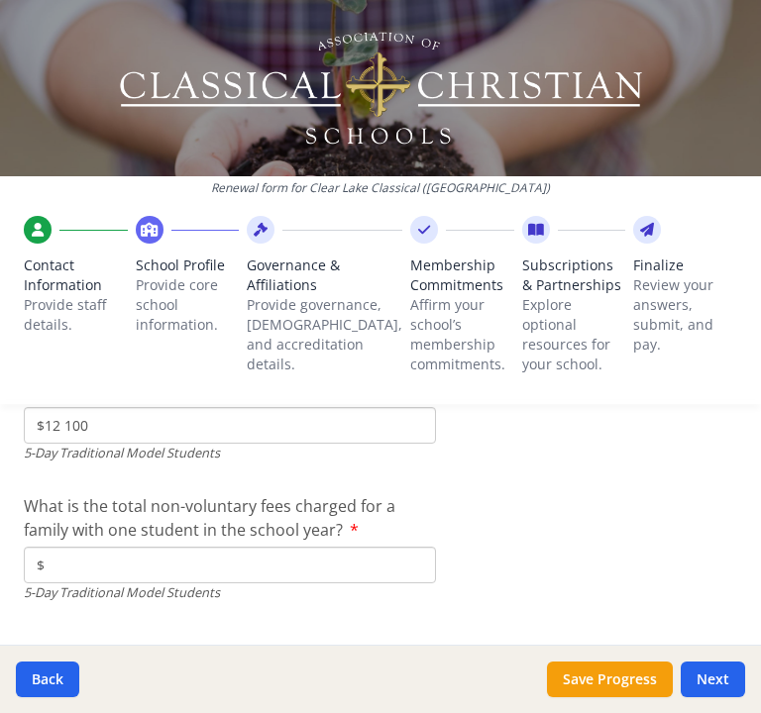
scroll to position [6173, 0]
type input "$12 100"
click at [133, 571] on input "$" at bounding box center [230, 563] width 412 height 37
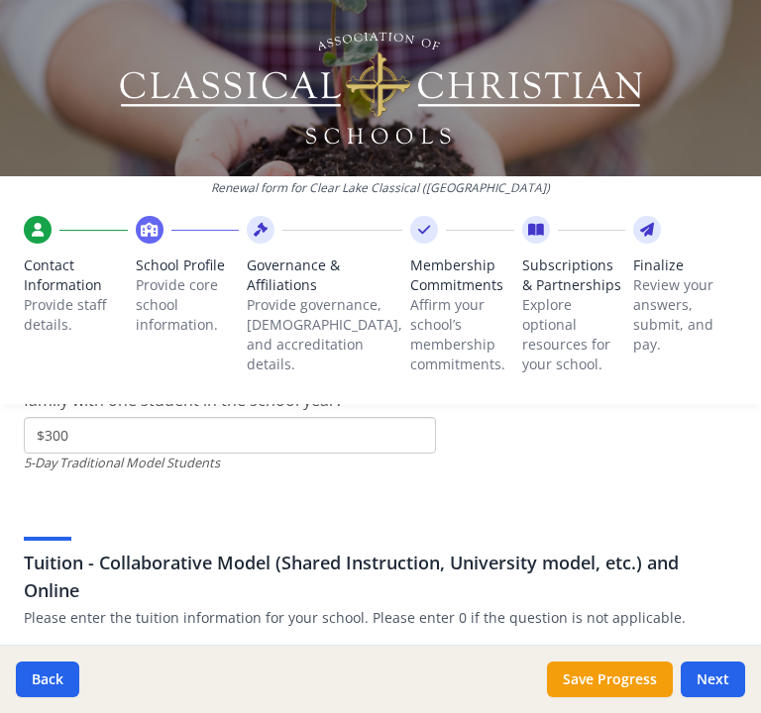
scroll to position [6331, 0]
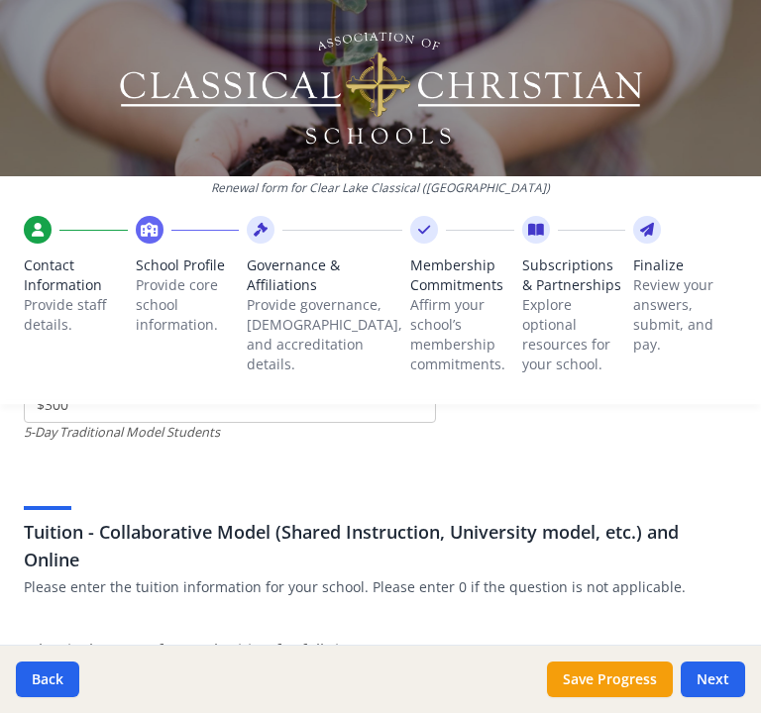
type input "$300"
click at [207, 530] on div "Tuition - Collaborative Model (Shared Instruction, University model, etc.) and …" at bounding box center [380, 536] width 713 height 123
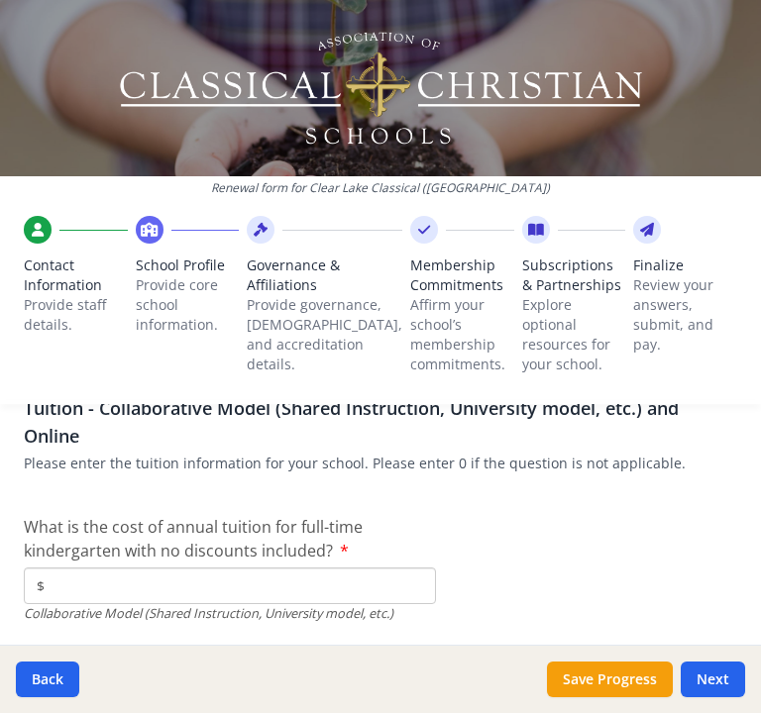
scroll to position [6463, 0]
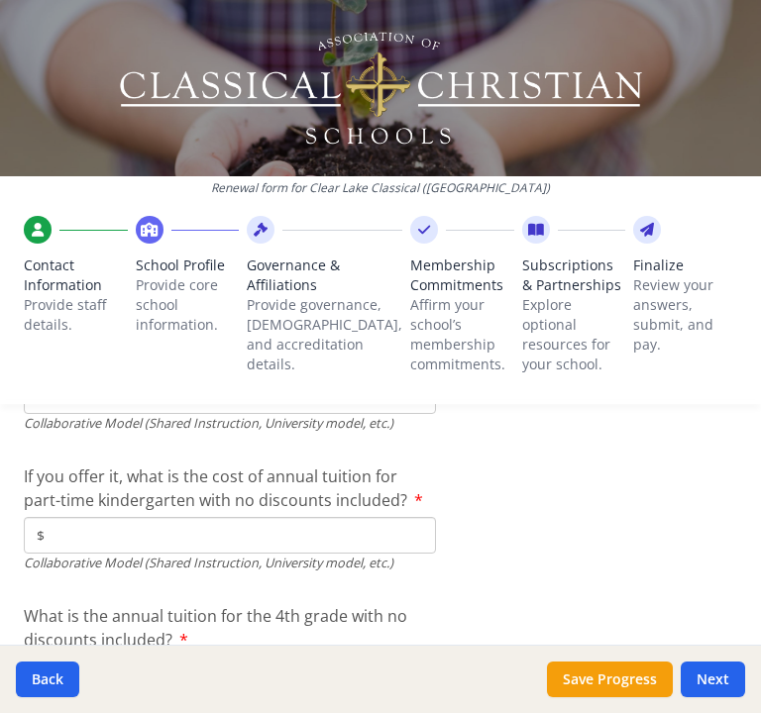
scroll to position [6645, 0]
type input "$0"
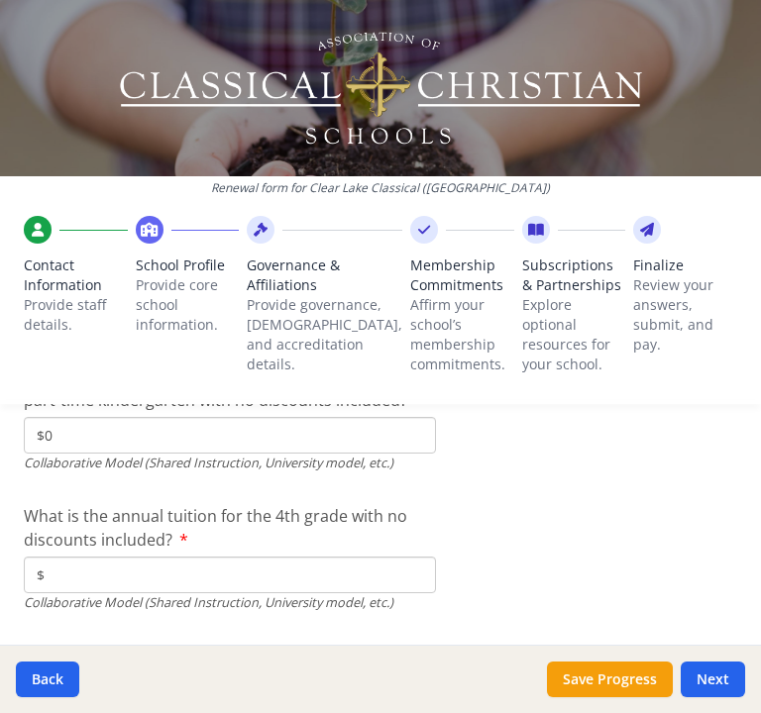
scroll to position [6747, 0]
type input "$0"
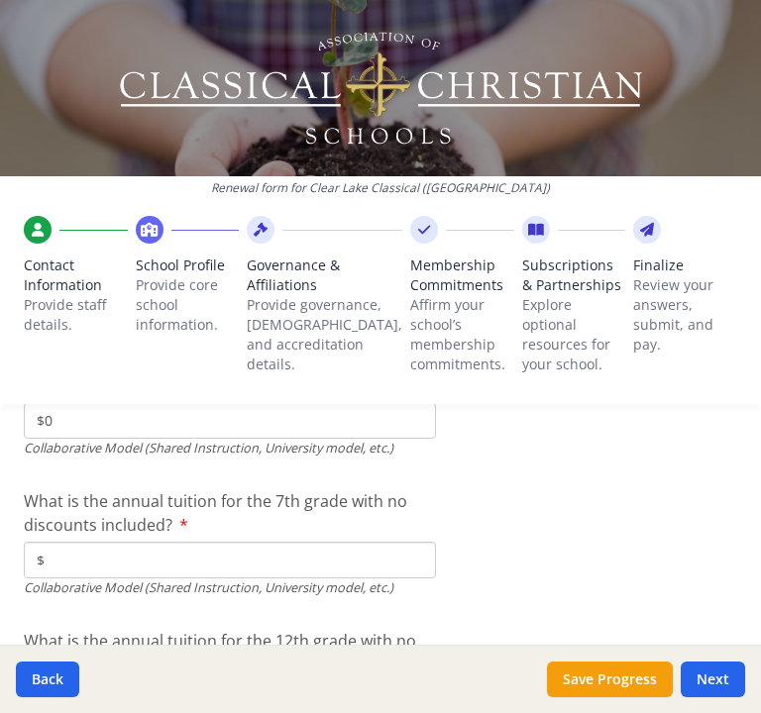
scroll to position [6903, 0]
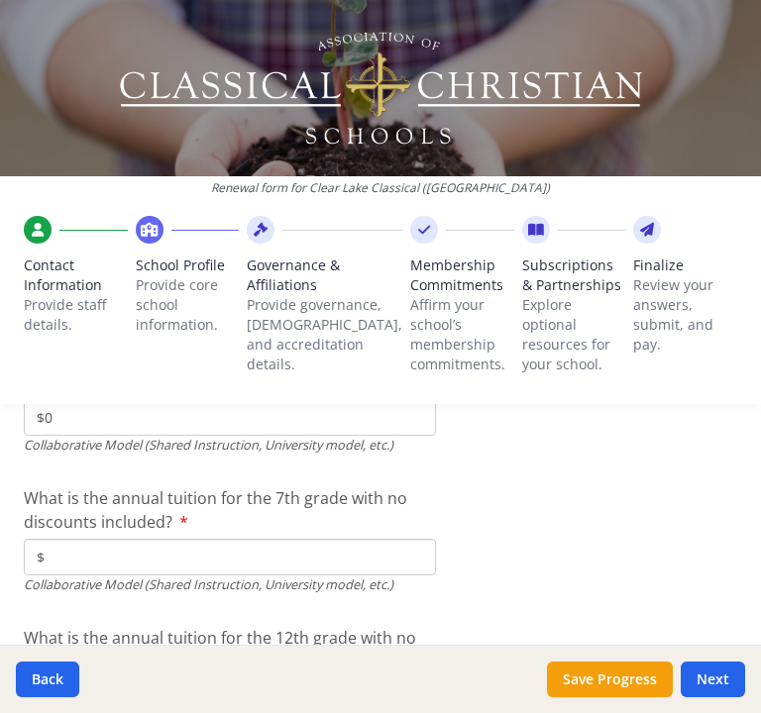
type input "$0"
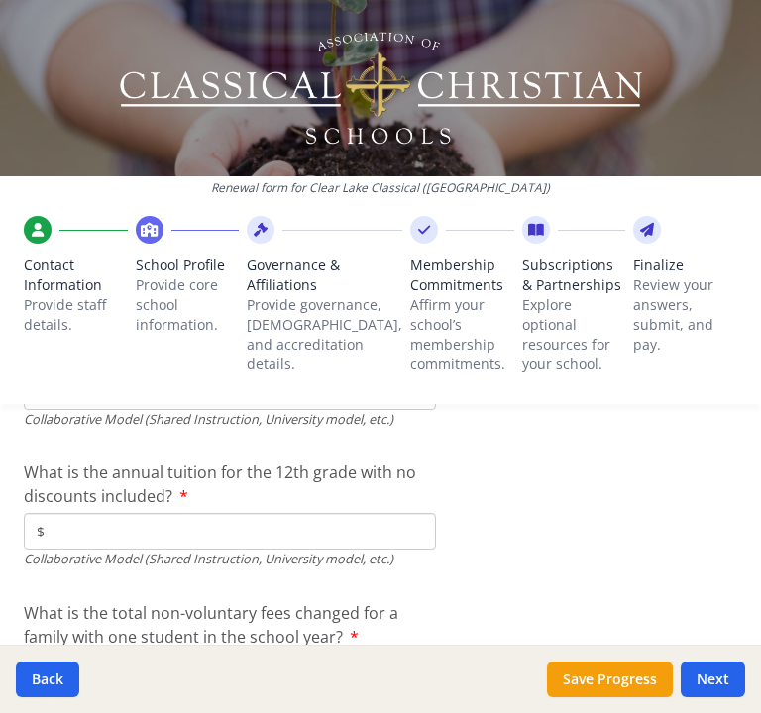
scroll to position [7069, 0]
type input "$0"
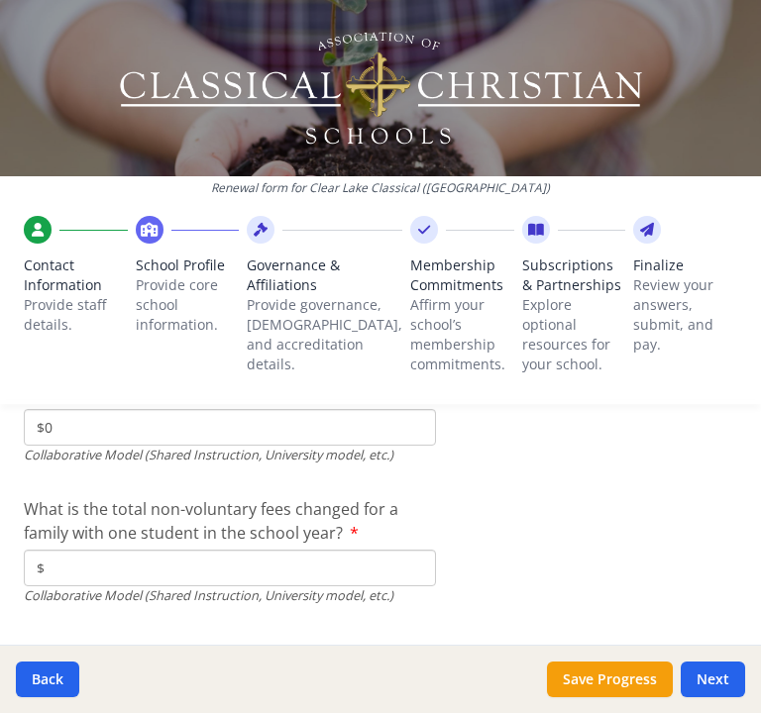
scroll to position [7176, 0]
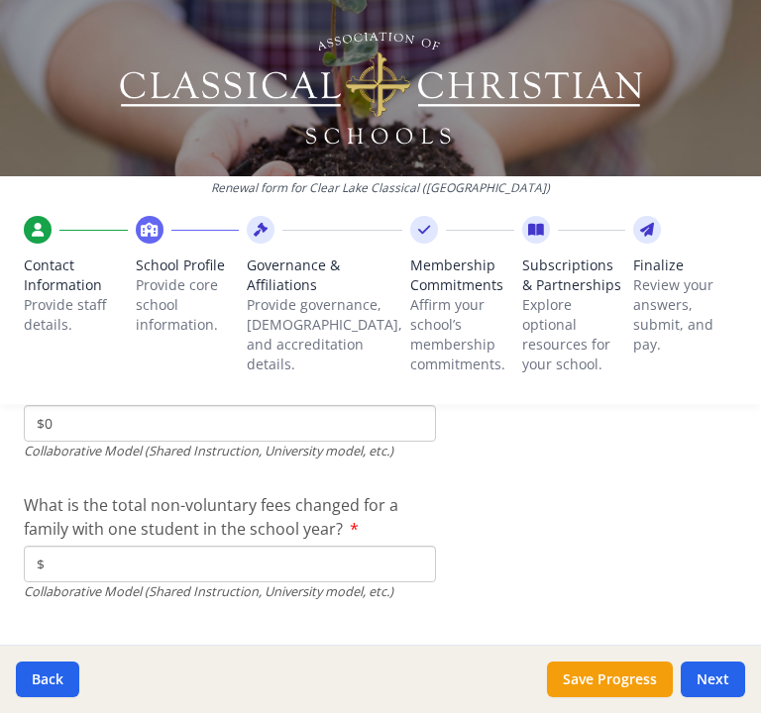
type input "$0"
click at [127, 572] on input "$" at bounding box center [230, 564] width 412 height 37
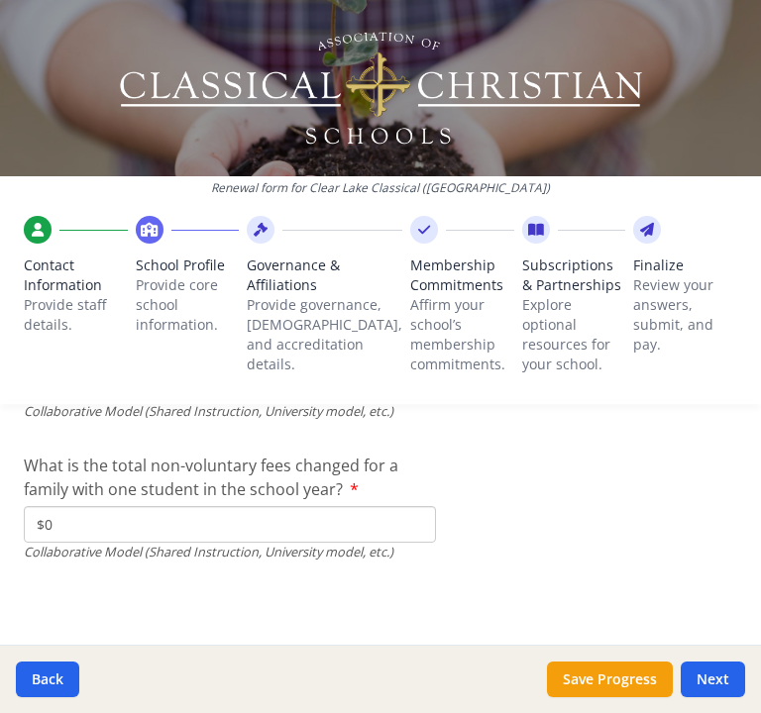
scroll to position [7231, 0]
type input "$0"
click at [594, 687] on button "Save Progress" at bounding box center [610, 680] width 126 height 36
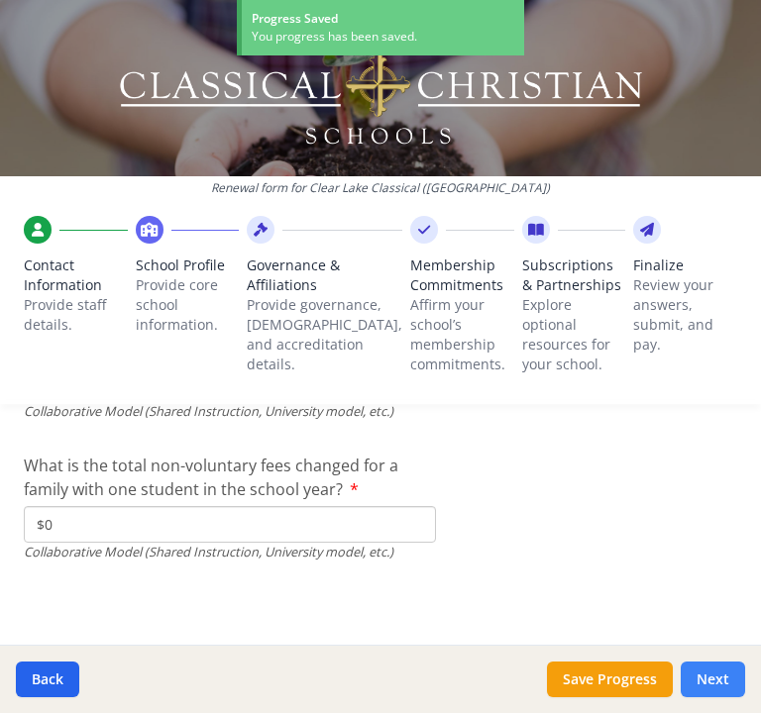
click at [704, 688] on button "Next" at bounding box center [713, 680] width 64 height 36
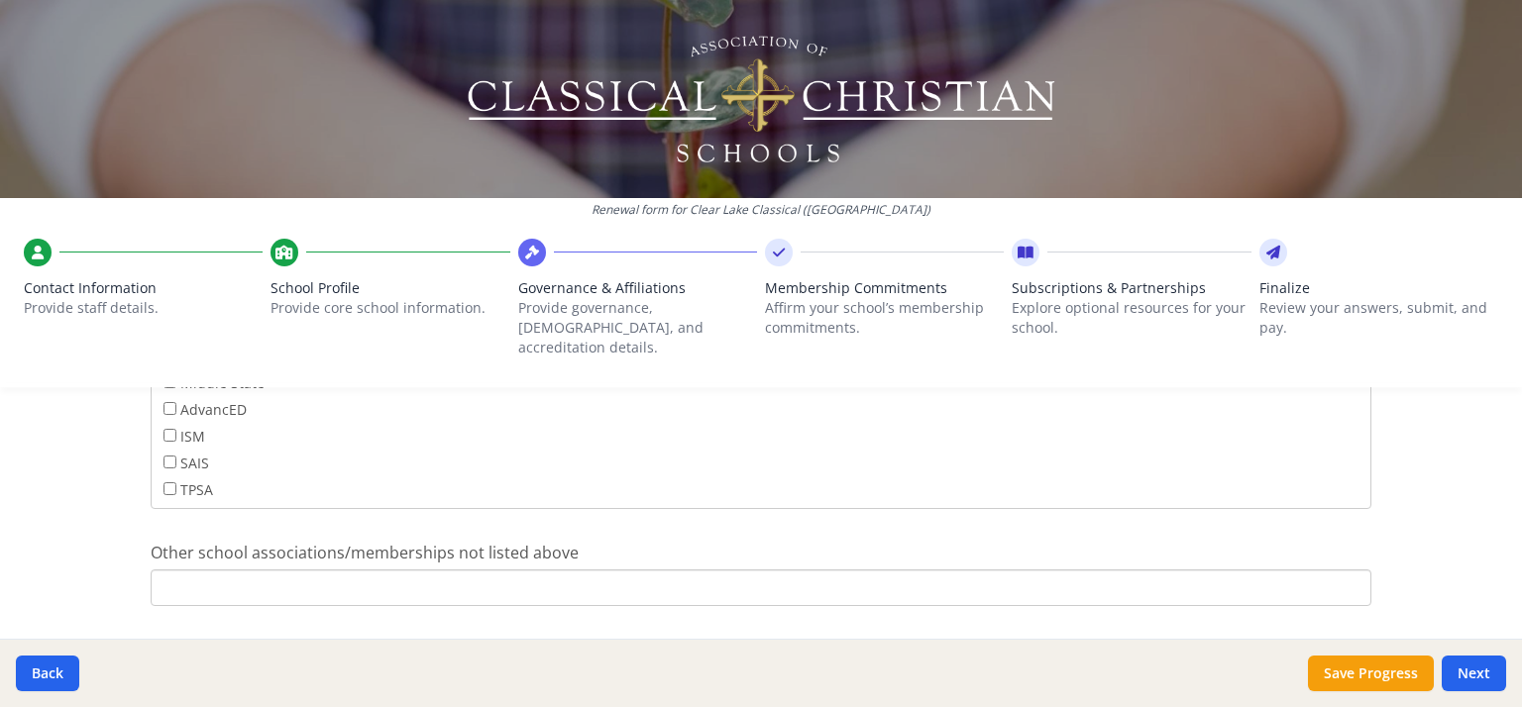
scroll to position [1371, 0]
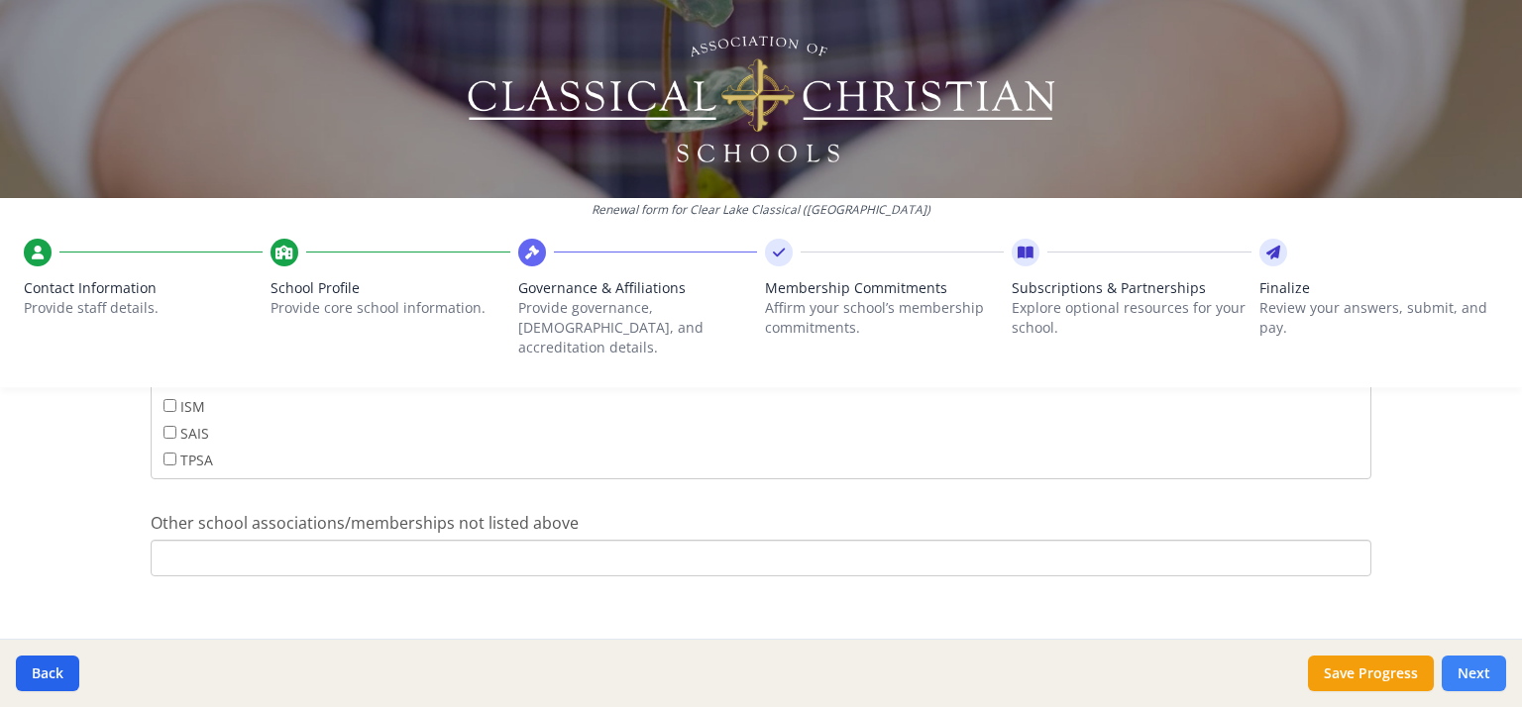
click at [1478, 672] on button "Next" at bounding box center [1473, 674] width 64 height 36
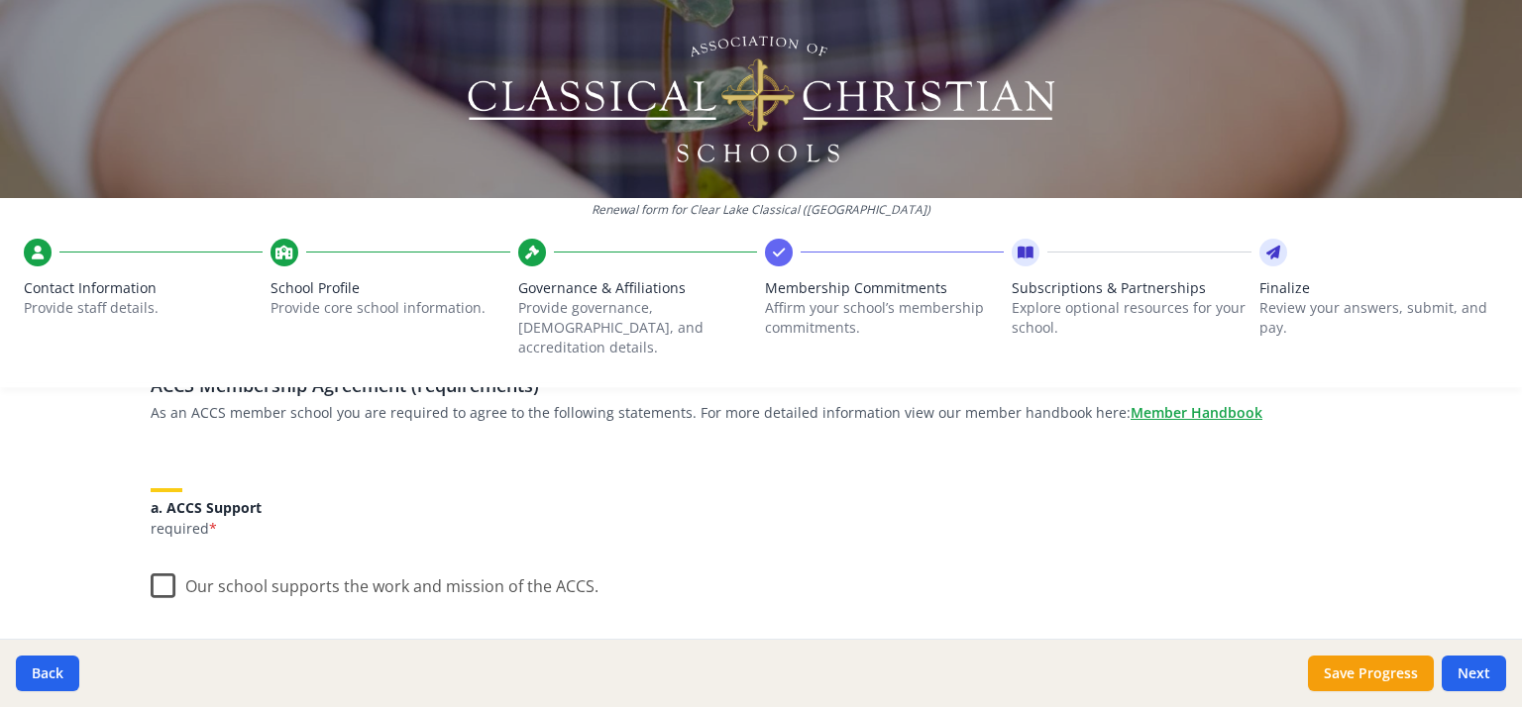
scroll to position [198, 0]
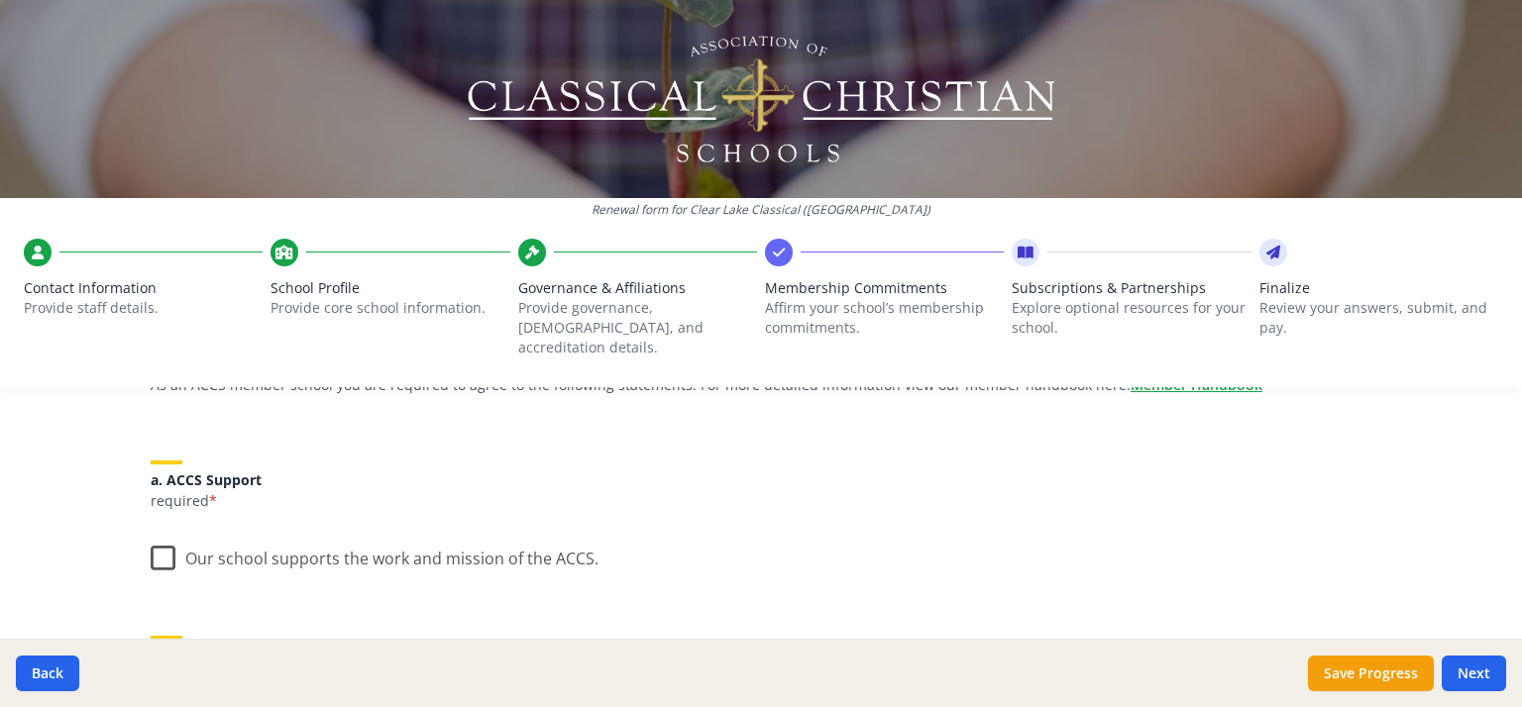
click at [151, 536] on label "Our school supports the work and mission of the ACCS." at bounding box center [375, 554] width 448 height 43
click at [0, 0] on input "Our school supports the work and mission of the ACCS." at bounding box center [0, 0] width 0 height 0
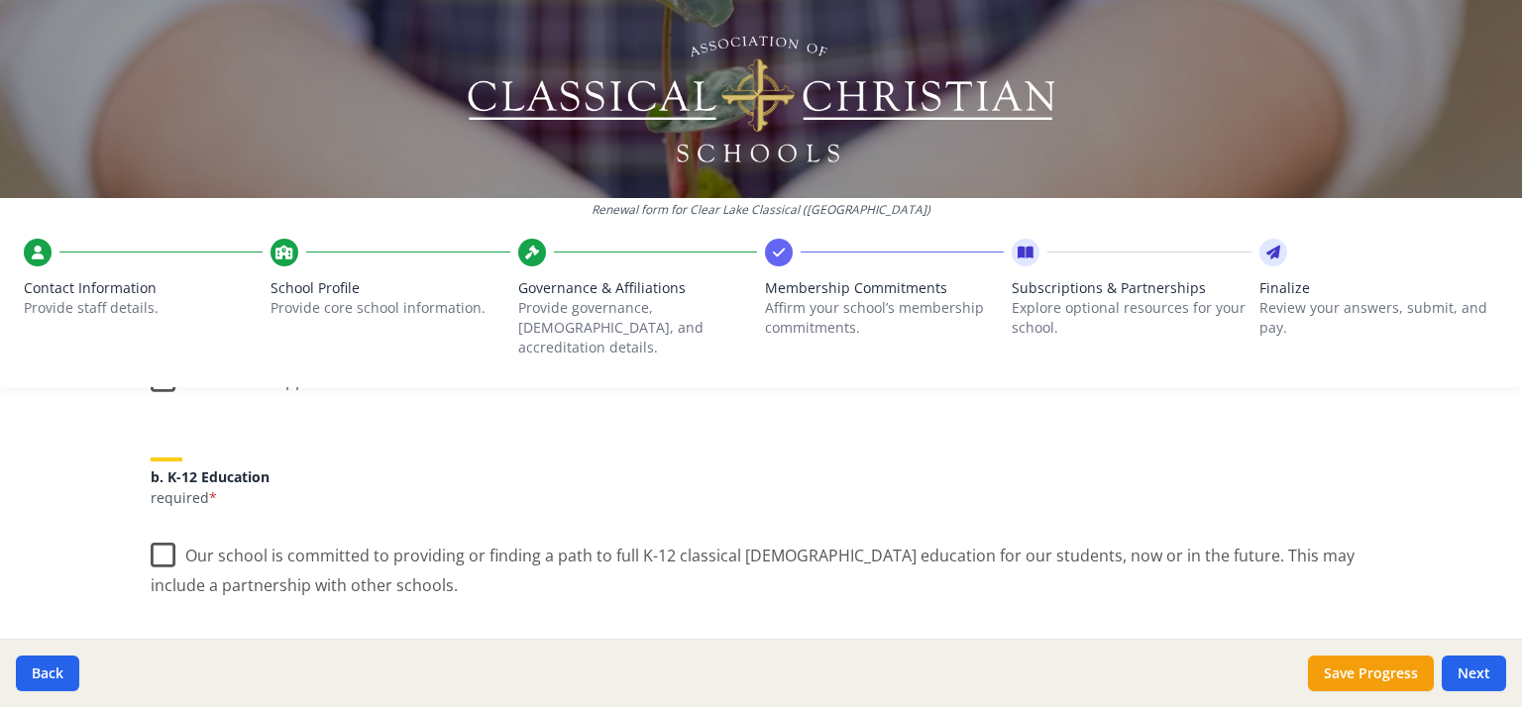
scroll to position [380, 0]
click at [155, 526] on label "Our school is committed to providing or finding a path to full K-12 classical […" at bounding box center [761, 559] width 1220 height 66
click at [0, 0] on input "Our school is committed to providing or finding a path to full K-12 classical […" at bounding box center [0, 0] width 0 height 0
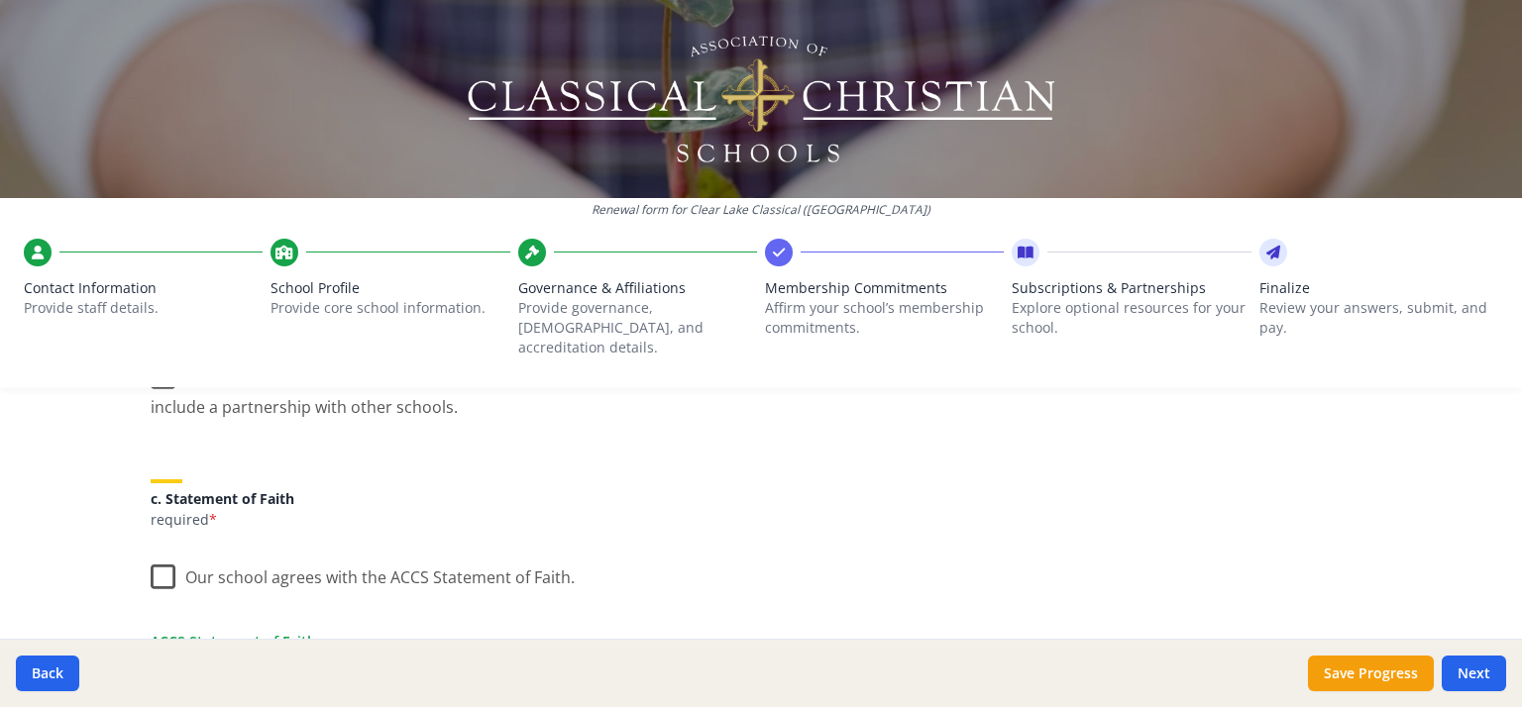
scroll to position [567, 0]
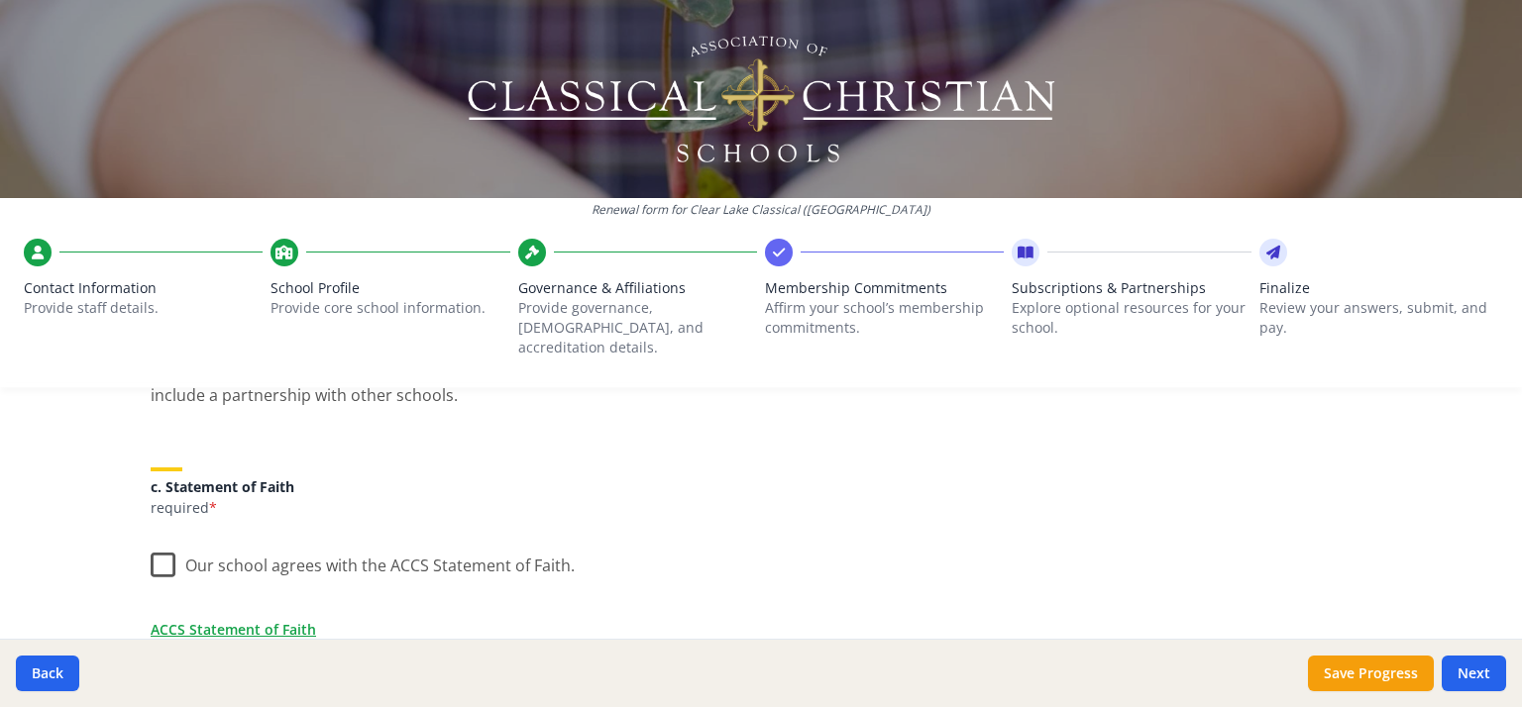
click at [157, 553] on label "Our school agrees with the ACCS Statement of Faith." at bounding box center [363, 561] width 424 height 43
click at [0, 0] on input "Our school agrees with the ACCS Statement of Faith." at bounding box center [0, 0] width 0 height 0
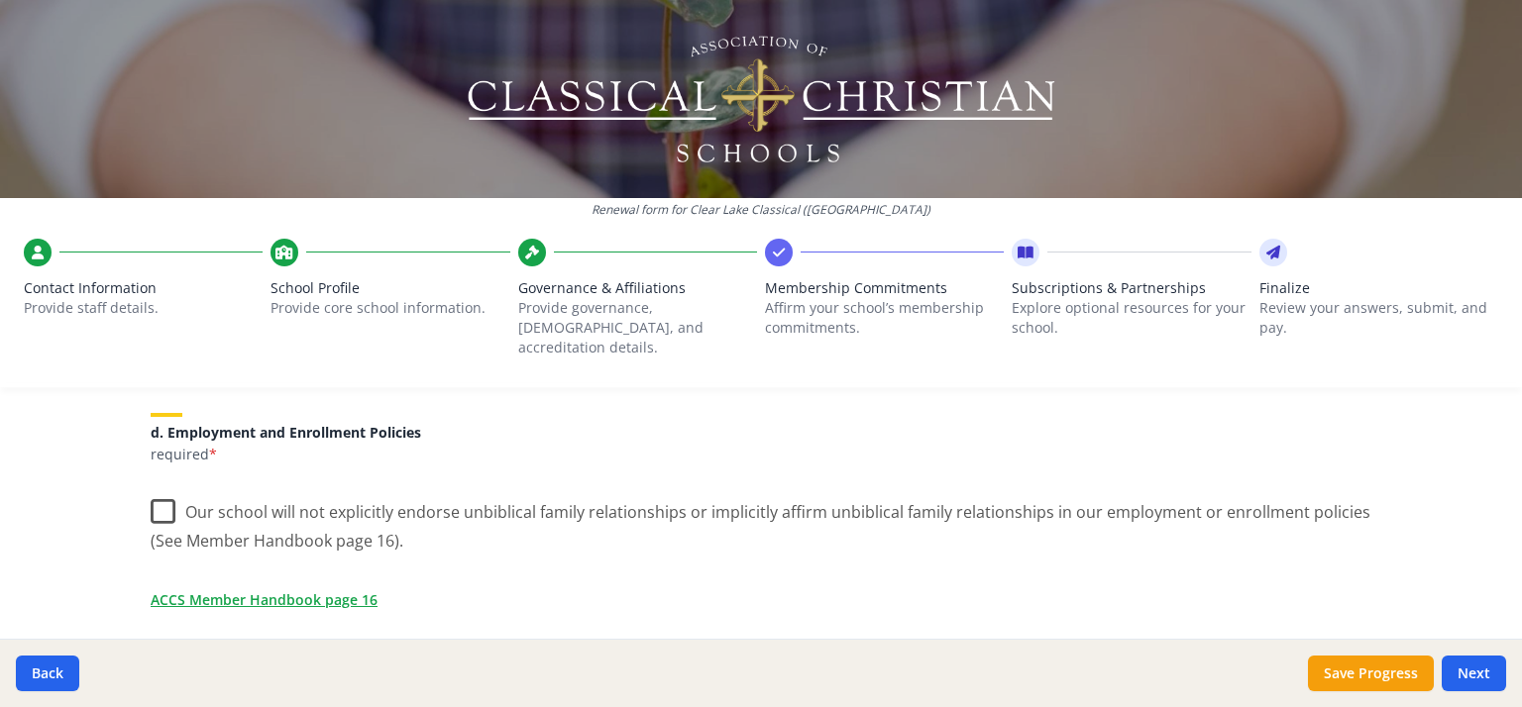
scroll to position [863, 0]
click at [151, 483] on label "Our school will not explicitly endorse unbiblical family relationships or impli…" at bounding box center [761, 515] width 1220 height 66
click at [0, 0] on input "Our school will not explicitly endorse unbiblical family relationships or impli…" at bounding box center [0, 0] width 0 height 0
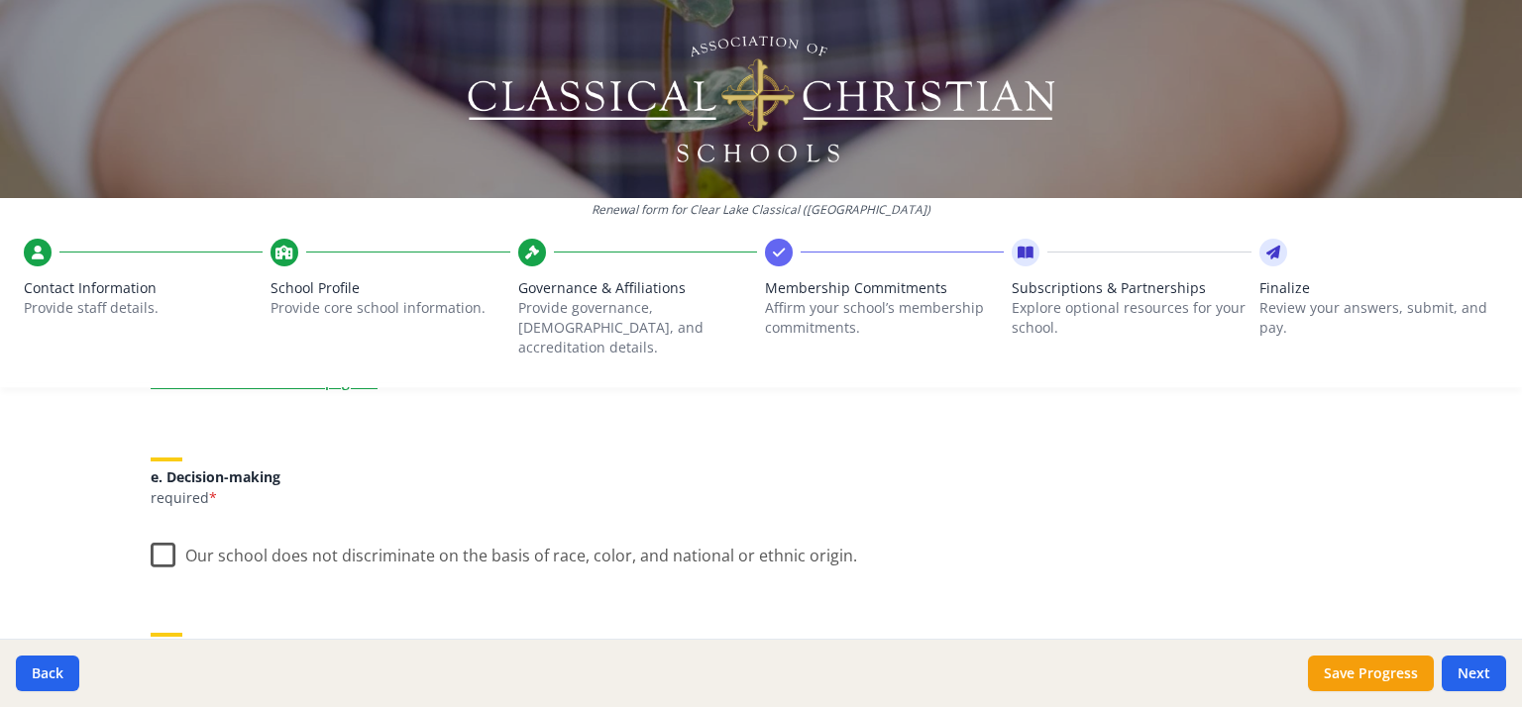
scroll to position [1078, 0]
click at [155, 530] on label "Our school does not discriminate on the basis of race, color, and national or e…" at bounding box center [504, 550] width 706 height 43
click at [0, 0] on input "Our school does not discriminate on the basis of race, color, and national or e…" at bounding box center [0, 0] width 0 height 0
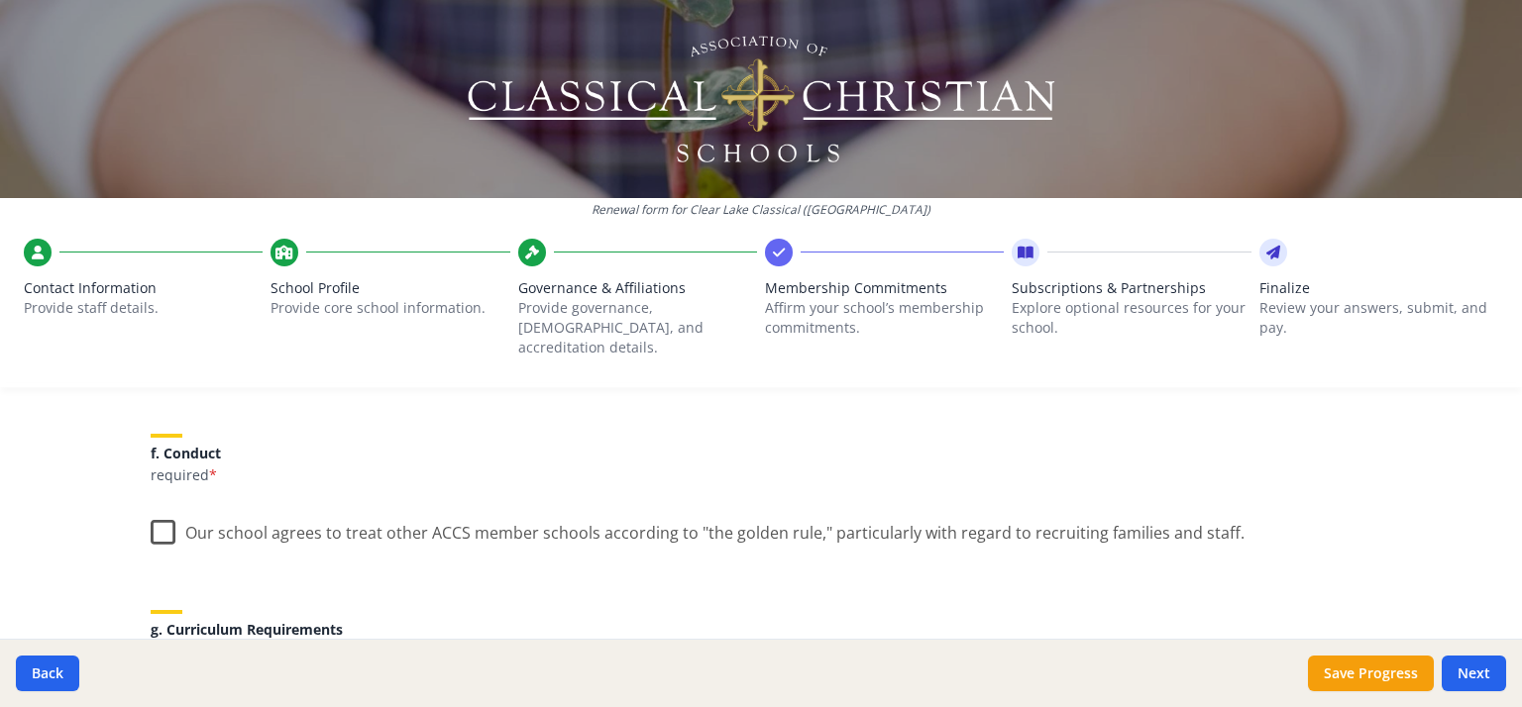
scroll to position [1276, 0]
click at [155, 509] on label "Our school agrees to treat other ACCS member schools according to "the golden r…" at bounding box center [698, 528] width 1094 height 43
click at [0, 0] on input "Our school agrees to treat other ACCS member schools according to "the golden r…" at bounding box center [0, 0] width 0 height 0
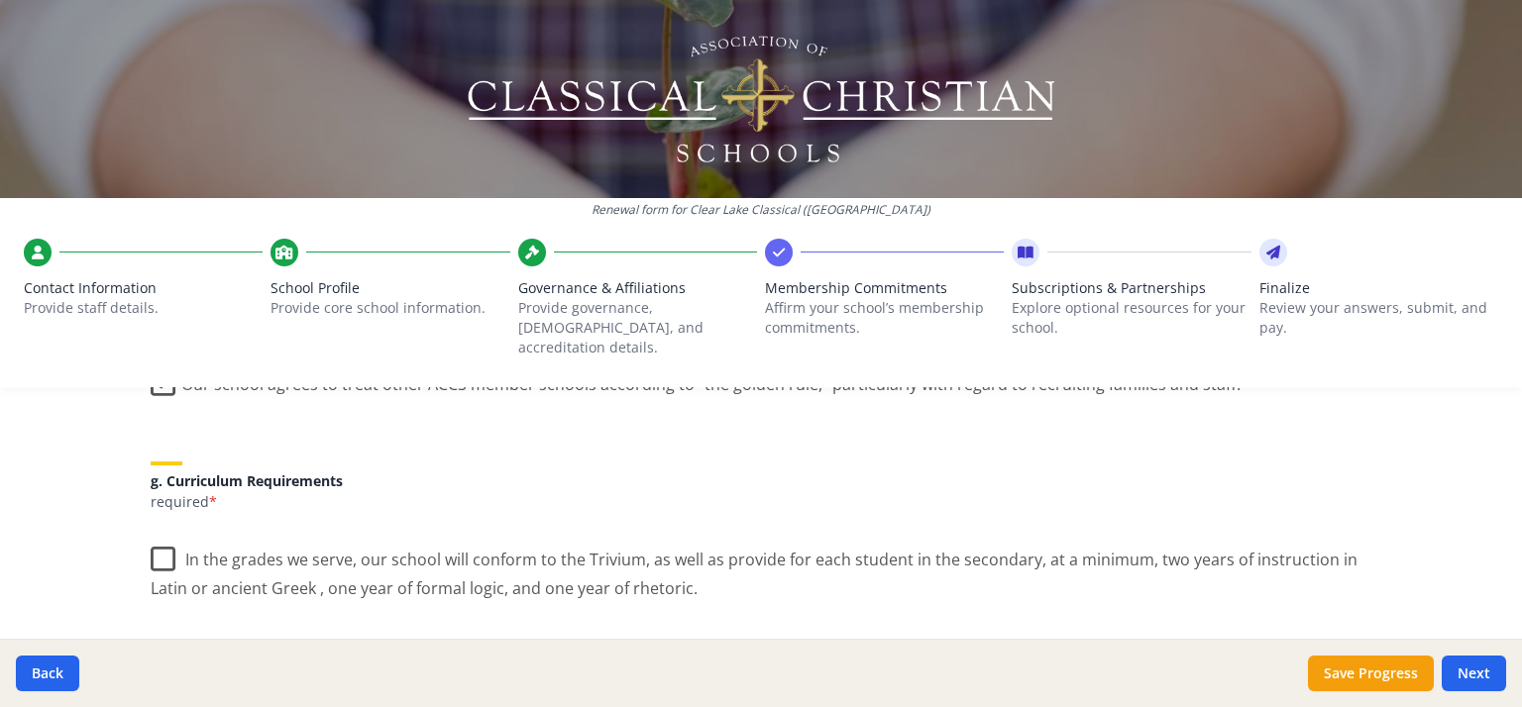
scroll to position [1427, 0]
click at [156, 552] on label "In the grades we serve, our school will conform to the Trivium, as well as prov…" at bounding box center [761, 565] width 1220 height 66
click at [0, 0] on input "In the grades we serve, our school will conform to the Trivium, as well as prov…" at bounding box center [0, 0] width 0 height 0
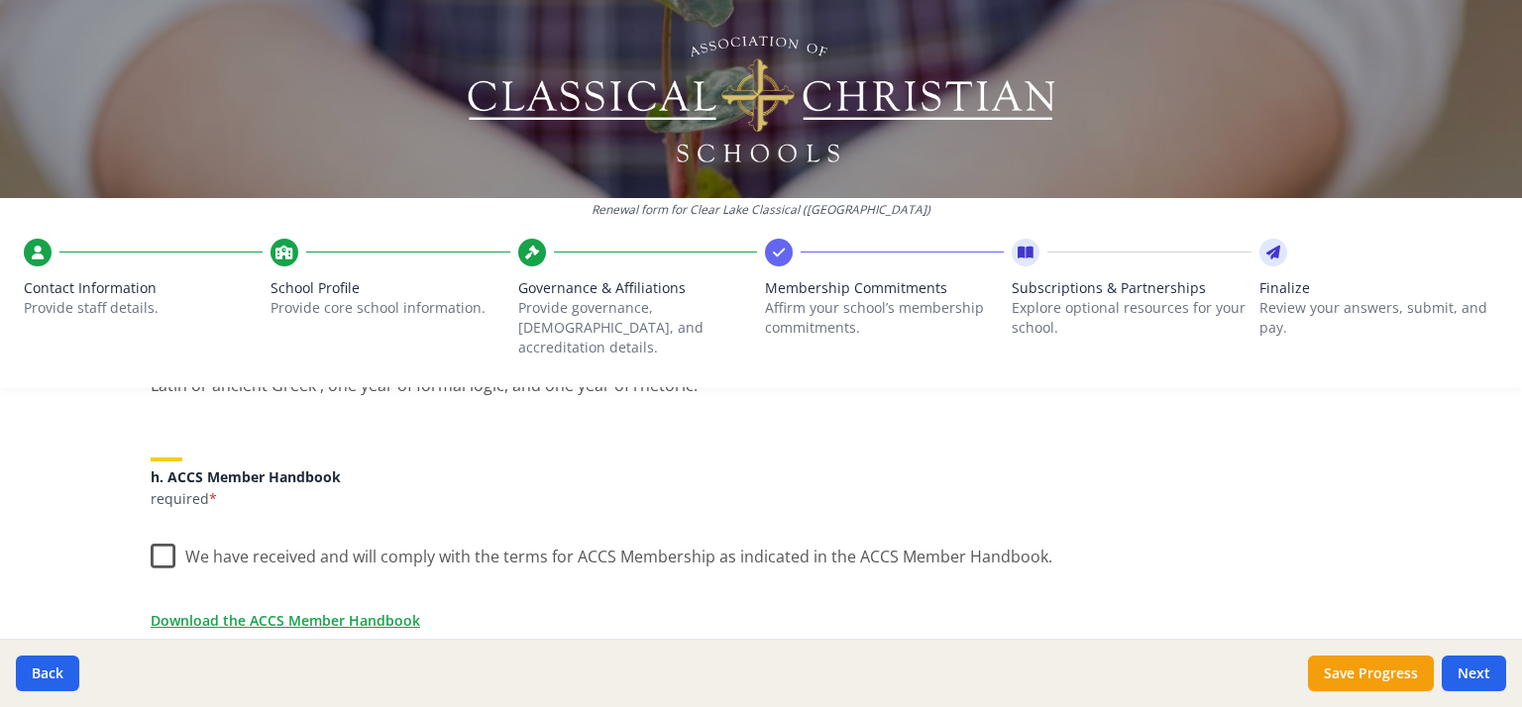
scroll to position [1633, 0]
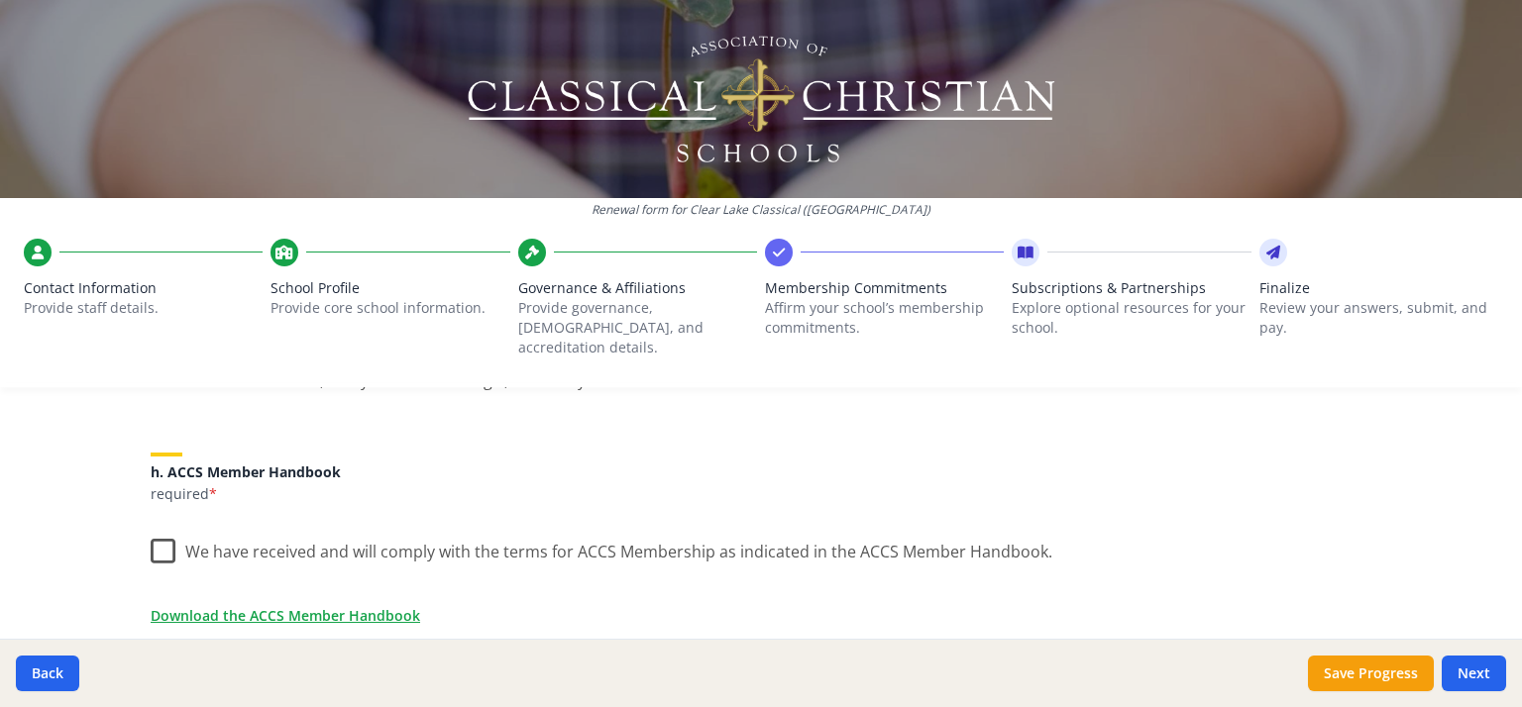
click at [151, 531] on label "We have received and will comply with the terms for ACCS Membership as indicate…" at bounding box center [601, 547] width 901 height 43
click at [0, 0] on input "We have received and will comply with the terms for ACCS Membership as indicate…" at bounding box center [0, 0] width 0 height 0
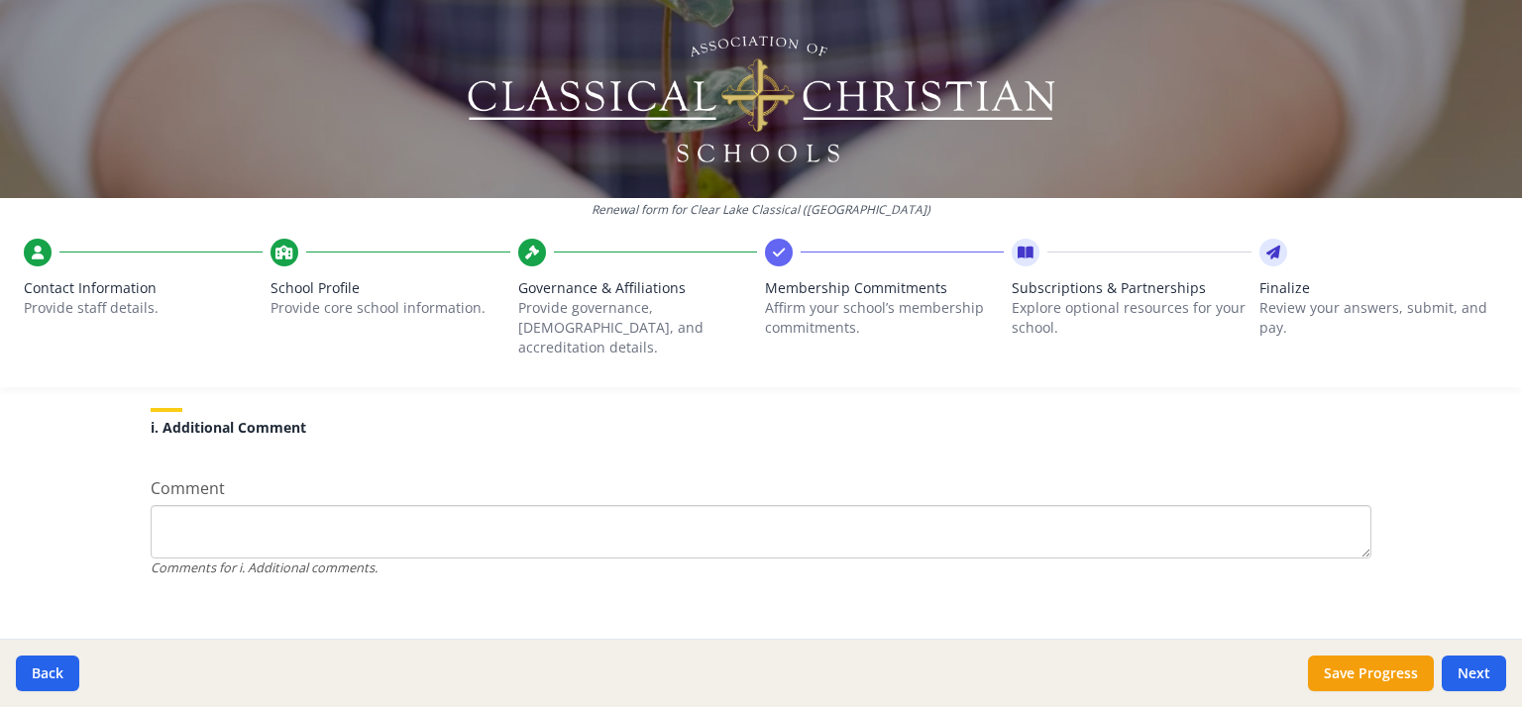
scroll to position [1918, 0]
click at [1381, 673] on button "Save Progress" at bounding box center [1371, 674] width 126 height 36
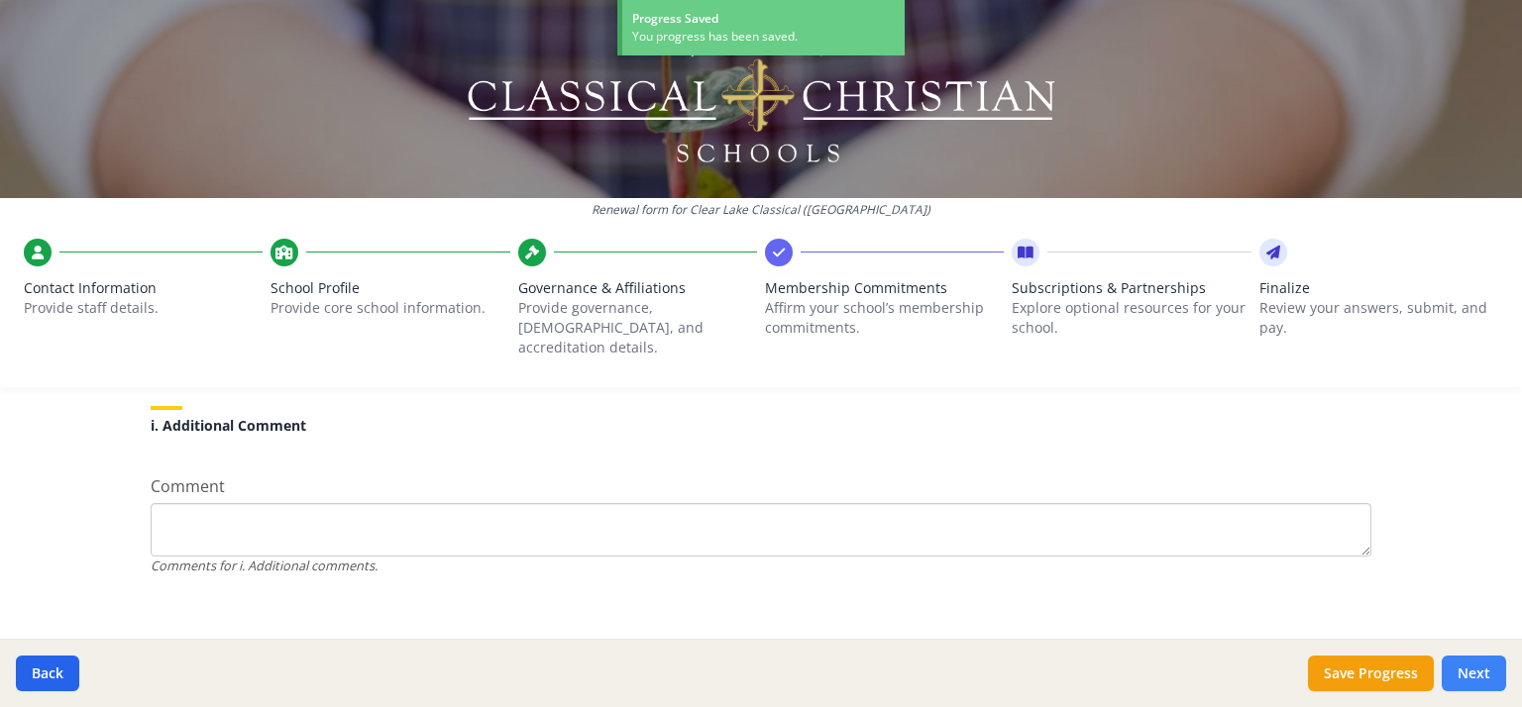
click at [1473, 673] on button "Next" at bounding box center [1473, 674] width 64 height 36
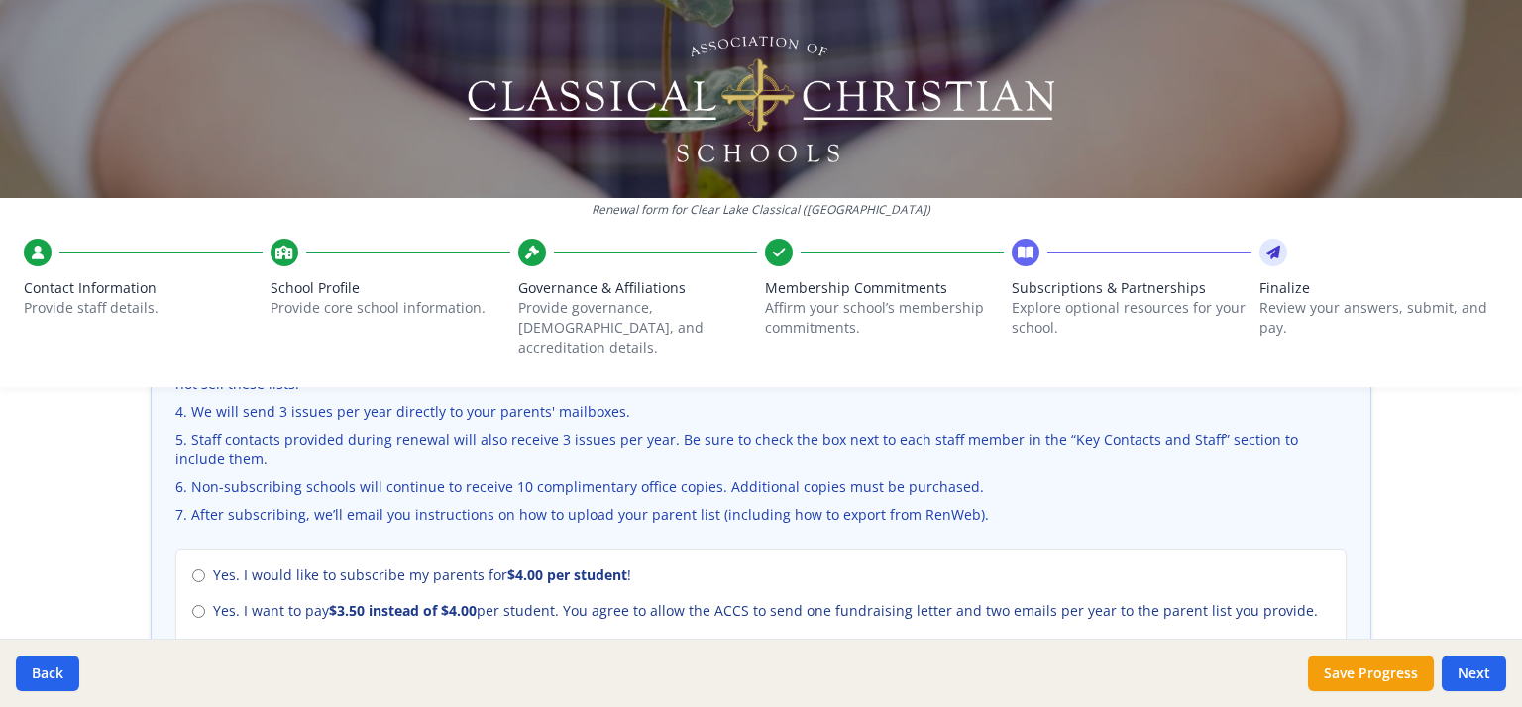
scroll to position [788, 0]
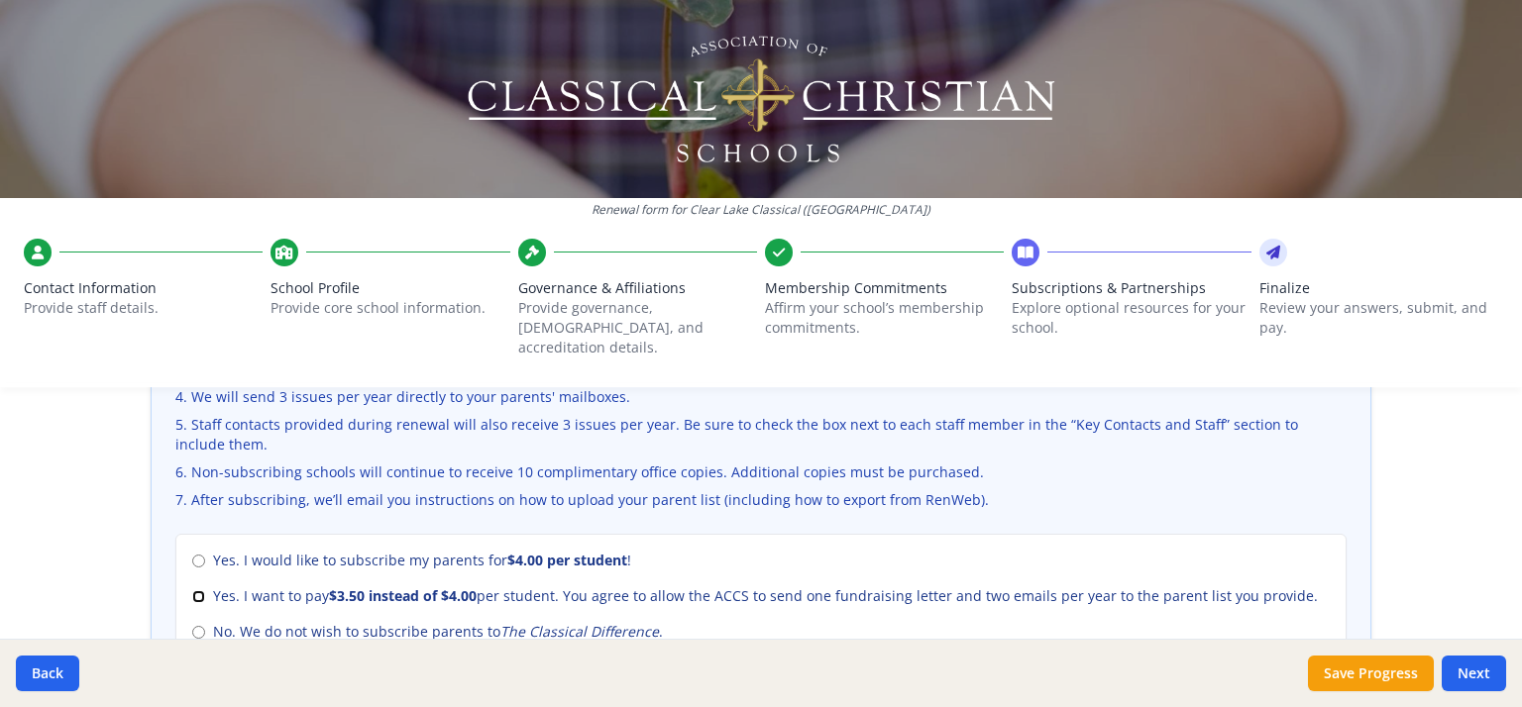
click at [192, 590] on input "Yes. I want to pay $3.50 instead of $4.00 per student. You agree to allow the A…" at bounding box center [198, 596] width 13 height 13
radio input "true"
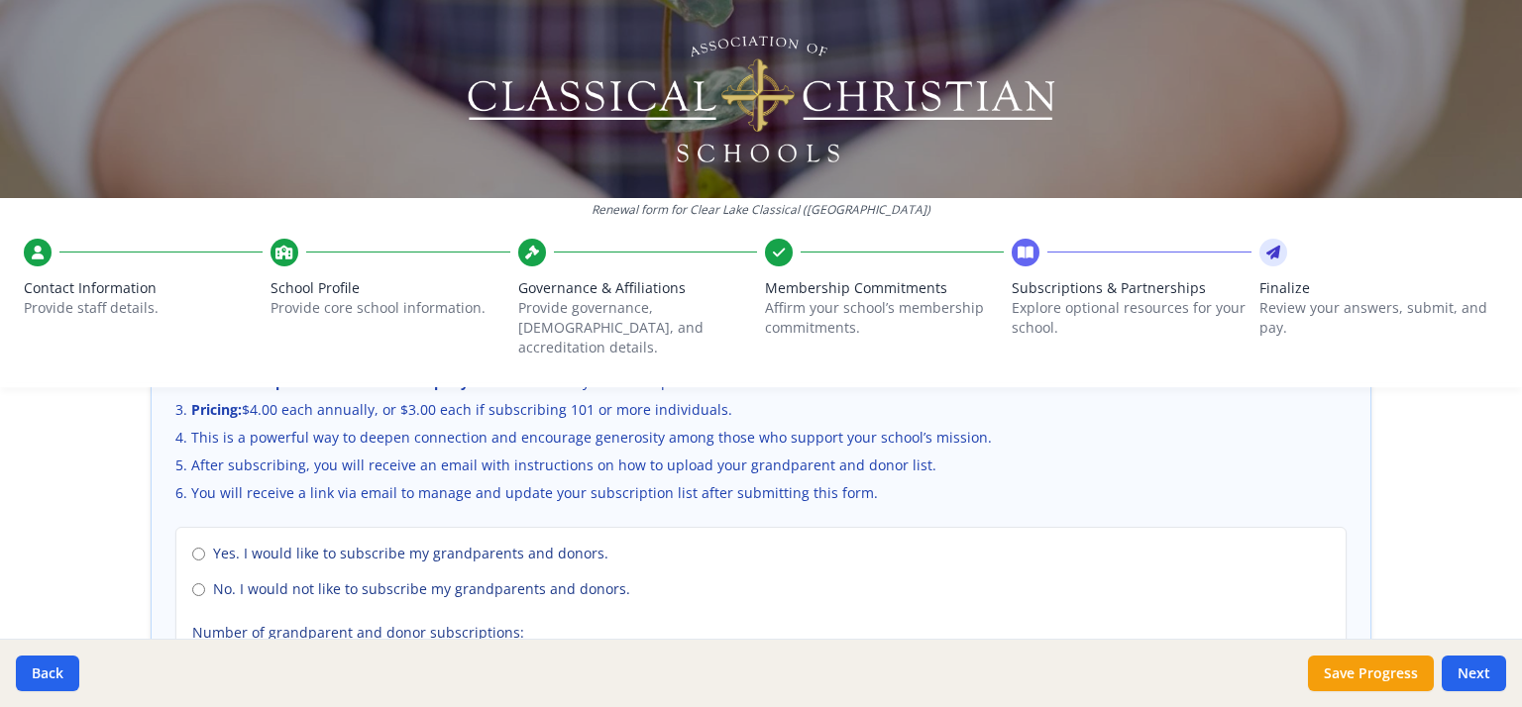
scroll to position [1395, 0]
click at [192, 580] on input "No. I would not like to subscribe my grandparents and donors." at bounding box center [198, 586] width 13 height 13
radio input "true"
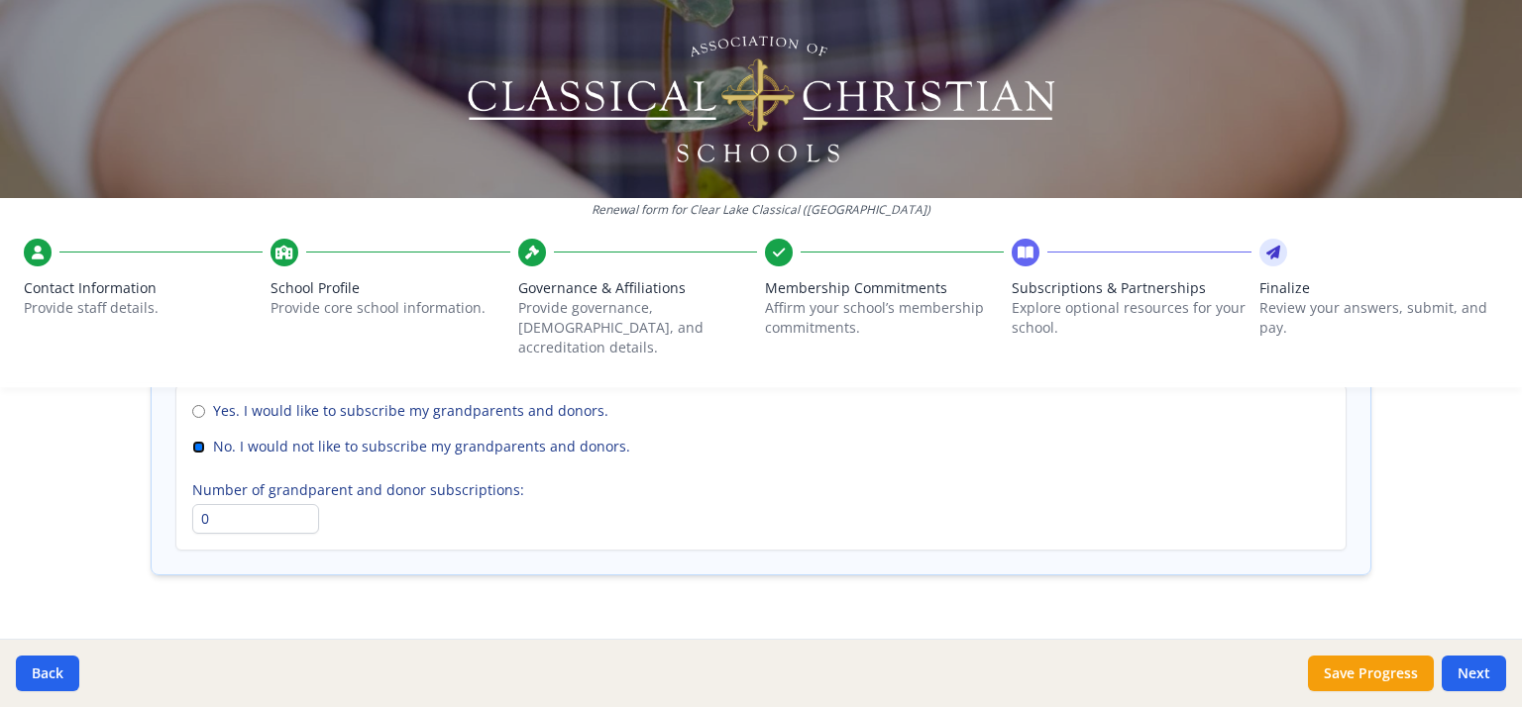
scroll to position [1553, 0]
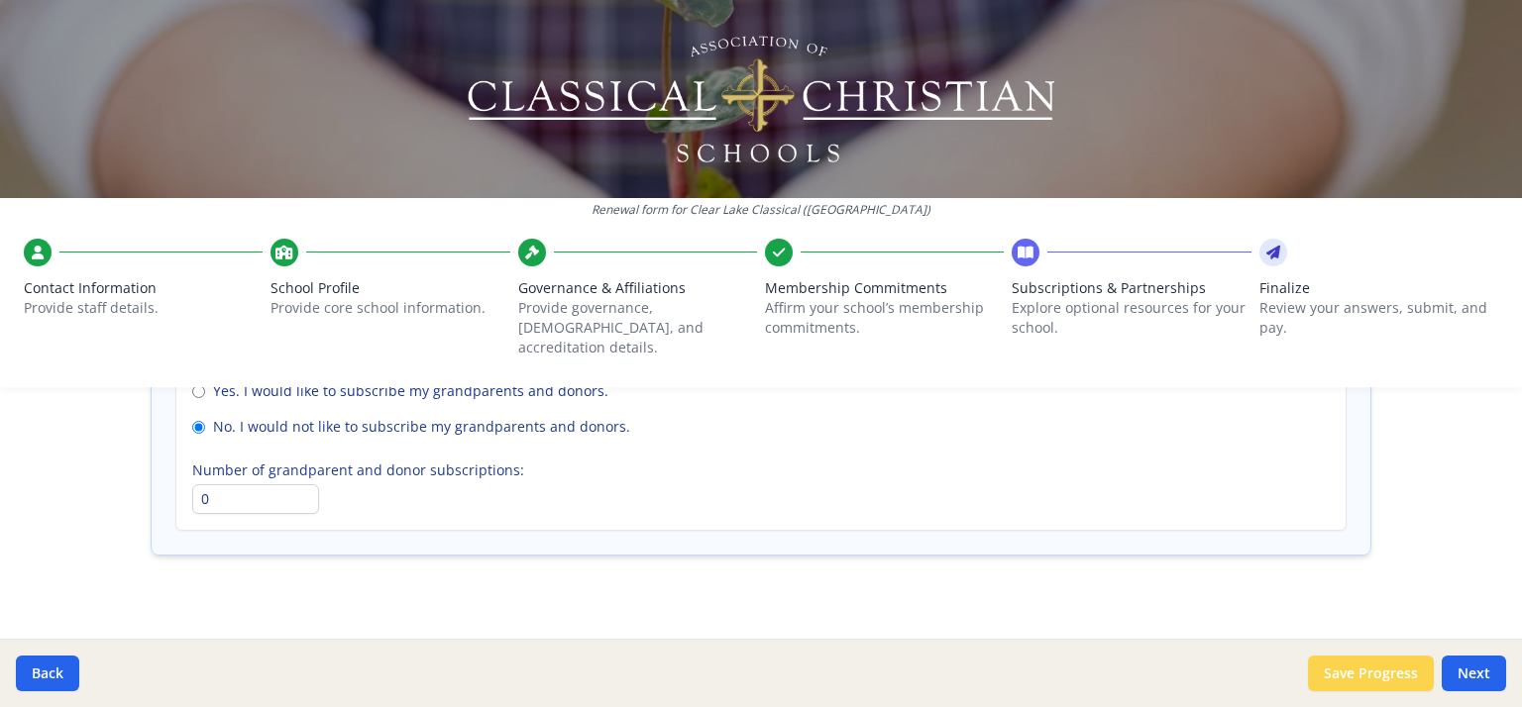
click at [1403, 671] on button "Save Progress" at bounding box center [1371, 674] width 126 height 36
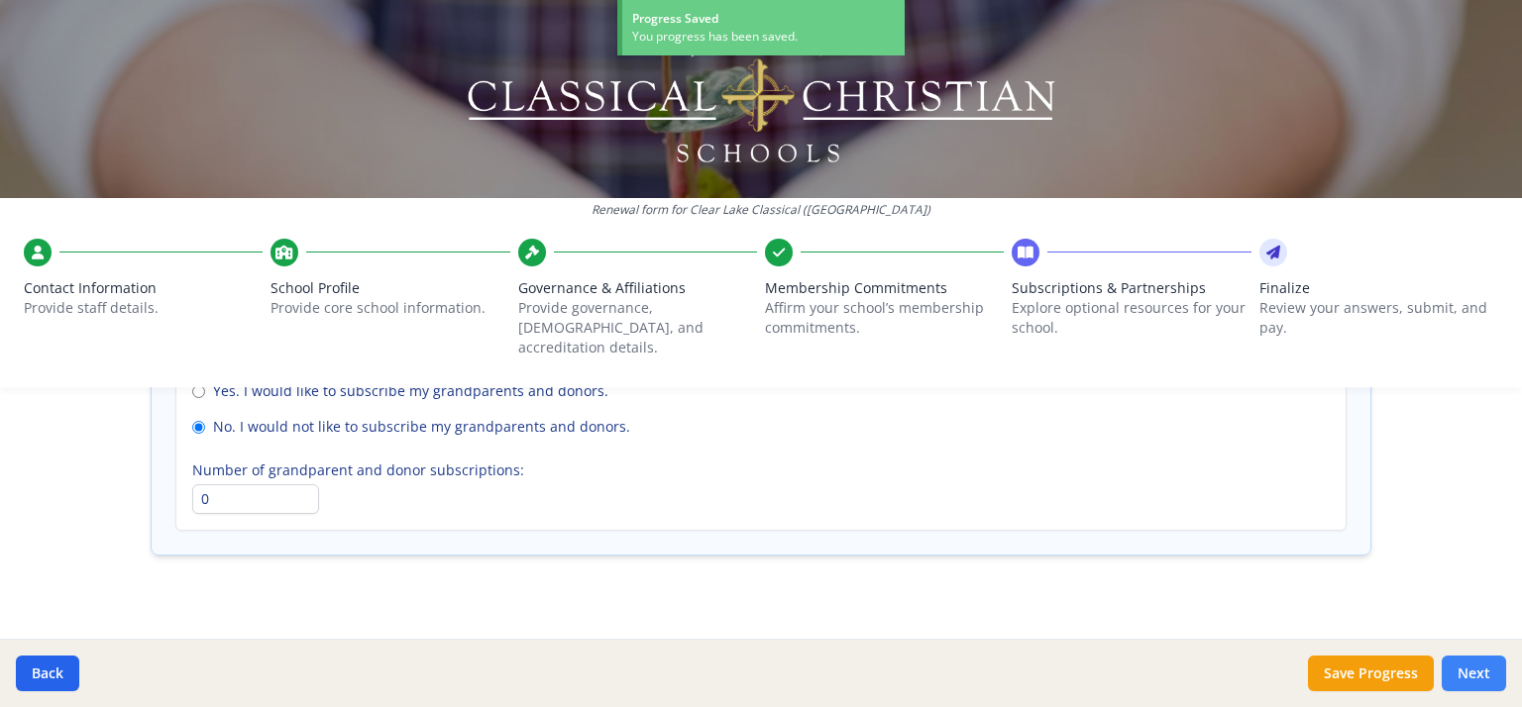
click at [1472, 675] on button "Next" at bounding box center [1473, 674] width 64 height 36
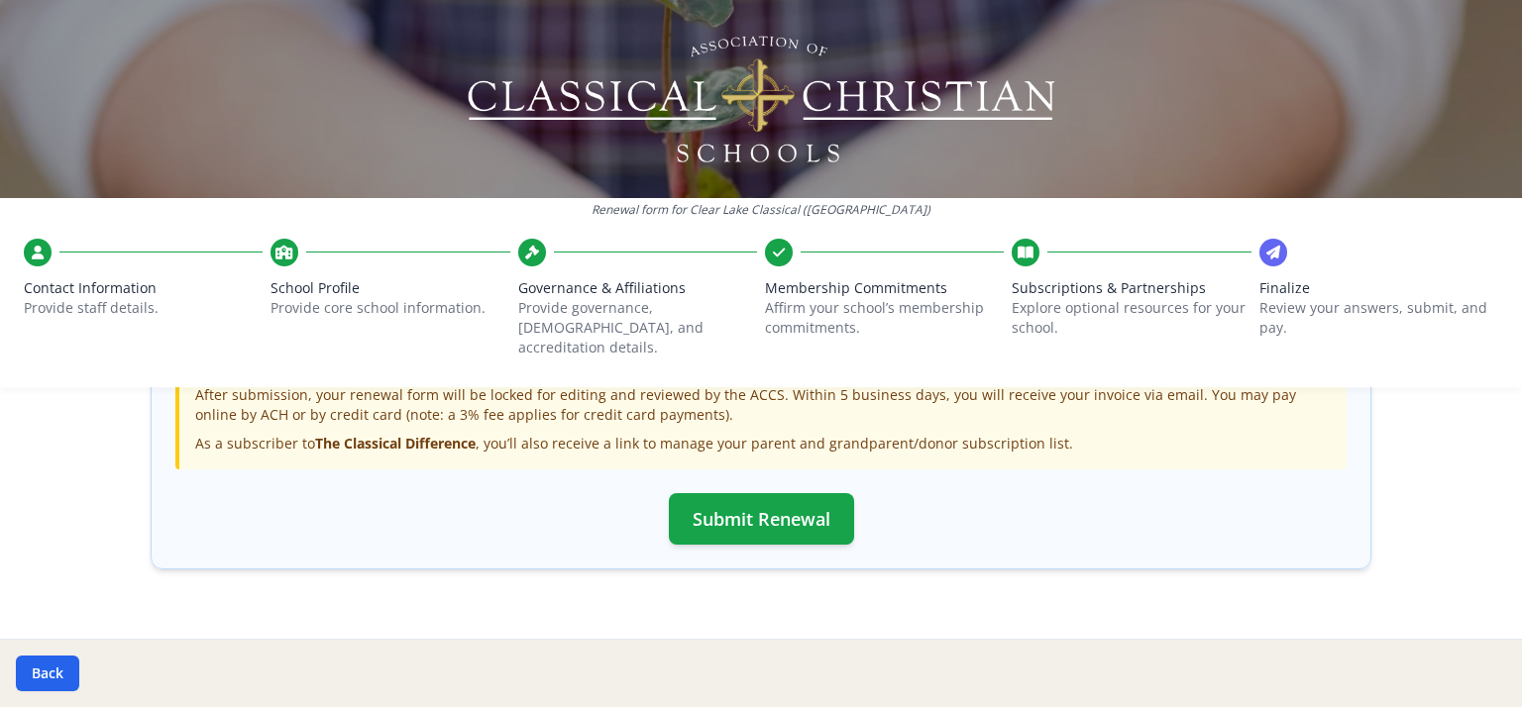
scroll to position [769, 0]
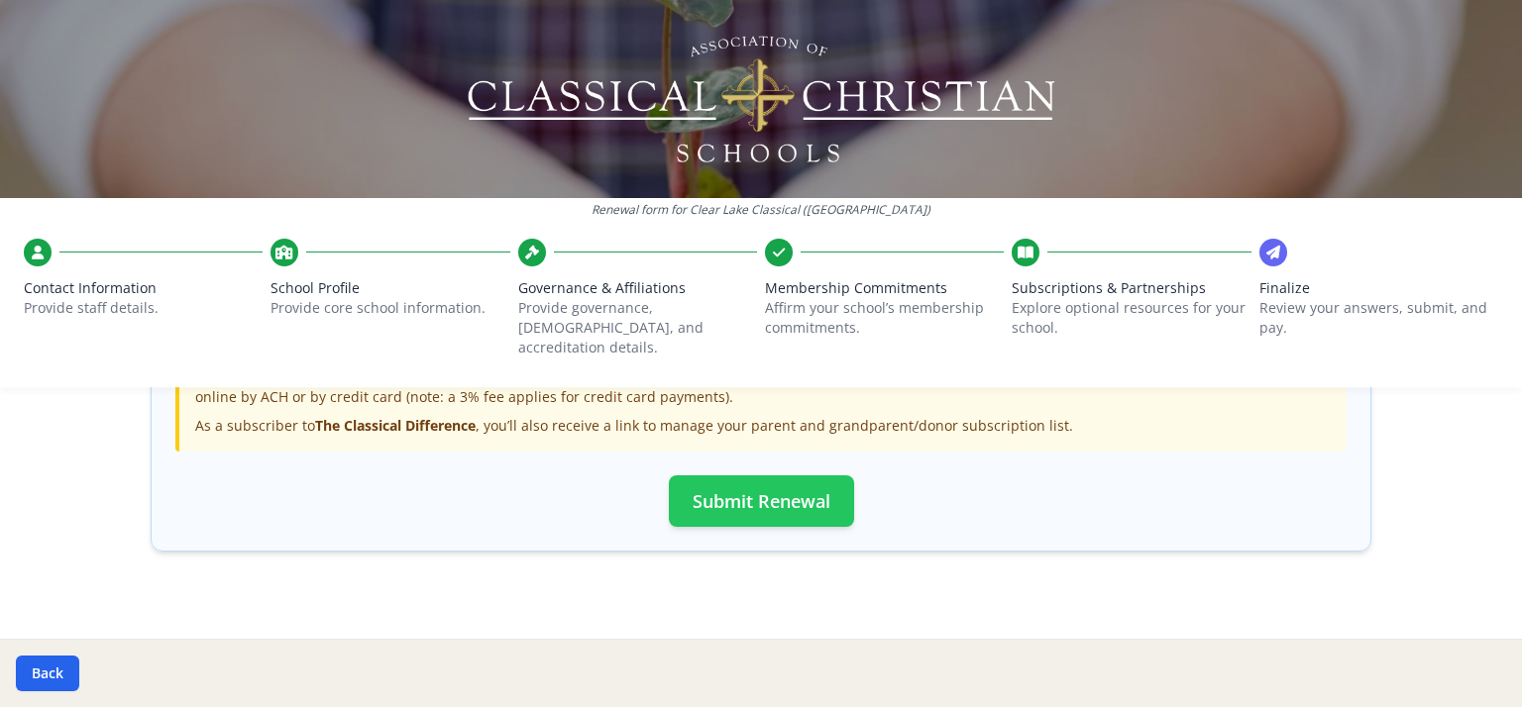
click at [759, 493] on button "Submit Renewal" at bounding box center [761, 502] width 185 height 52
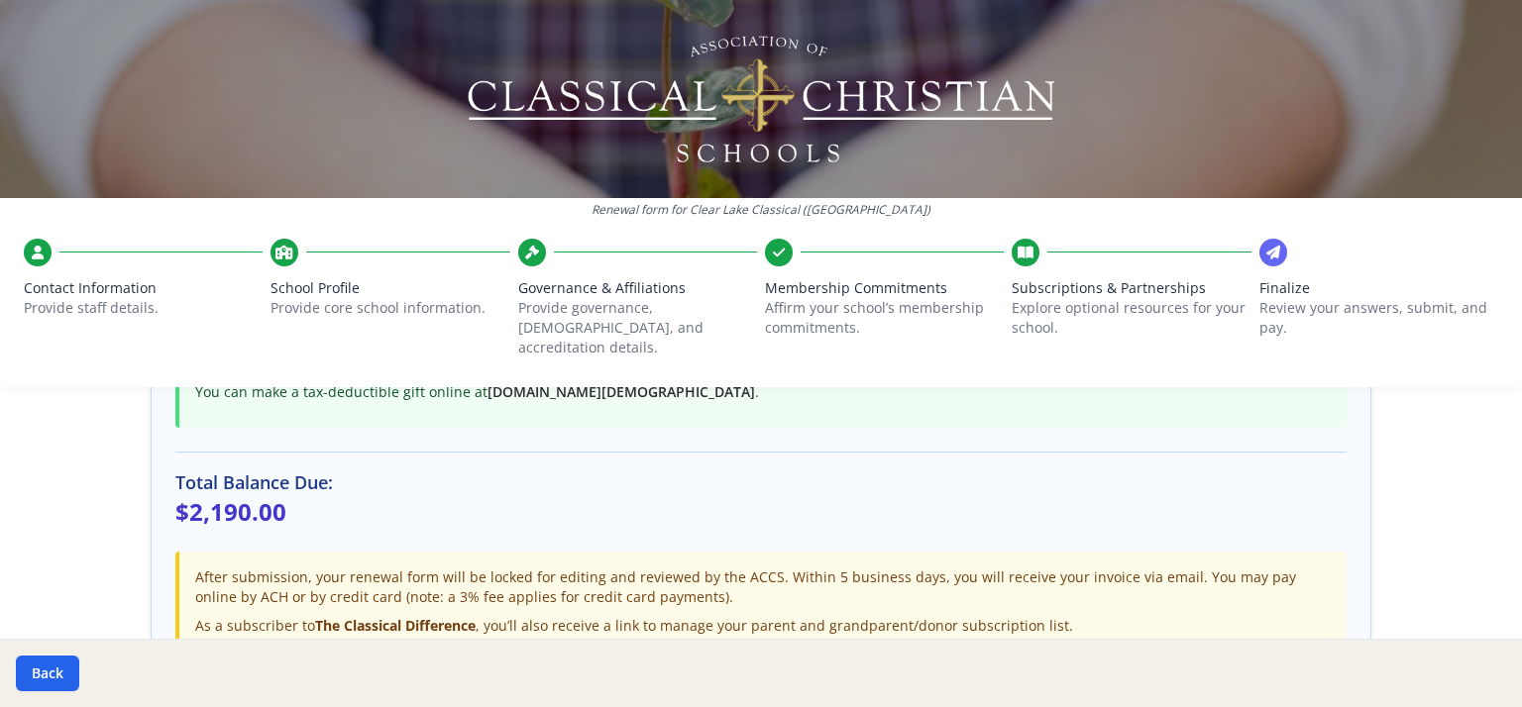
scroll to position [762, 0]
